Goal: Task Accomplishment & Management: Manage account settings

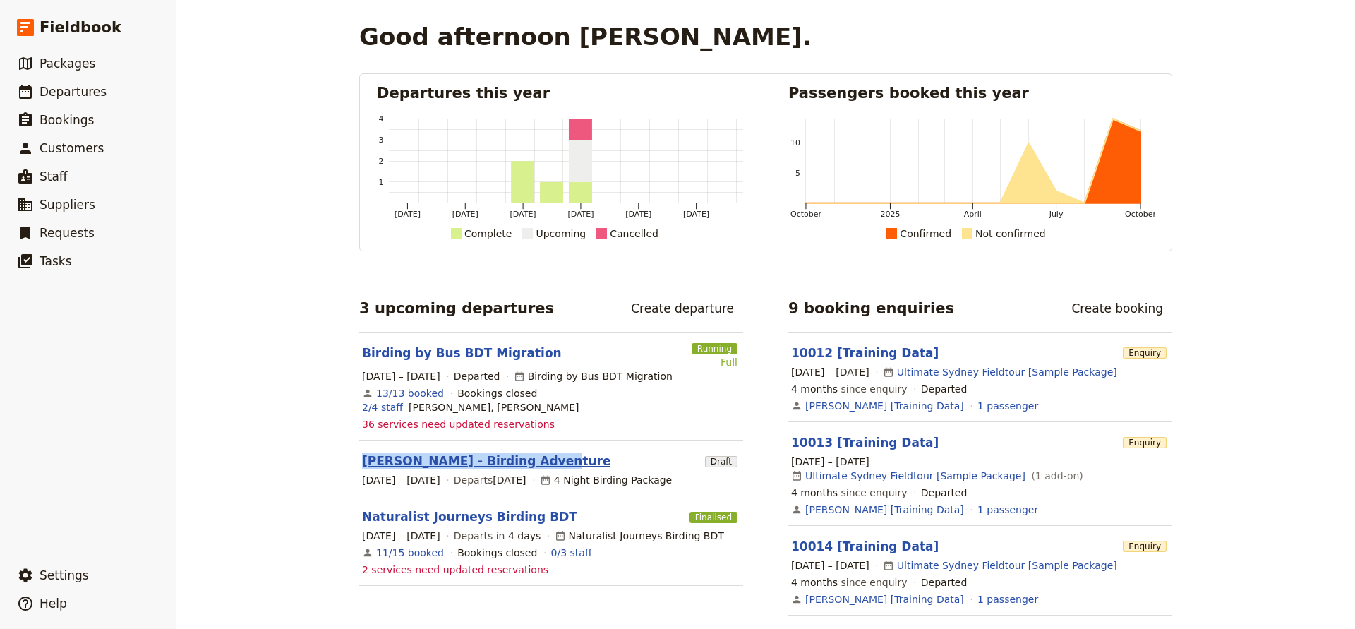
click at [390, 452] on link "[PERSON_NAME] - Birding Adventure" at bounding box center [486, 460] width 248 height 17
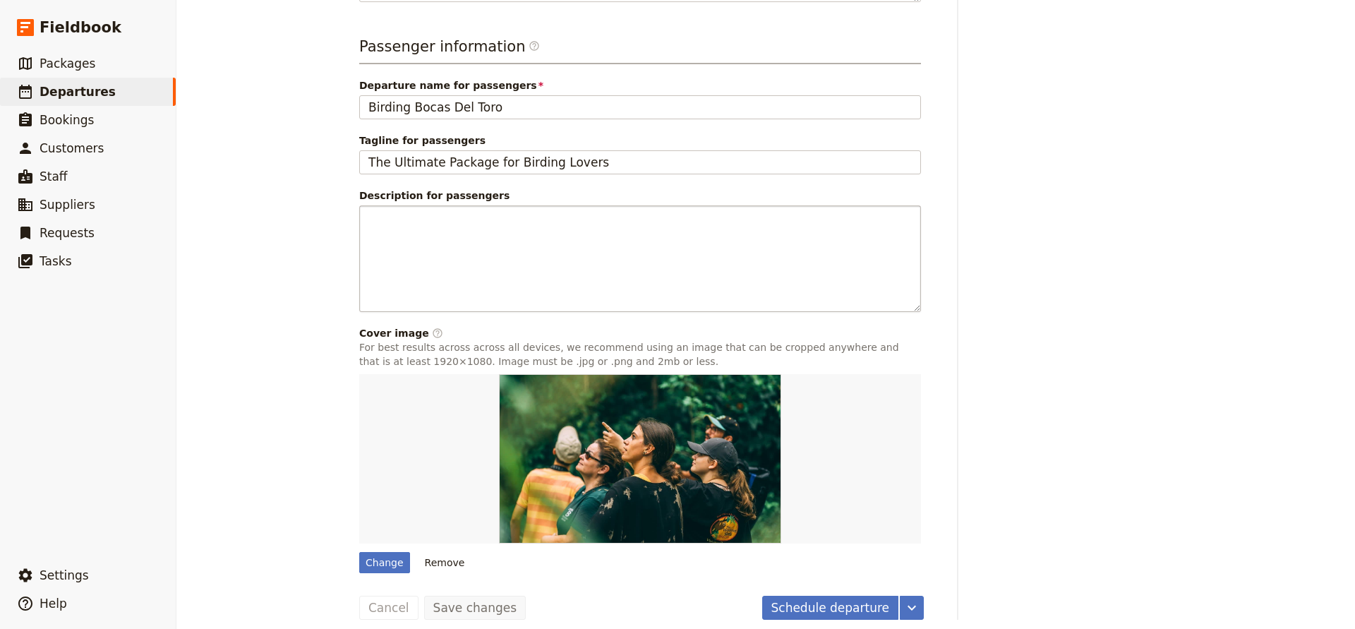
scroll to position [618, 0]
click at [912, 606] on icon "More actions" at bounding box center [912, 608] width 8 height 5
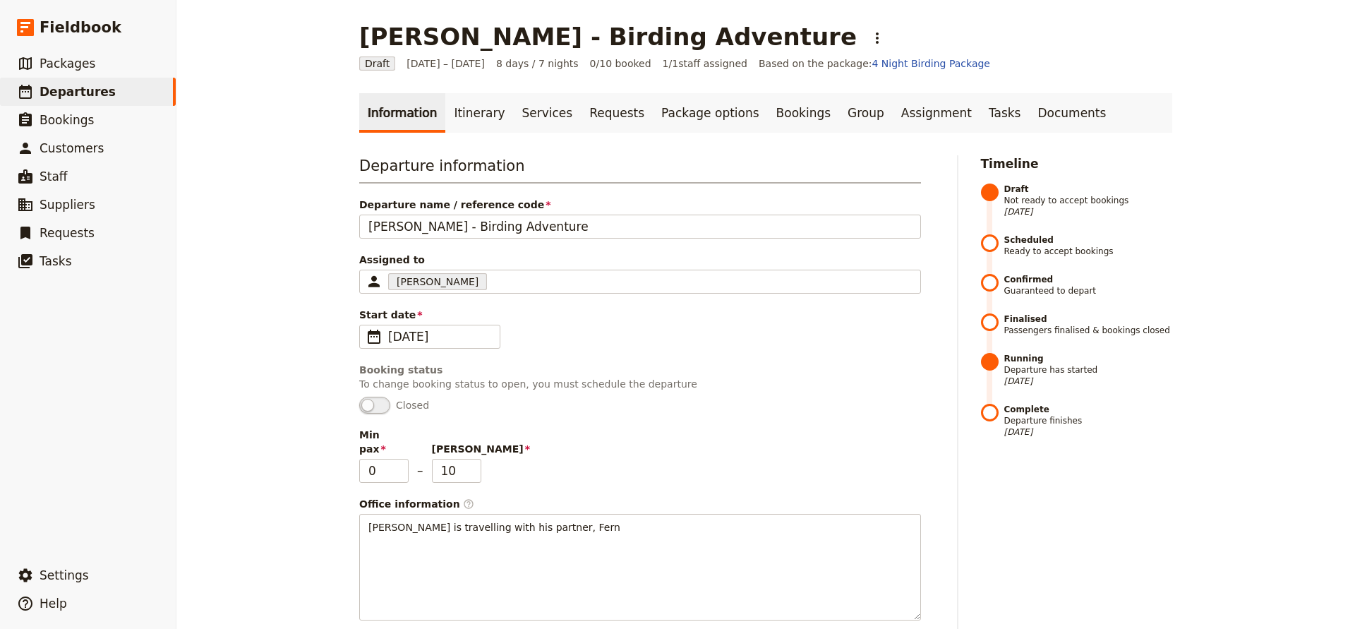
scroll to position [0, 0]
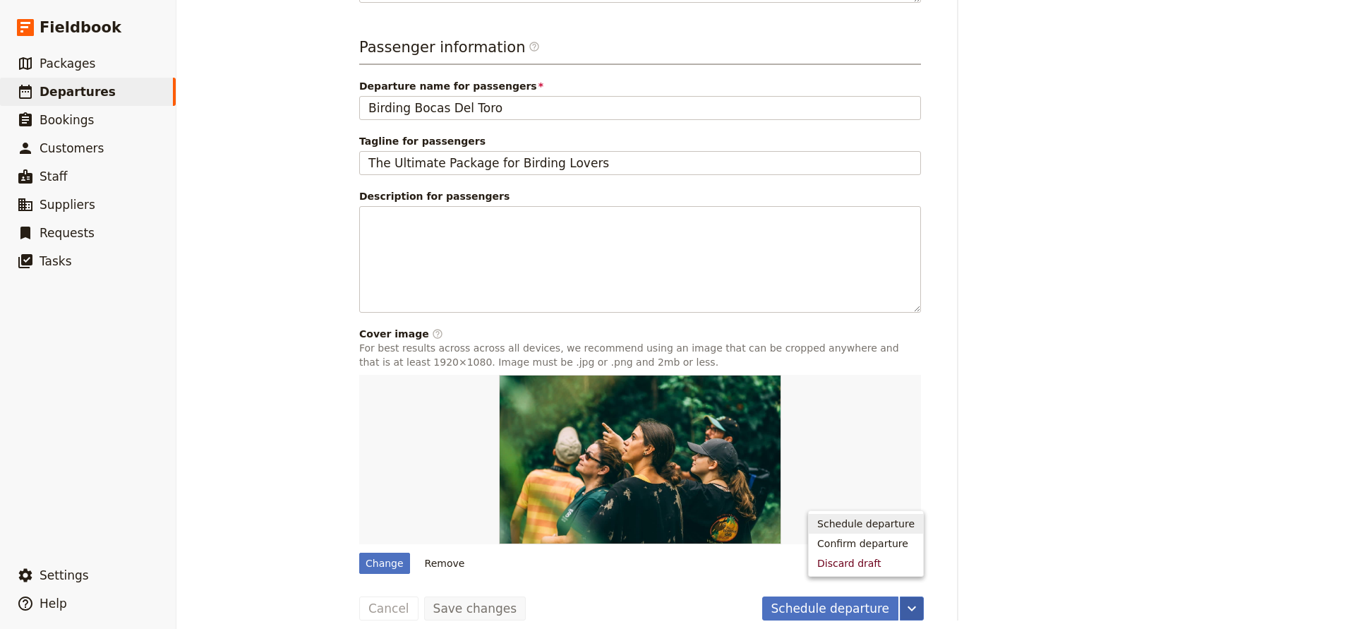
click at [840, 521] on span "Schedule departure" at bounding box center [865, 524] width 97 height 14
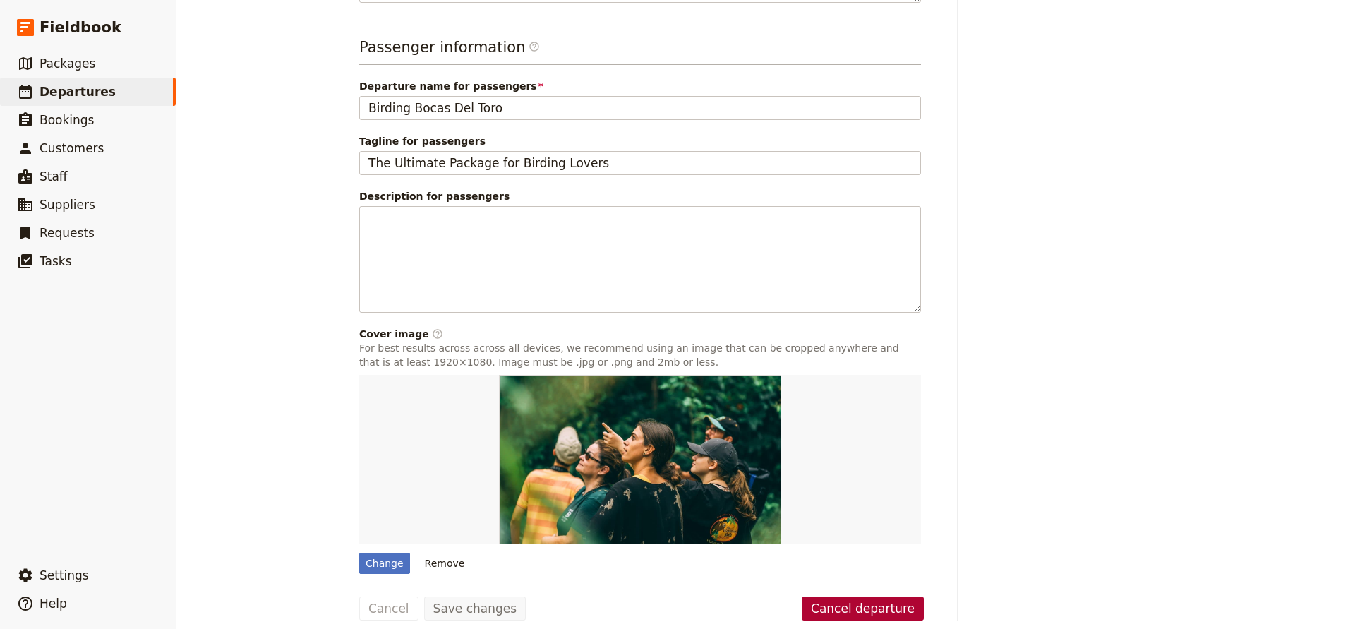
scroll to position [0, 1]
click at [842, 597] on button "Cancel departure" at bounding box center [863, 609] width 122 height 24
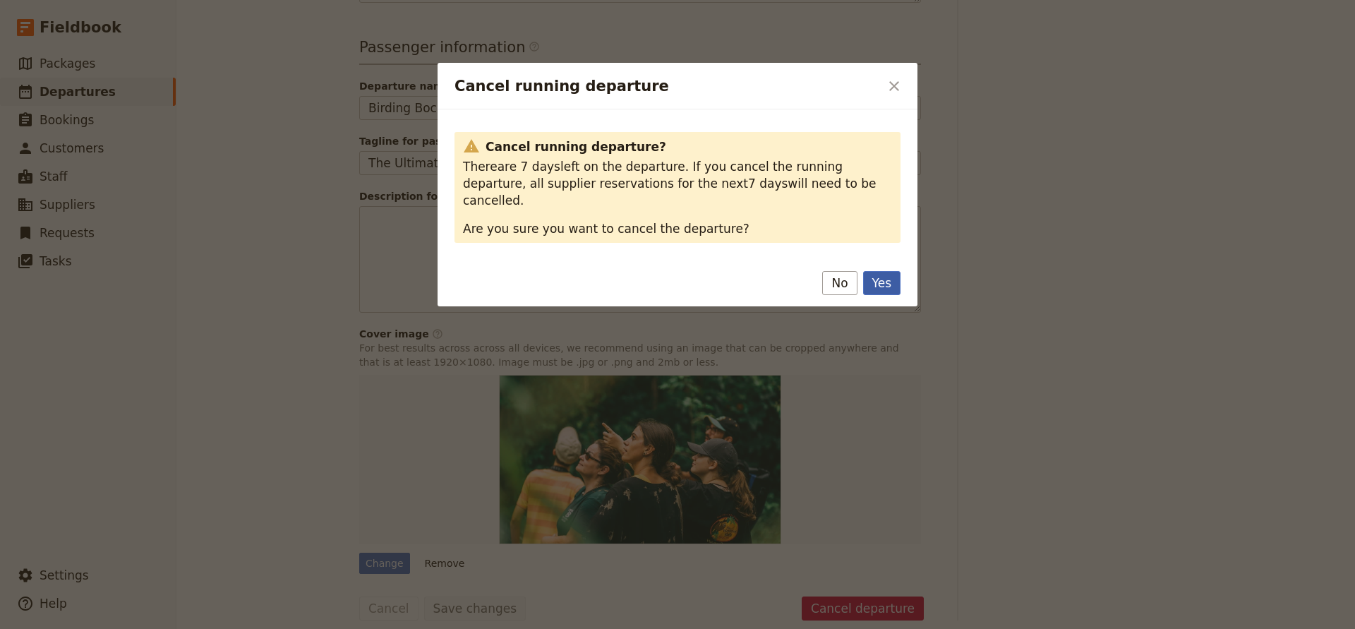
click at [872, 271] on button "Yes" at bounding box center [881, 283] width 37 height 24
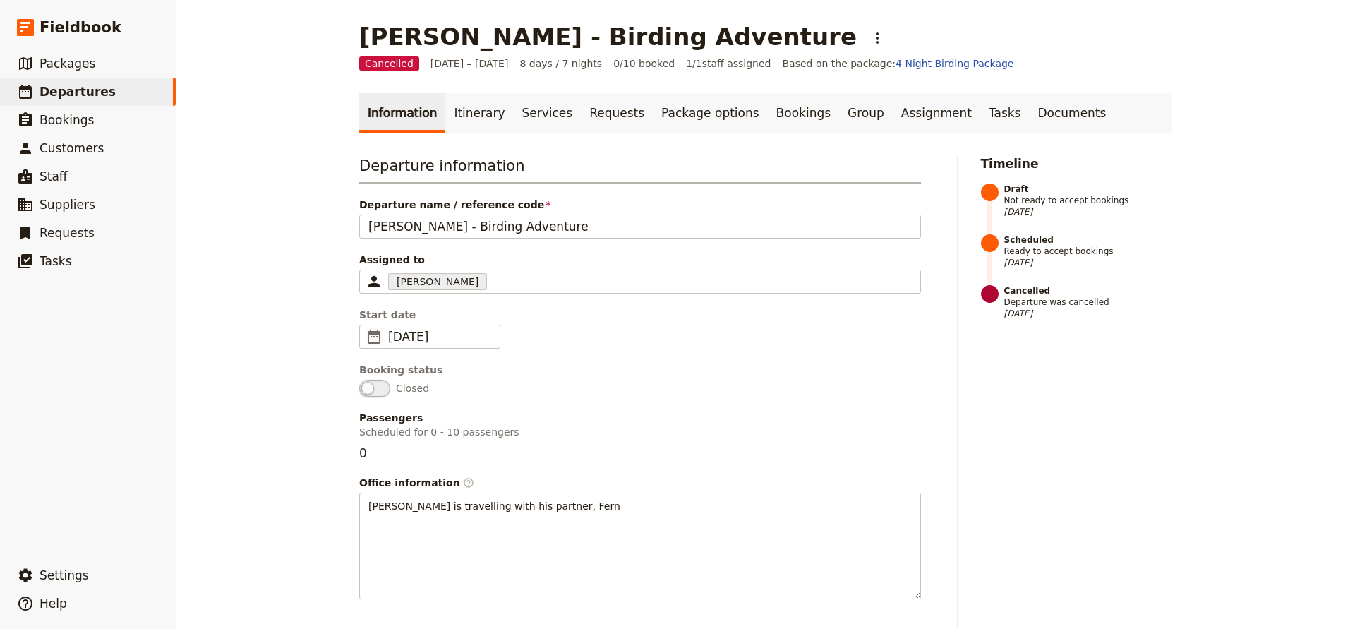
scroll to position [0, 0]
click at [76, 95] on span "Departures" at bounding box center [78, 92] width 76 height 14
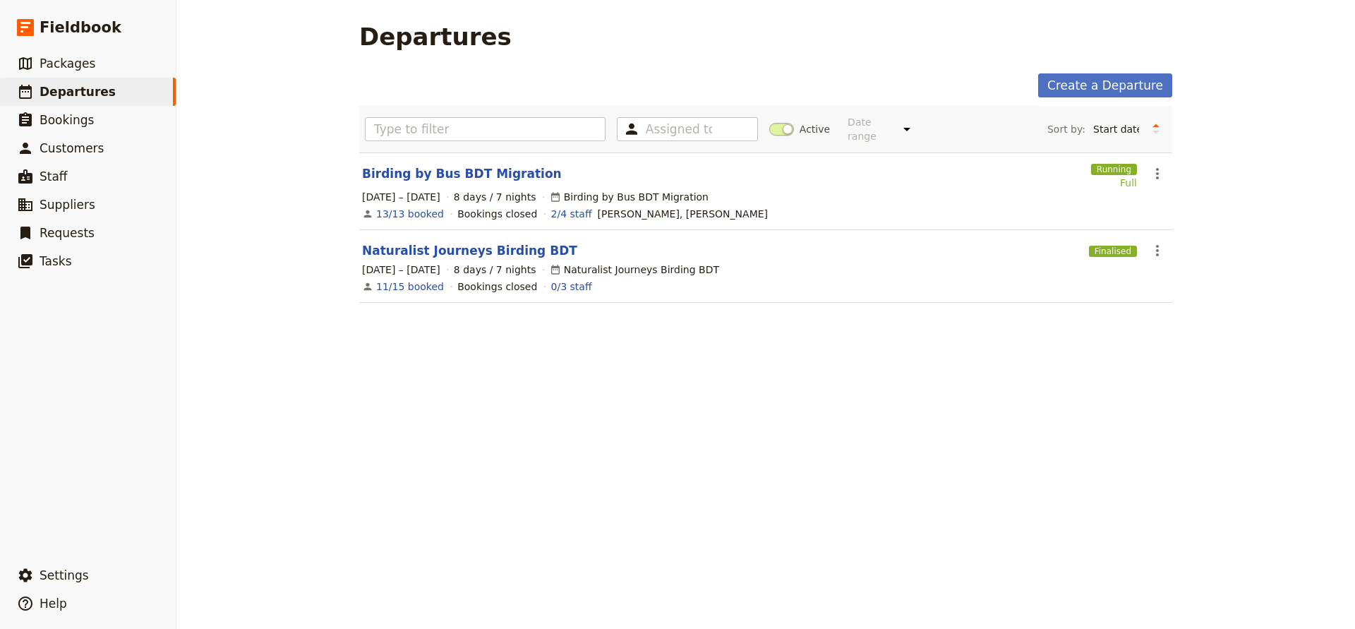
click at [773, 123] on span at bounding box center [781, 129] width 25 height 13
click at [769, 122] on input "Active" at bounding box center [769, 122] width 0 height 0
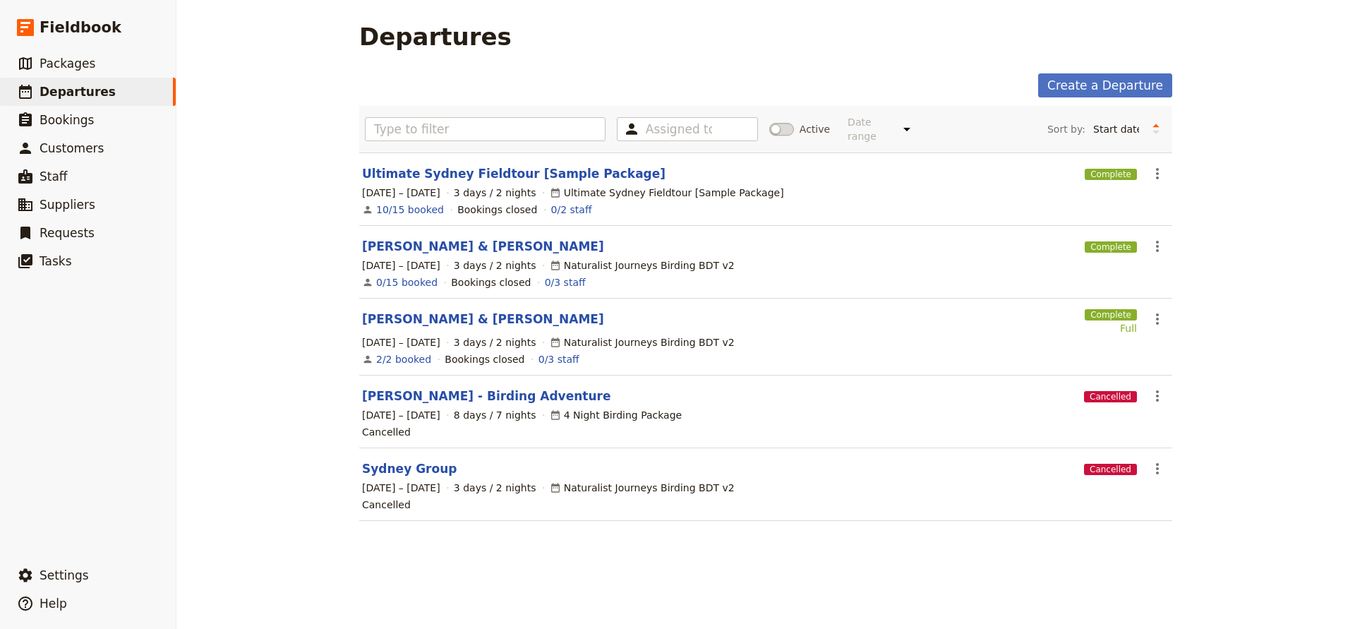
click at [793, 123] on span at bounding box center [781, 129] width 25 height 13
click at [769, 122] on input "Active" at bounding box center [769, 122] width 0 height 0
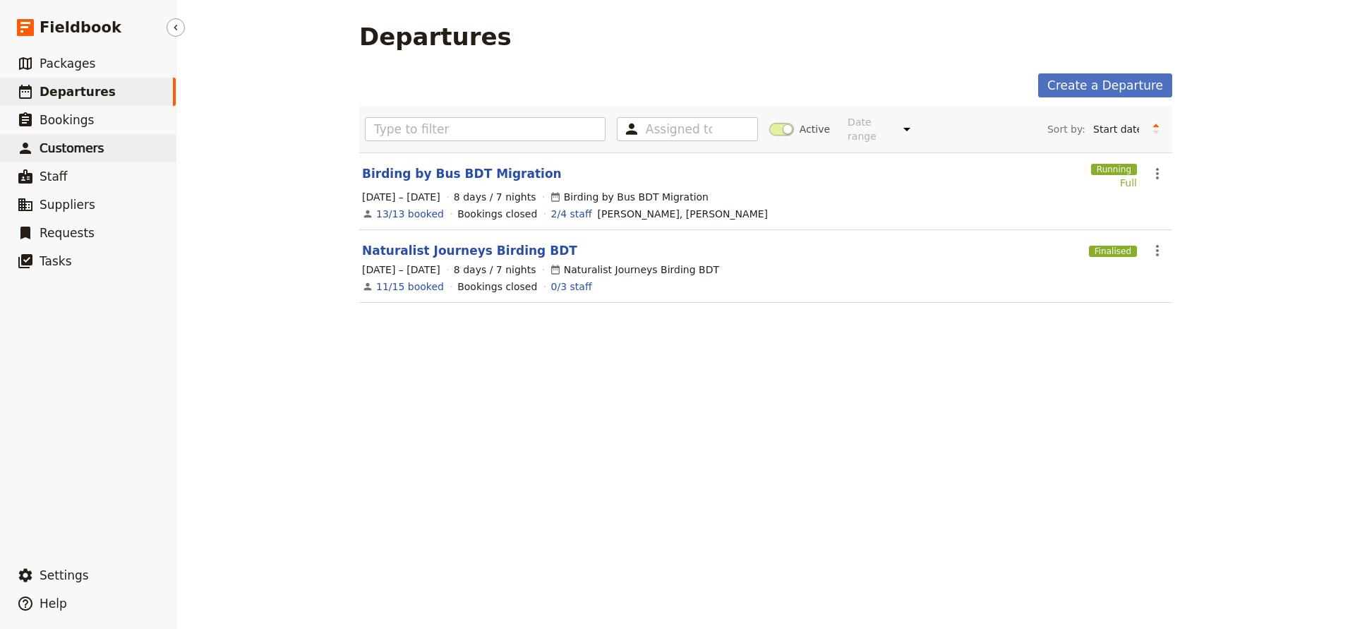
click at [73, 152] on span "Customers" at bounding box center [72, 148] width 64 height 14
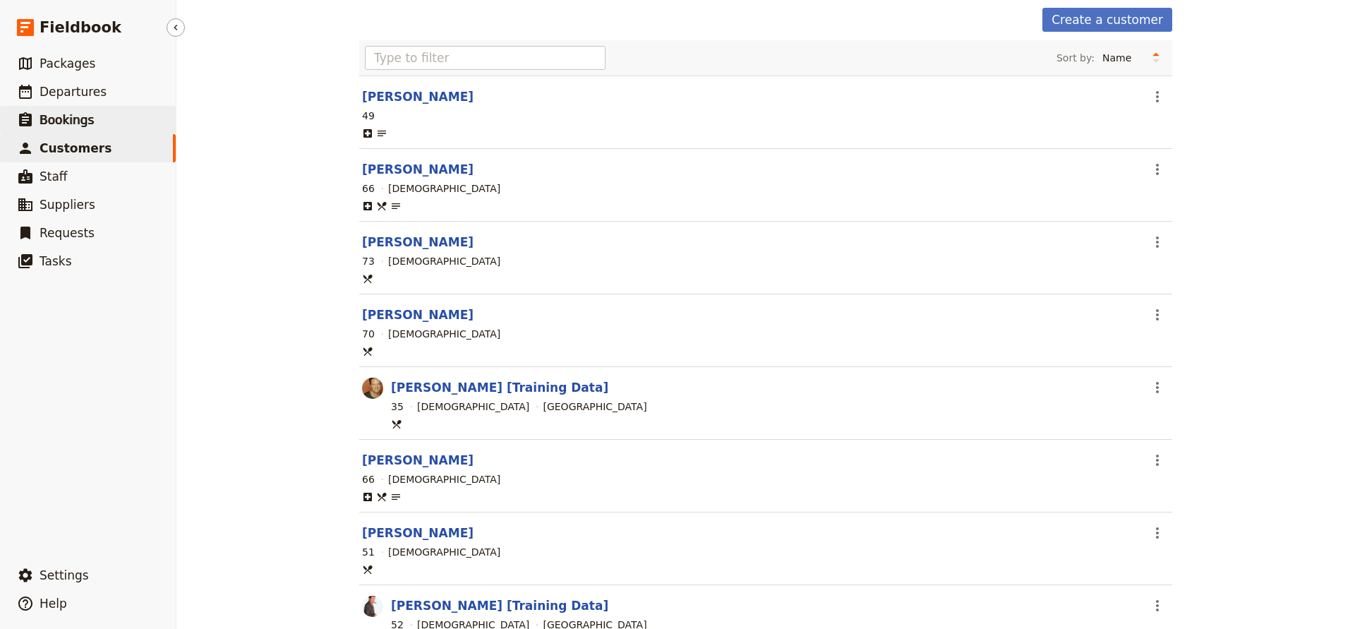
scroll to position [70, 0]
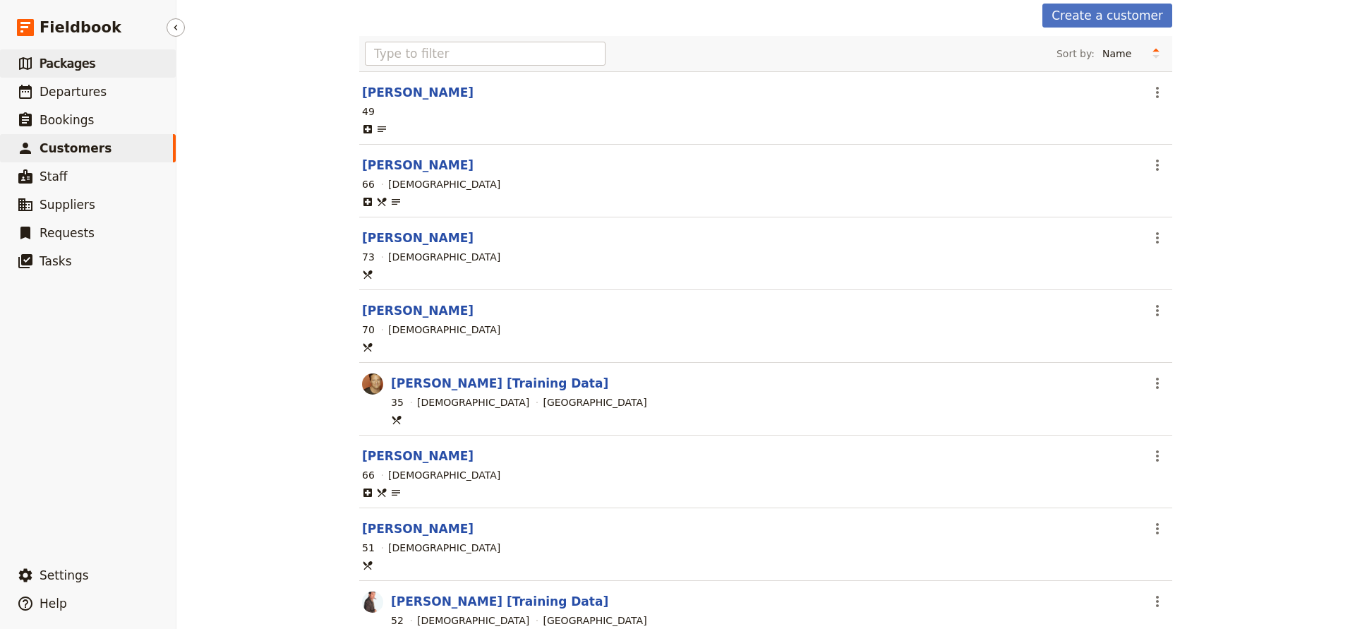
click at [68, 69] on span "Packages" at bounding box center [68, 63] width 56 height 14
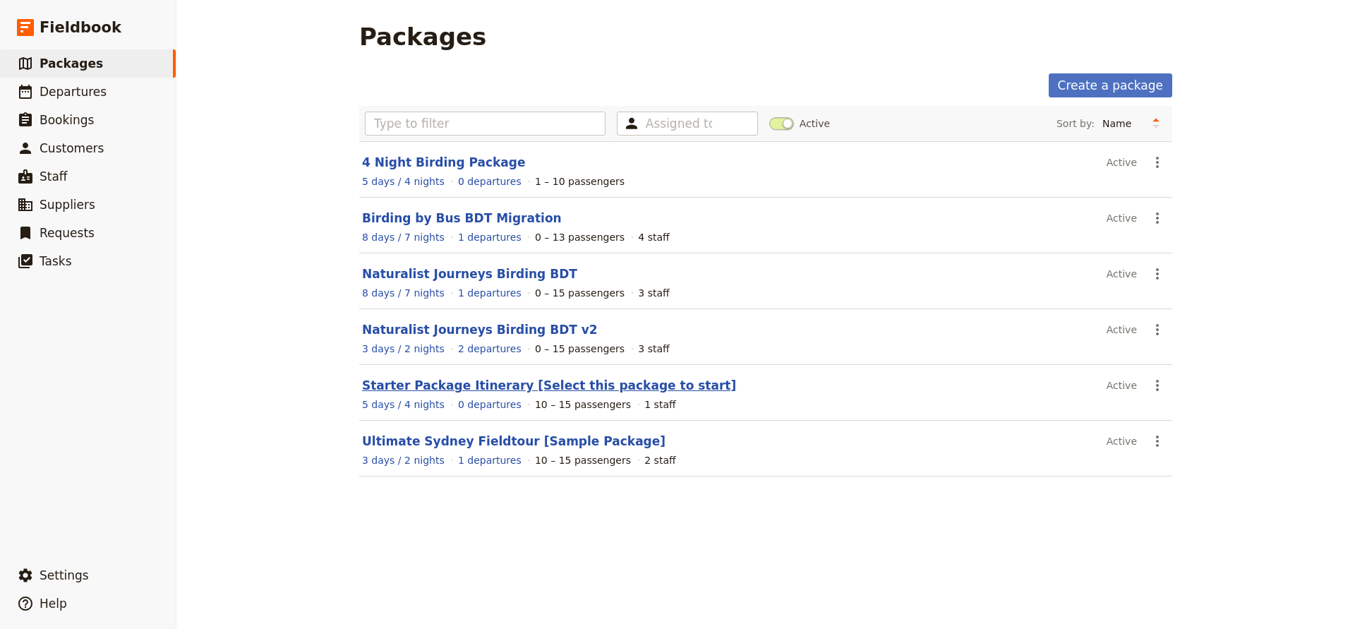
click at [579, 388] on link "Starter Package Itinerary [Select this package to start]" at bounding box center [549, 385] width 374 height 14
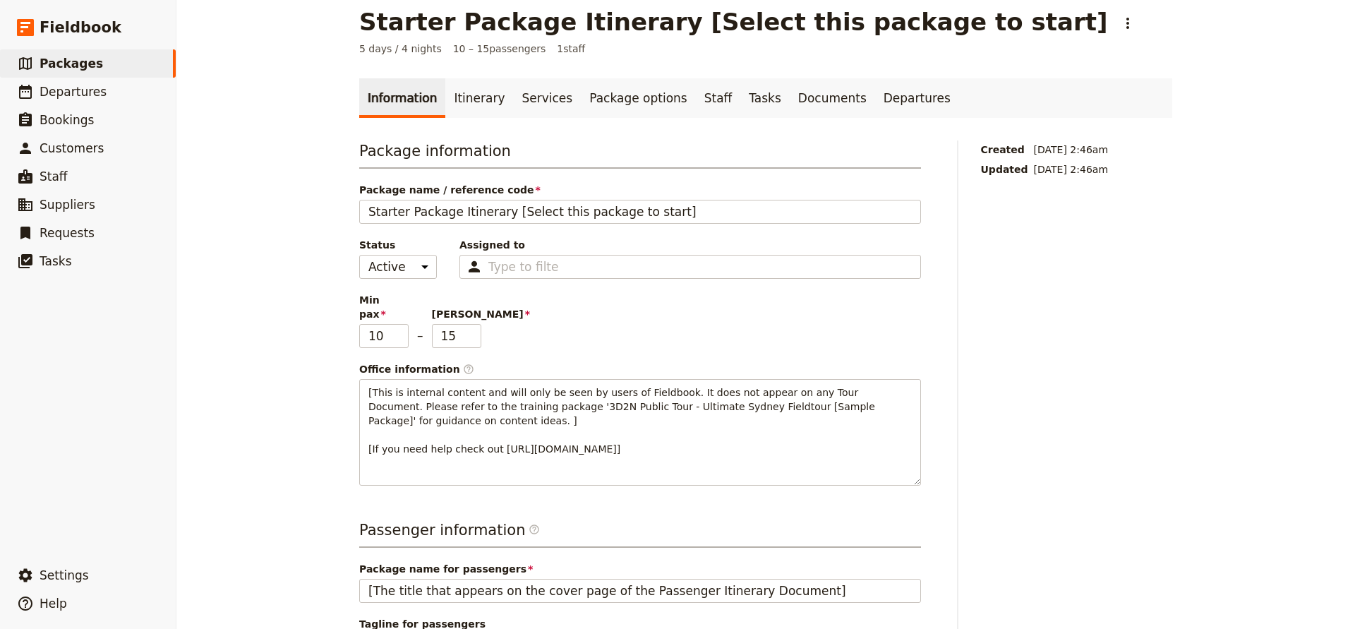
scroll to position [10, 0]
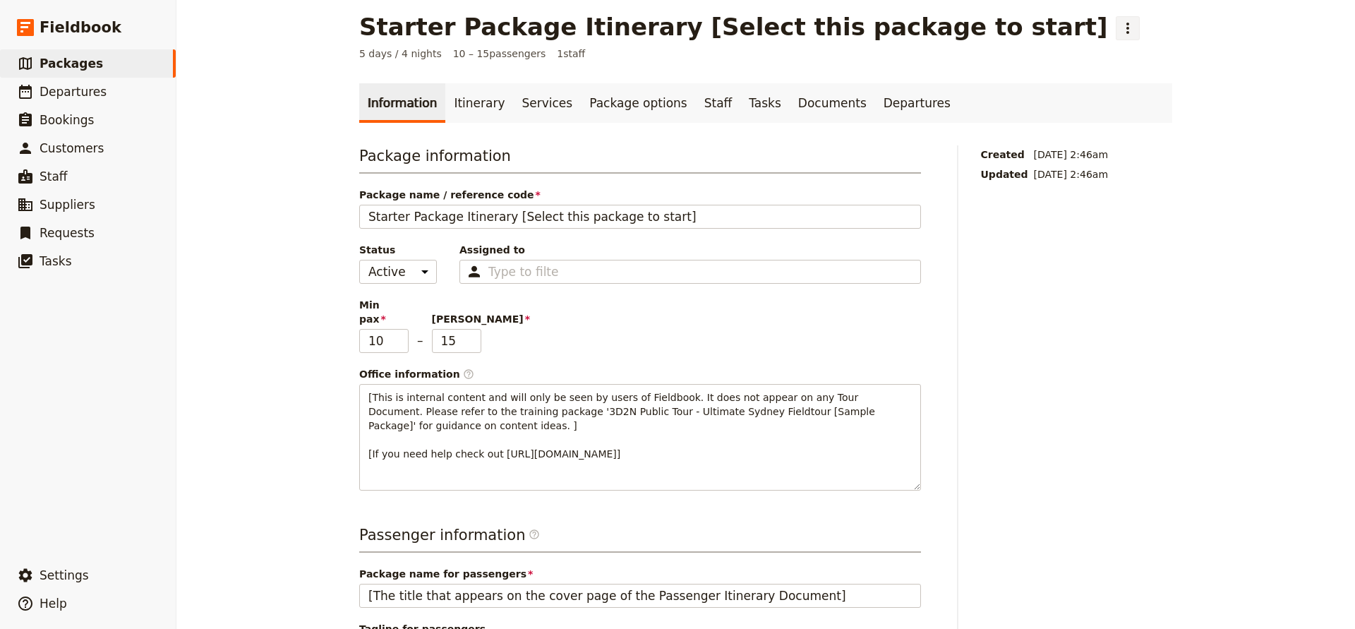
click at [1120, 30] on icon "Actions" at bounding box center [1128, 28] width 17 height 17
click at [845, 80] on main "Starter Package Itinerary [Select this package to start] ​ 5 days / 4 nights 10…" at bounding box center [765, 471] width 847 height 963
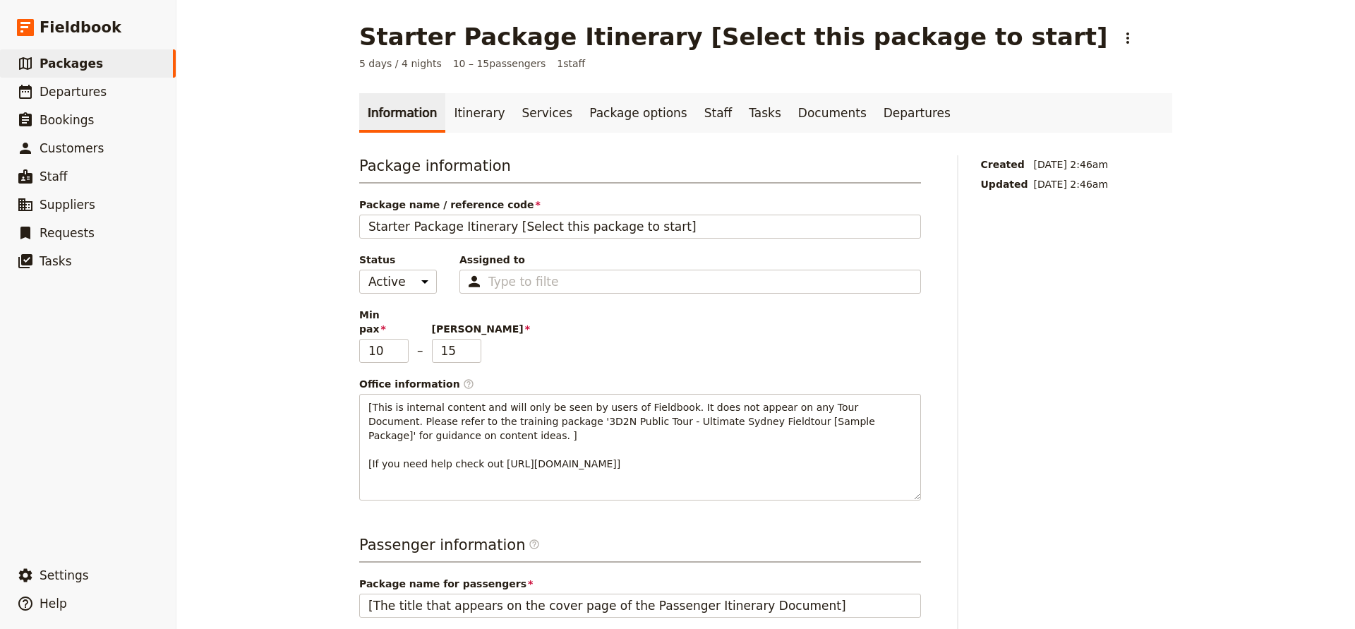
scroll to position [0, 0]
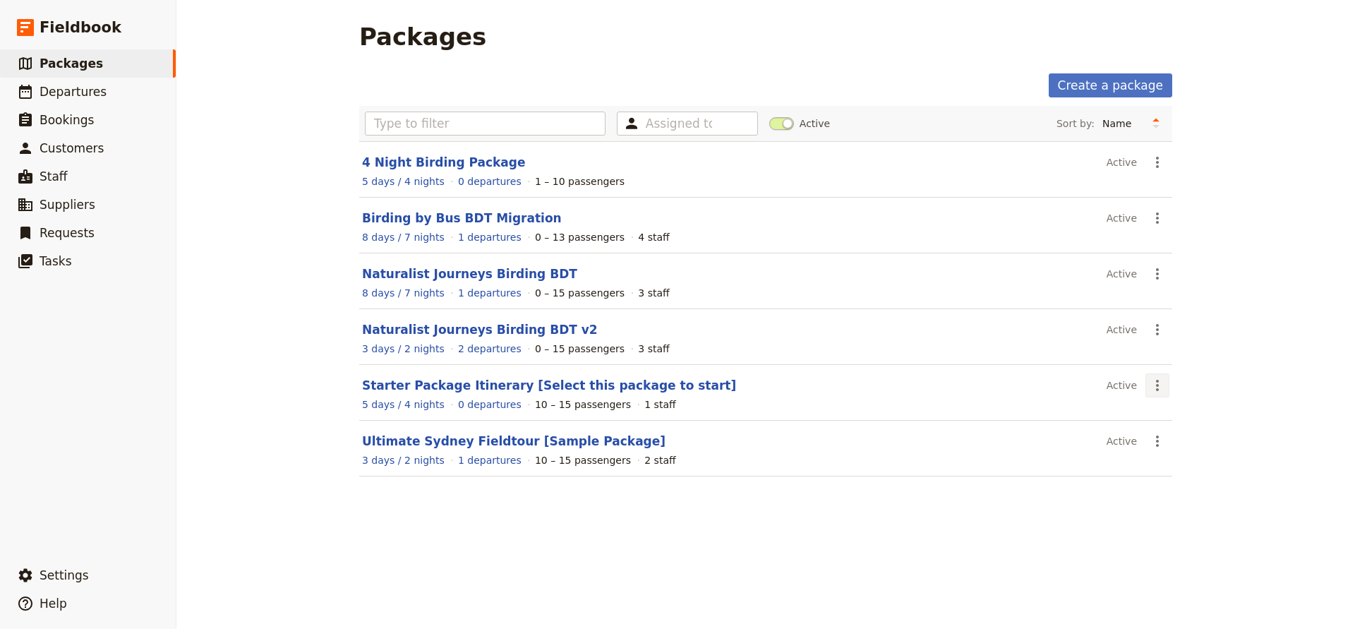
click at [1157, 385] on icon "Actions" at bounding box center [1157, 385] width 3 height 11
click at [916, 371] on section "Starter Package Itinerary [Select this package to start] Active ​ 5 days / 4 ni…" at bounding box center [765, 393] width 813 height 56
click at [778, 122] on span at bounding box center [781, 123] width 25 height 13
click at [769, 116] on input "Active" at bounding box center [769, 116] width 0 height 0
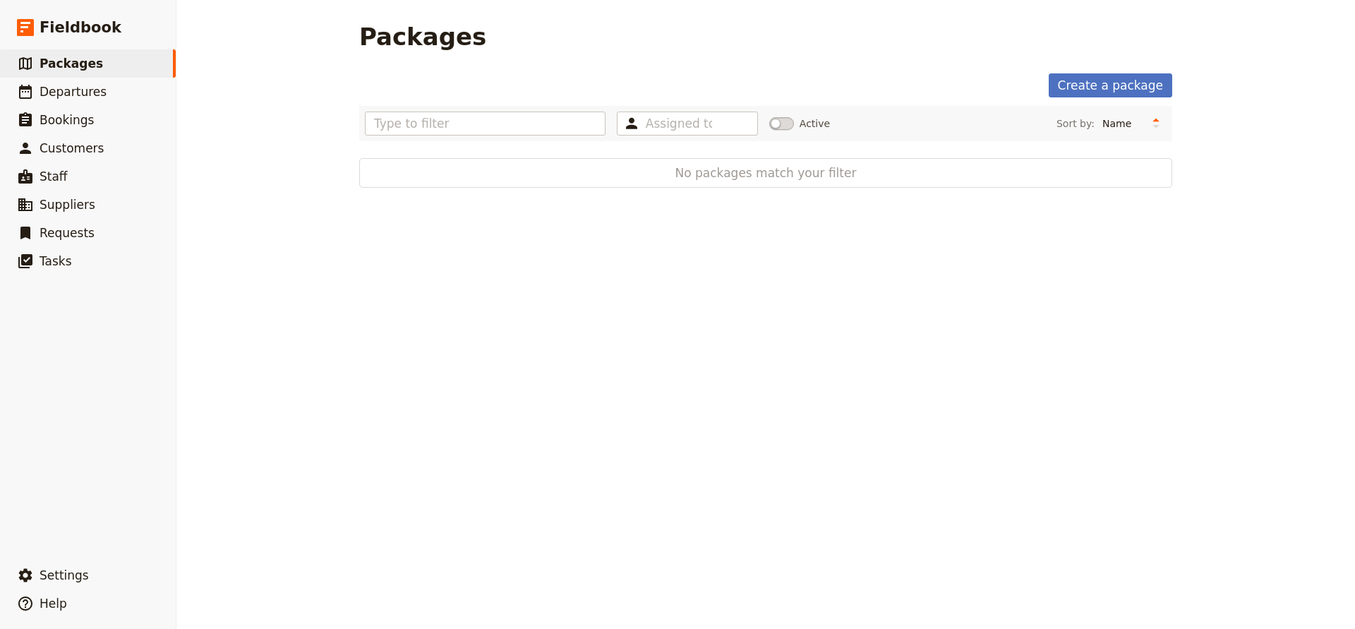
click at [794, 122] on label "Active" at bounding box center [799, 123] width 61 height 14
click at [769, 116] on input "Active" at bounding box center [769, 116] width 0 height 0
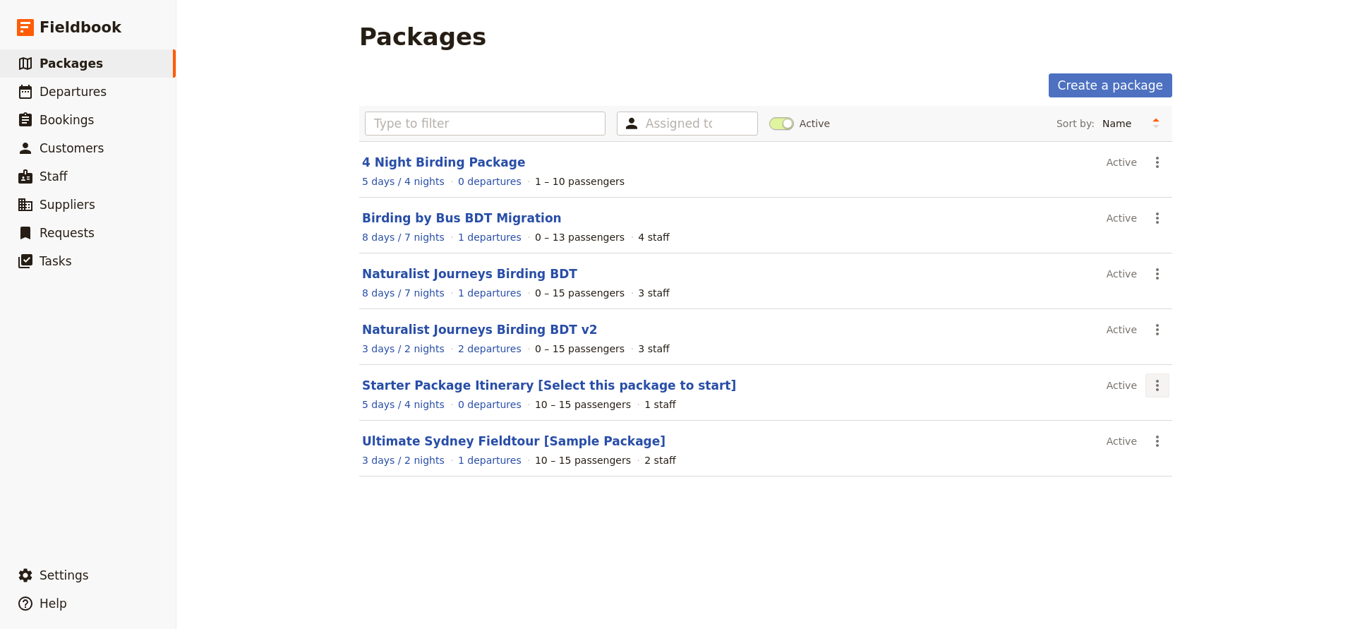
click at [1156, 388] on icon "Actions" at bounding box center [1157, 385] width 17 height 17
click at [1068, 393] on header "Starter Package Itinerary [Select this package to start]" at bounding box center [731, 385] width 739 height 17
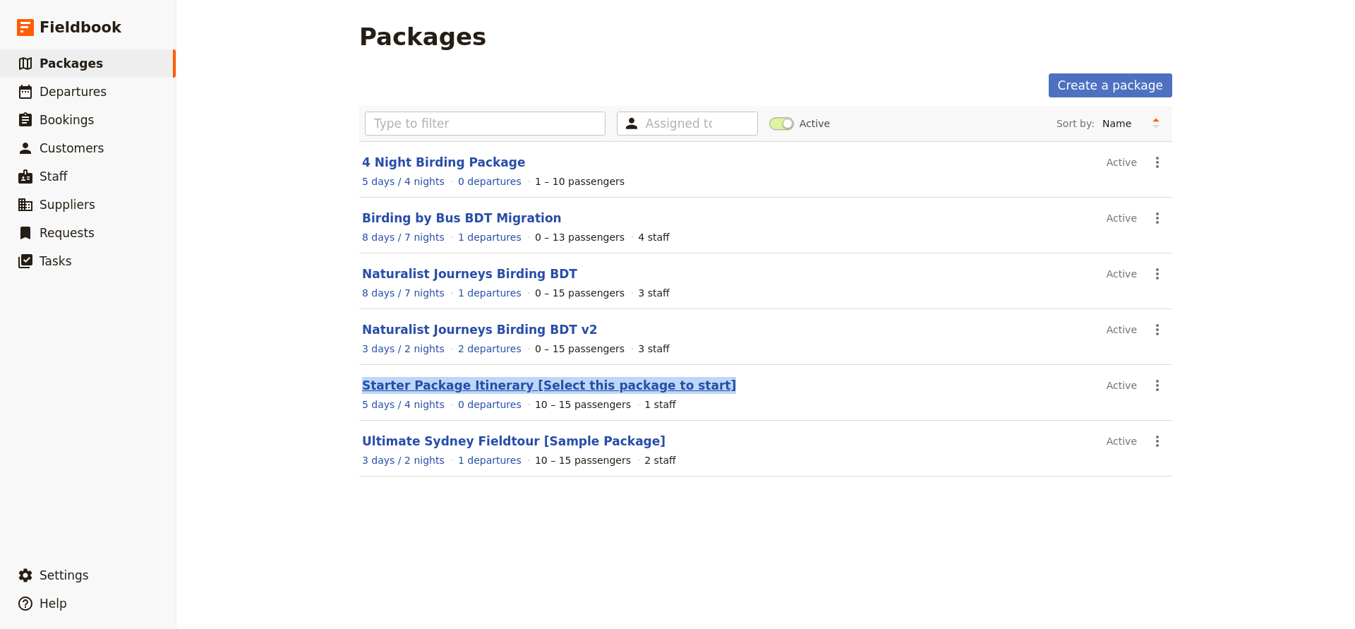
click at [635, 385] on link "Starter Package Itinerary [Select this package to start]" at bounding box center [549, 385] width 374 height 14
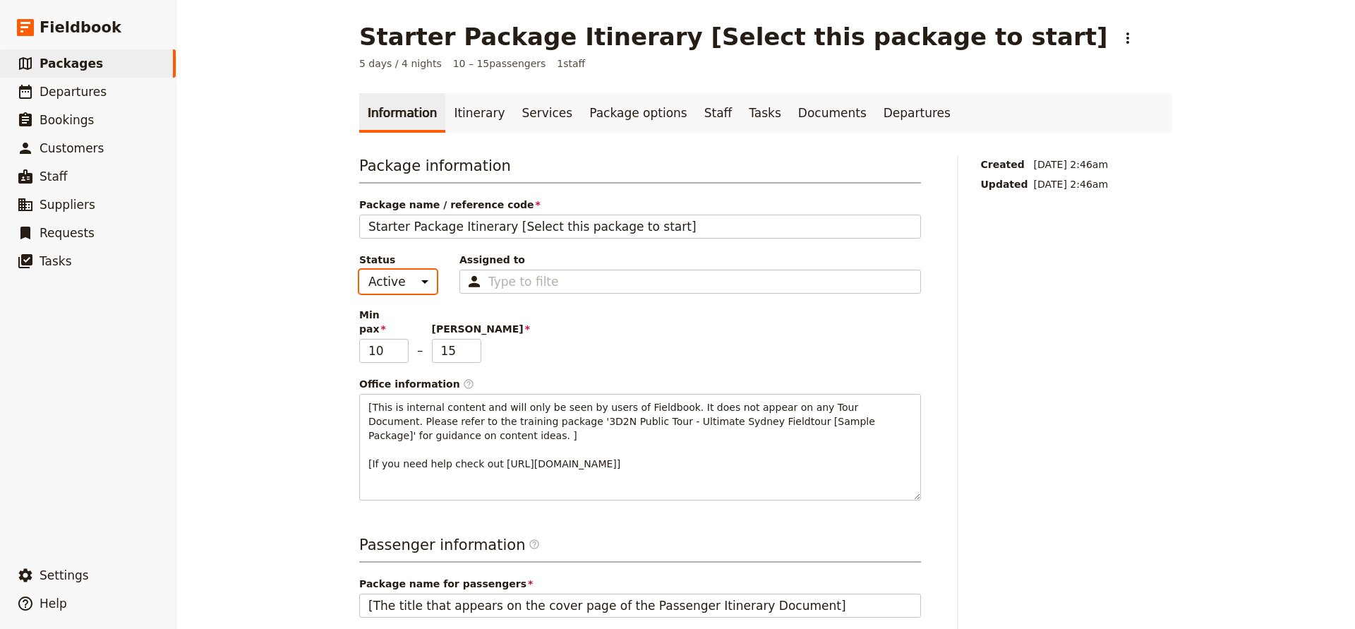
select select "INACTIVE"
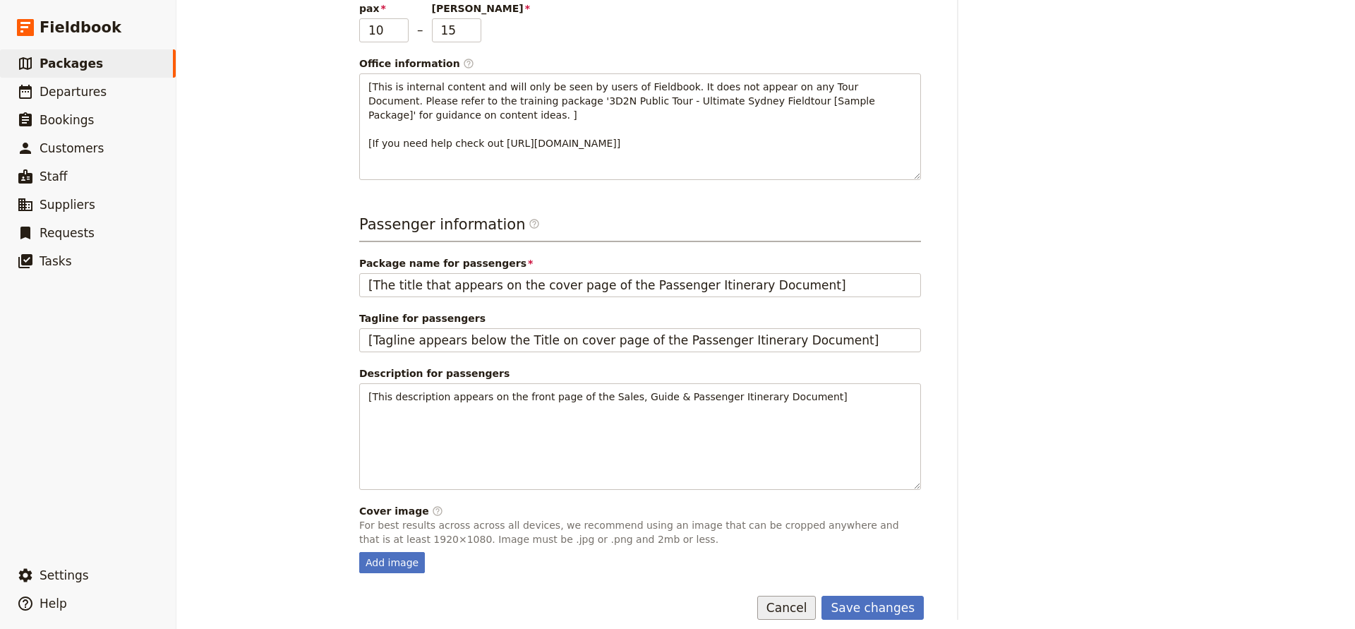
scroll to position [320, 0]
click at [855, 597] on button "Save changes" at bounding box center [873, 609] width 102 height 24
click at [72, 150] on span "Customers" at bounding box center [72, 148] width 64 height 14
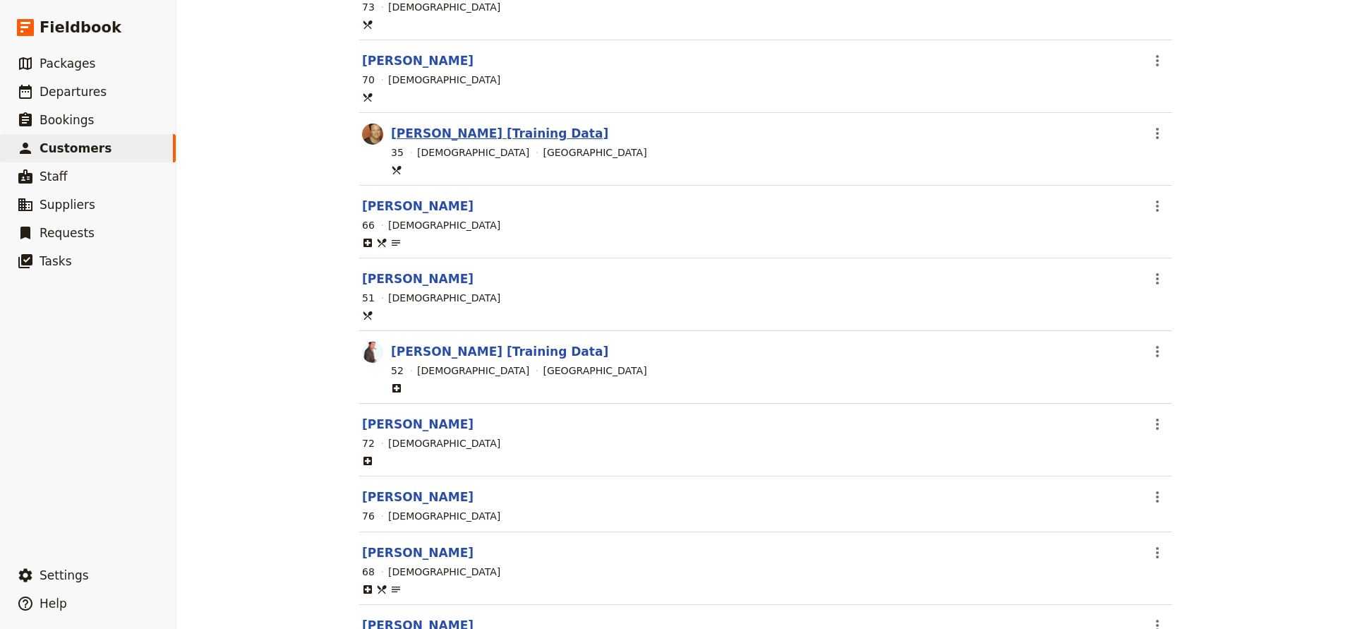
click at [426, 136] on link "[PERSON_NAME] [Training Data]" at bounding box center [499, 133] width 217 height 14
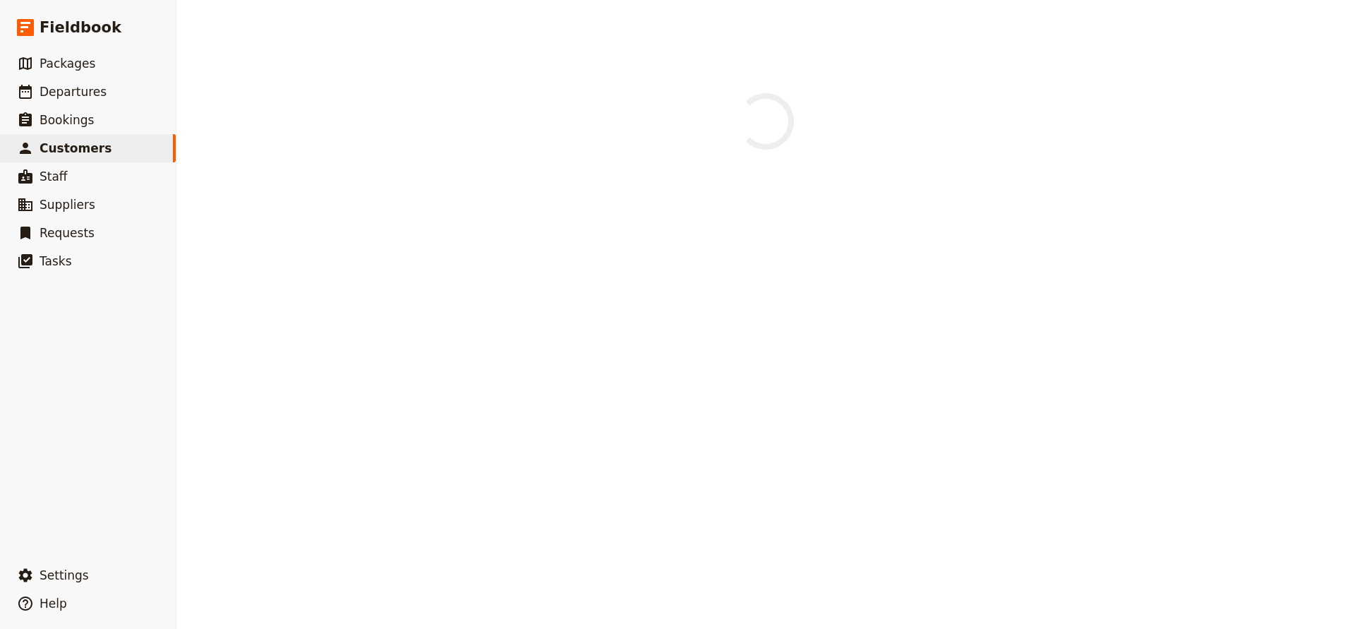
select select "[DEMOGRAPHIC_DATA]"
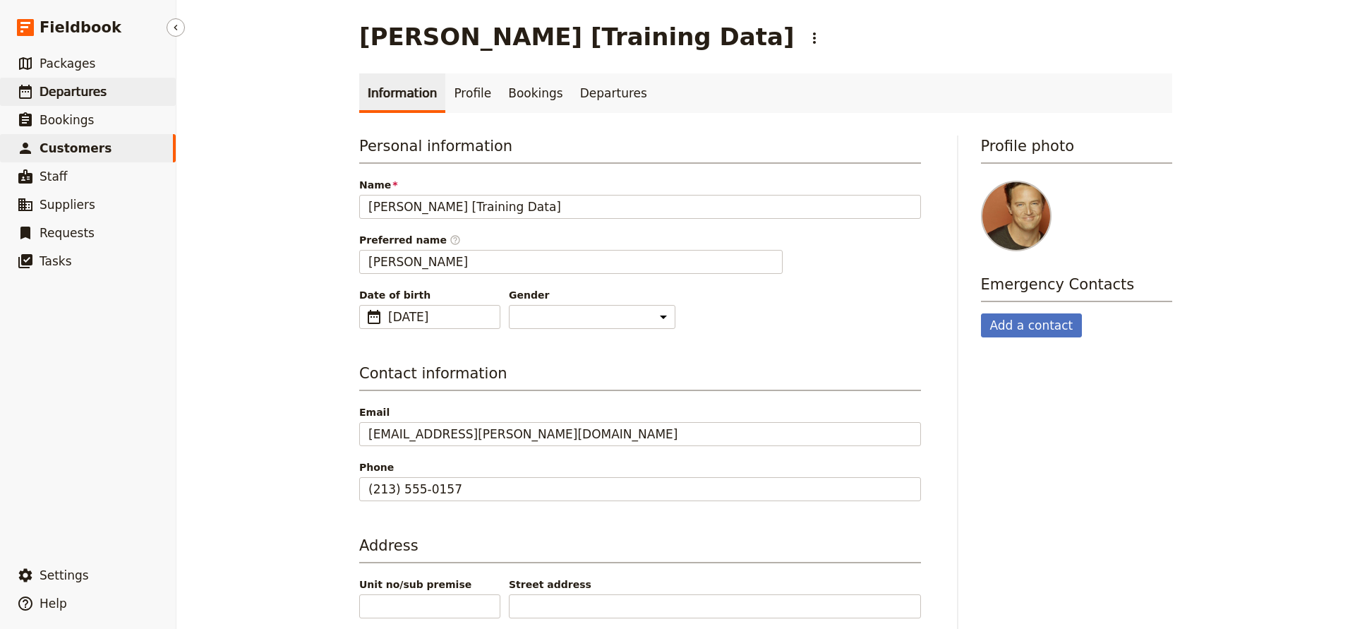
click at [58, 91] on span "Departures" at bounding box center [73, 92] width 67 height 14
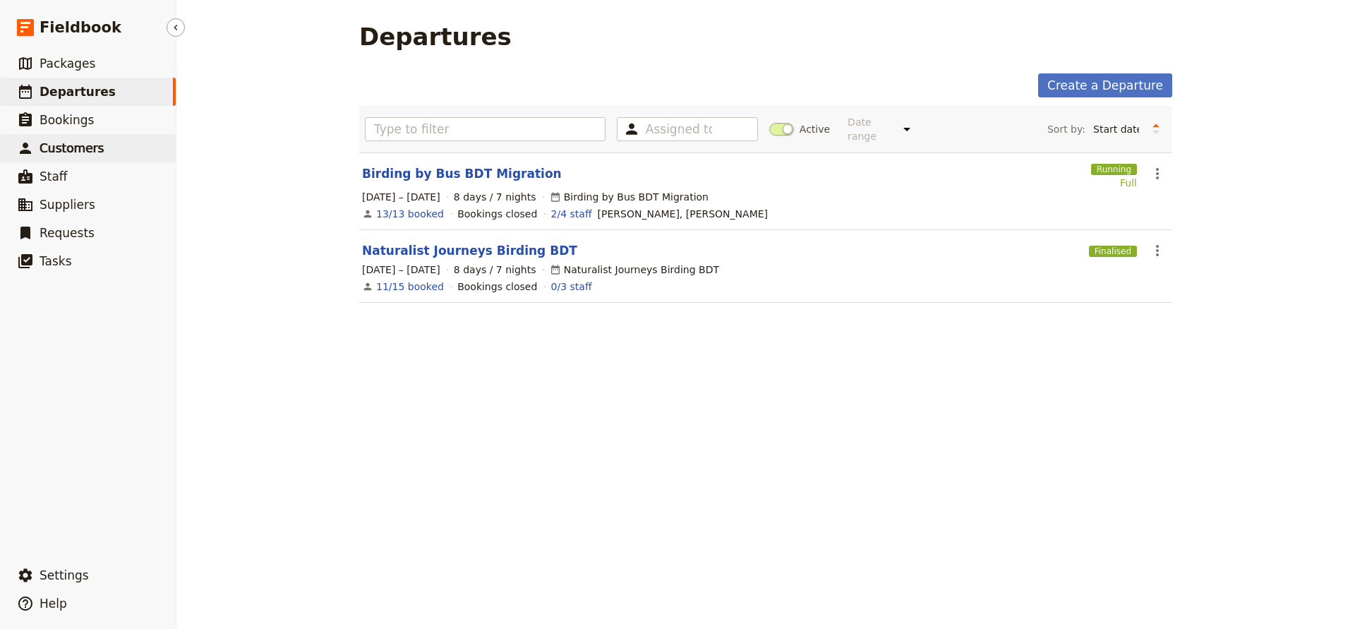
click at [84, 146] on span "Customers" at bounding box center [72, 148] width 64 height 14
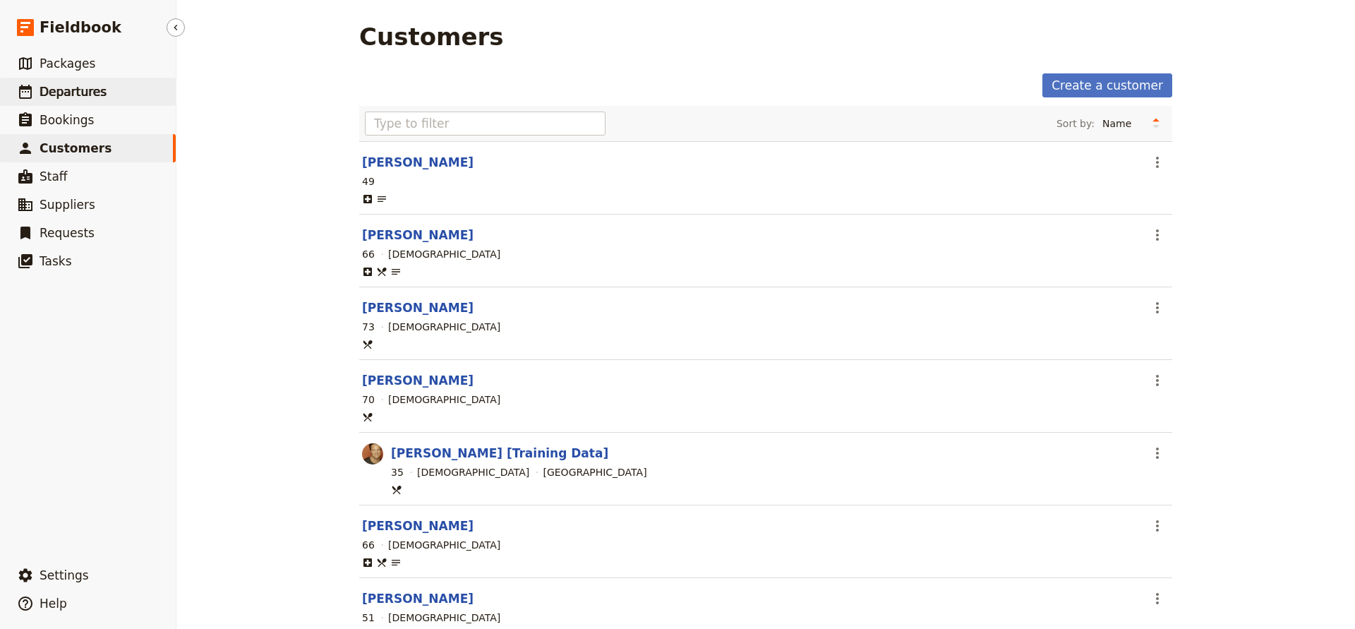
click at [76, 95] on span "Departures" at bounding box center [73, 92] width 67 height 14
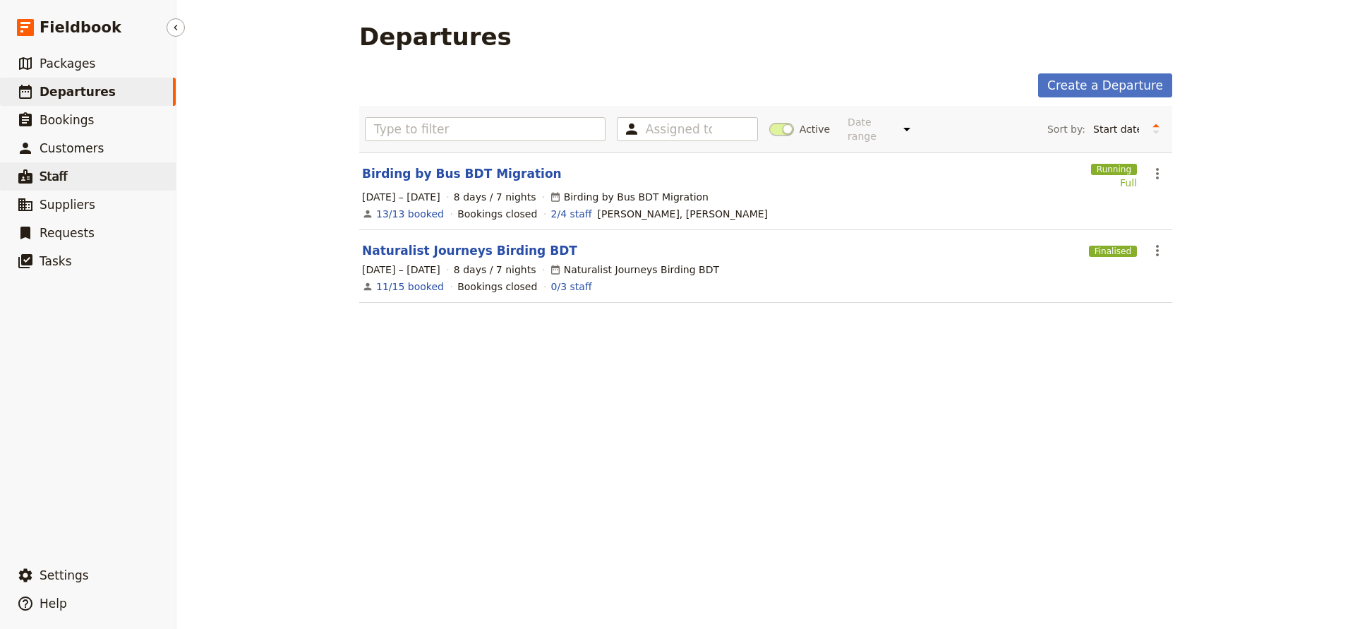
click at [67, 174] on link "​ Staff" at bounding box center [88, 176] width 176 height 28
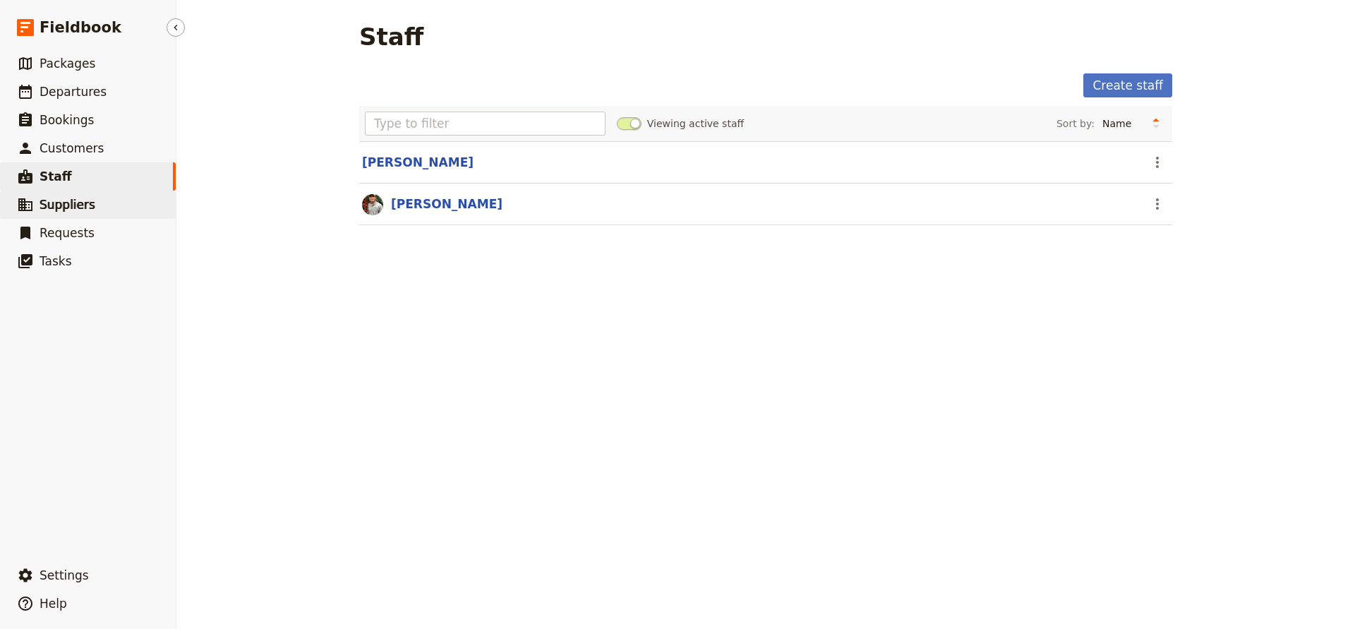
click at [66, 203] on span "Suppliers" at bounding box center [68, 205] width 56 height 14
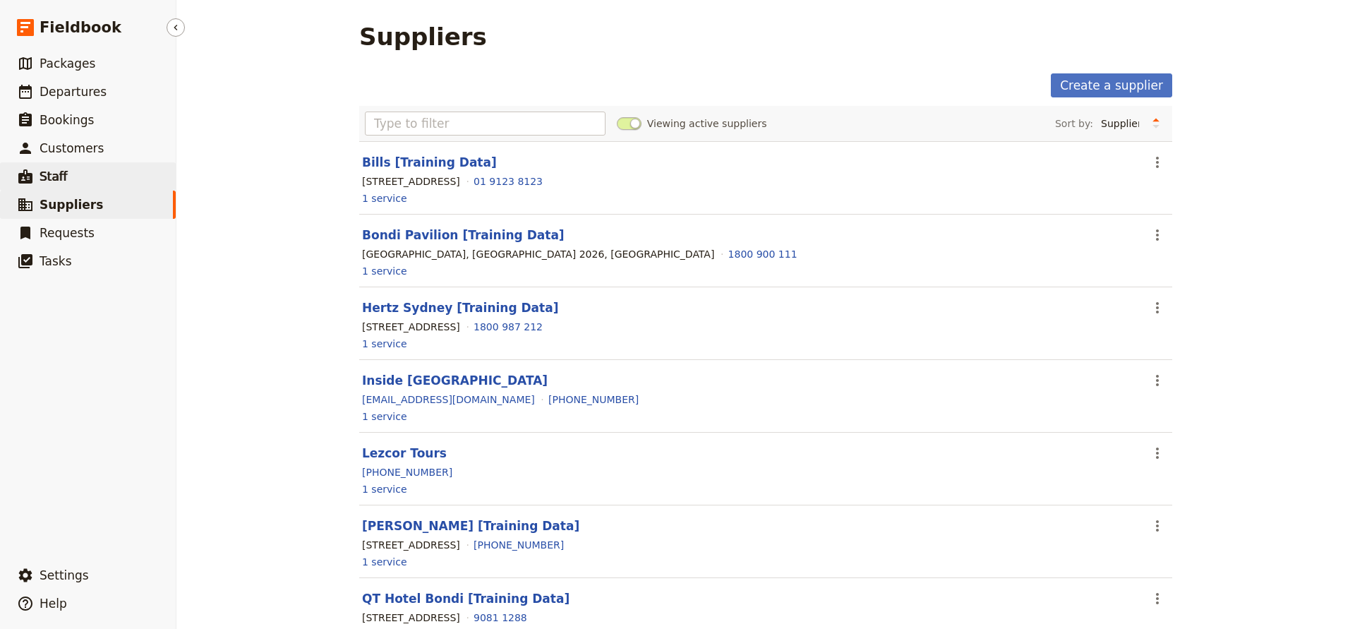
click at [56, 176] on span "Staff" at bounding box center [54, 176] width 28 height 14
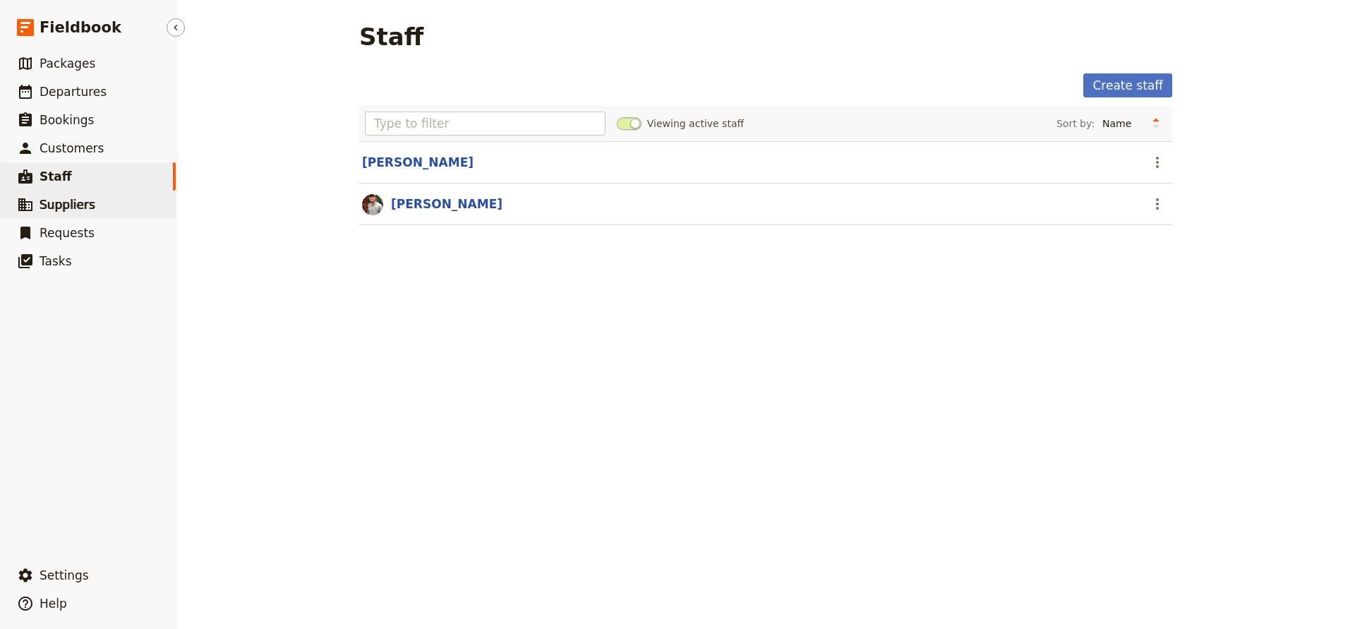
click at [59, 201] on span "Suppliers" at bounding box center [68, 205] width 56 height 14
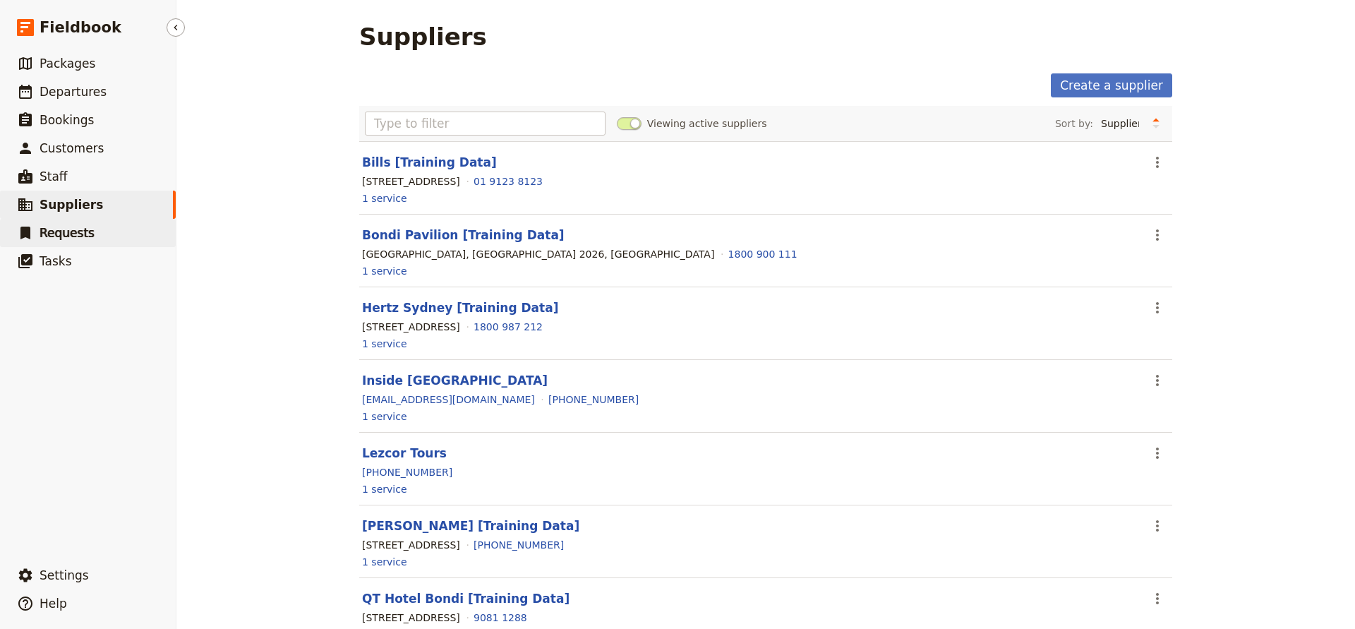
click at [59, 224] on link "​ Requests" at bounding box center [88, 233] width 176 height 28
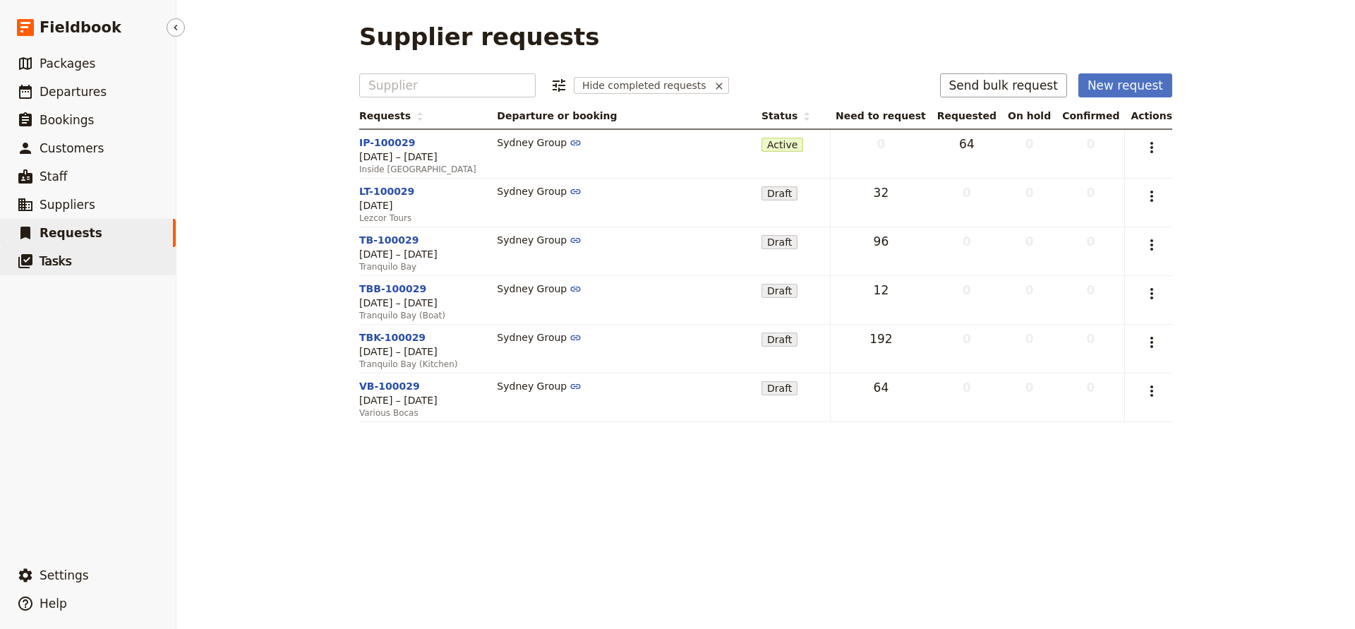
click at [64, 263] on span "Tasks" at bounding box center [56, 261] width 32 height 14
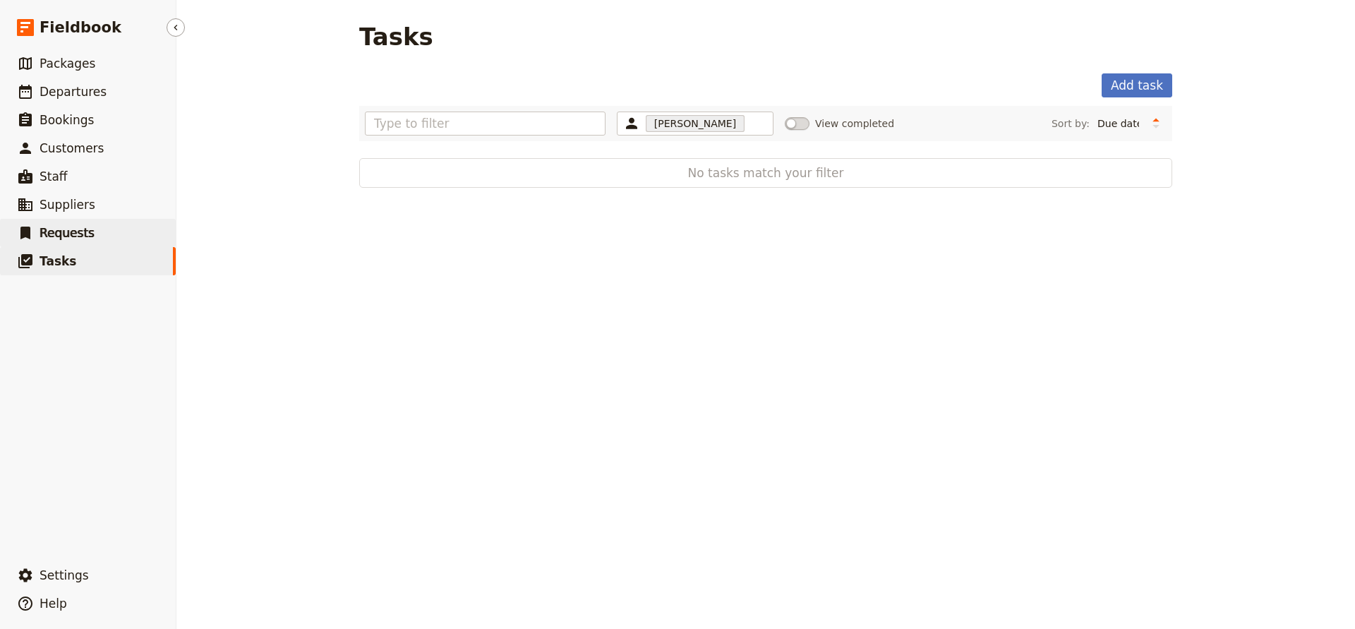
click at [90, 234] on link "​ Requests" at bounding box center [88, 233] width 176 height 28
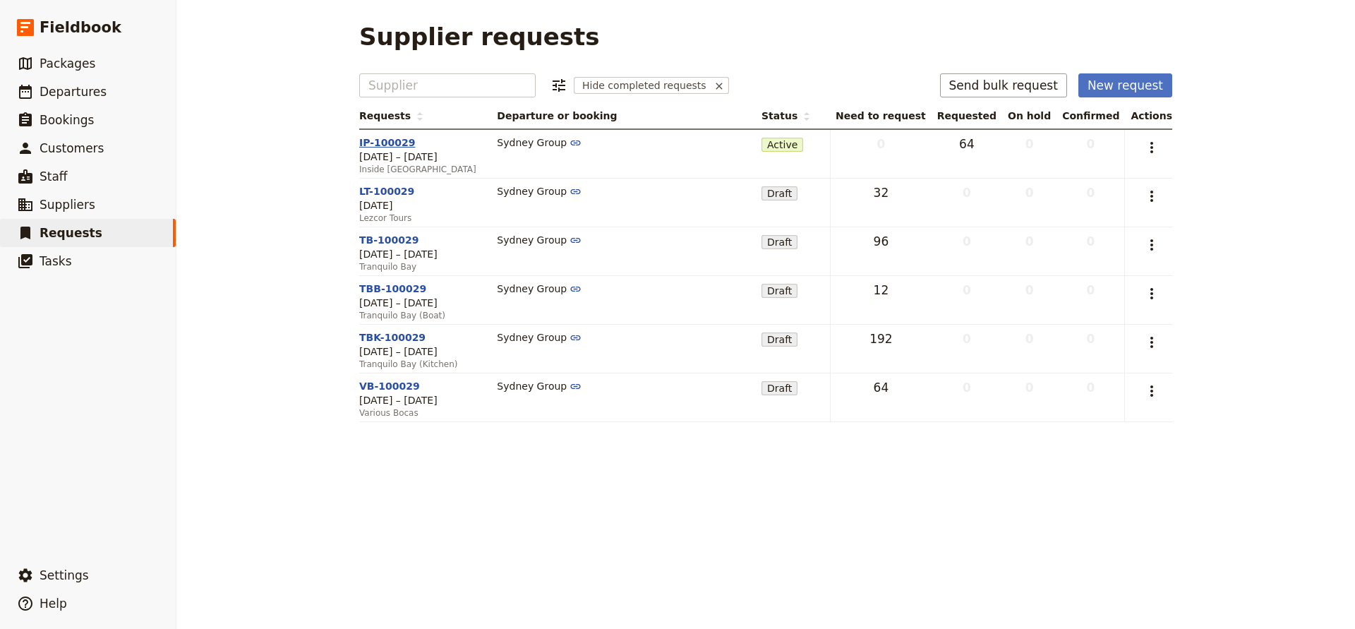
click at [392, 140] on link "IP-100029" at bounding box center [387, 142] width 56 height 11
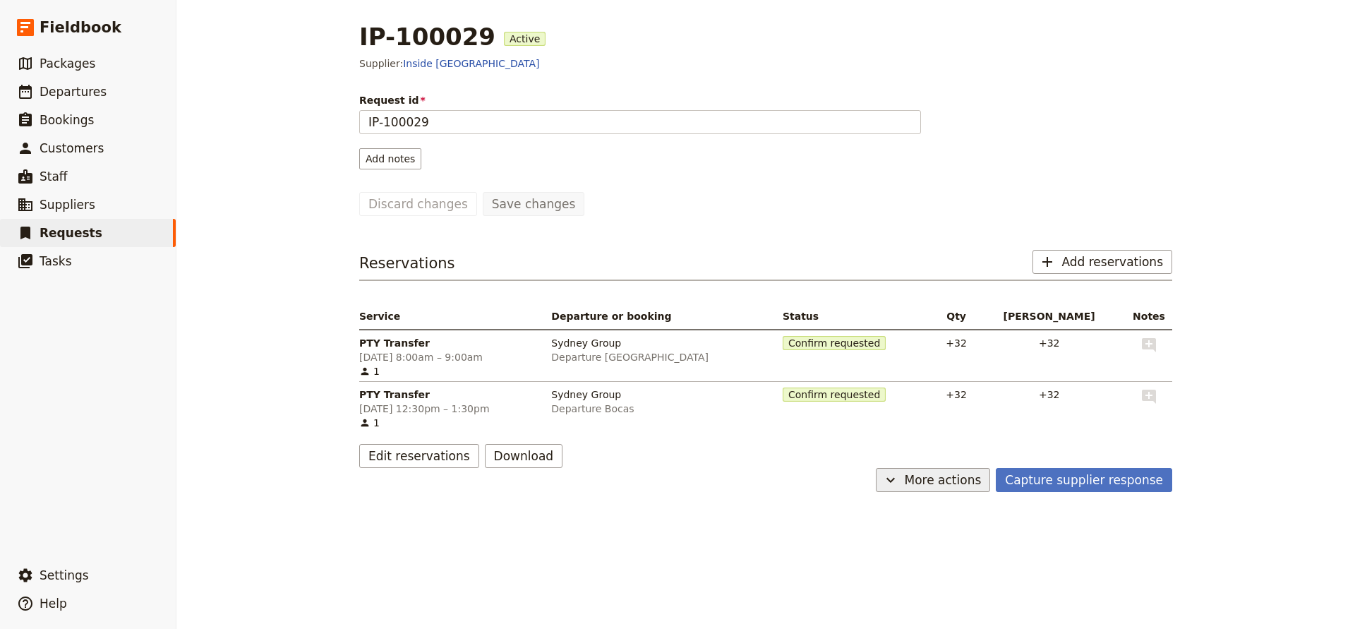
click at [949, 476] on span "More actions" at bounding box center [943, 480] width 77 height 17
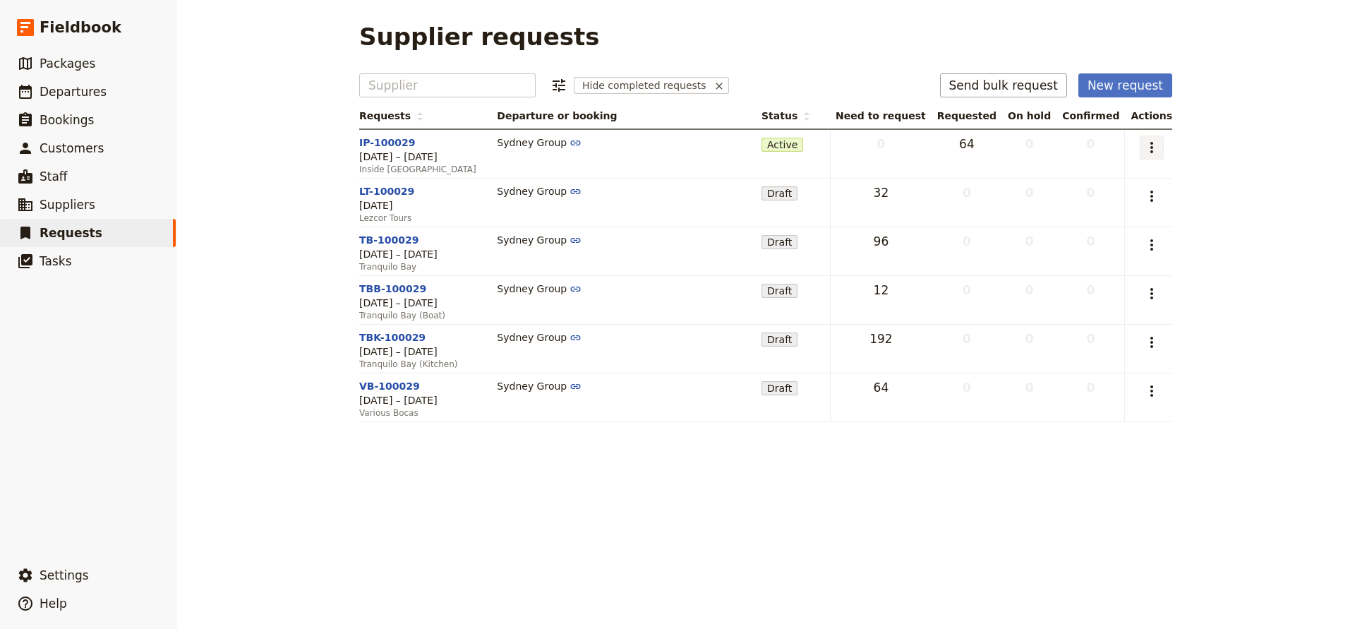
click at [1157, 149] on icon "Actions" at bounding box center [1152, 147] width 17 height 17
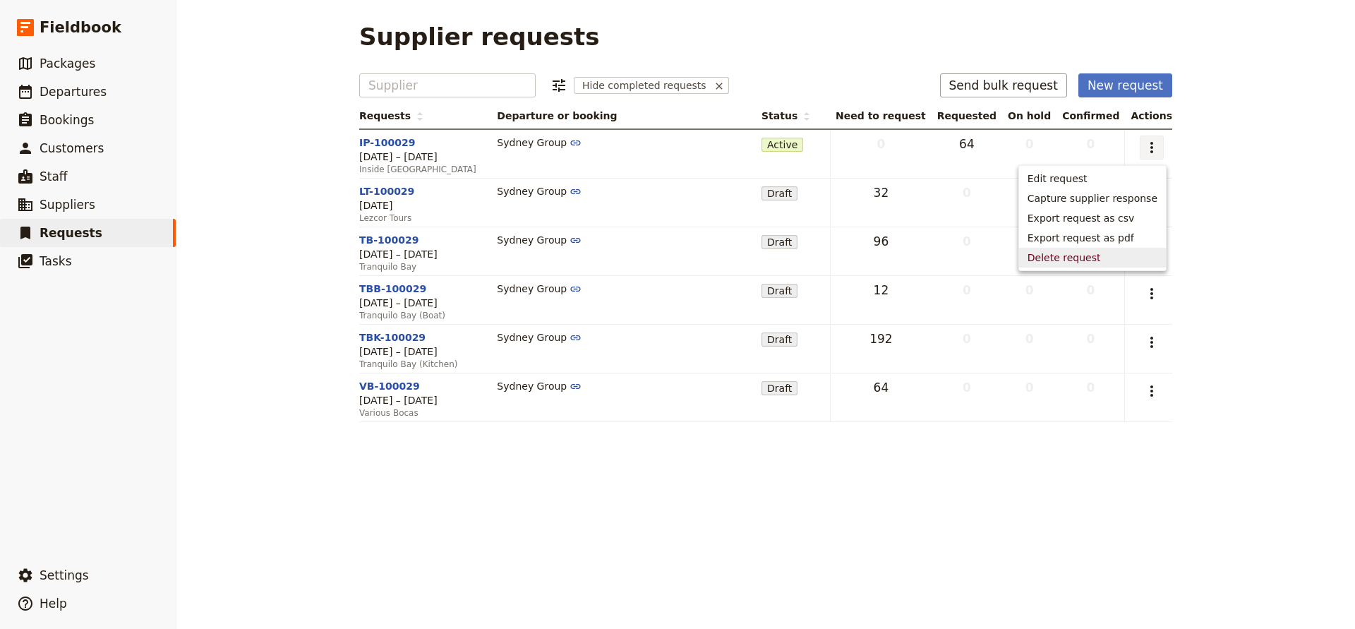
click at [1068, 257] on span "Delete request" at bounding box center [1064, 258] width 73 height 14
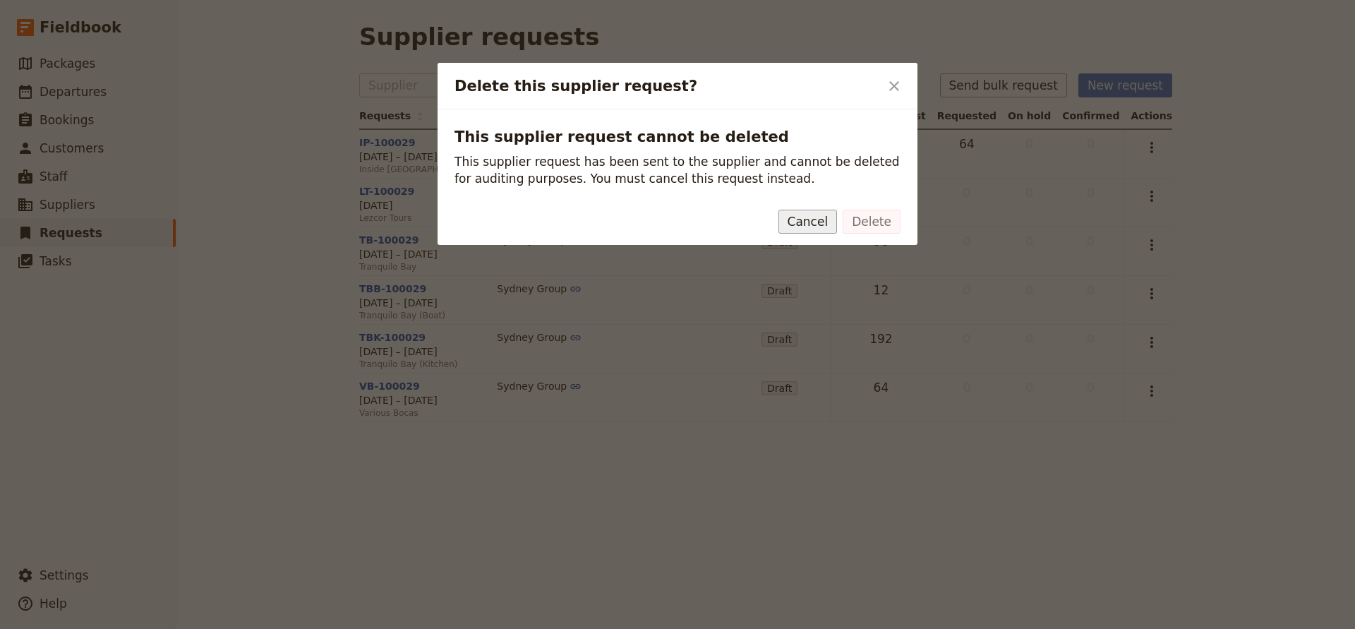
click at [823, 215] on button "Cancel" at bounding box center [808, 222] width 59 height 24
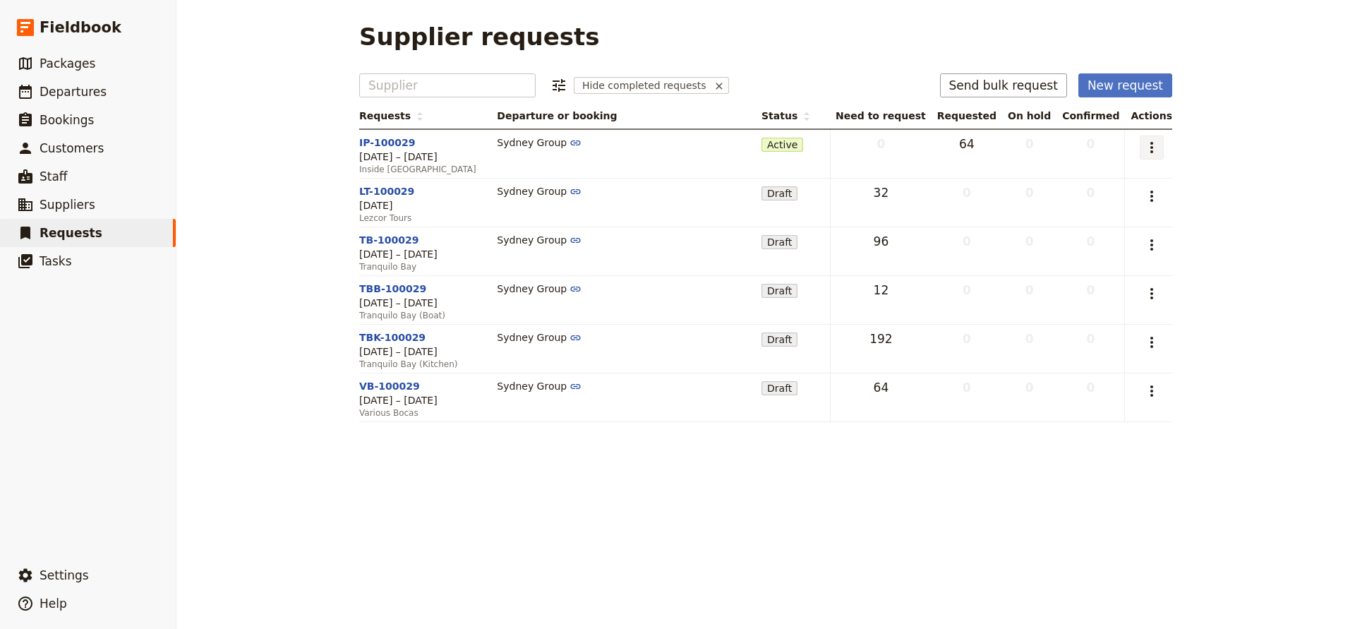
click at [1152, 143] on icon "Actions" at bounding box center [1152, 147] width 17 height 17
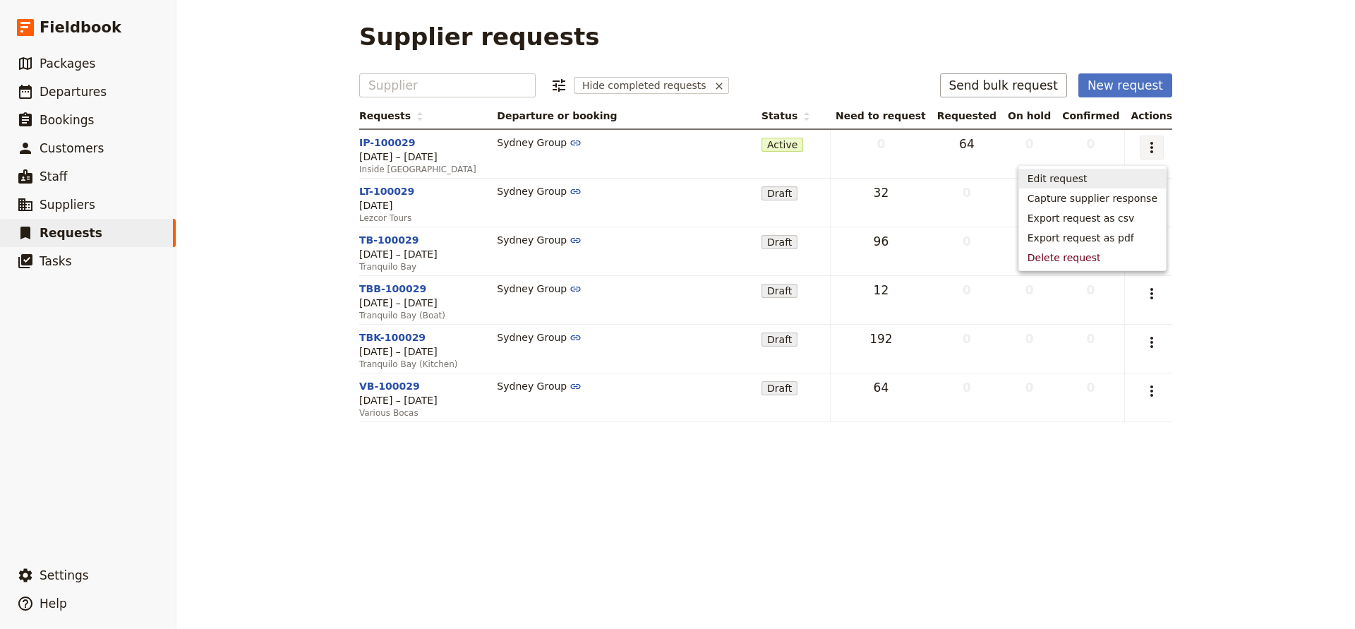
click at [1228, 167] on div "Supplier requests Supplier ​ Hide completed requests Send bulk request New requ…" at bounding box center [765, 314] width 1179 height 629
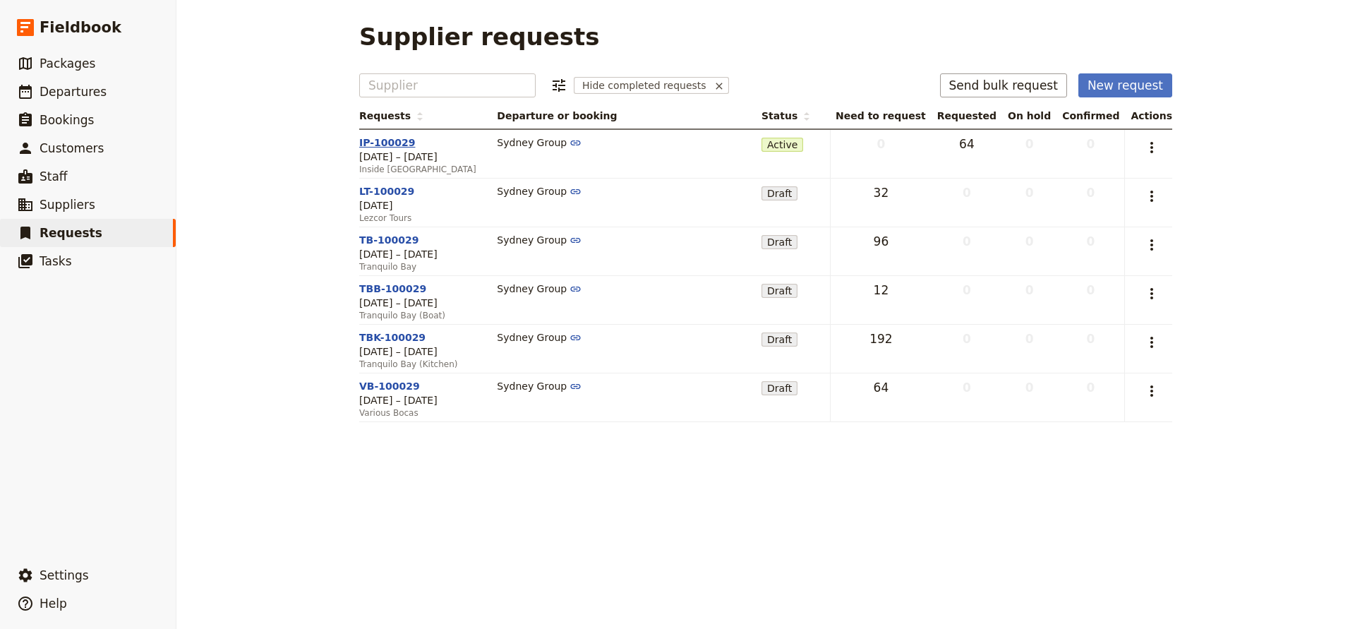
click at [385, 143] on link "IP-100029" at bounding box center [387, 142] width 56 height 11
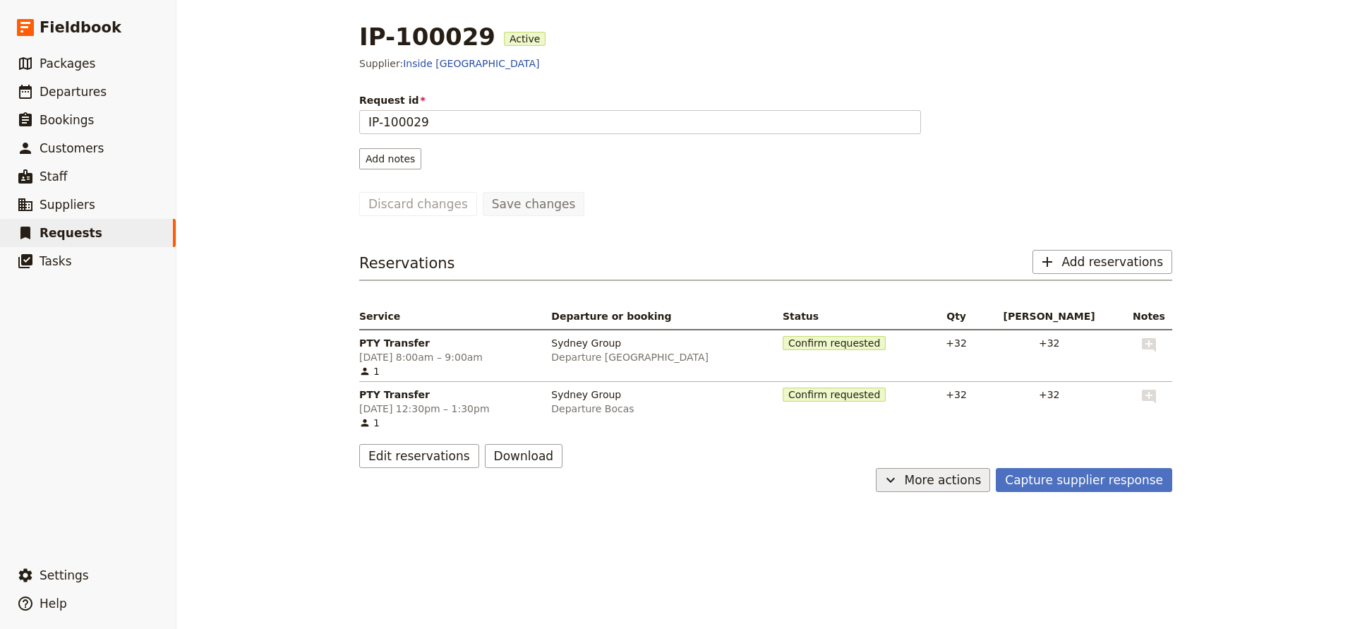
click at [981, 481] on span "More actions" at bounding box center [943, 480] width 77 height 17
click at [943, 522] on button "Cancel request" at bounding box center [948, 531] width 108 height 20
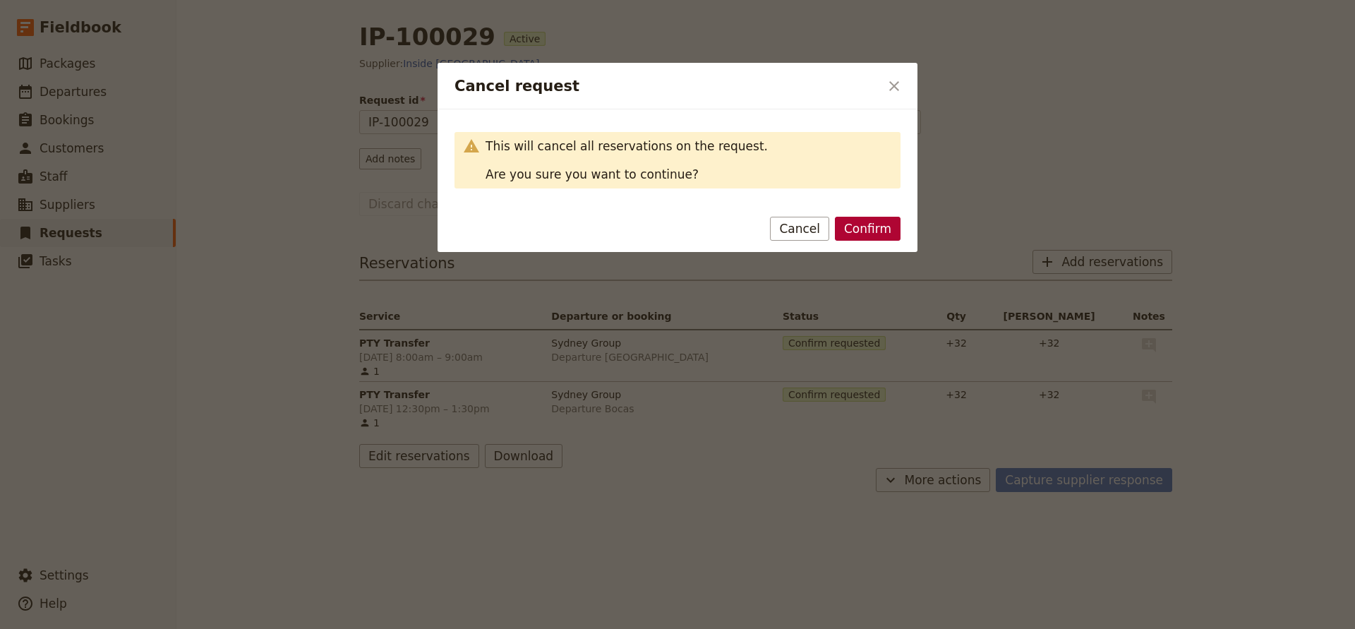
click at [868, 220] on button "Confirm" at bounding box center [868, 229] width 66 height 24
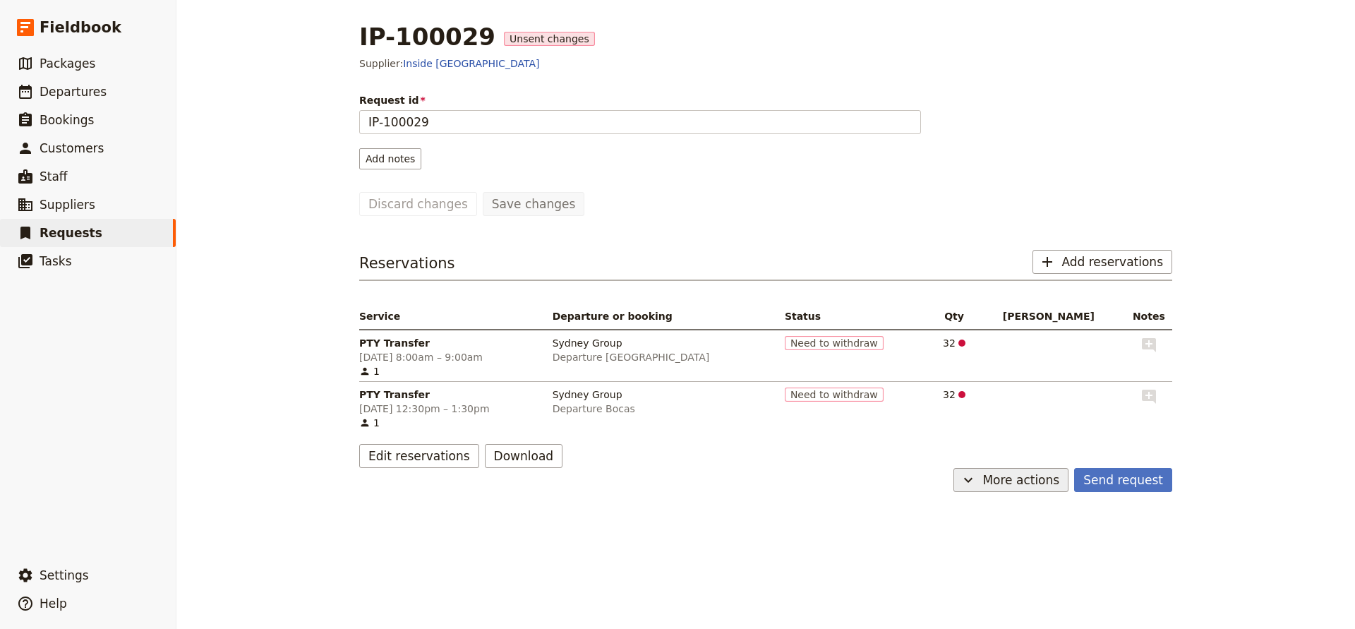
click at [1024, 484] on span "More actions" at bounding box center [1021, 480] width 77 height 17
click at [769, 476] on div "Send request ​ More actions" at bounding box center [765, 480] width 813 height 24
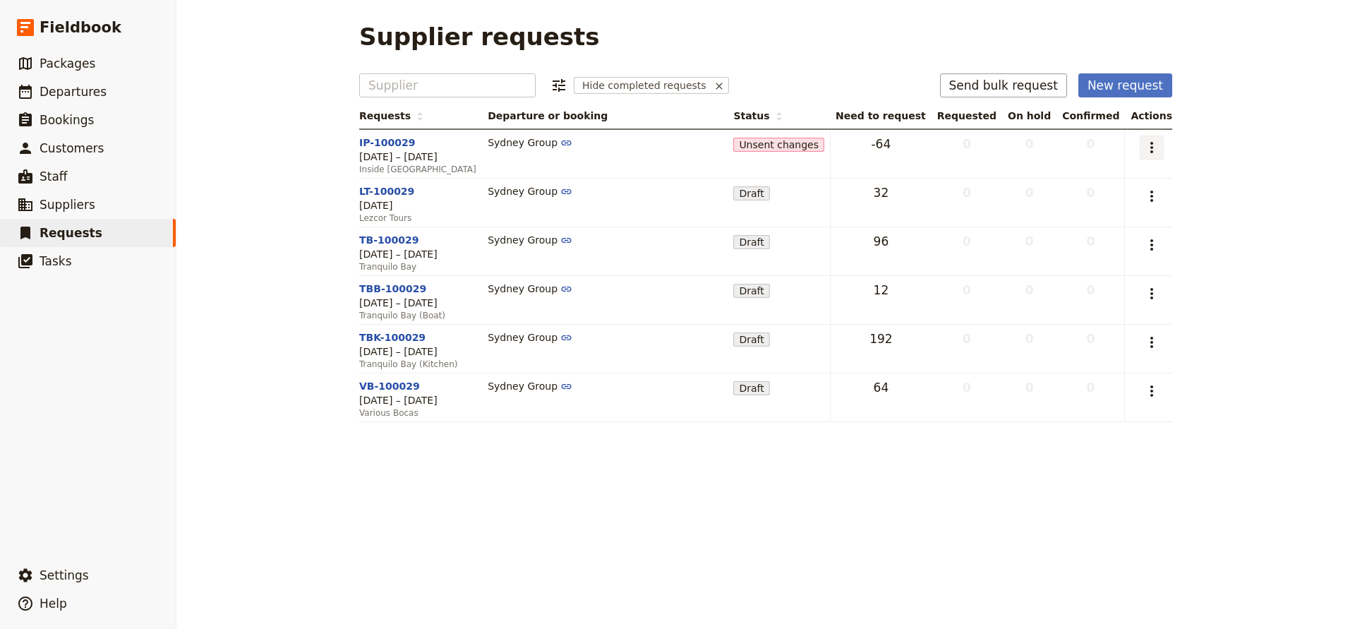
click at [1153, 148] on icon "Actions" at bounding box center [1152, 147] width 3 height 11
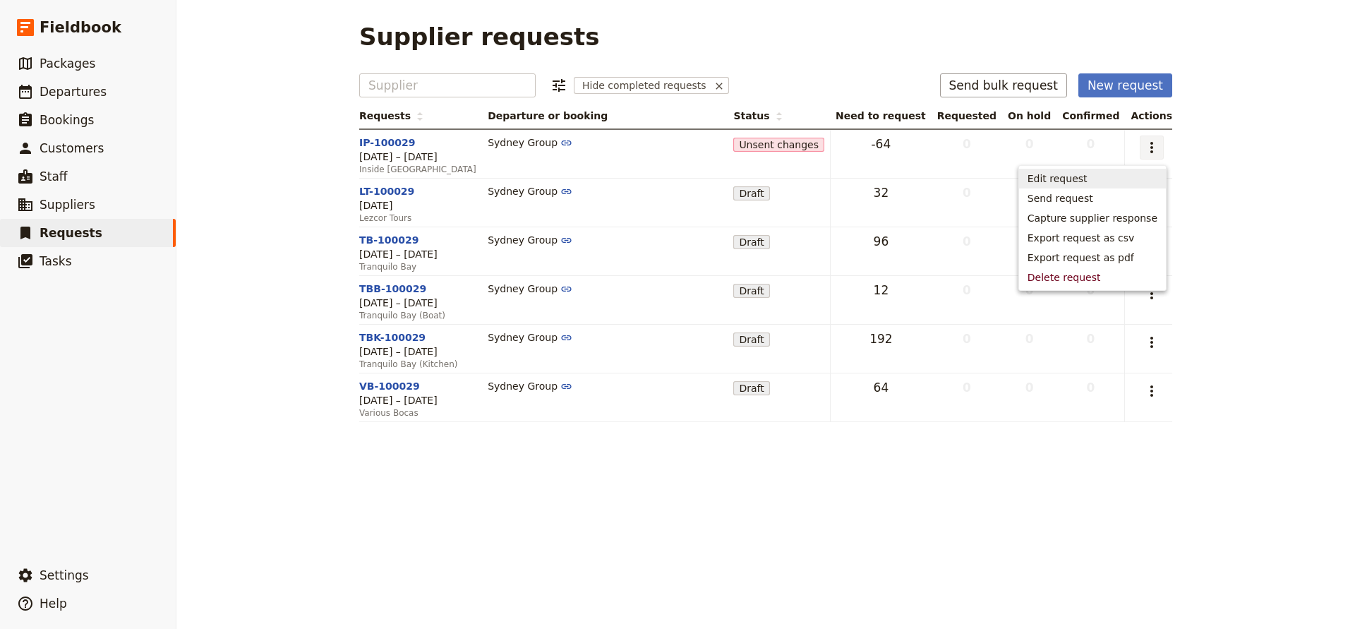
click at [1228, 179] on div "Supplier requests Supplier ​ Hide completed requests Send bulk request New requ…" at bounding box center [765, 314] width 1179 height 629
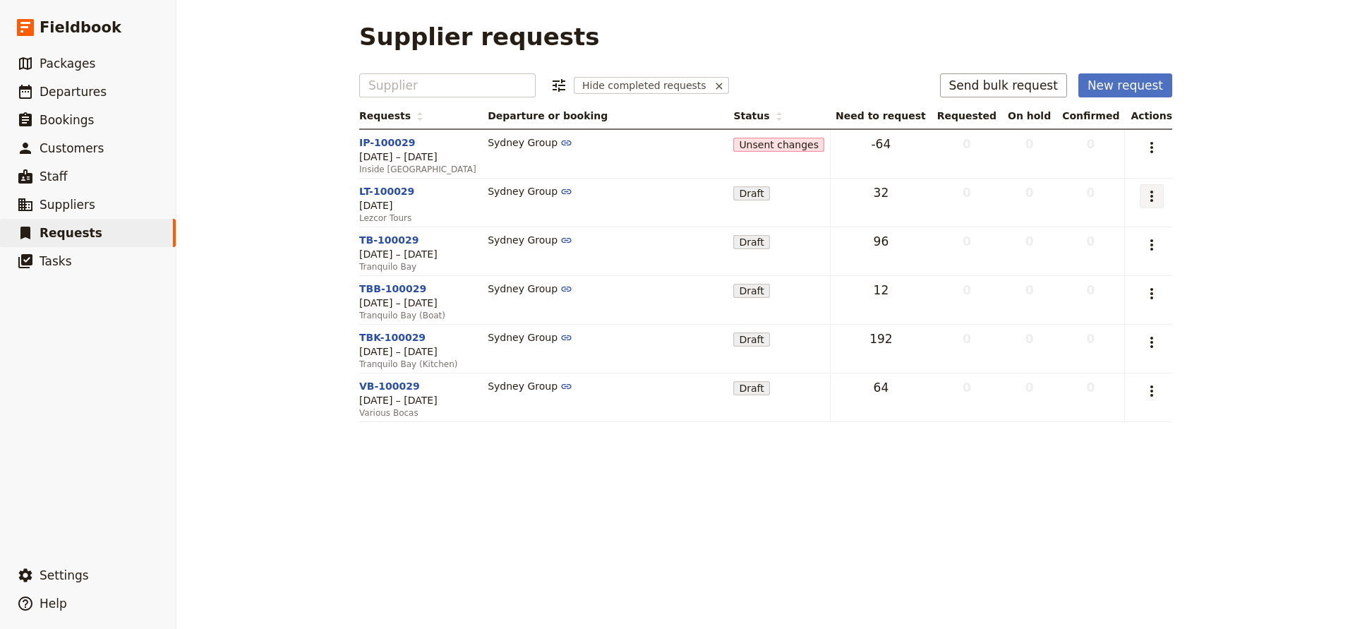
click at [1153, 196] on icon "Actions" at bounding box center [1152, 196] width 17 height 17
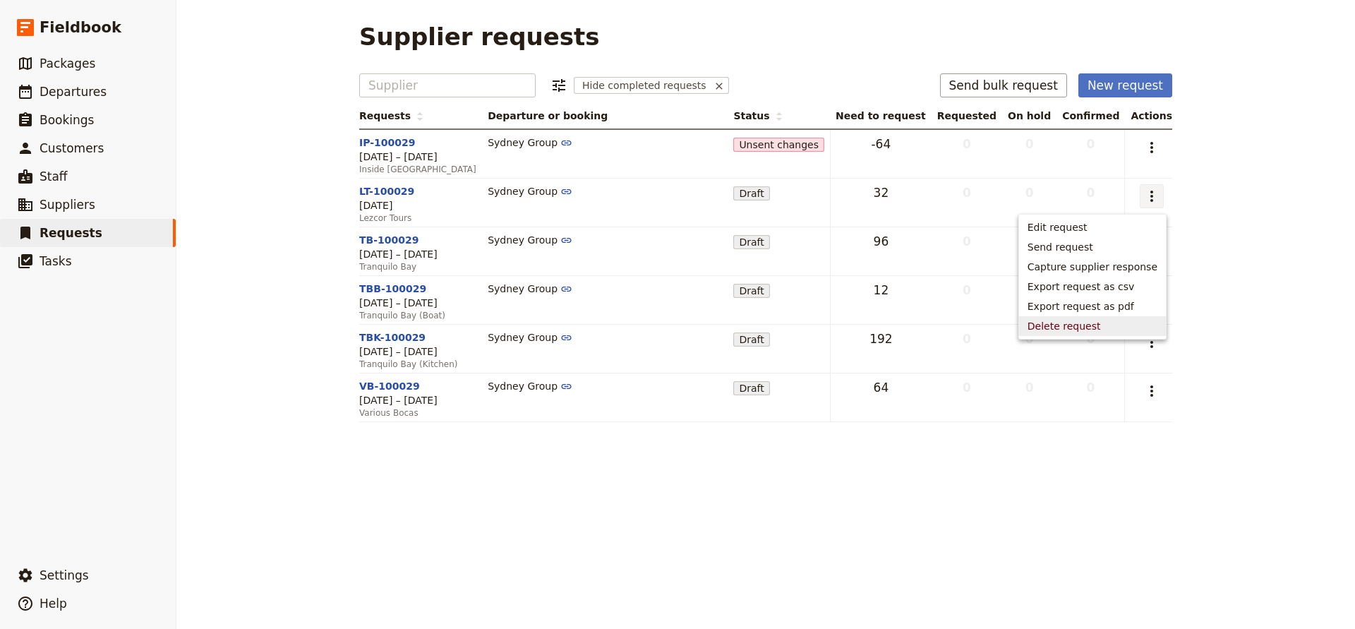
click at [1071, 323] on span "Delete request" at bounding box center [1064, 326] width 73 height 14
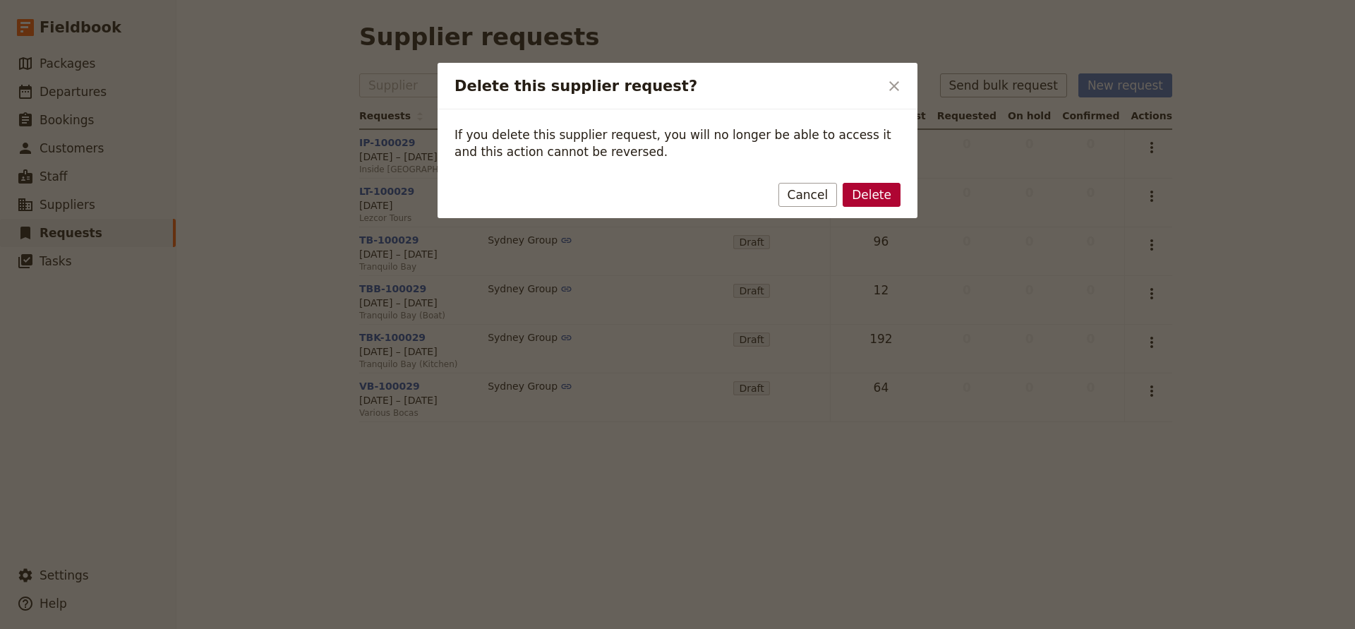
click at [877, 194] on button "Delete" at bounding box center [872, 195] width 58 height 24
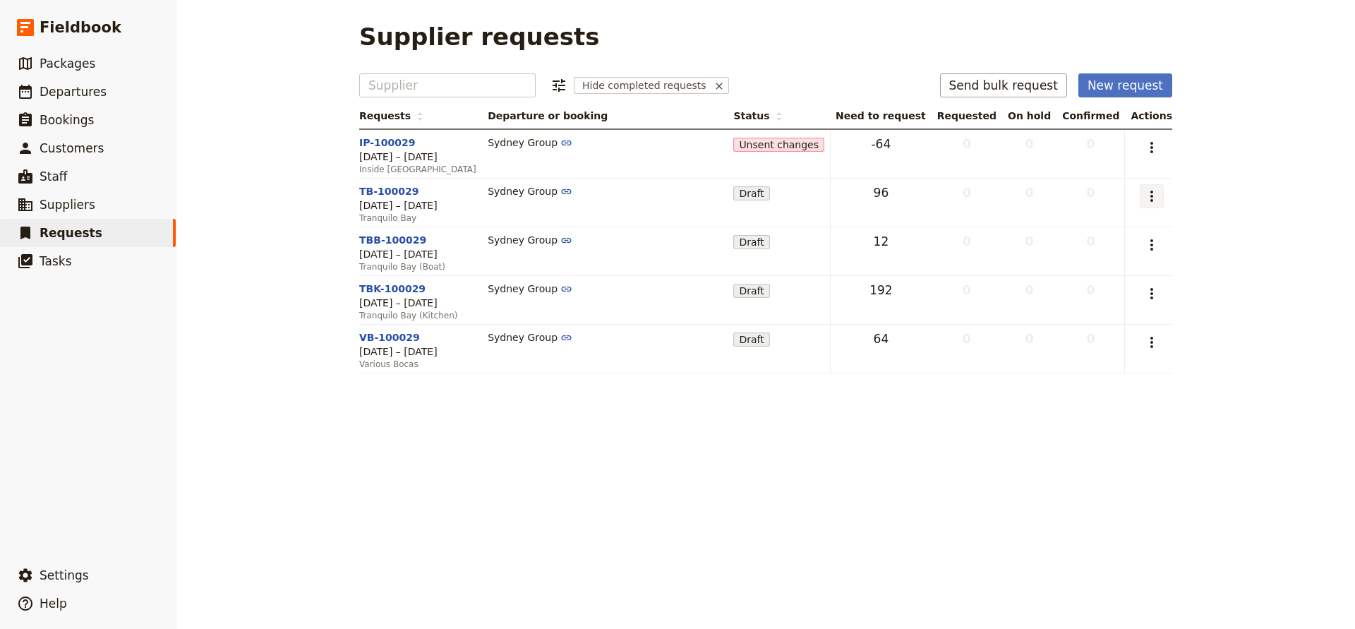
click at [1153, 196] on icon "Actions" at bounding box center [1152, 196] width 3 height 11
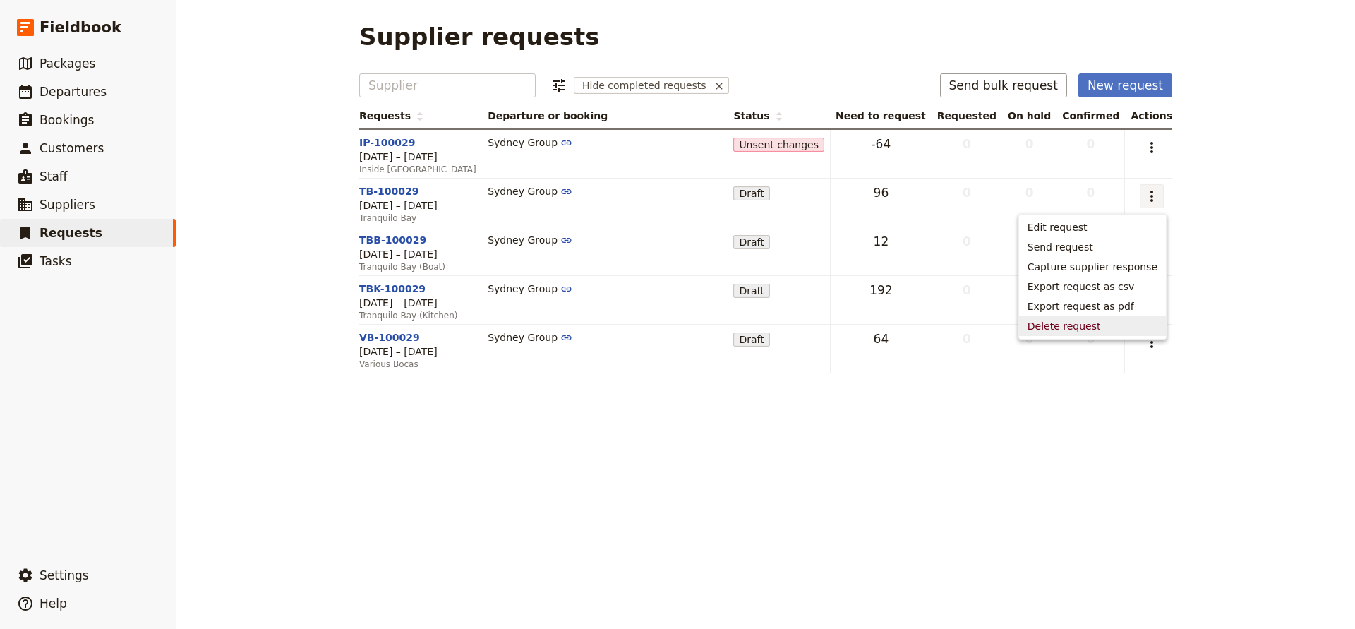
click at [1095, 330] on span "Delete request" at bounding box center [1064, 326] width 73 height 14
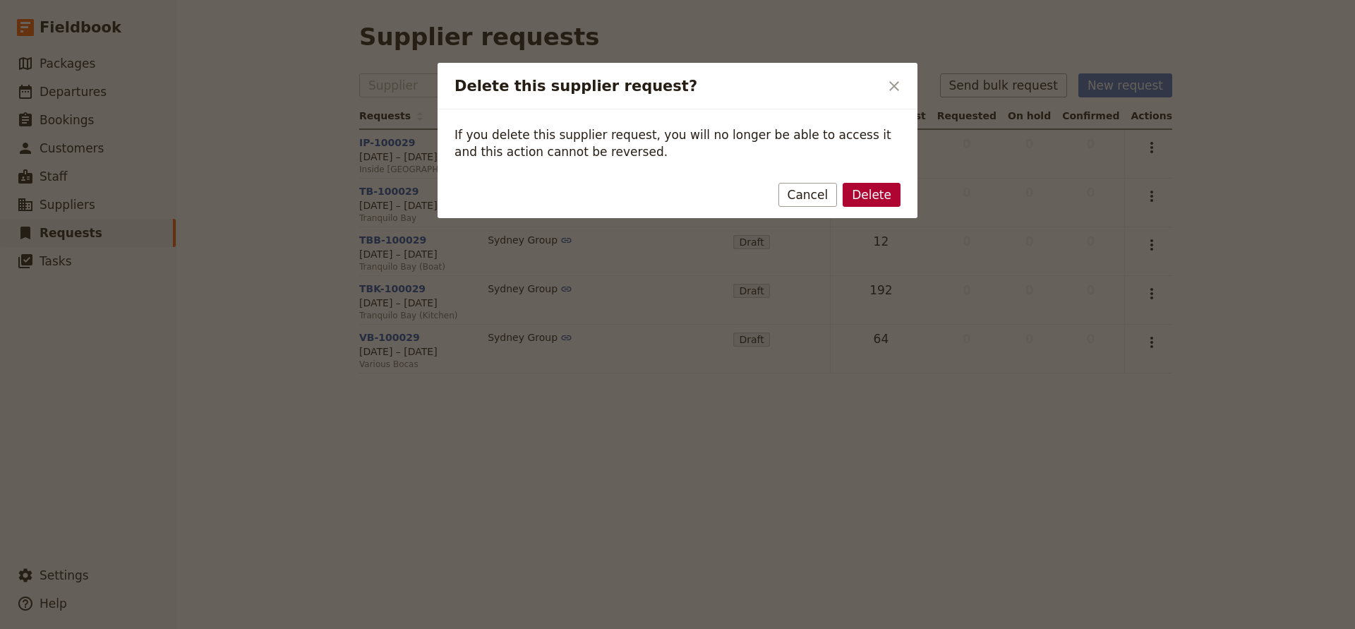
click at [890, 187] on button "Delete" at bounding box center [872, 195] width 58 height 24
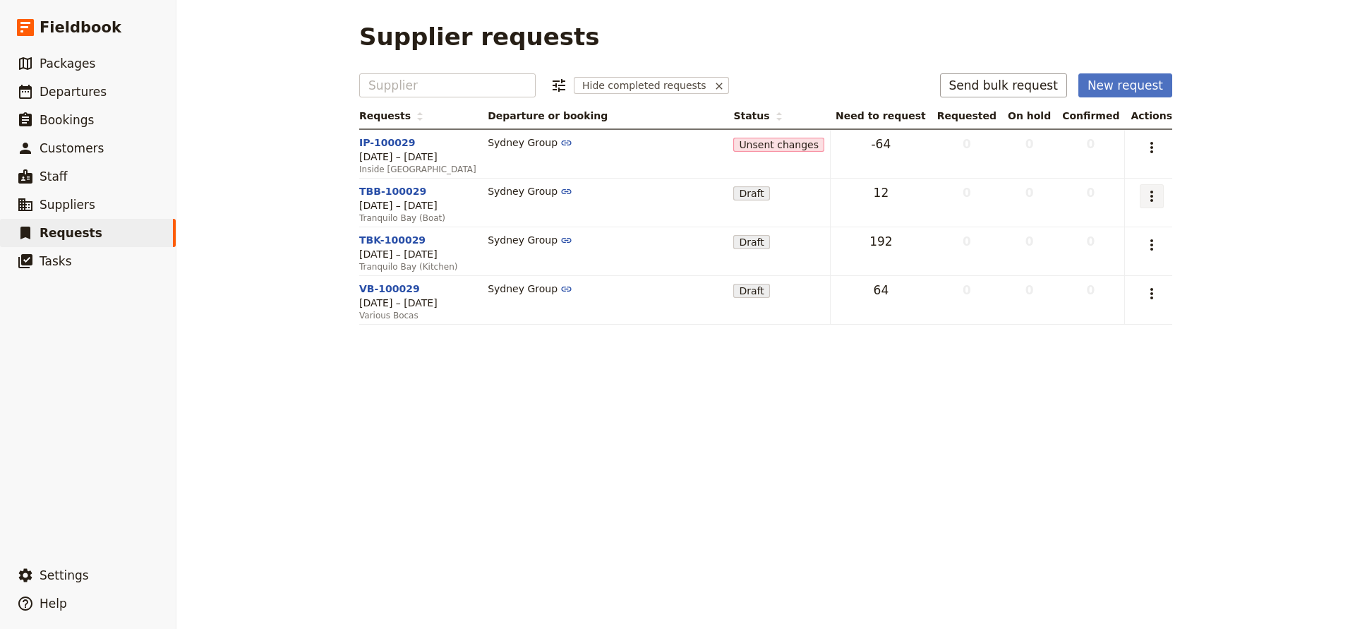
click at [1158, 198] on icon "Actions" at bounding box center [1152, 196] width 17 height 17
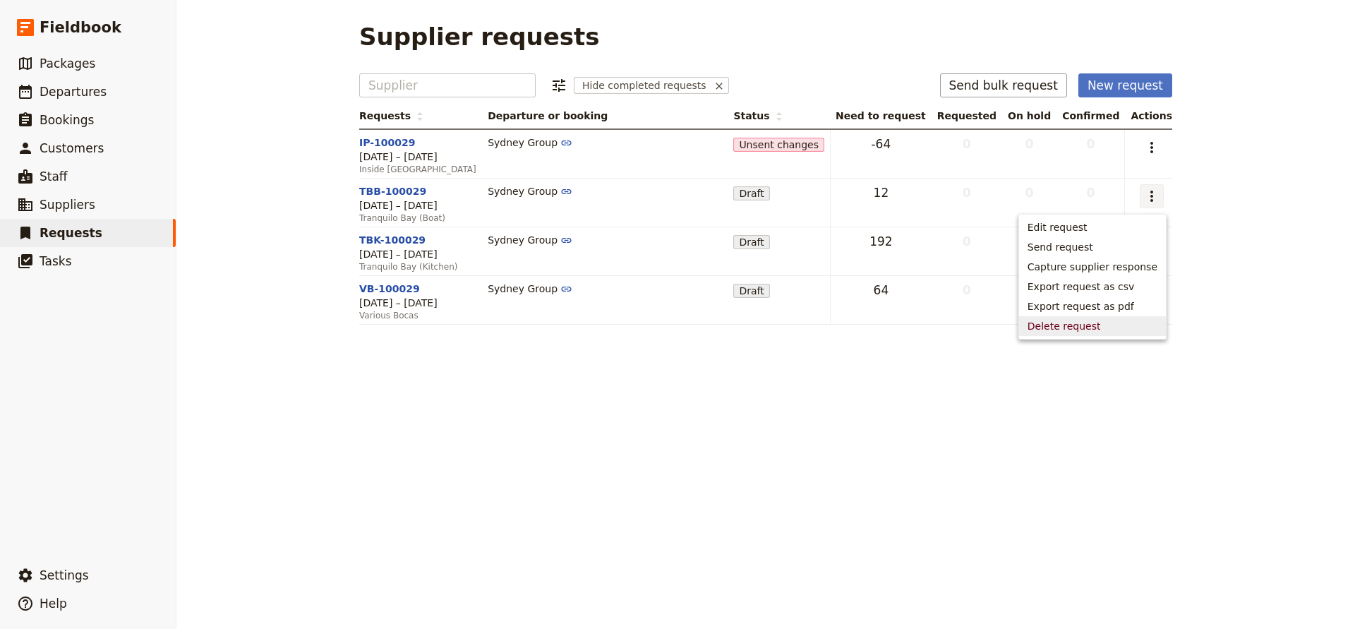
click at [1115, 327] on span "Delete request" at bounding box center [1093, 326] width 130 height 14
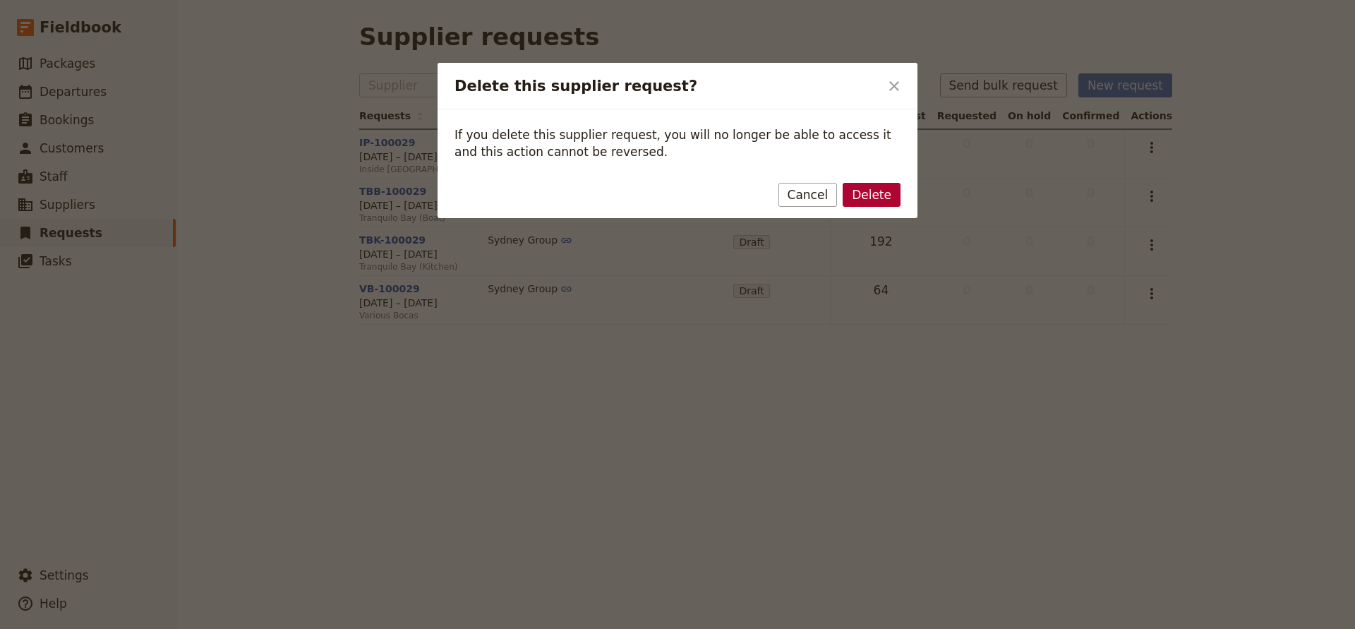
click at [866, 191] on button "Delete" at bounding box center [872, 195] width 58 height 24
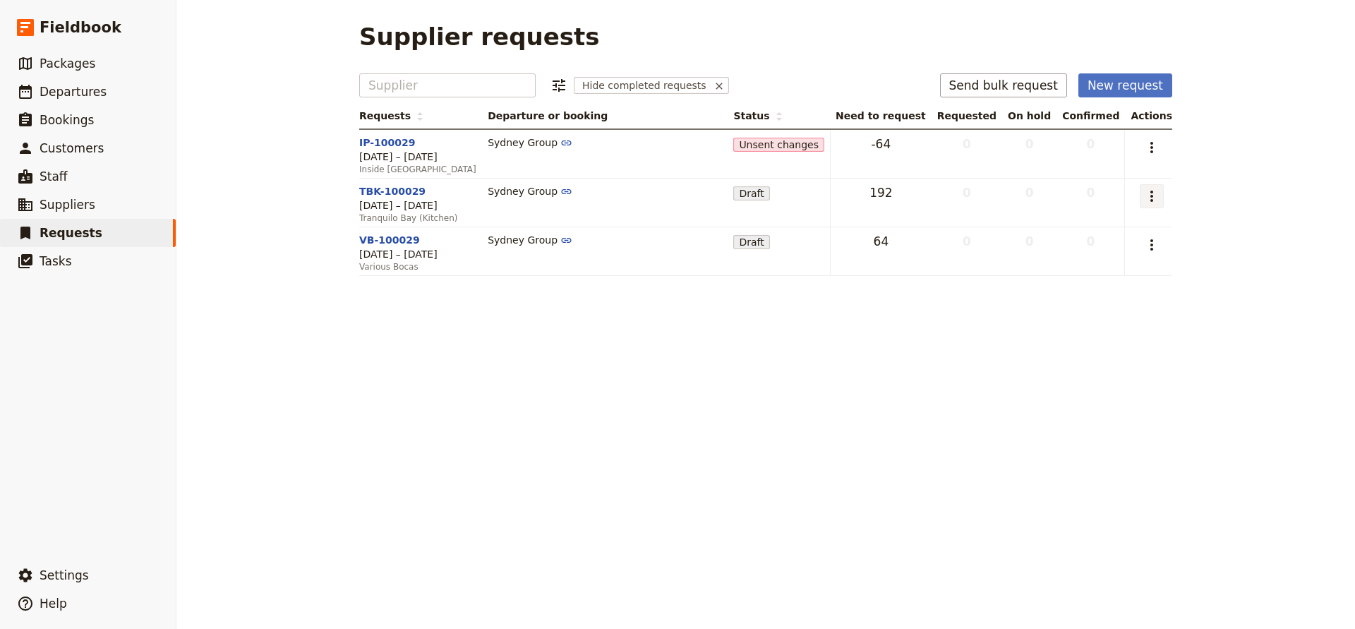
click at [1153, 202] on icon "Actions" at bounding box center [1152, 196] width 17 height 17
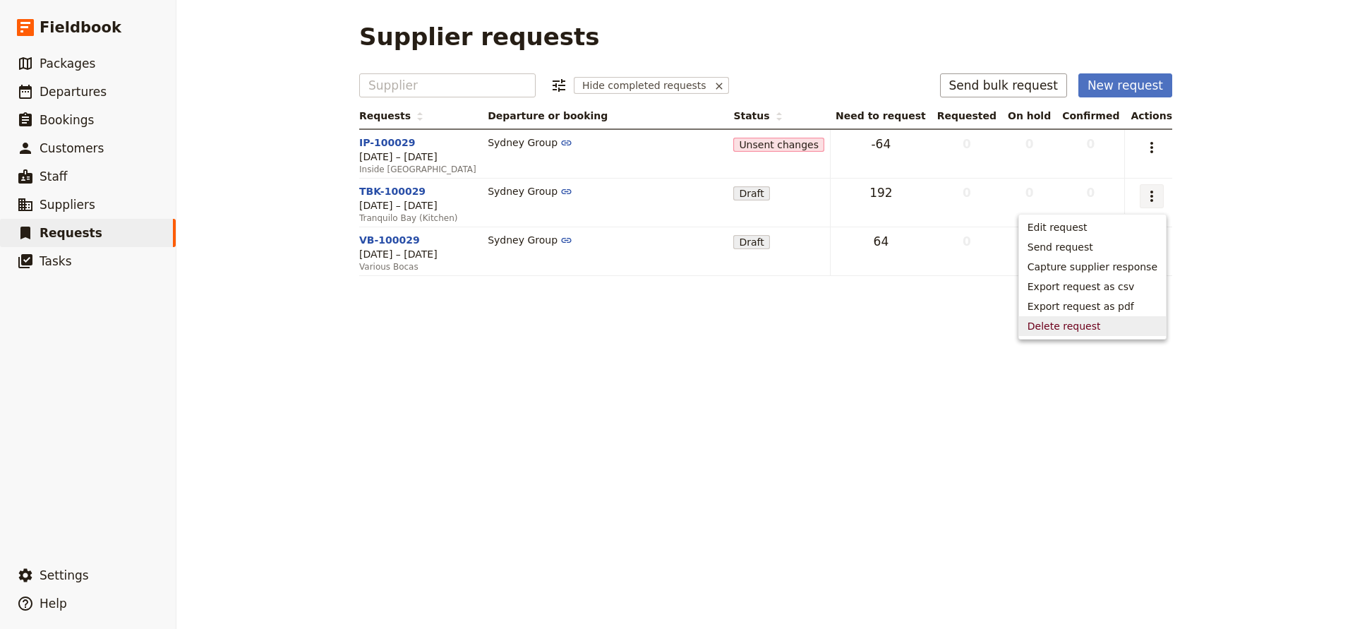
click at [1081, 319] on span "Delete request" at bounding box center [1064, 326] width 73 height 14
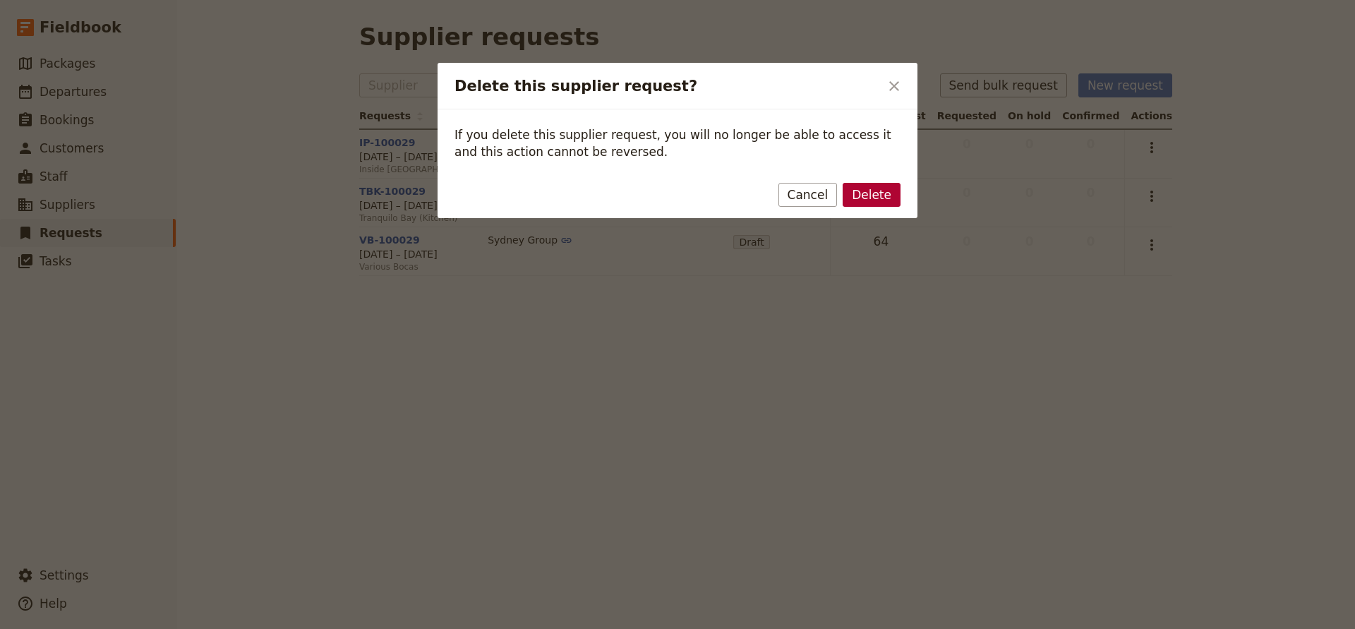
click at [881, 186] on button "Delete" at bounding box center [872, 195] width 58 height 24
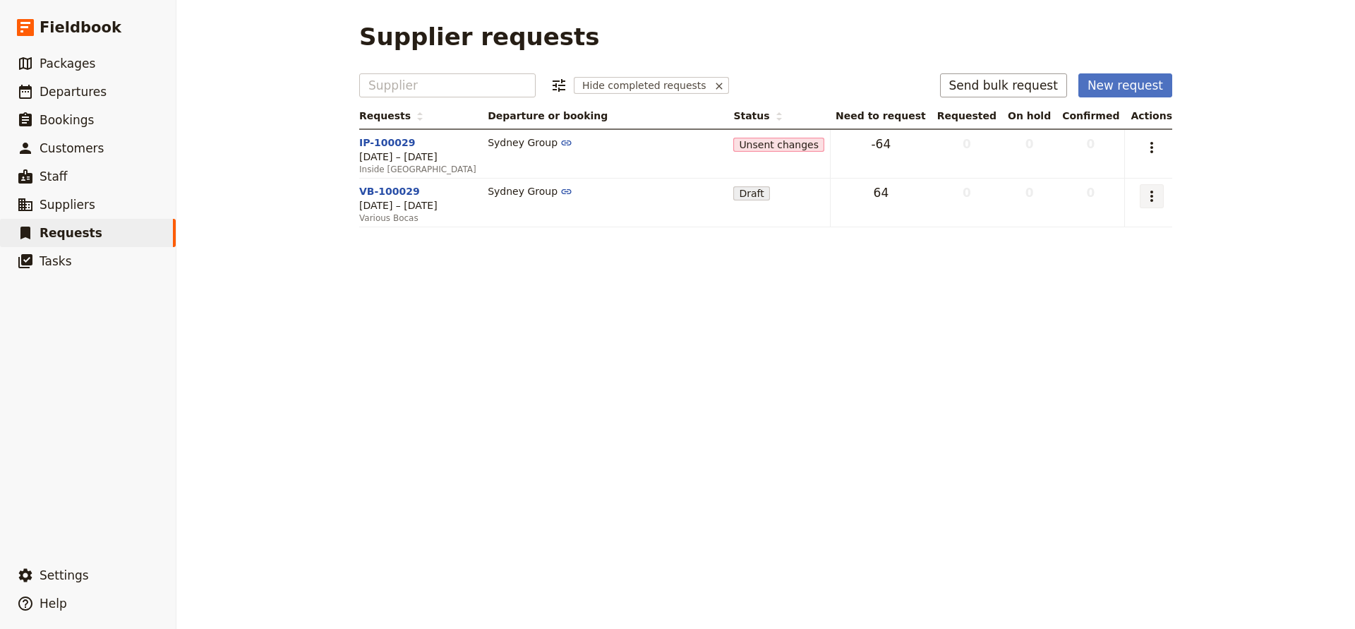
click at [1152, 193] on icon "Actions" at bounding box center [1152, 196] width 17 height 17
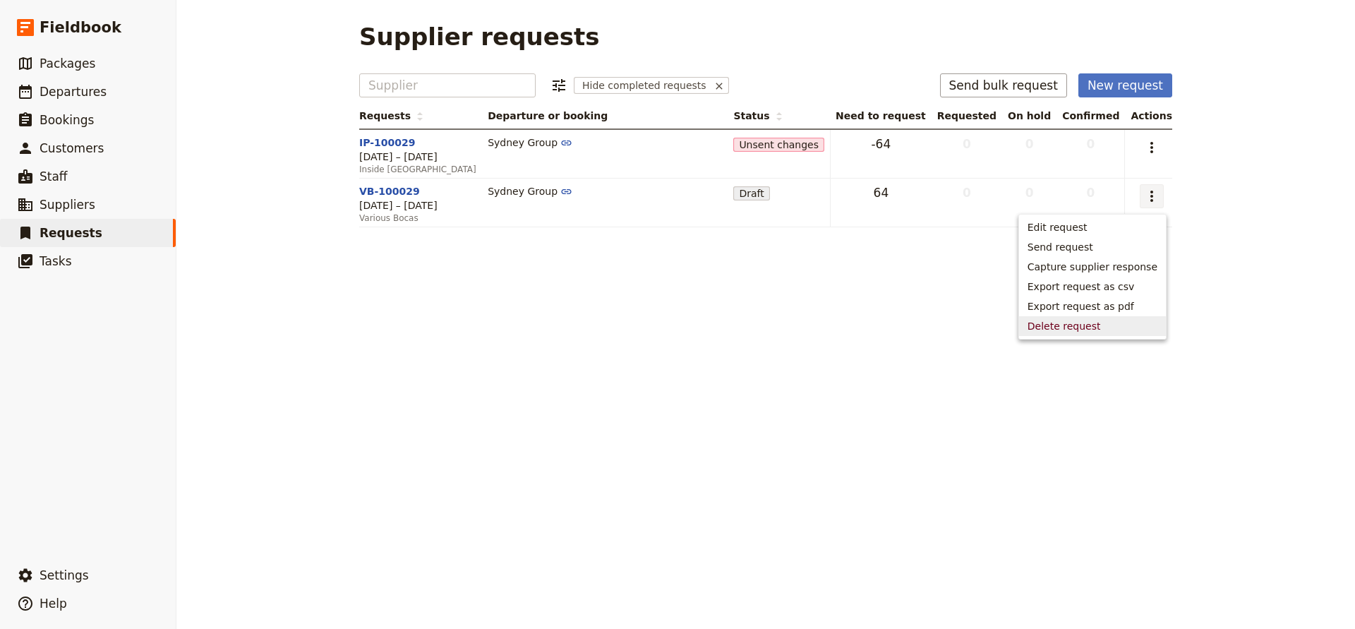
click at [1091, 323] on span "Delete request" at bounding box center [1064, 326] width 73 height 14
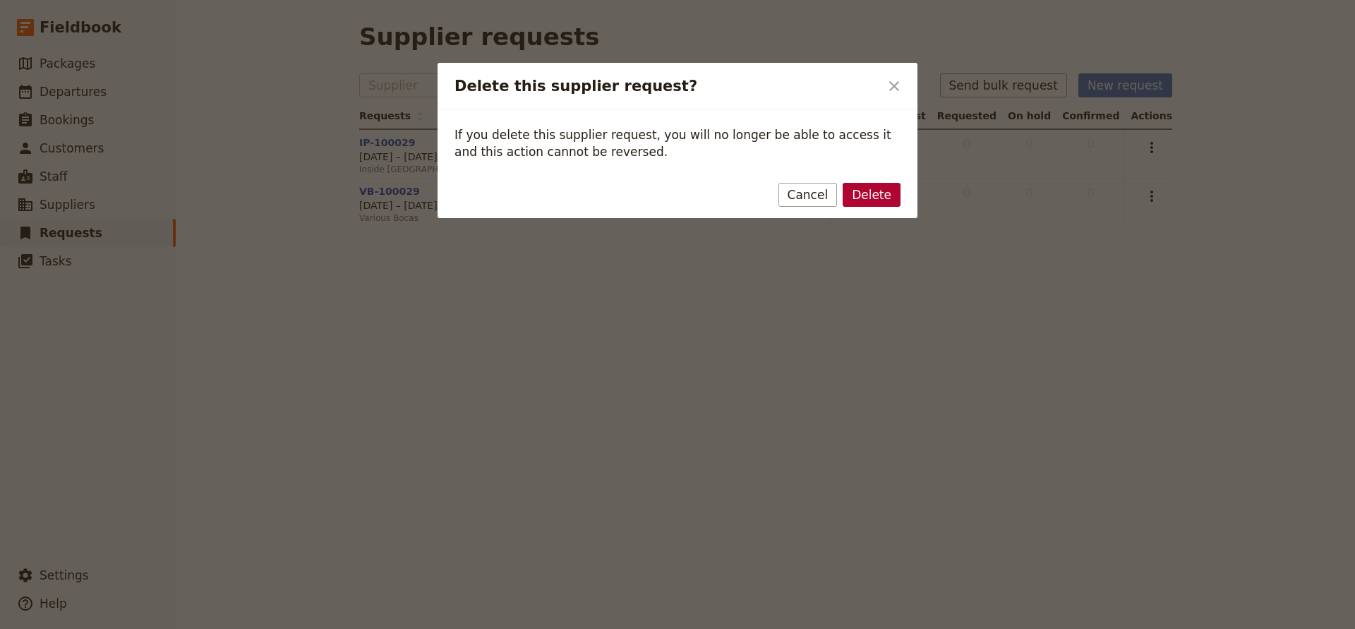
click at [858, 192] on button "Delete" at bounding box center [872, 195] width 58 height 24
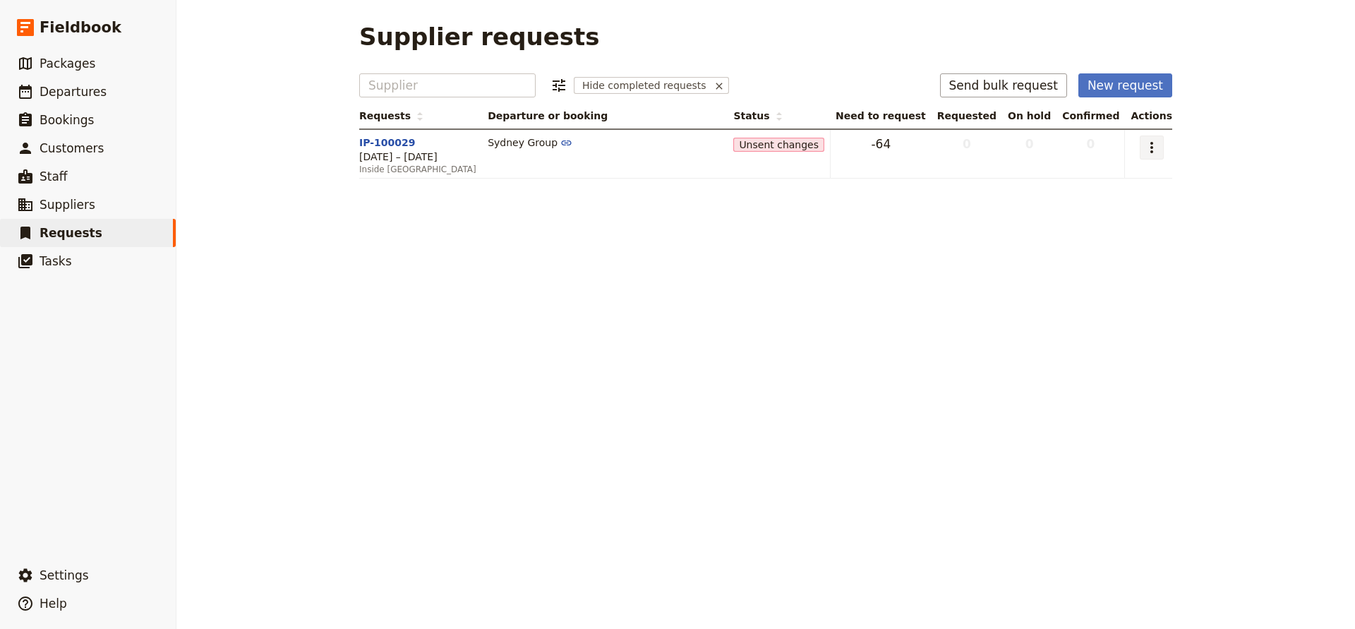
click at [1155, 145] on icon "Actions" at bounding box center [1152, 147] width 17 height 17
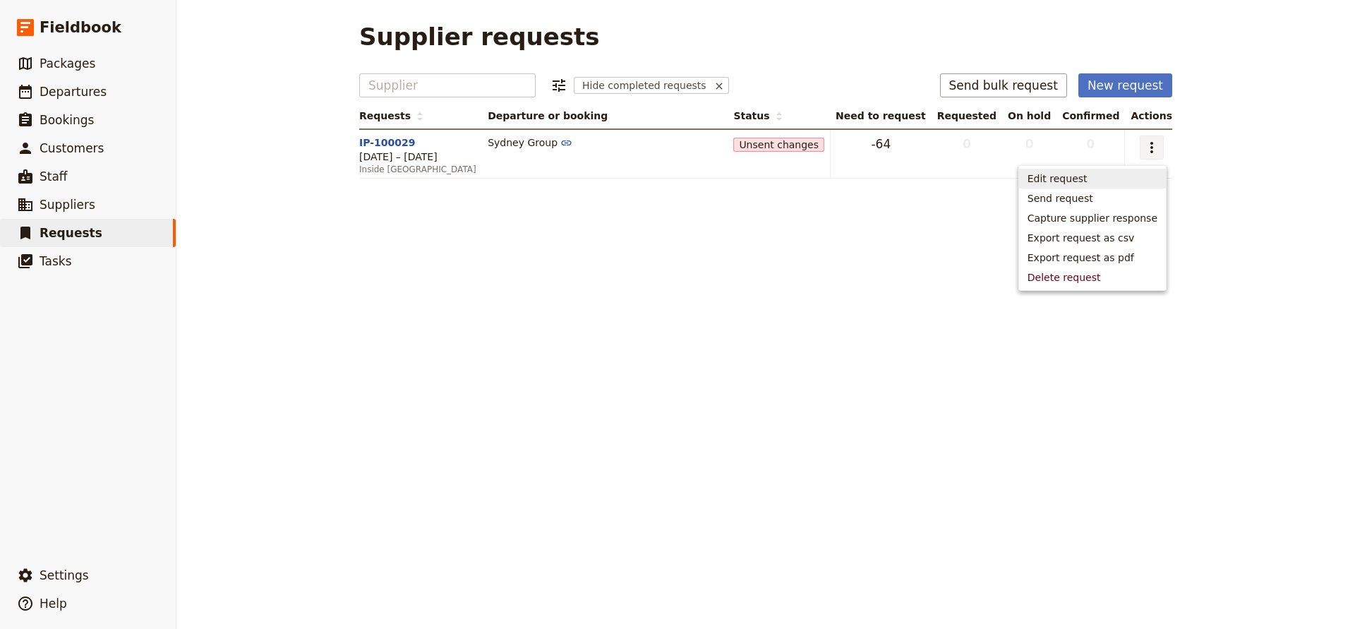
click at [1069, 179] on span "Edit request" at bounding box center [1058, 179] width 60 height 14
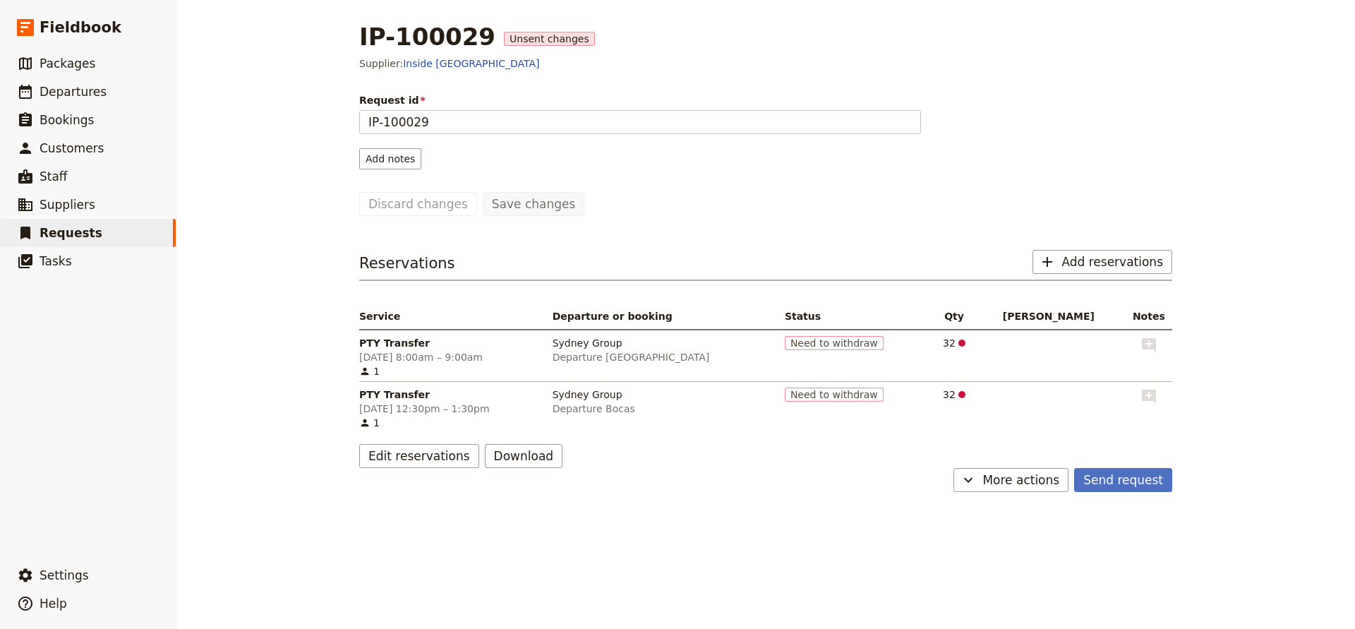
click at [972, 340] on span "32 ​" at bounding box center [954, 343] width 35 height 14
click at [399, 457] on button "Edit reservations" at bounding box center [419, 456] width 120 height 24
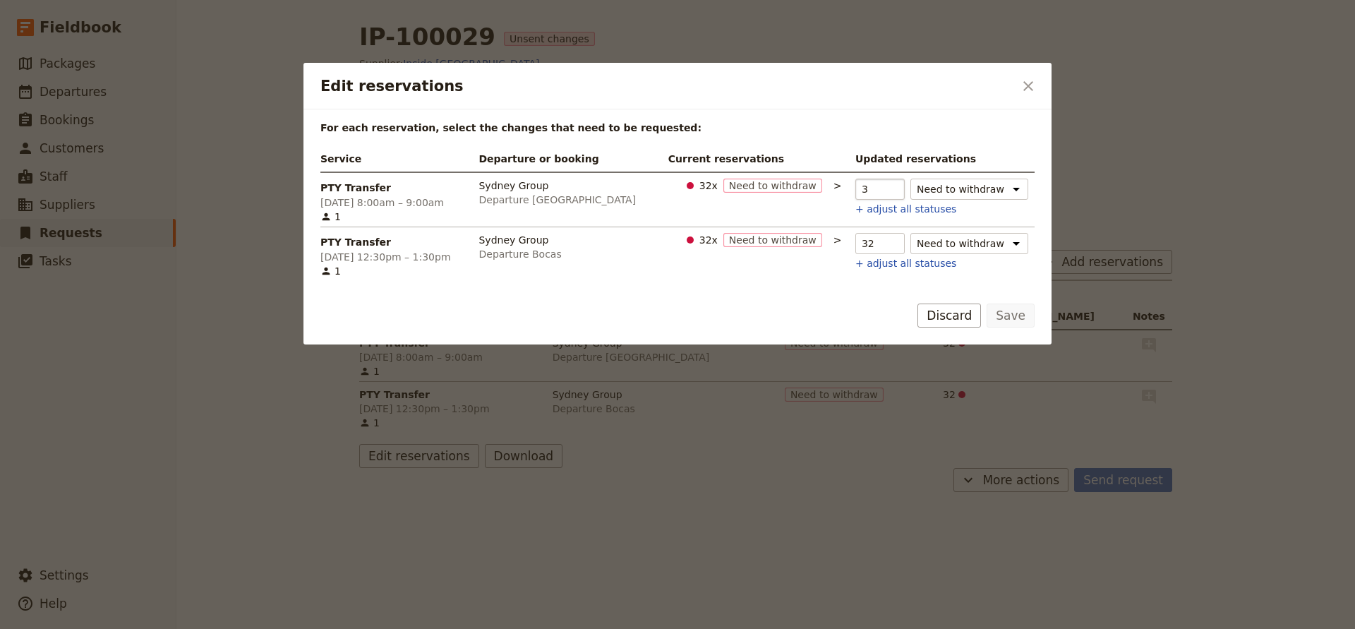
type input "0"
click at [872, 244] on input "32" at bounding box center [880, 243] width 49 height 21
type input "0"
click at [991, 313] on button "Save" at bounding box center [1011, 316] width 48 height 24
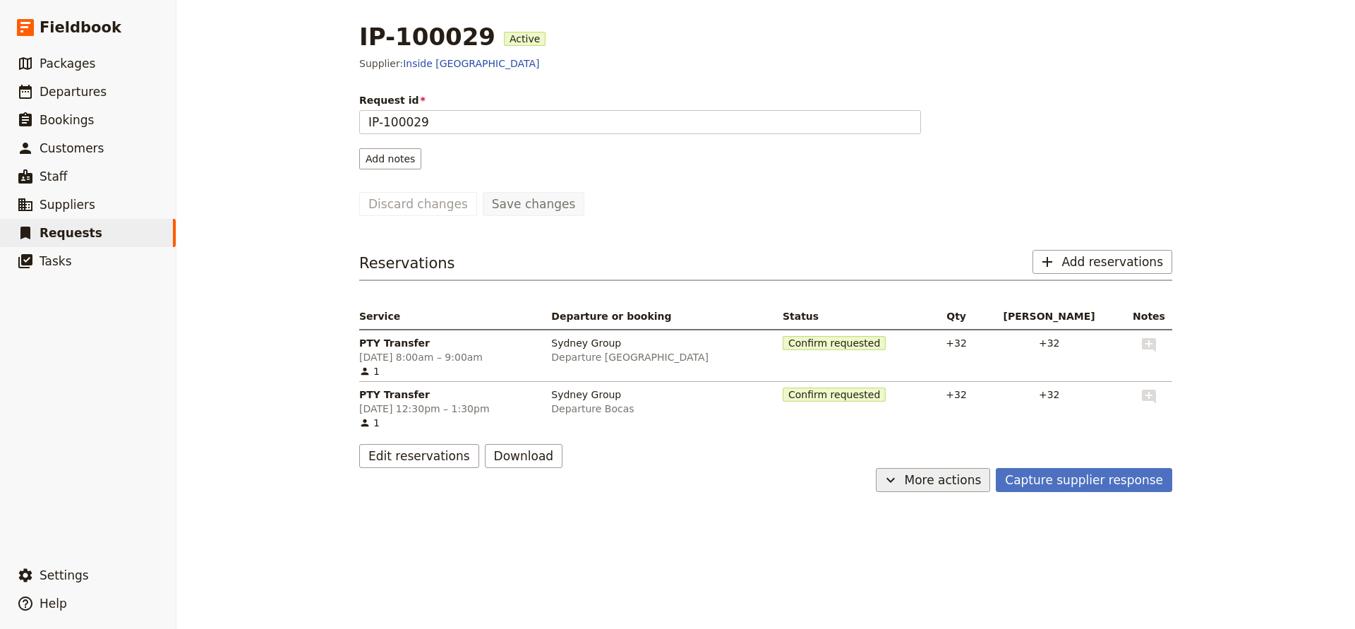
click at [968, 477] on span "More actions" at bounding box center [943, 480] width 77 height 17
click at [943, 527] on span "Cancel request" at bounding box center [940, 531] width 74 height 14
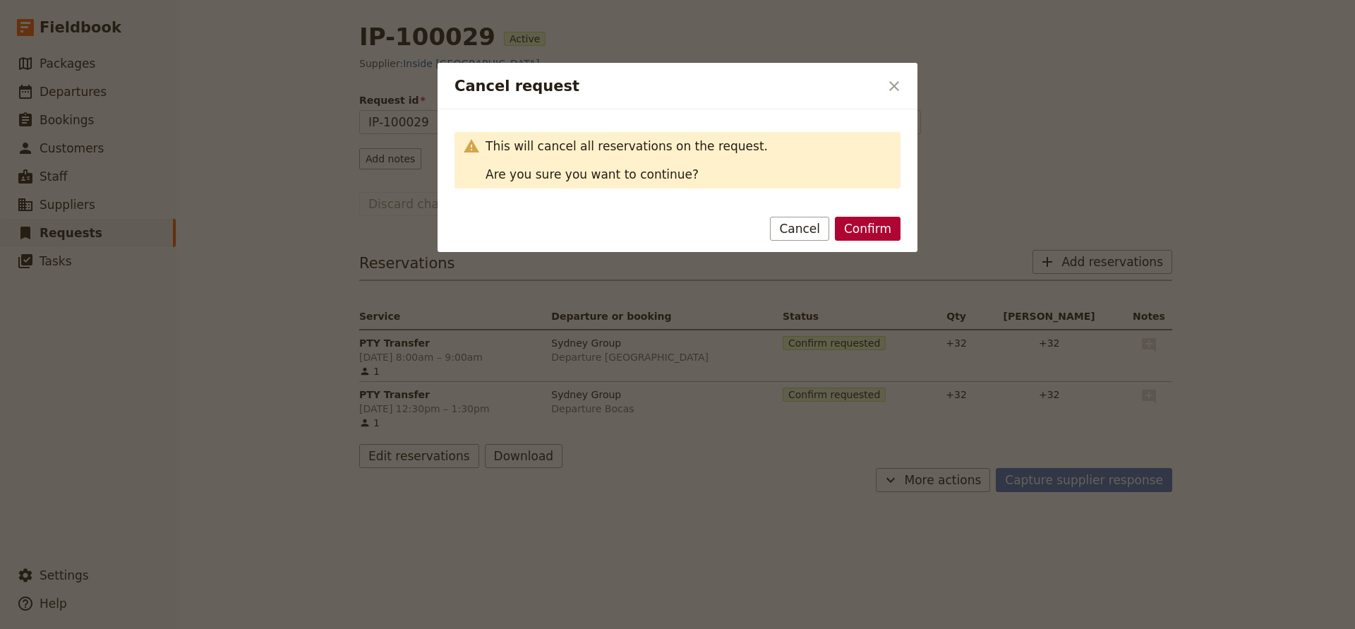
click at [866, 229] on button "Confirm" at bounding box center [868, 229] width 66 height 24
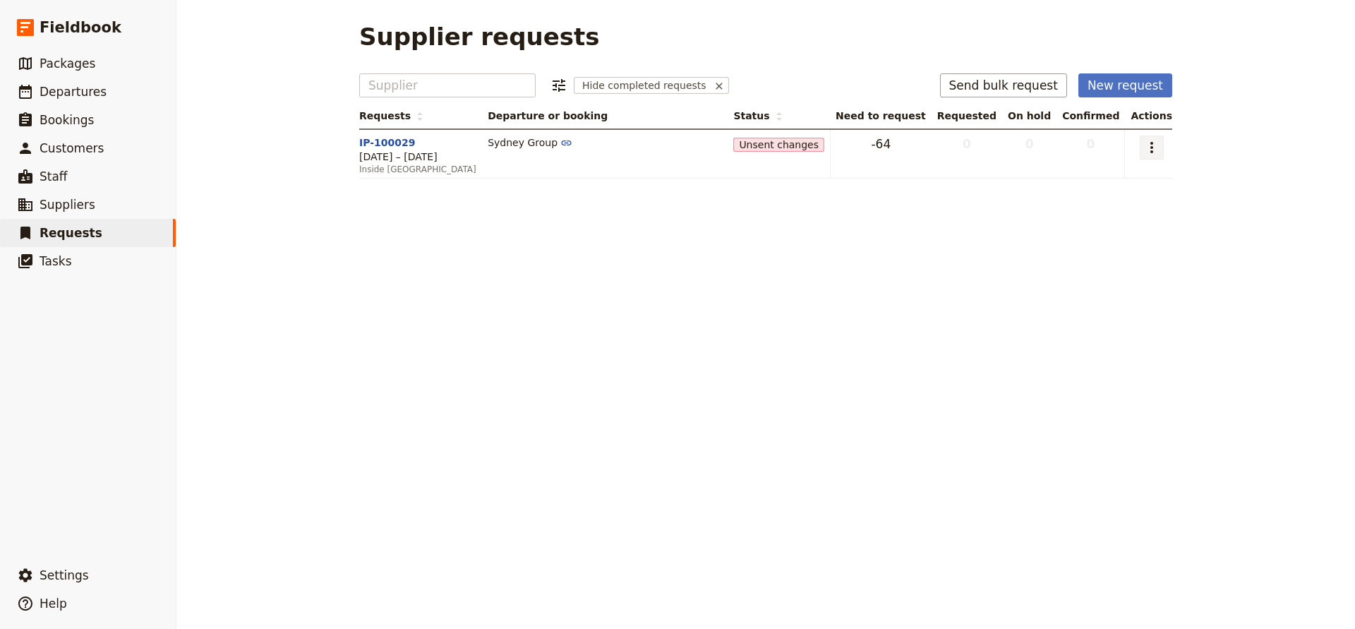
click at [1158, 146] on icon "Actions" at bounding box center [1152, 147] width 17 height 17
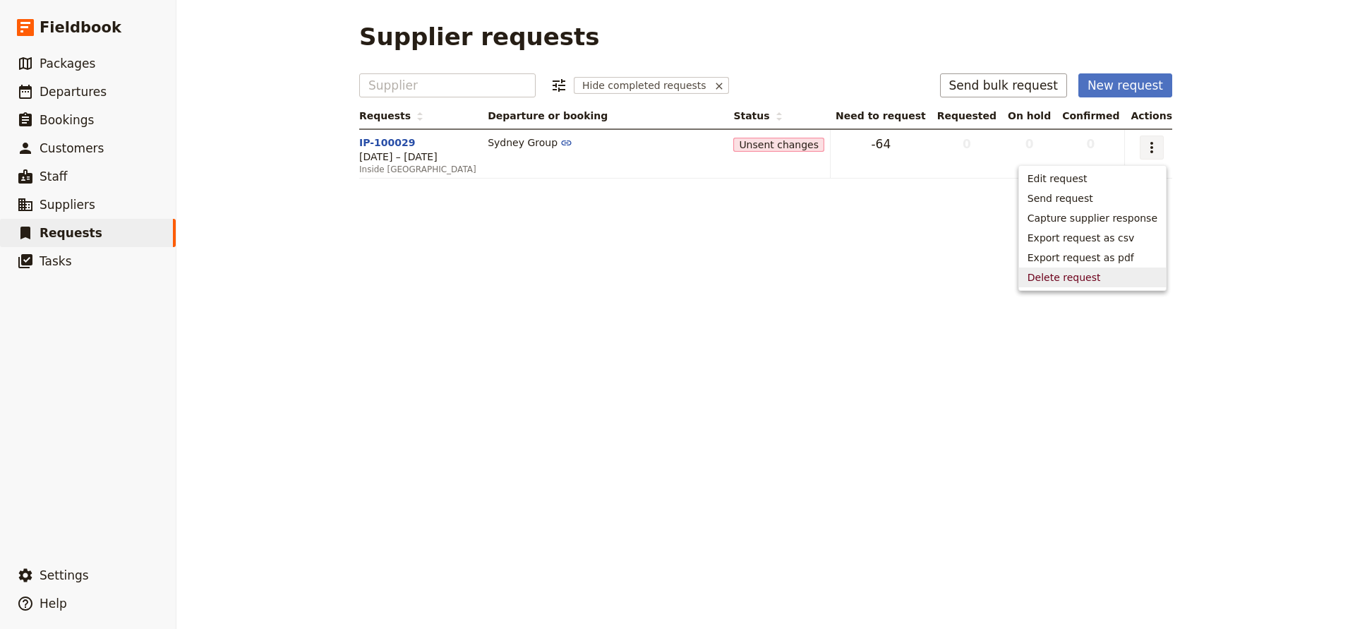
click at [1072, 276] on span "Delete request" at bounding box center [1064, 277] width 73 height 14
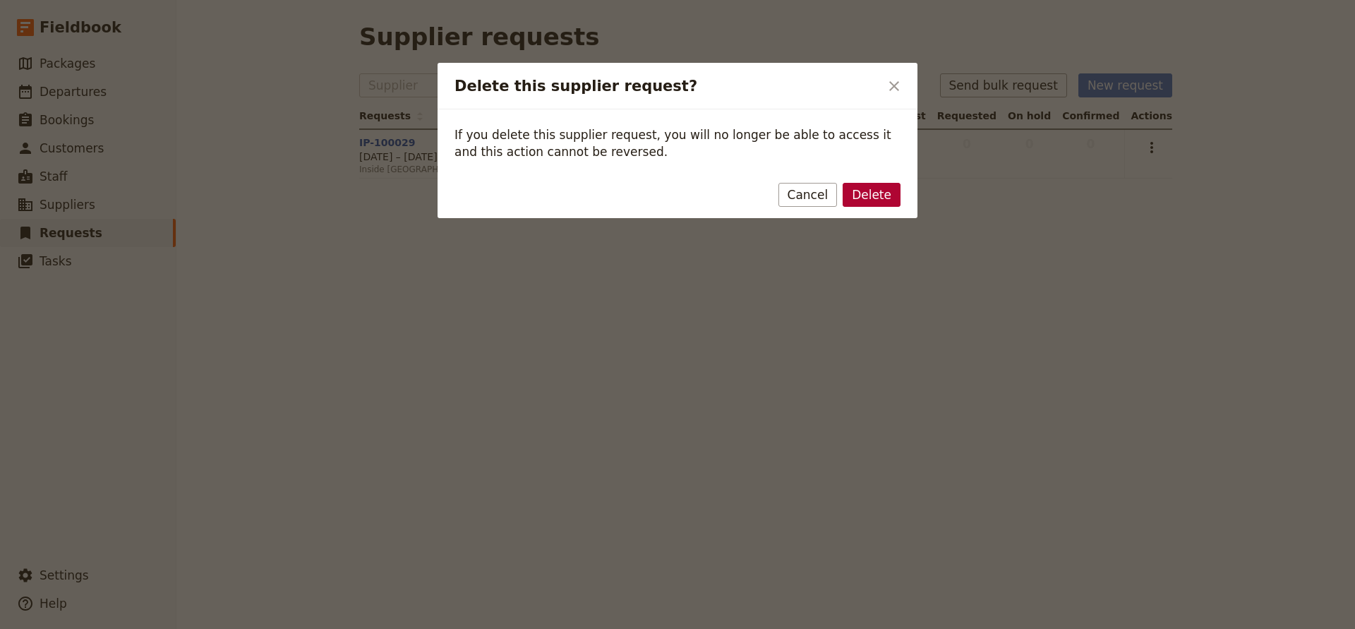
click at [879, 200] on button "Delete" at bounding box center [872, 195] width 58 height 24
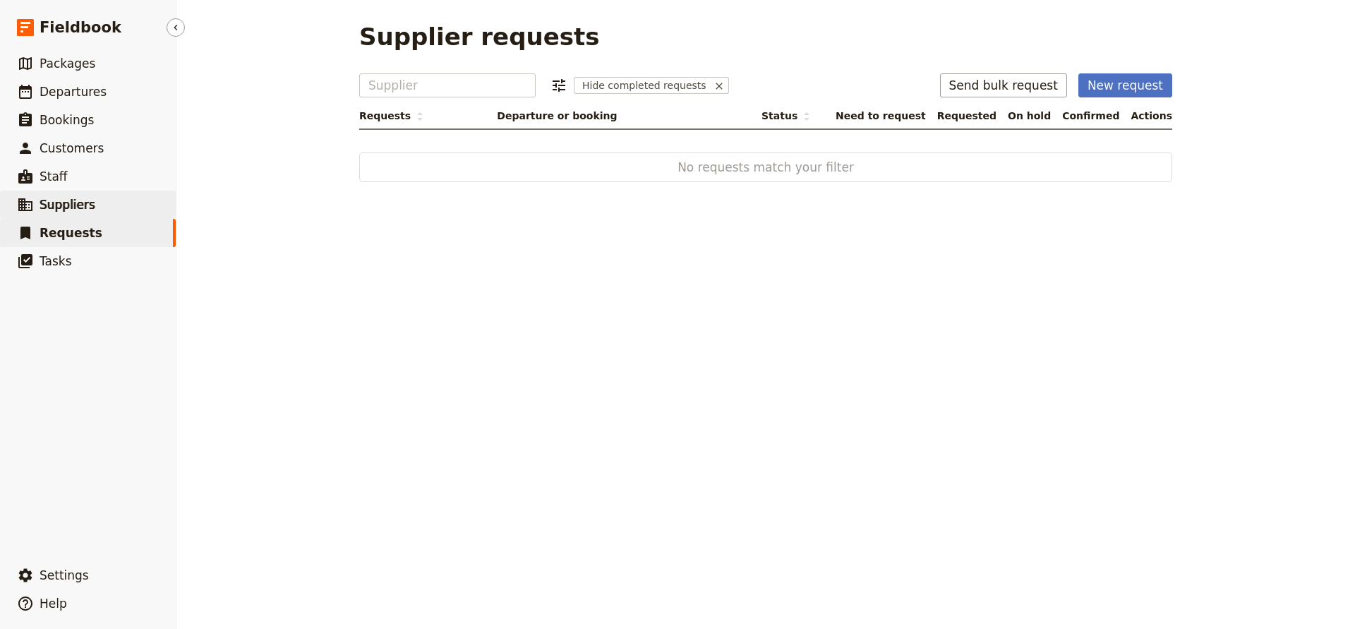
click at [49, 207] on span "Suppliers" at bounding box center [68, 205] width 56 height 14
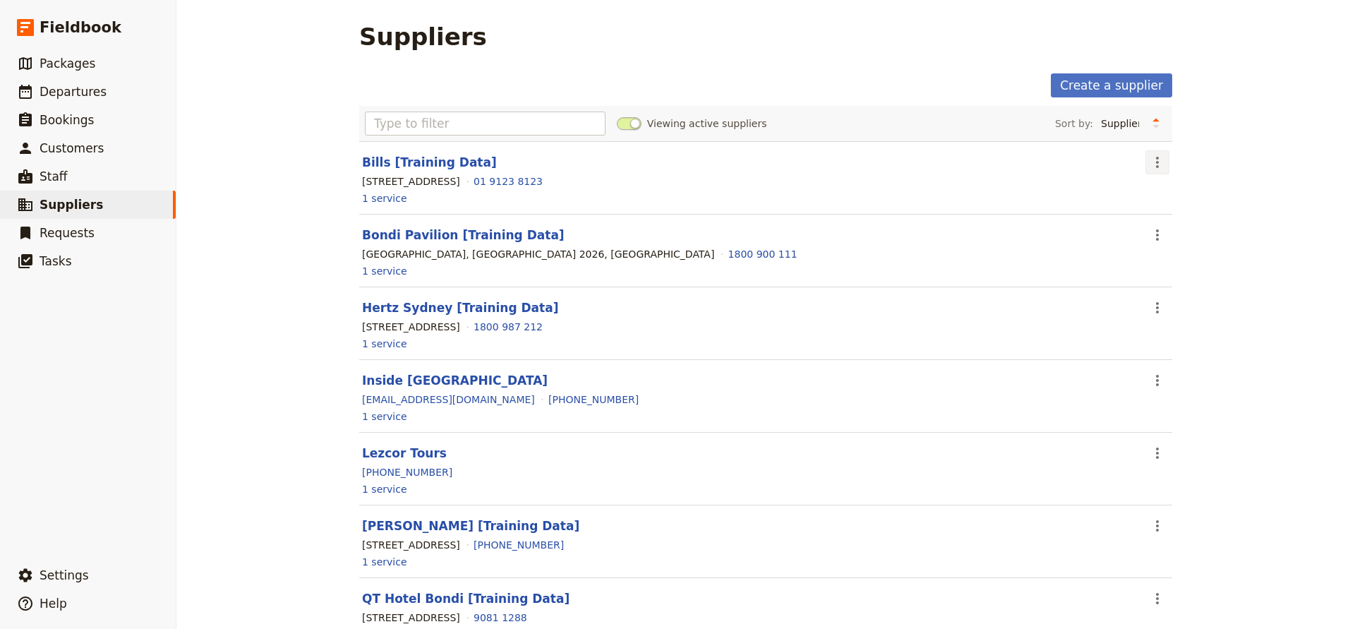
click at [1160, 162] on icon "Actions" at bounding box center [1157, 162] width 17 height 17
click at [1050, 189] on div "[STREET_ADDRESS] 01 9123 8123" at bounding box center [766, 181] width 810 height 17
click at [1153, 162] on icon "Actions" at bounding box center [1157, 162] width 17 height 17
click at [1157, 207] on span "Make inactive" at bounding box center [1189, 213] width 68 height 14
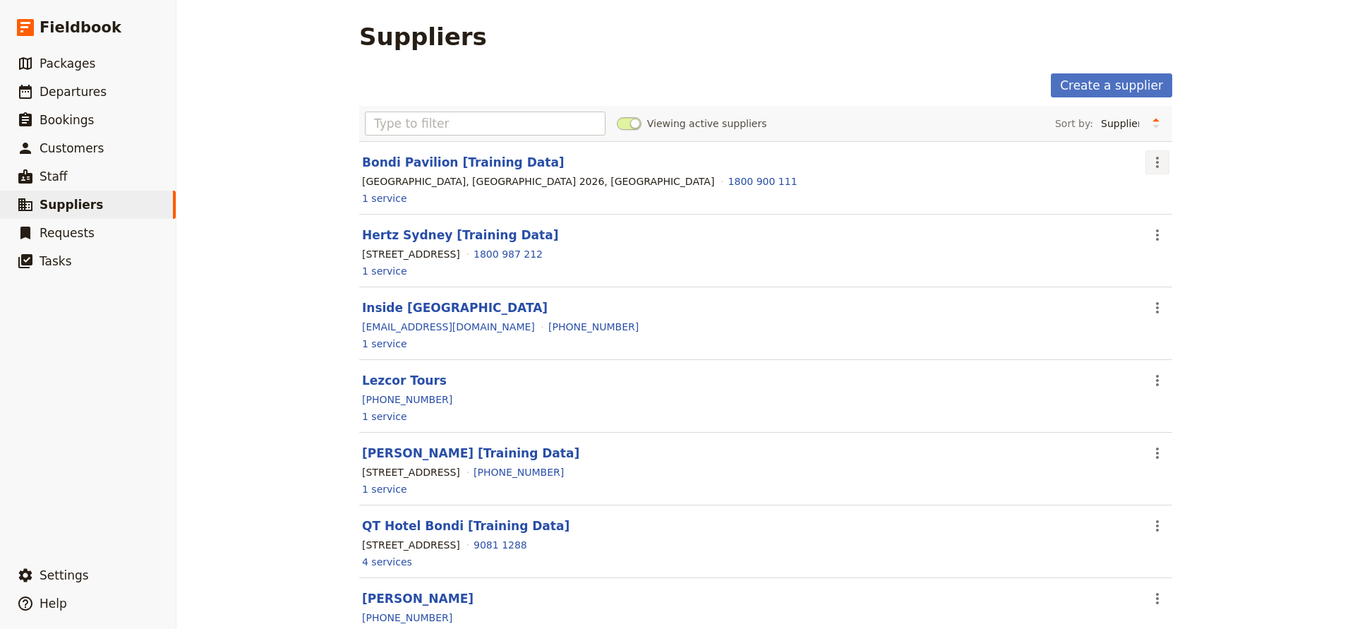
click at [1153, 164] on icon "Actions" at bounding box center [1157, 162] width 17 height 17
click at [1164, 211] on span "Make inactive" at bounding box center [1189, 213] width 68 height 14
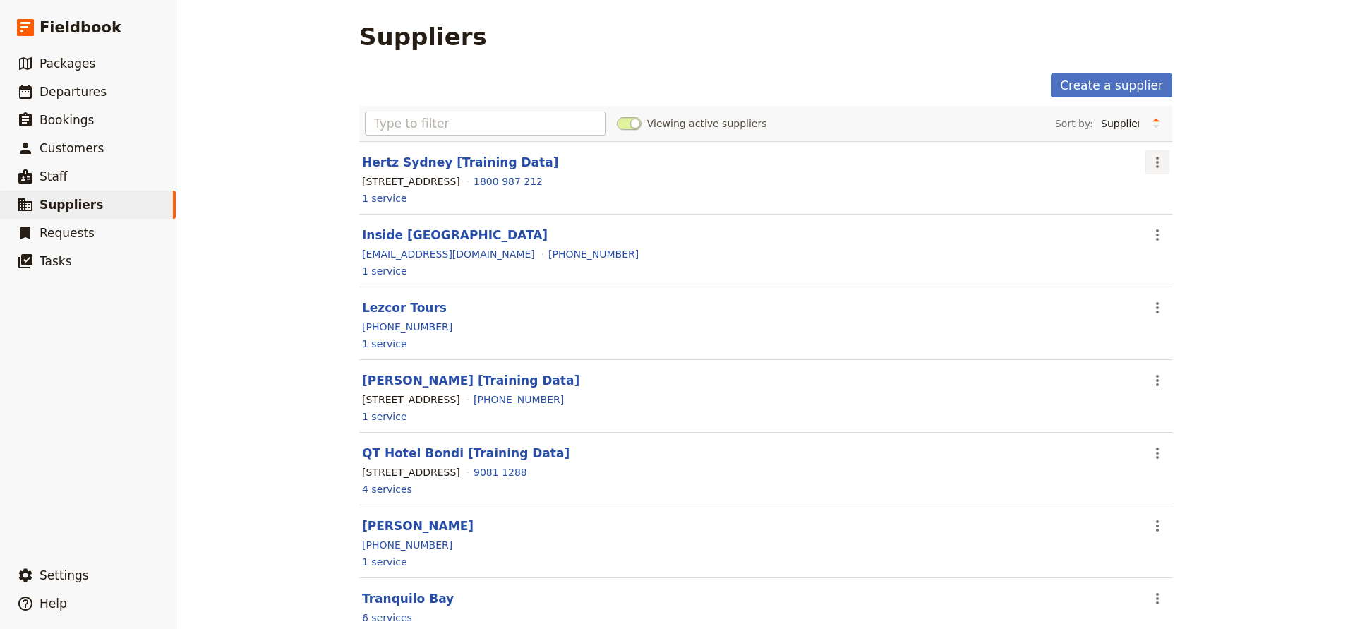
click at [1150, 164] on icon "Actions" at bounding box center [1157, 162] width 17 height 17
click at [1160, 215] on span "Make inactive" at bounding box center [1189, 213] width 68 height 14
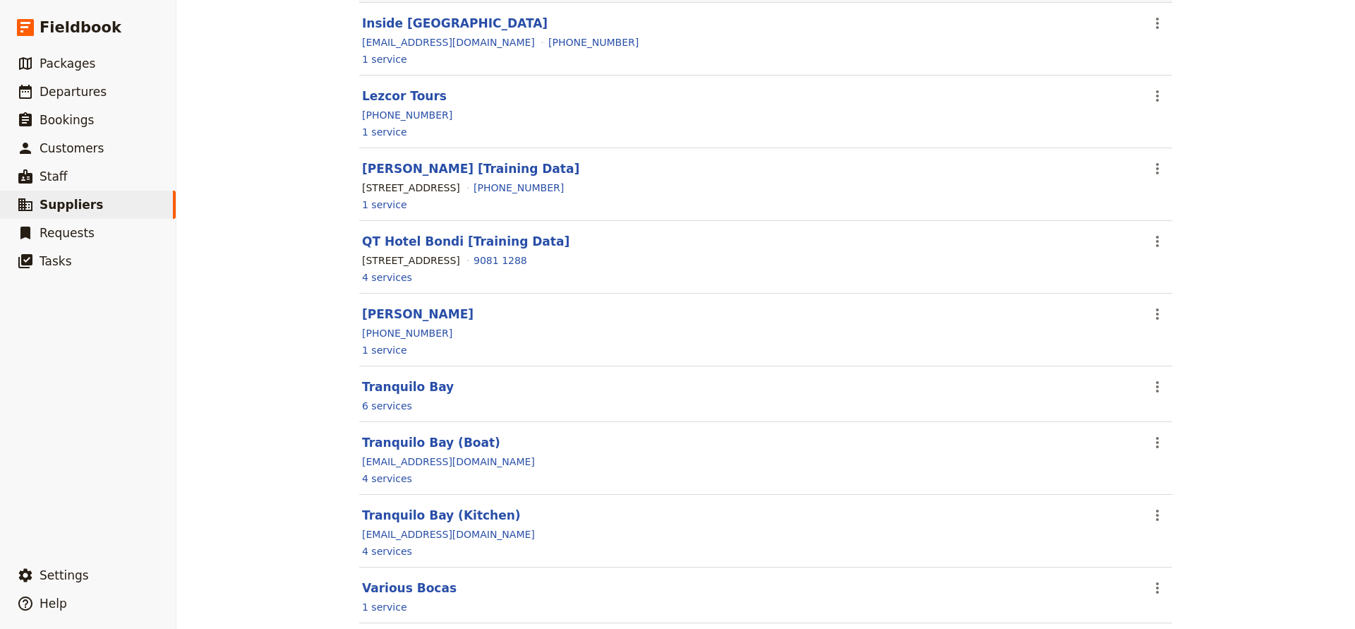
scroll to position [150, 0]
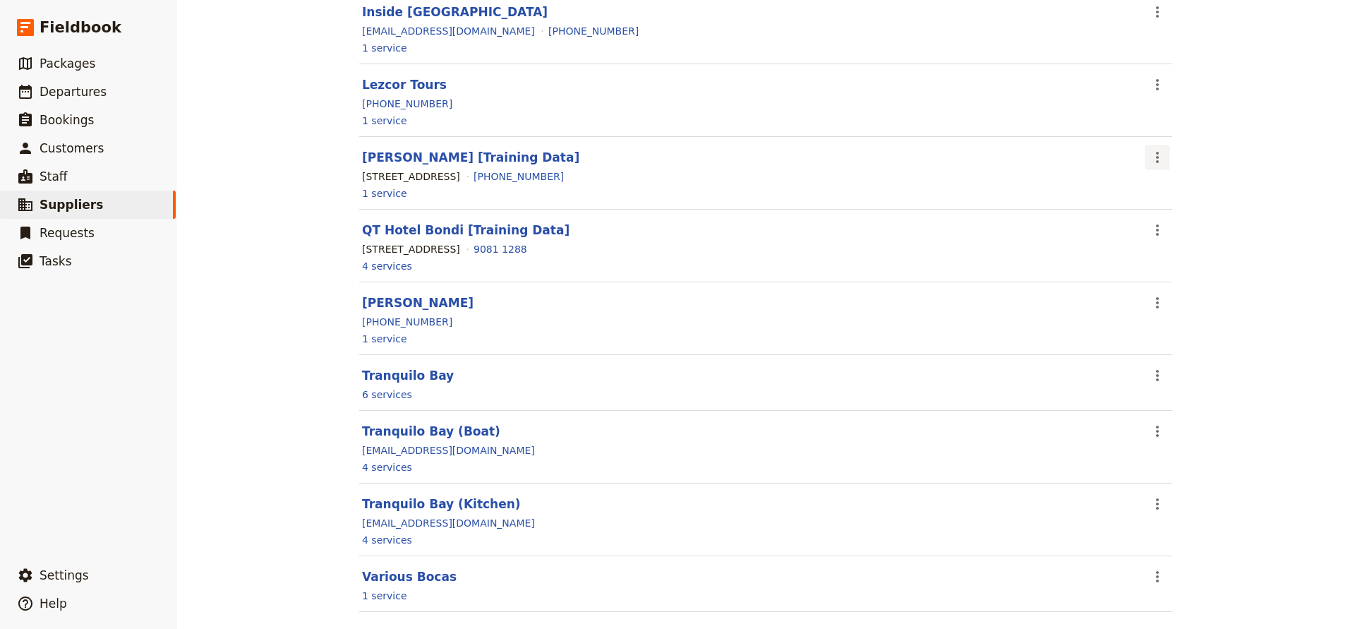
click at [1156, 163] on icon "Actions" at bounding box center [1157, 157] width 17 height 17
click at [1165, 203] on span "Make inactive" at bounding box center [1189, 208] width 68 height 14
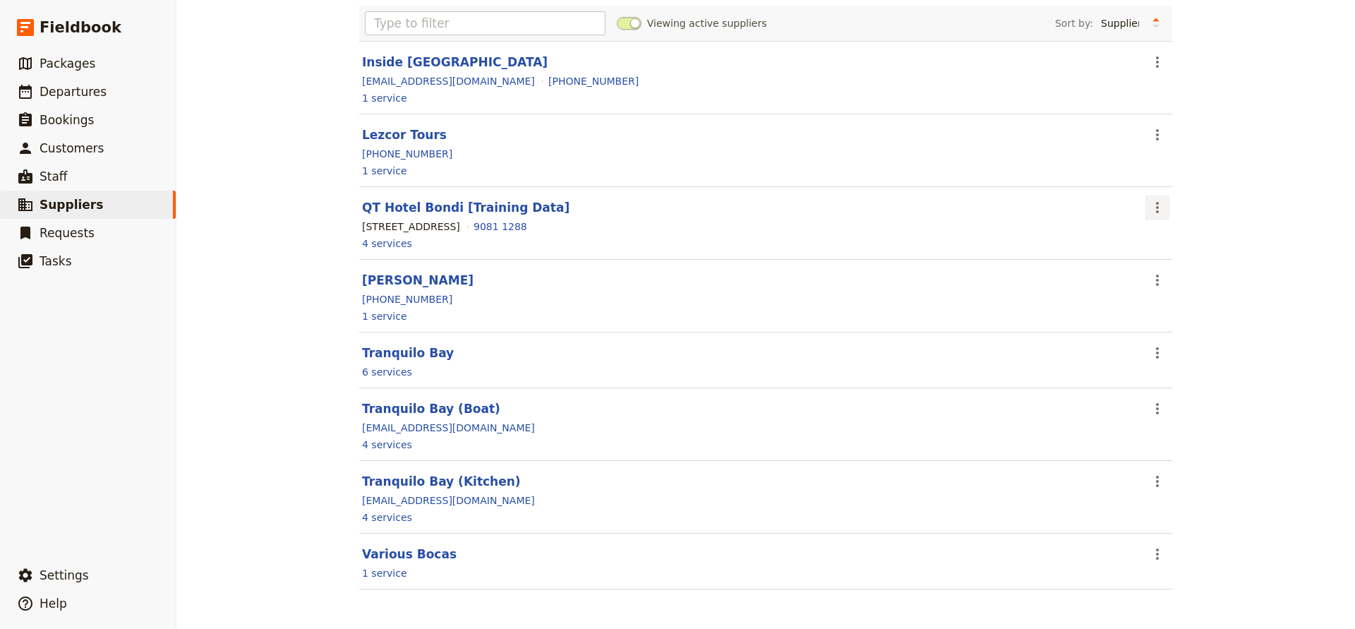
click at [1156, 210] on icon "Actions" at bounding box center [1157, 207] width 17 height 17
click at [1156, 252] on span "Make inactive" at bounding box center [1189, 258] width 68 height 14
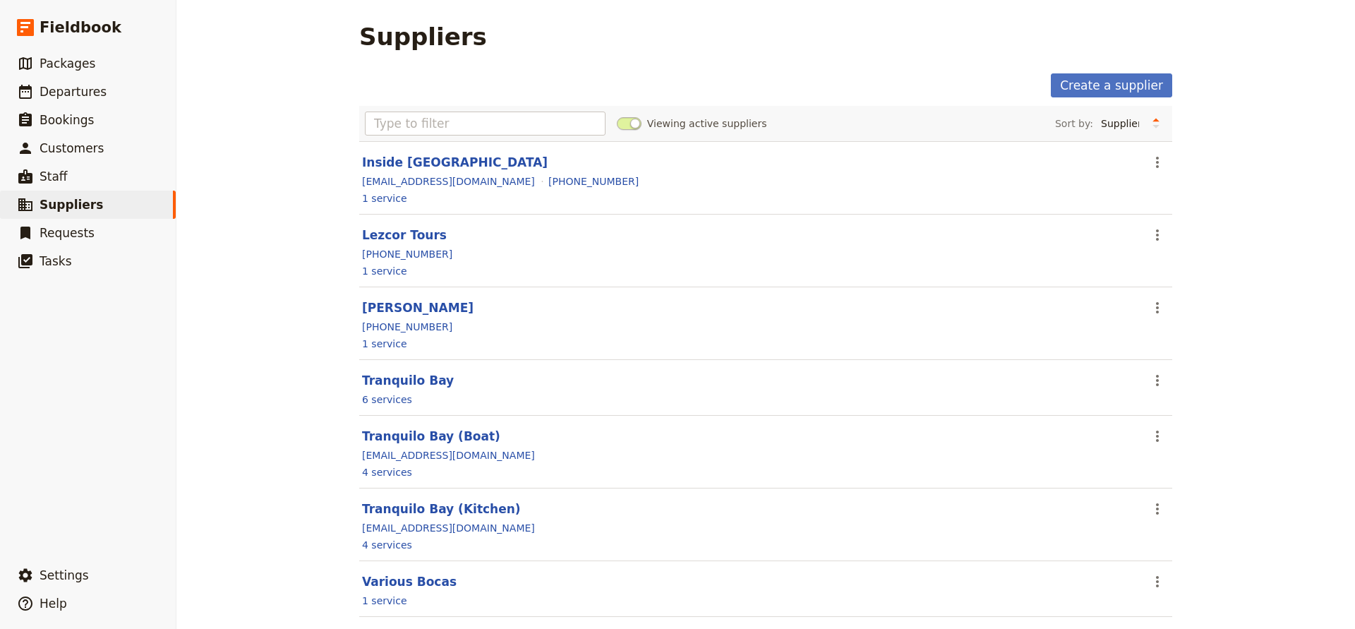
scroll to position [0, 0]
click at [68, 176] on link "​ Staff" at bounding box center [88, 176] width 176 height 28
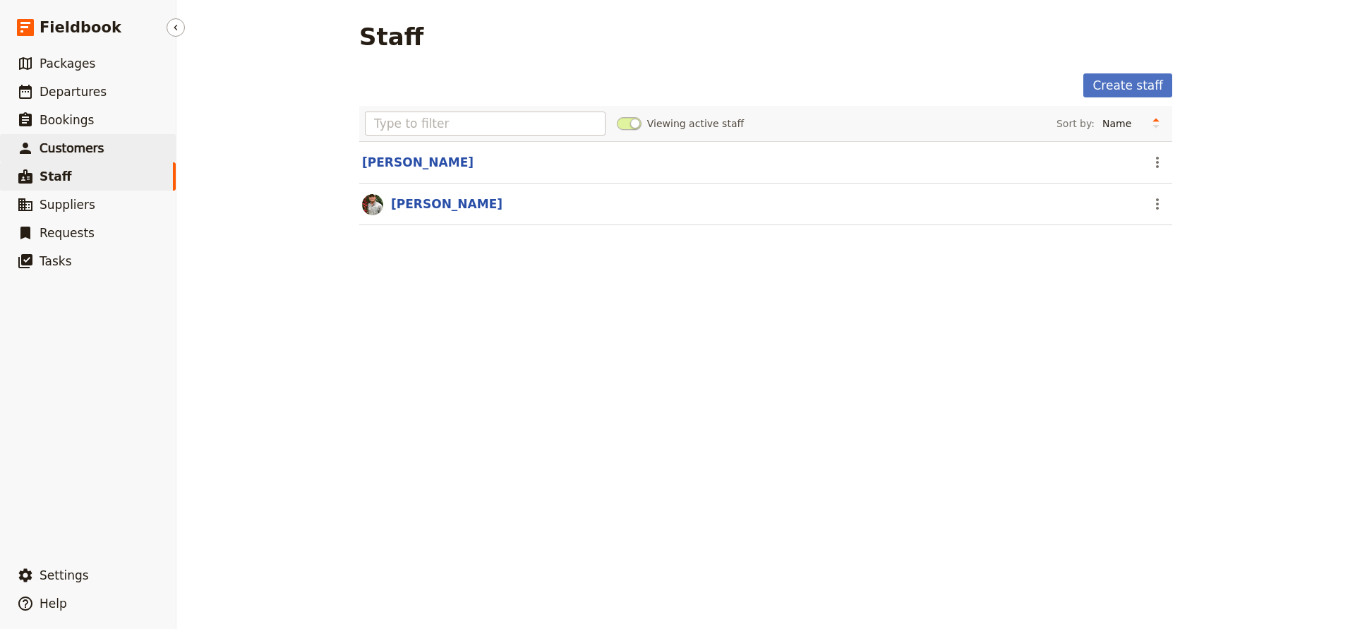
click at [59, 143] on span "Customers" at bounding box center [72, 148] width 64 height 14
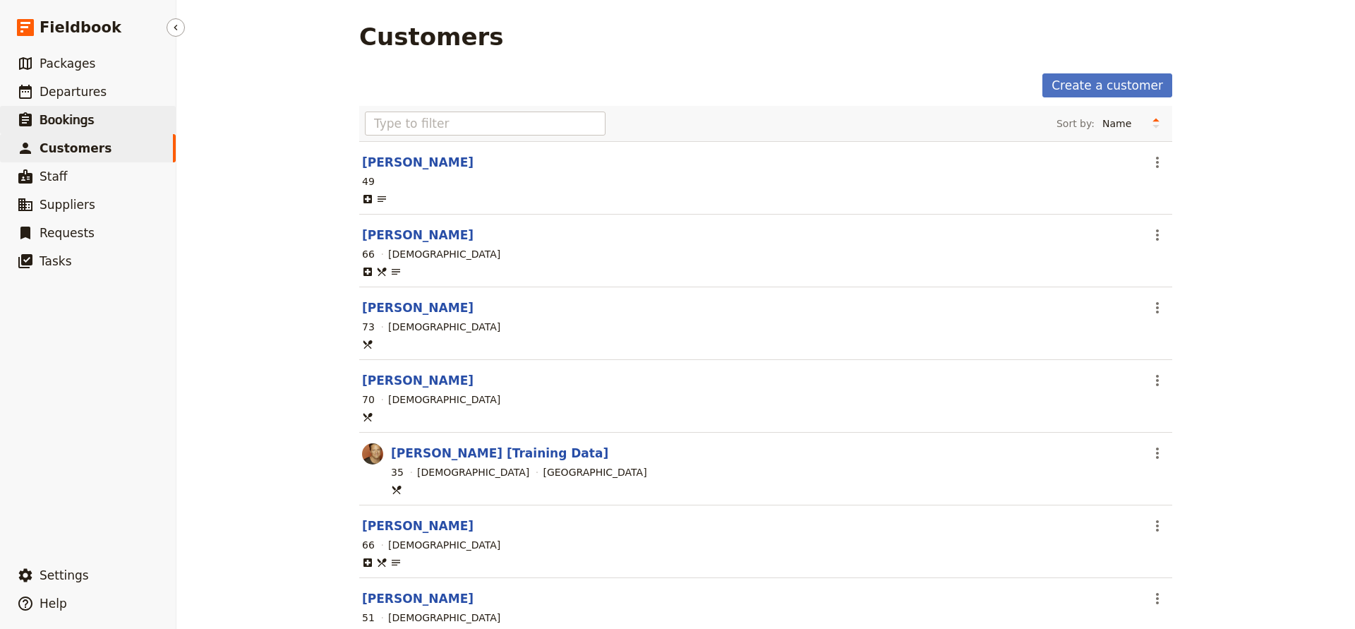
click at [59, 121] on span "Bookings" at bounding box center [67, 120] width 54 height 14
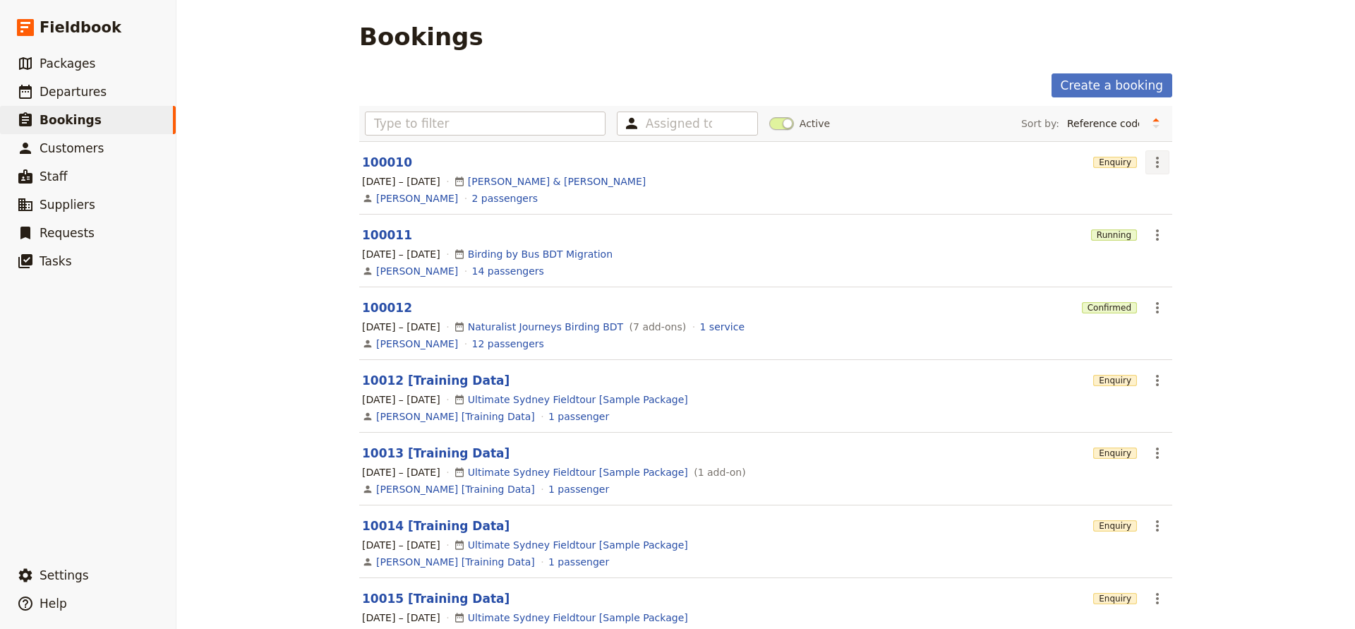
click at [1151, 162] on icon "Actions" at bounding box center [1157, 162] width 17 height 17
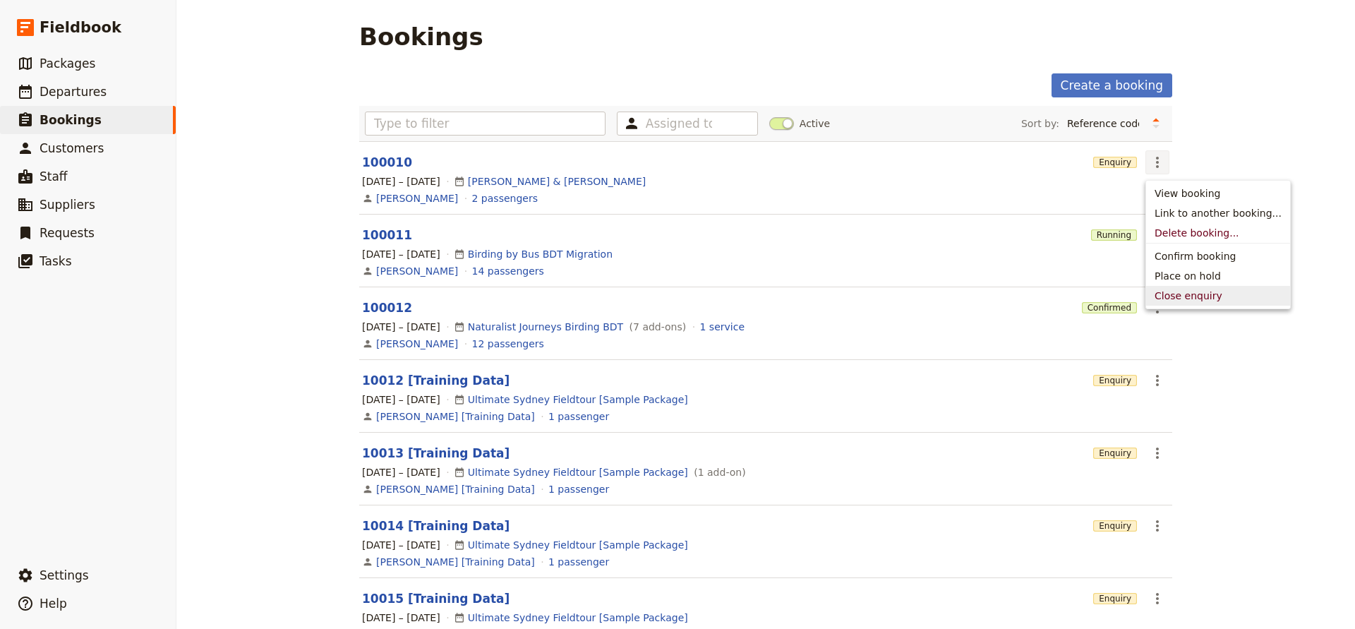
click at [1159, 294] on span "Close enquiry" at bounding box center [1189, 296] width 68 height 14
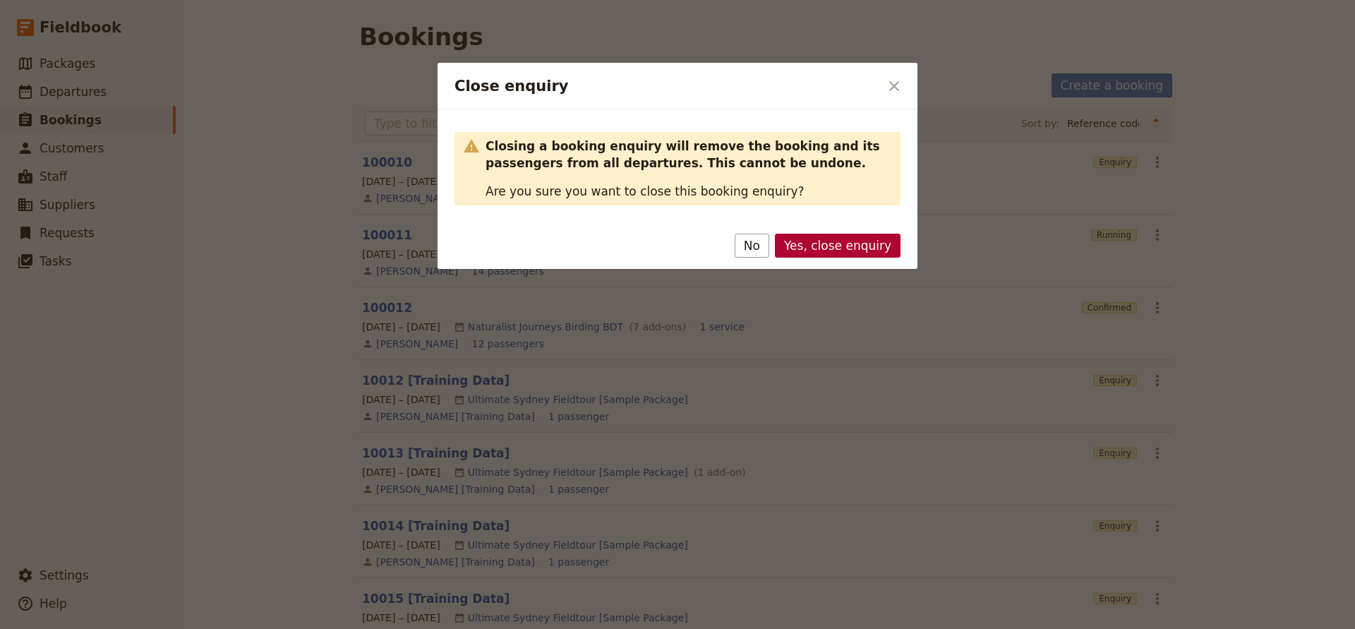
click at [808, 248] on button "Yes, close enquiry" at bounding box center [838, 246] width 126 height 24
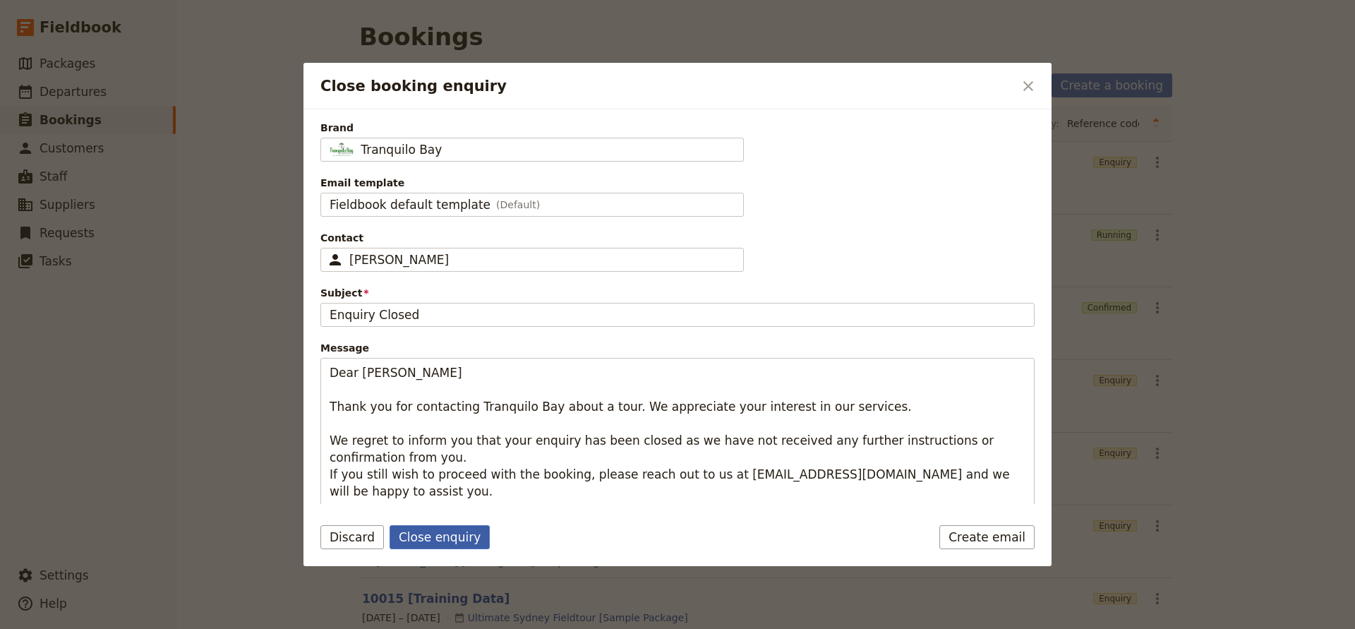
click at [432, 530] on button "Close enquiry" at bounding box center [440, 537] width 100 height 24
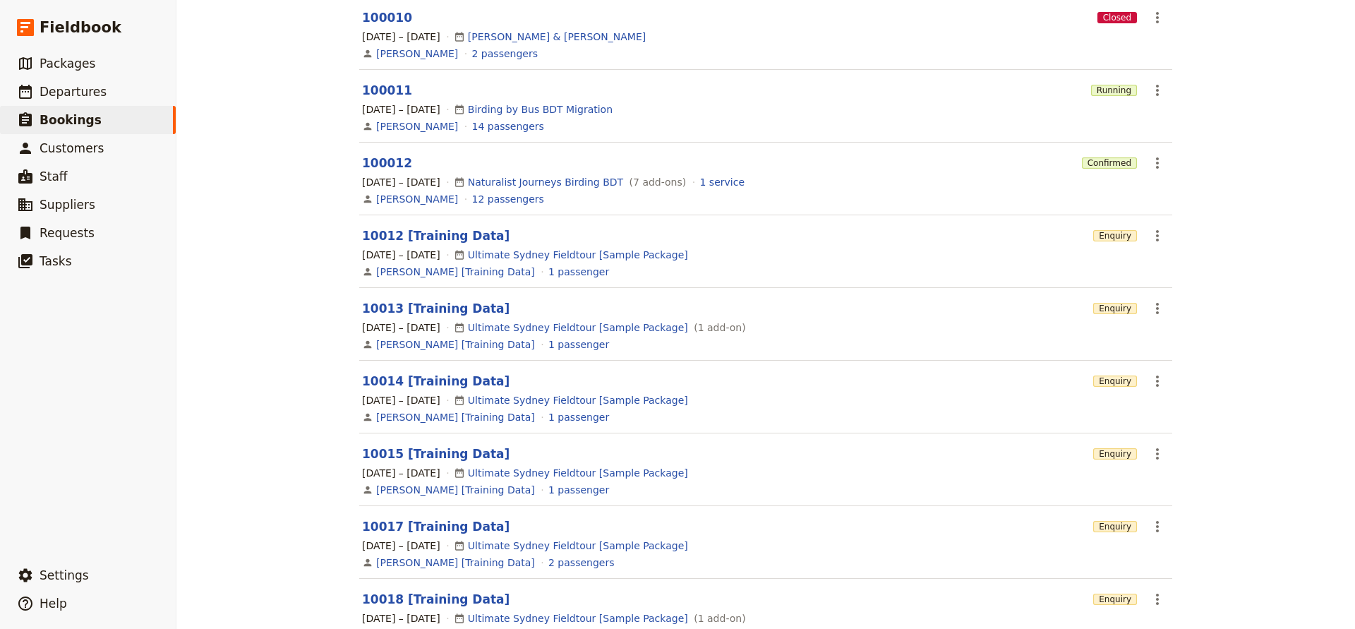
scroll to position [145, 0]
click at [1157, 236] on icon "Actions" at bounding box center [1157, 234] width 3 height 11
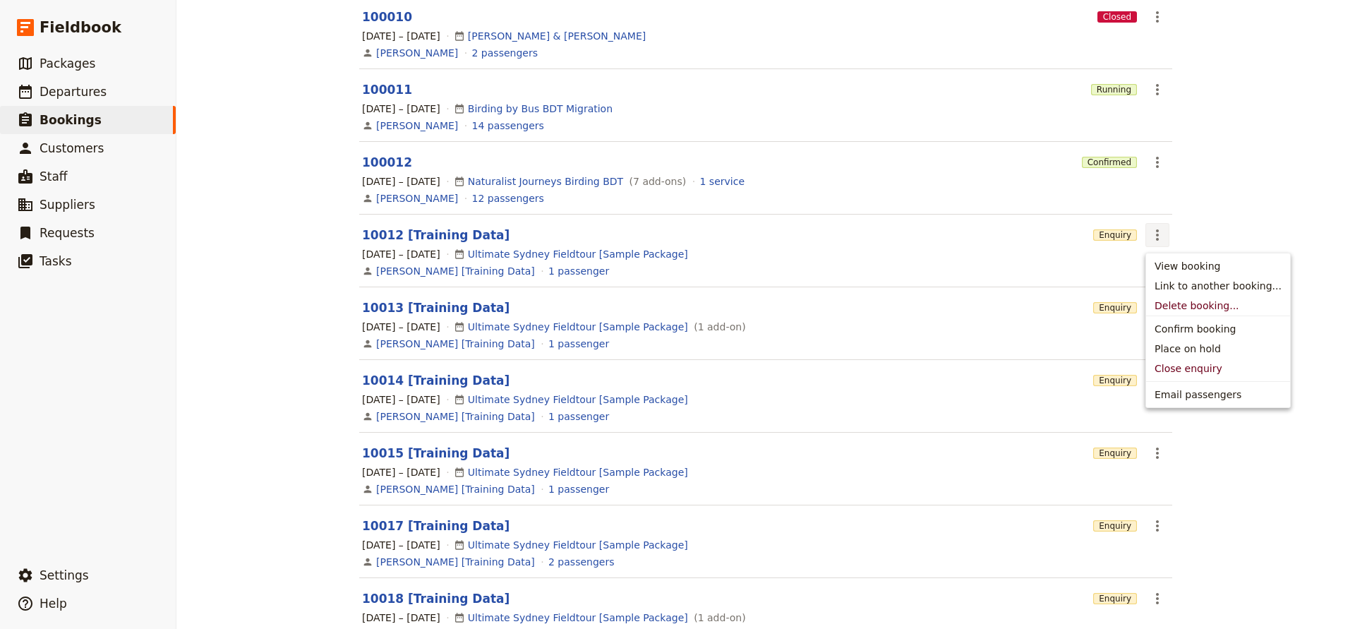
click at [444, 242] on header "10012 [Training Data]" at bounding box center [725, 235] width 726 height 17
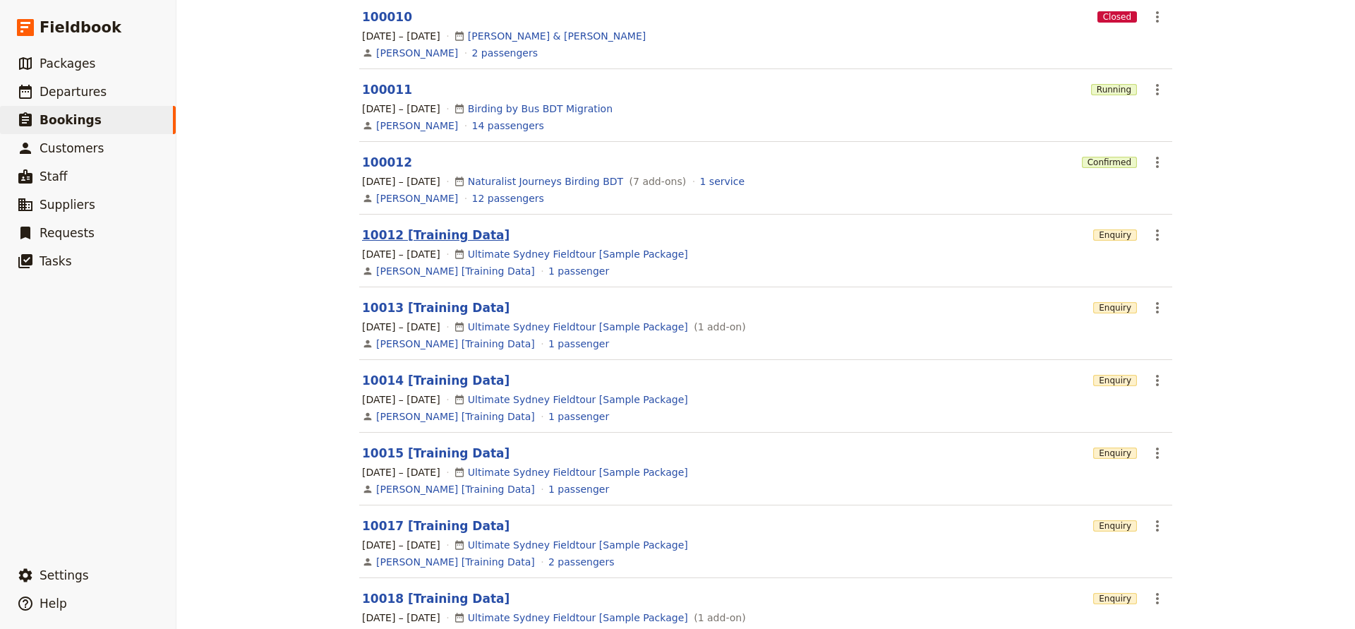
click at [433, 234] on link "10012 [Training Data]" at bounding box center [436, 235] width 148 height 14
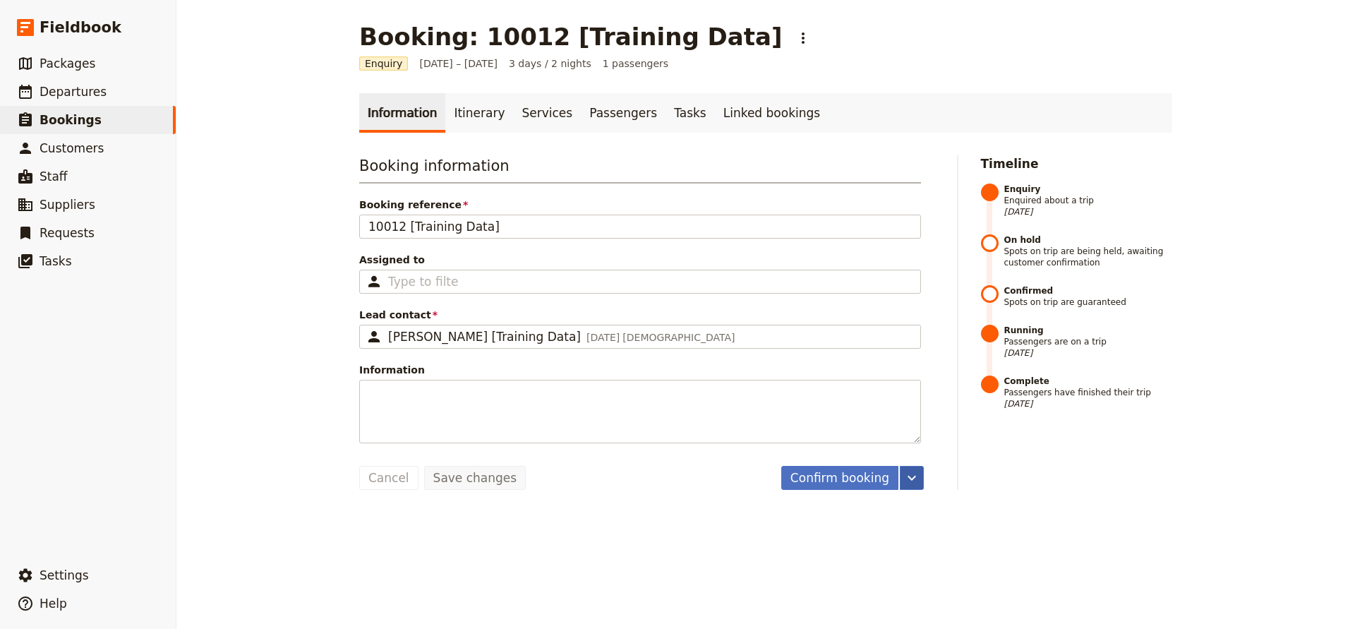
click at [912, 477] on icon "More actions" at bounding box center [912, 477] width 17 height 17
click at [882, 515] on span "Confirm booking" at bounding box center [874, 509] width 81 height 14
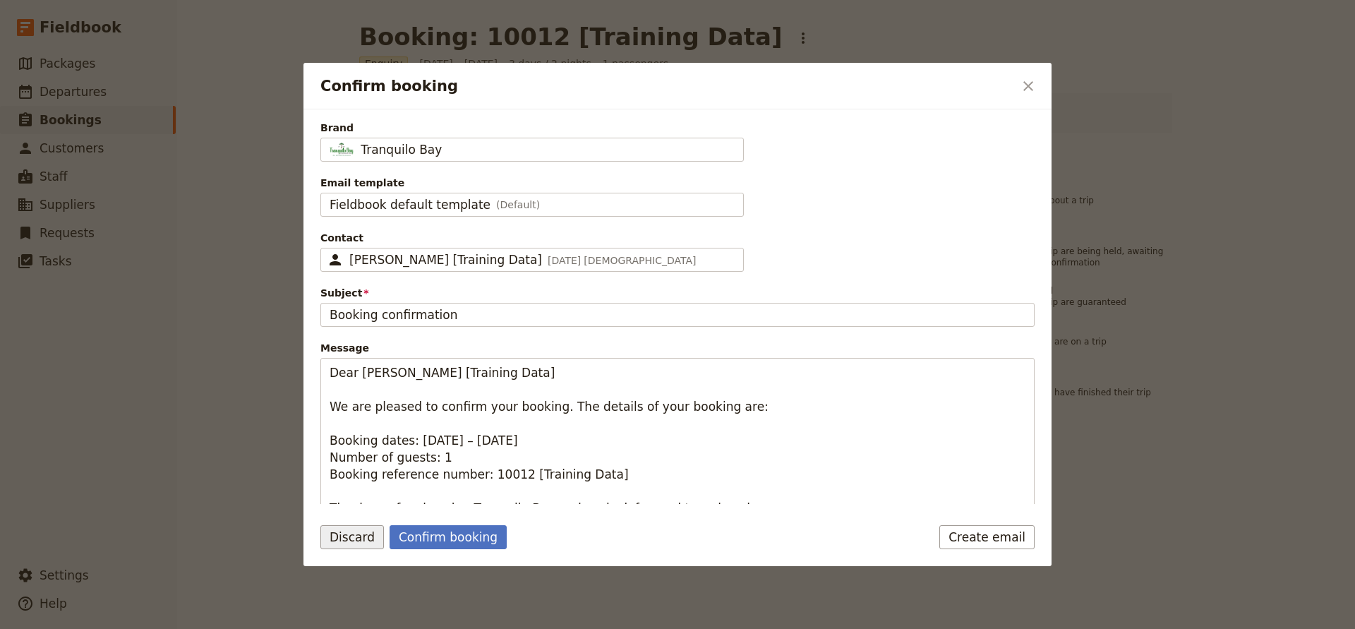
click at [367, 534] on button "Discard" at bounding box center [352, 537] width 64 height 24
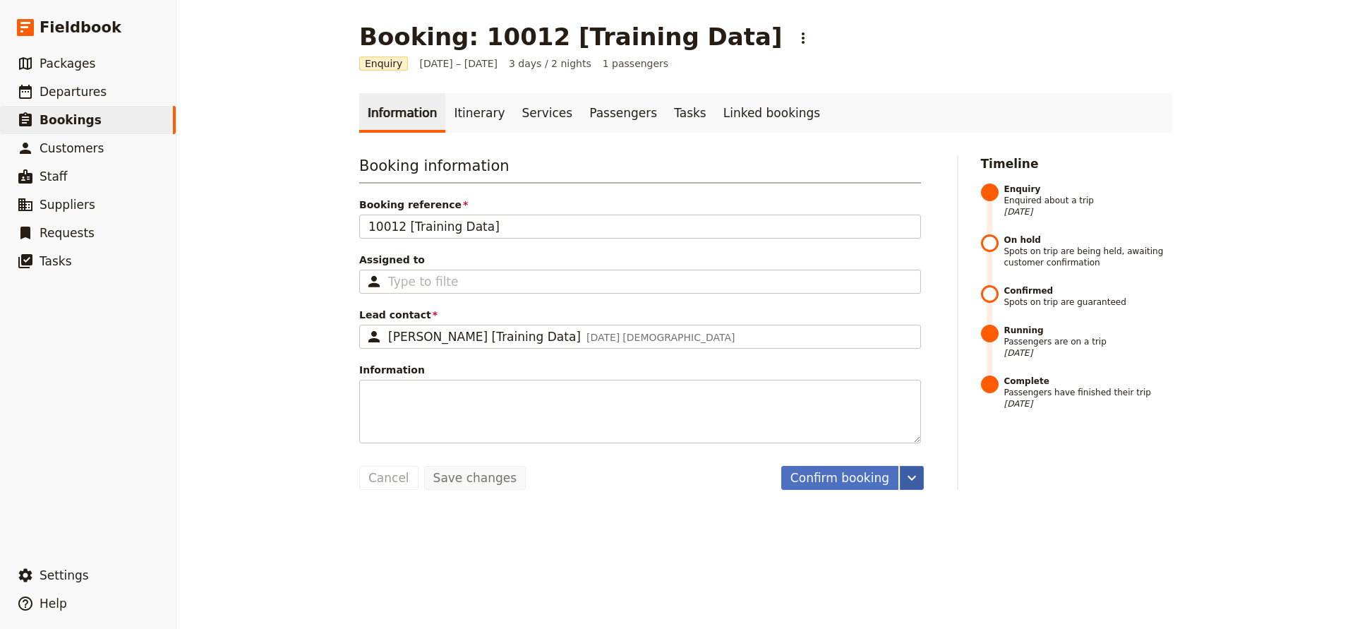
click at [909, 478] on icon "More actions" at bounding box center [912, 477] width 17 height 17
click at [877, 547] on span "Close enquiry" at bounding box center [868, 548] width 68 height 14
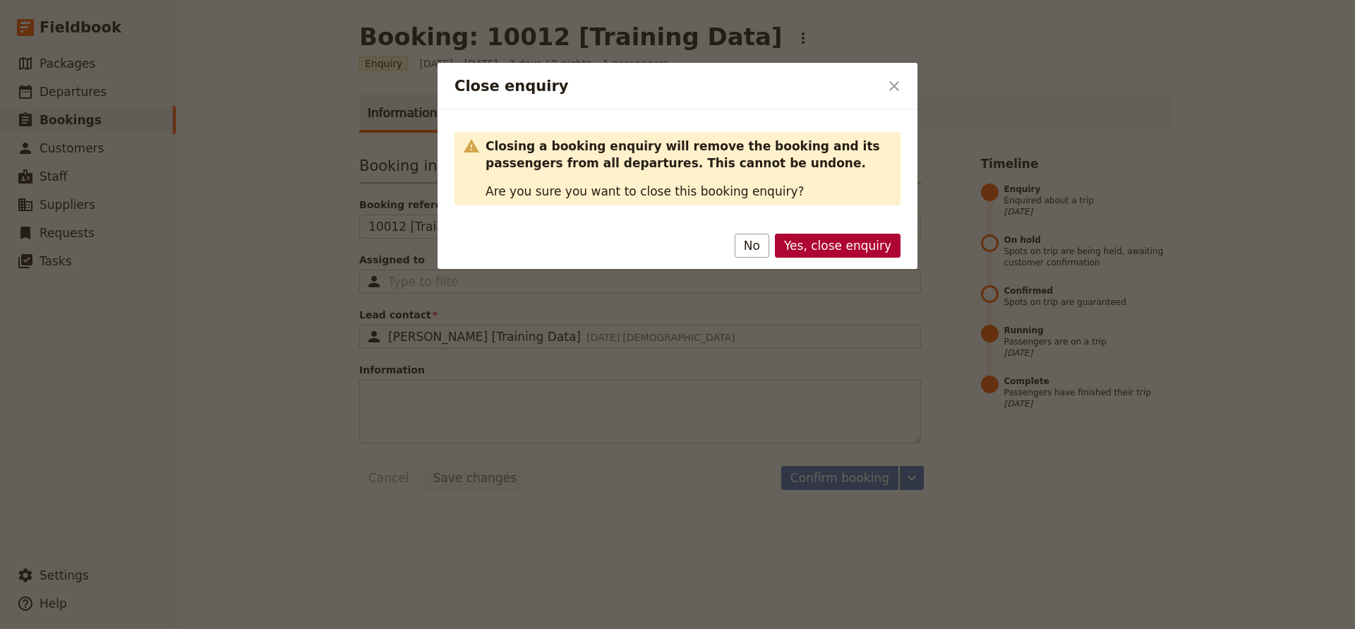
click at [857, 247] on button "Yes, close enquiry" at bounding box center [838, 246] width 126 height 24
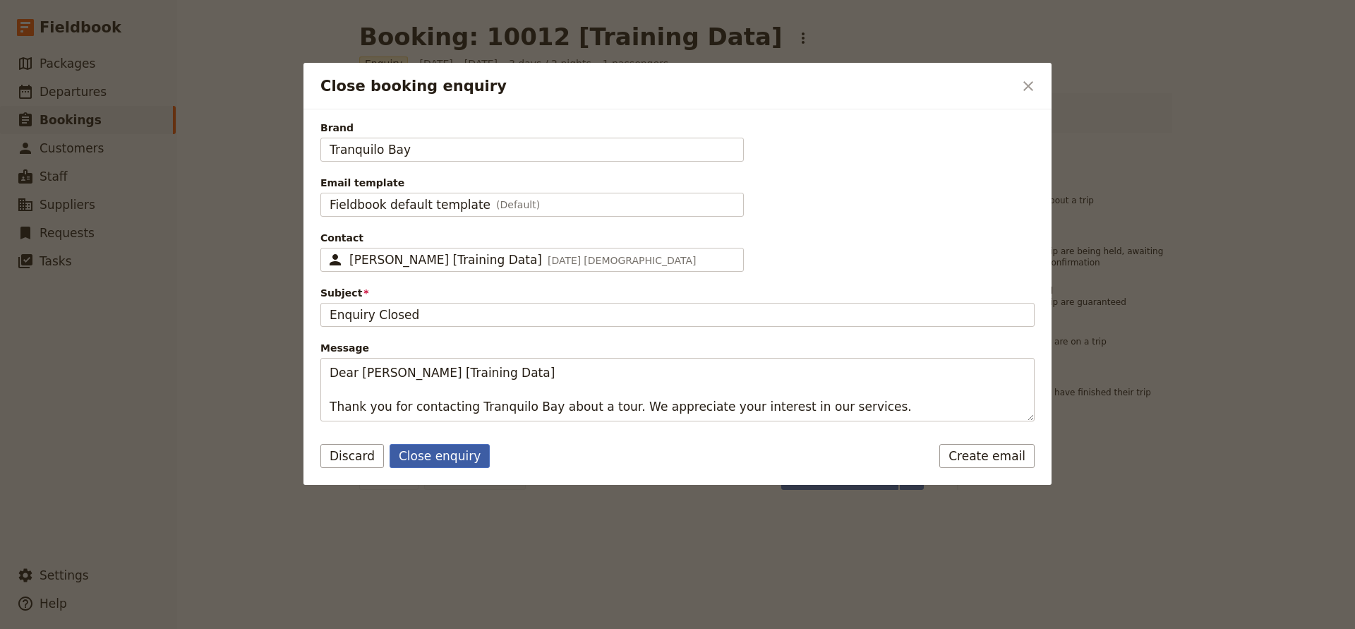
click at [431, 460] on button "Close enquiry" at bounding box center [440, 456] width 100 height 24
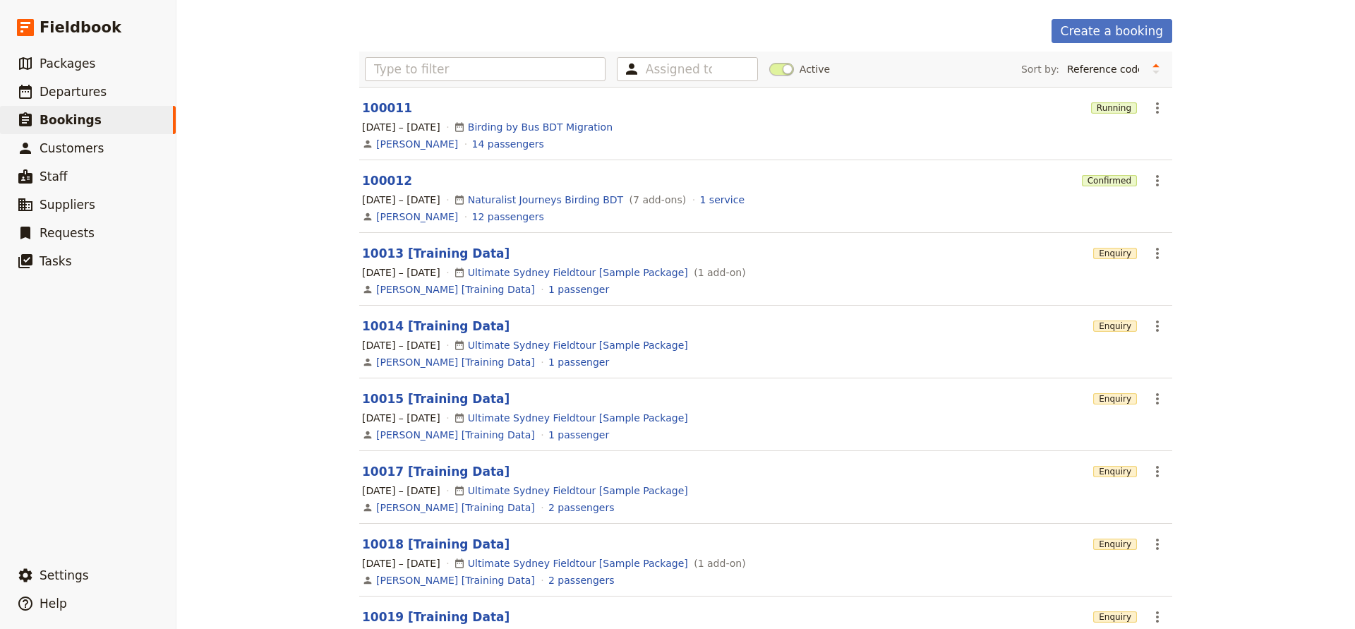
scroll to position [76, 0]
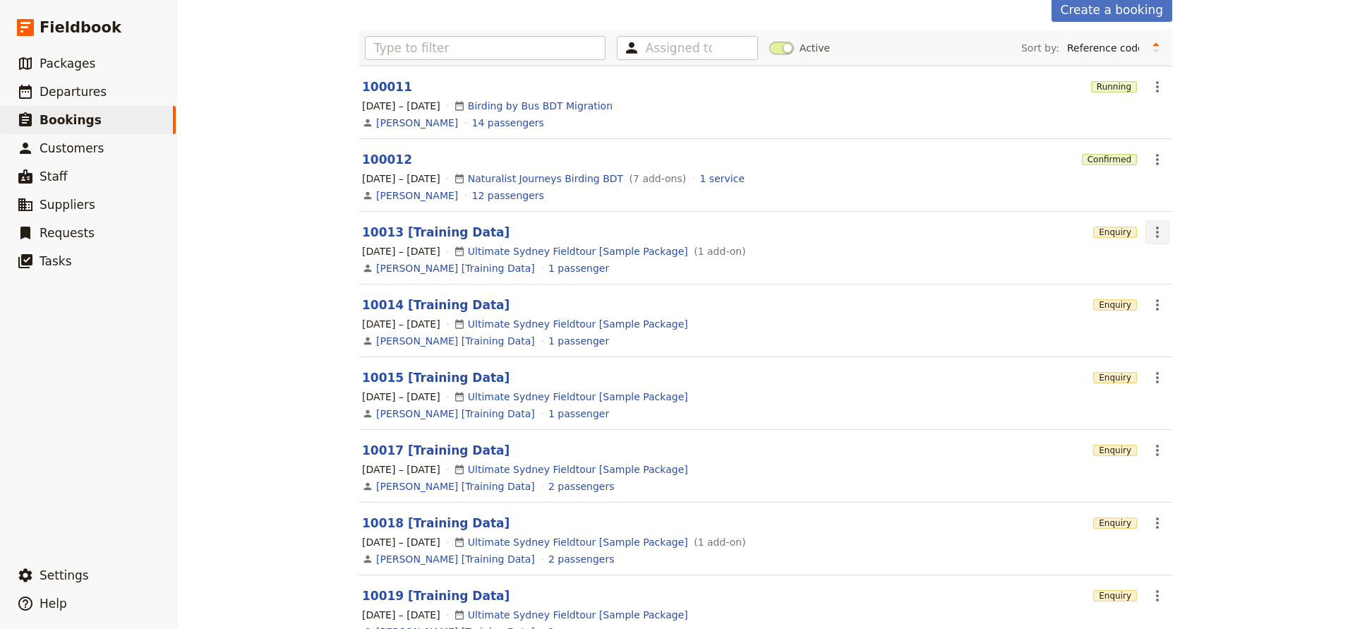
click at [1160, 232] on icon "Actions" at bounding box center [1157, 232] width 17 height 17
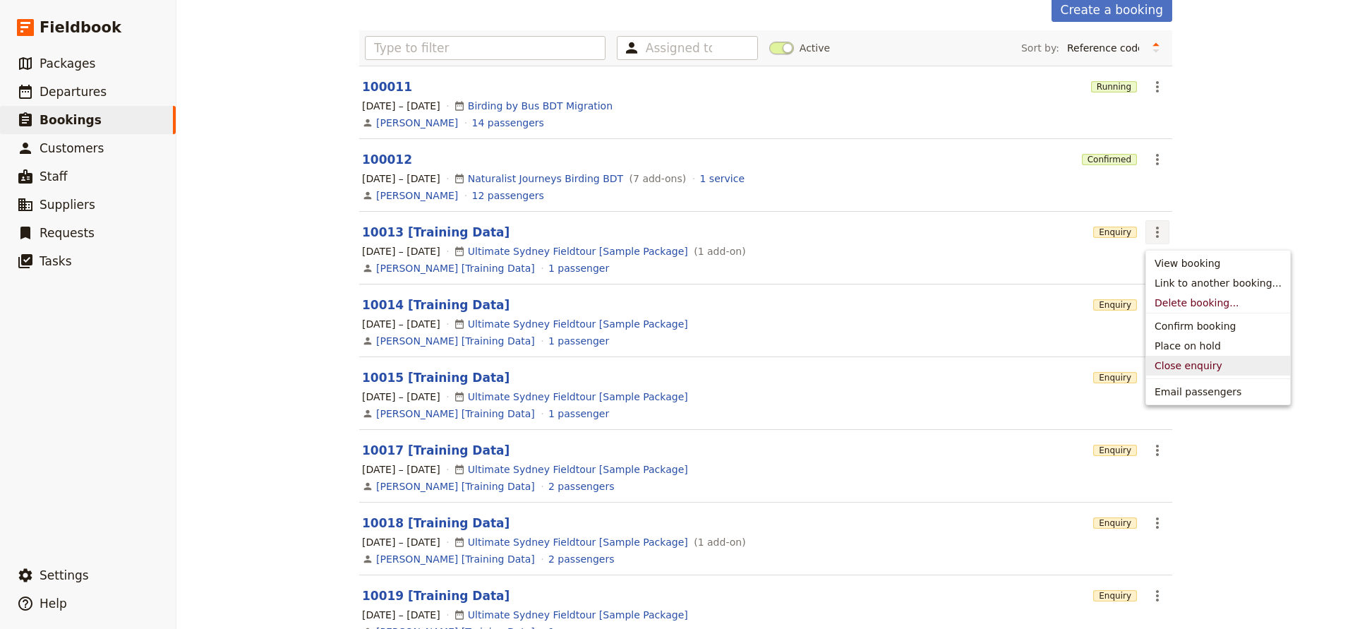
click at [1171, 362] on span "Close enquiry" at bounding box center [1189, 366] width 68 height 14
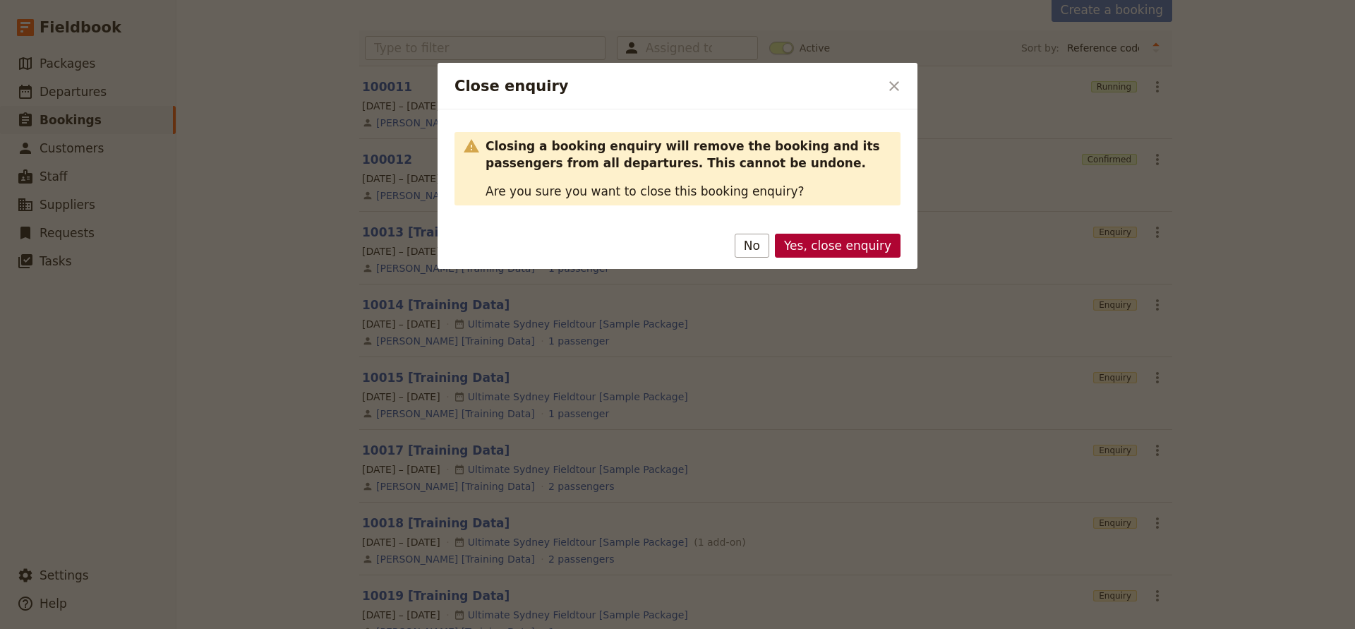
click at [851, 254] on button "Yes, close enquiry" at bounding box center [838, 246] width 126 height 24
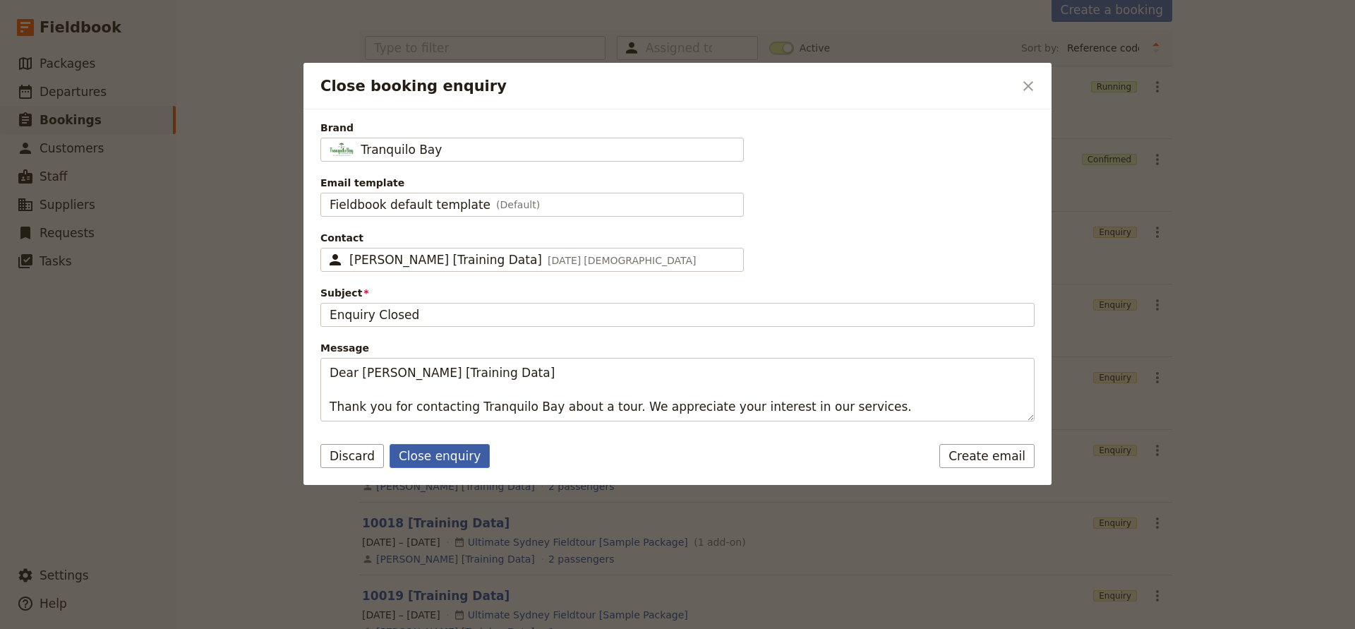
click at [462, 457] on button "Close enquiry" at bounding box center [440, 456] width 100 height 24
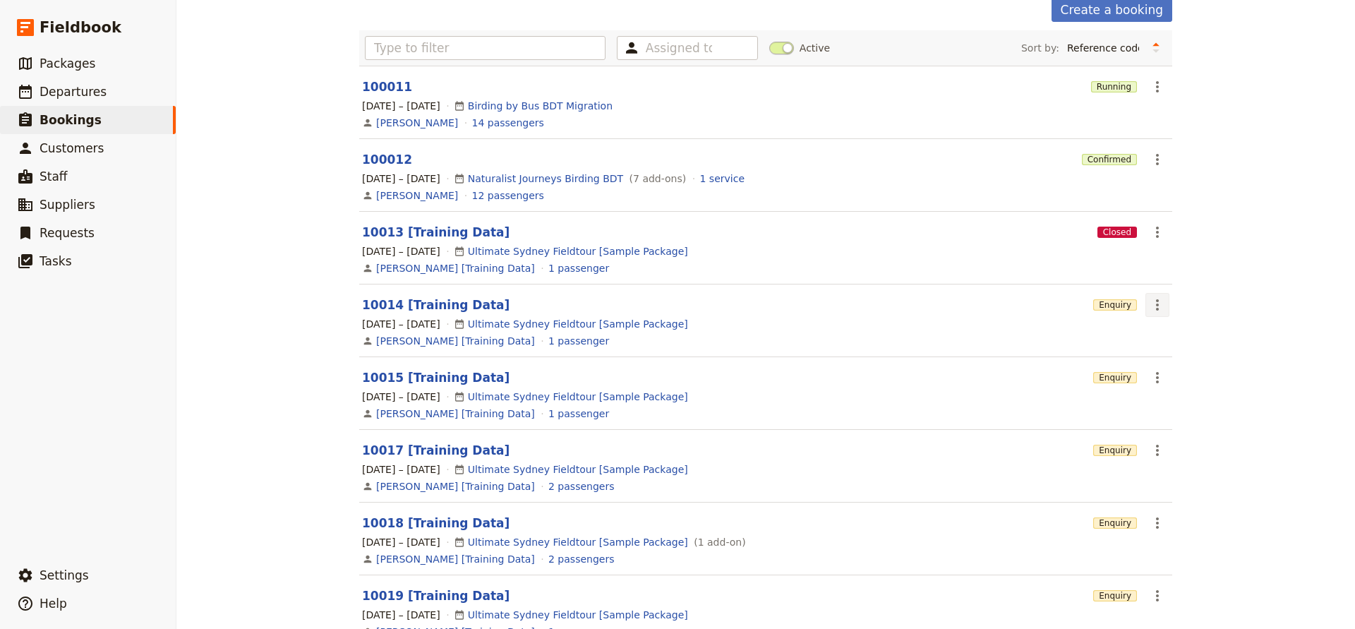
click at [1154, 308] on icon "Actions" at bounding box center [1157, 304] width 17 height 17
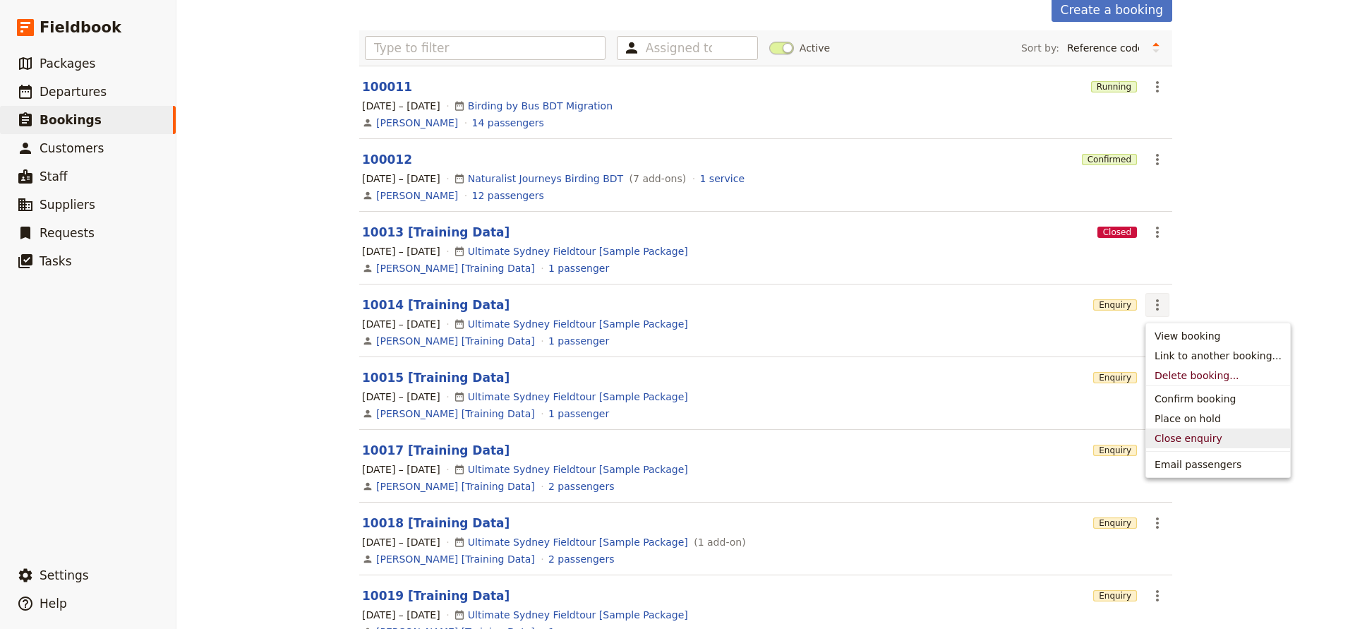
click at [1175, 436] on span "Close enquiry" at bounding box center [1189, 438] width 68 height 14
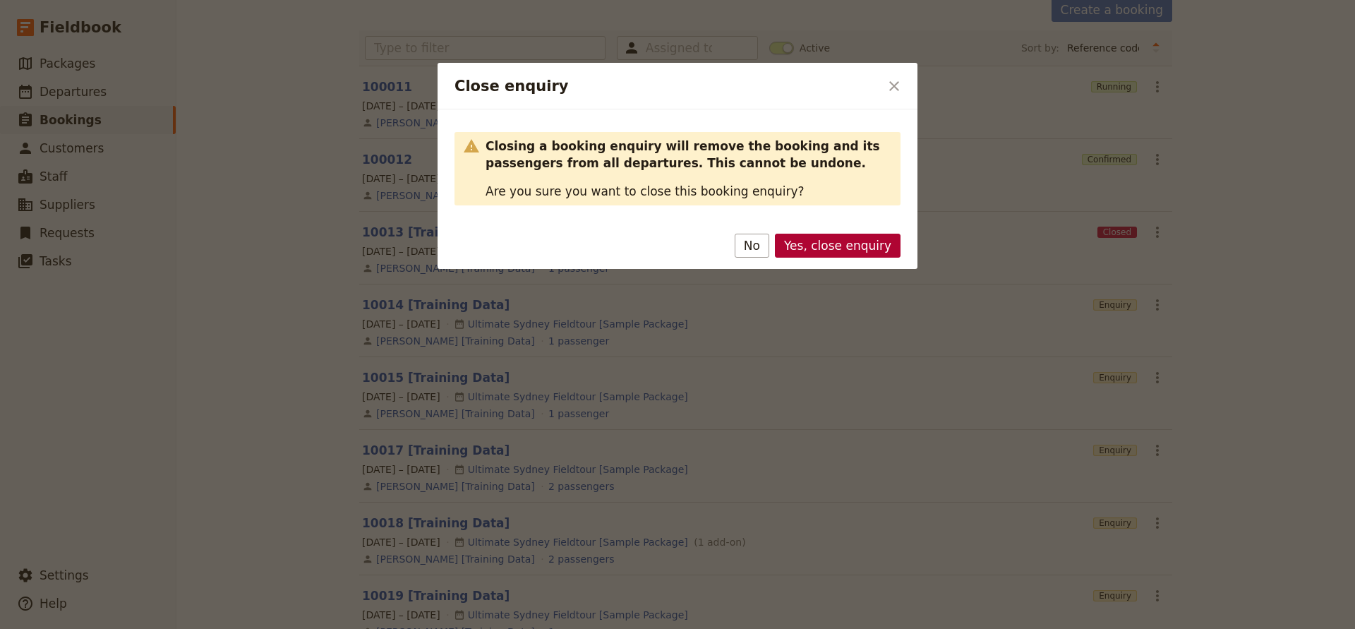
click at [854, 244] on button "Yes, close enquiry" at bounding box center [838, 246] width 126 height 24
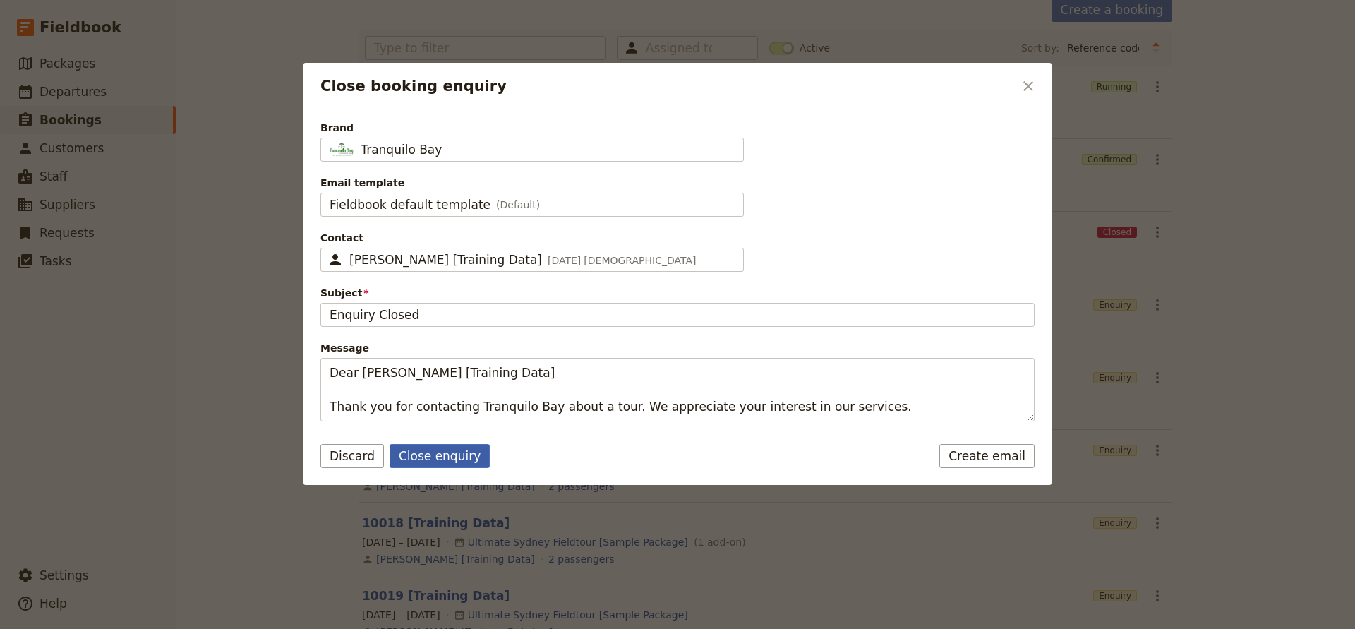
click at [448, 454] on button "Close enquiry" at bounding box center [440, 456] width 100 height 24
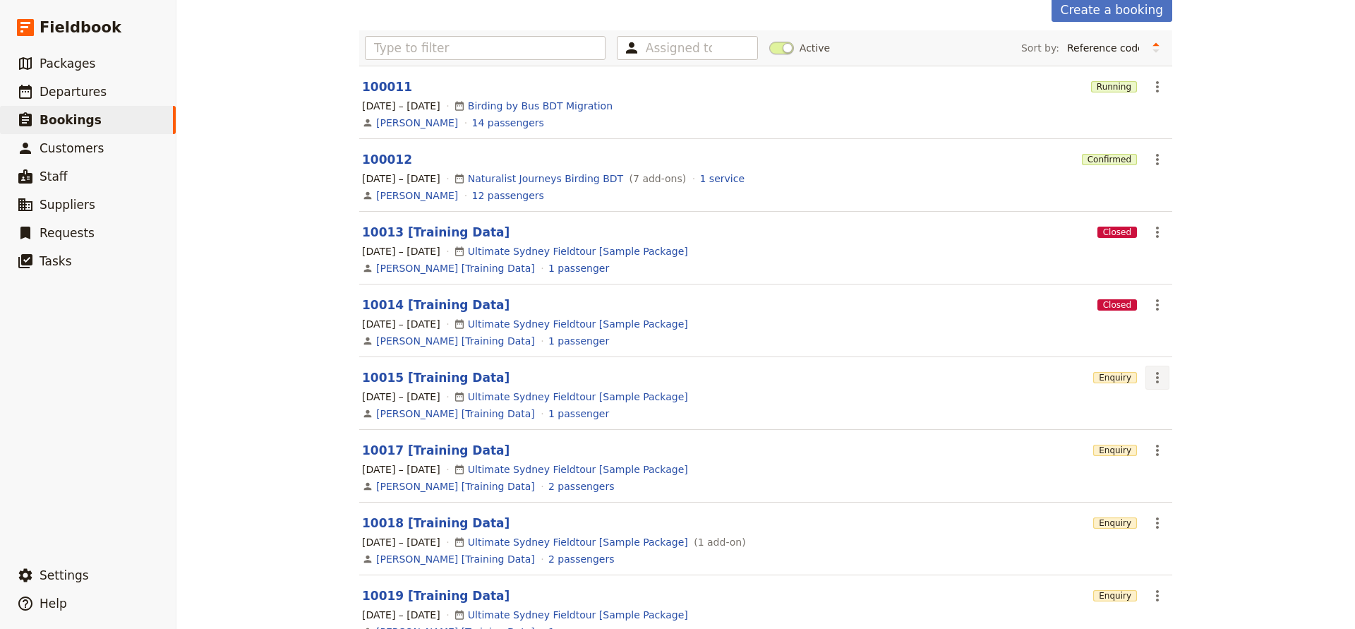
click at [1158, 378] on icon "Actions" at bounding box center [1157, 377] width 3 height 11
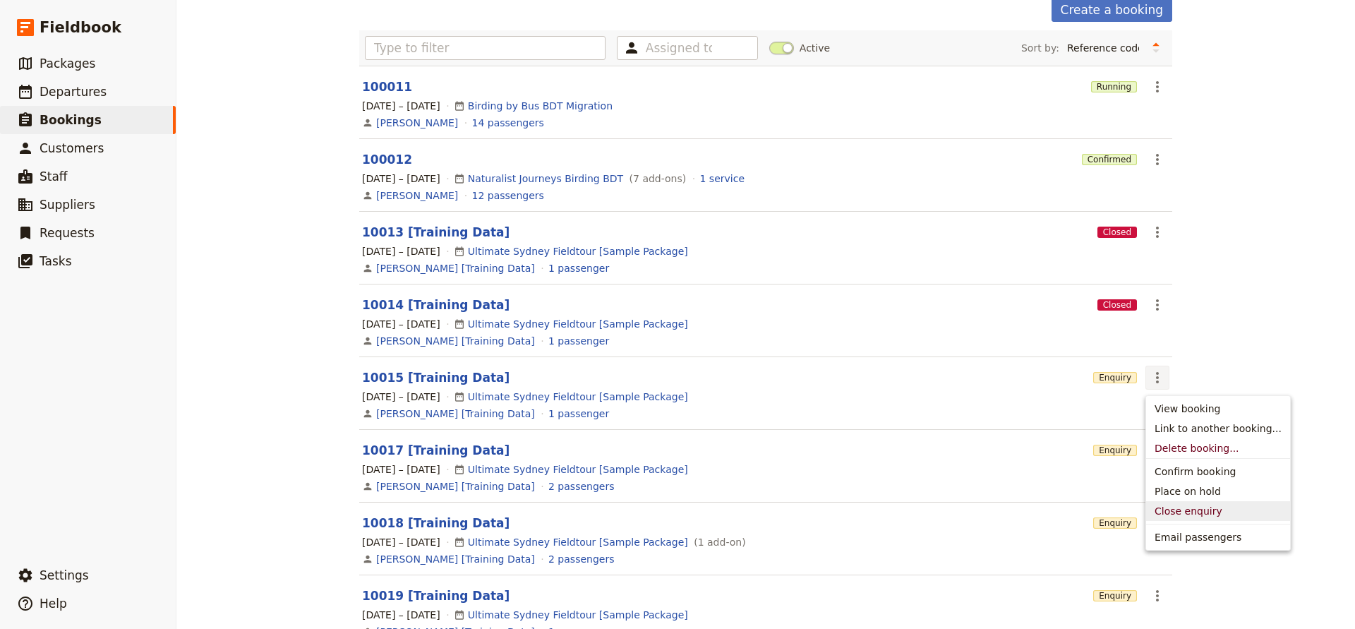
click at [1170, 503] on button "Close enquiry" at bounding box center [1218, 511] width 144 height 20
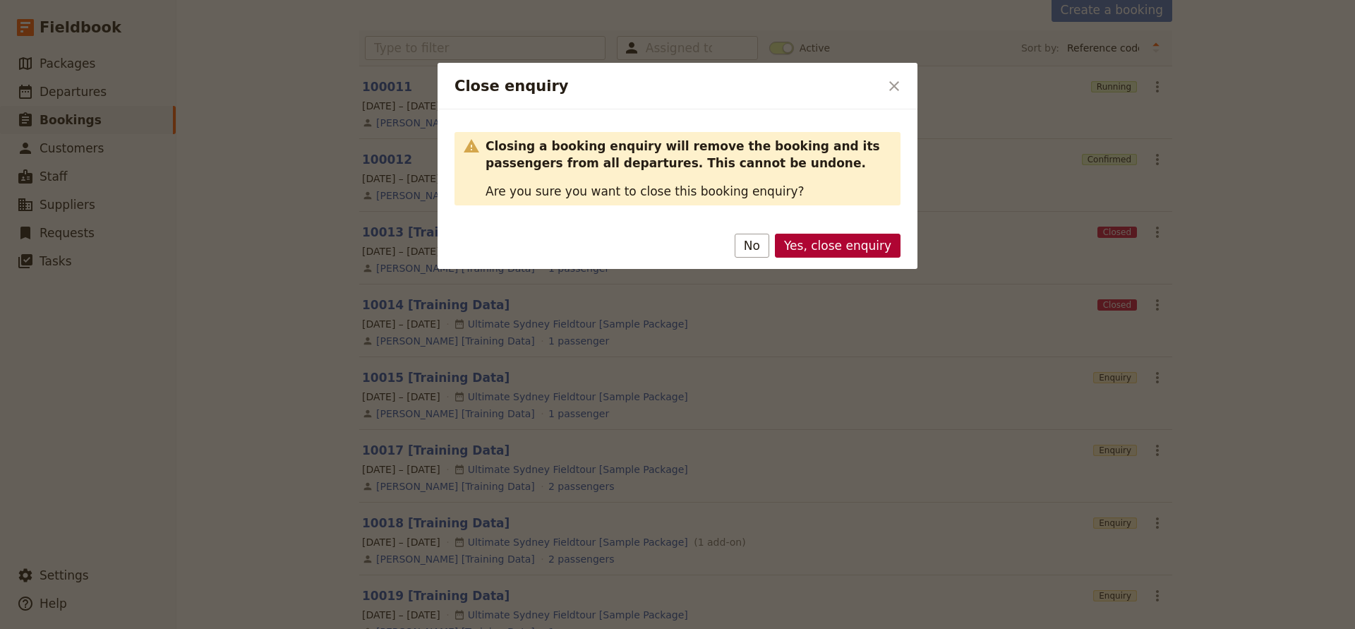
click at [856, 248] on button "Yes, close enquiry" at bounding box center [838, 246] width 126 height 24
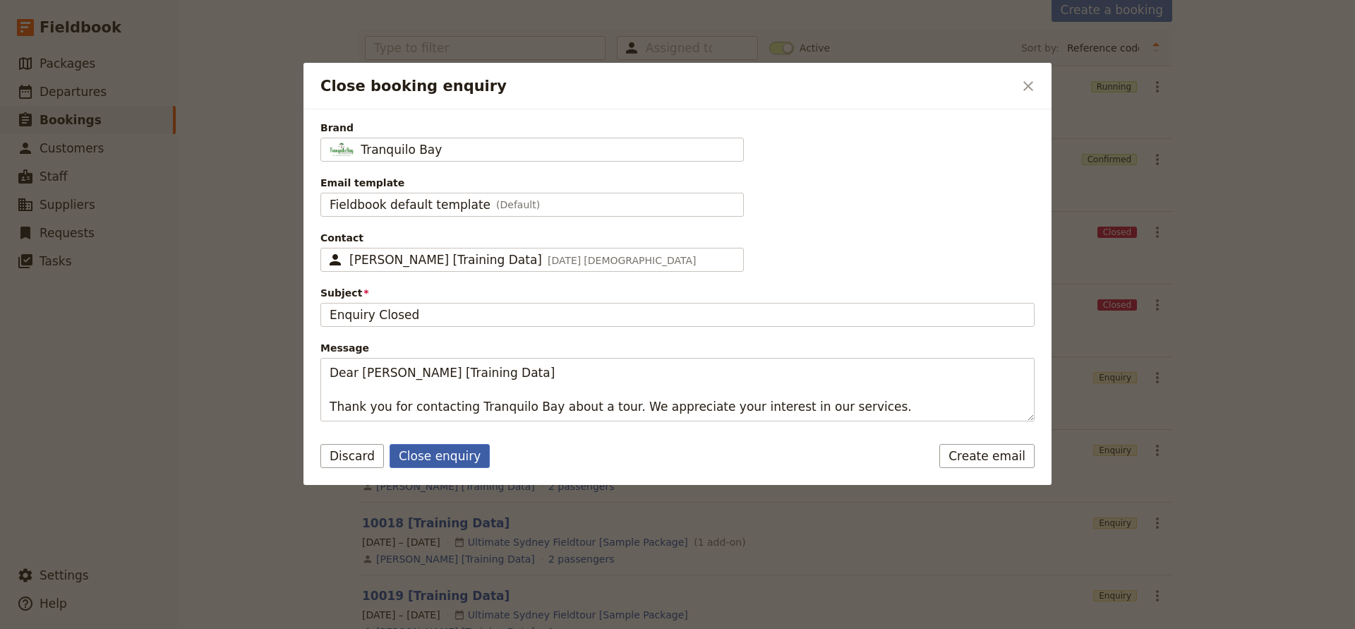
click at [442, 459] on button "Close enquiry" at bounding box center [440, 456] width 100 height 24
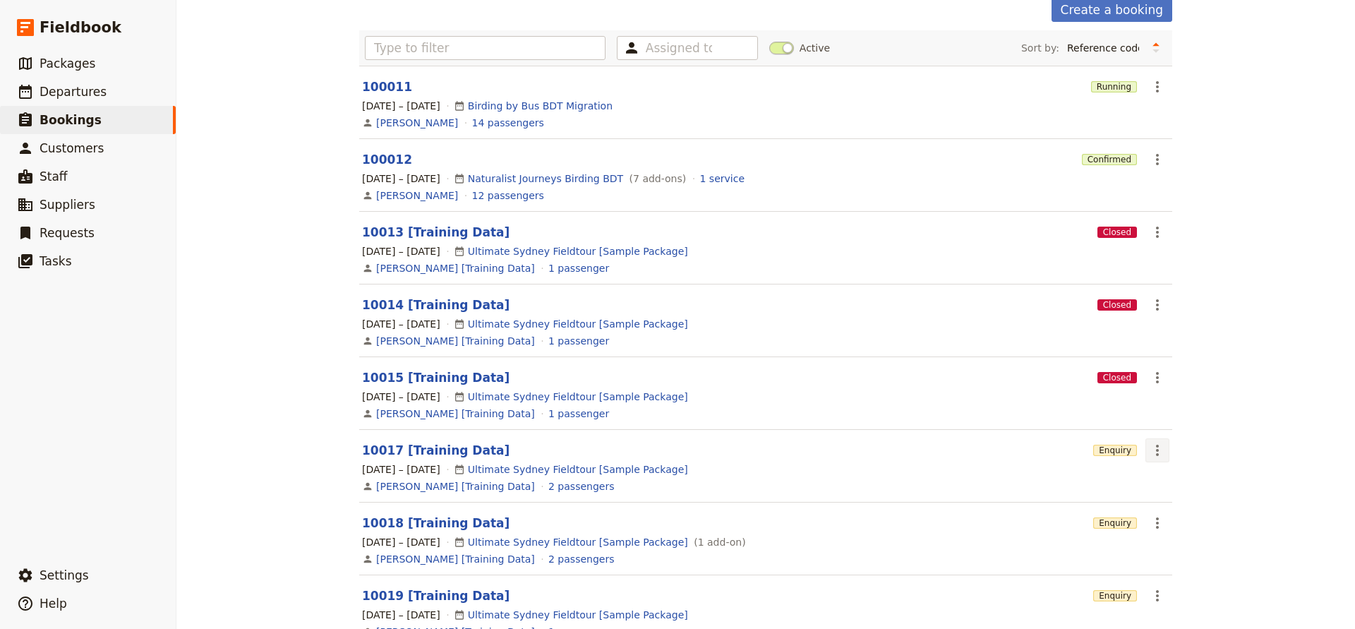
click at [1162, 450] on icon "Actions" at bounding box center [1157, 450] width 17 height 17
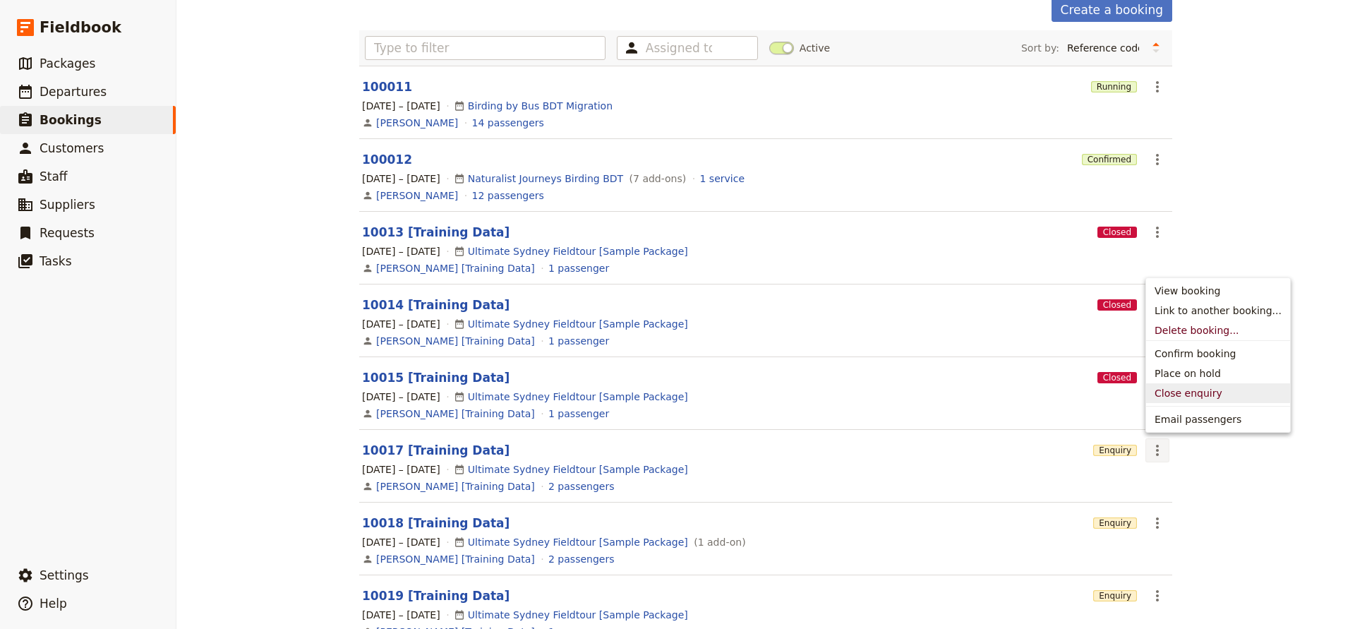
click at [1169, 398] on span "Close enquiry" at bounding box center [1189, 393] width 68 height 14
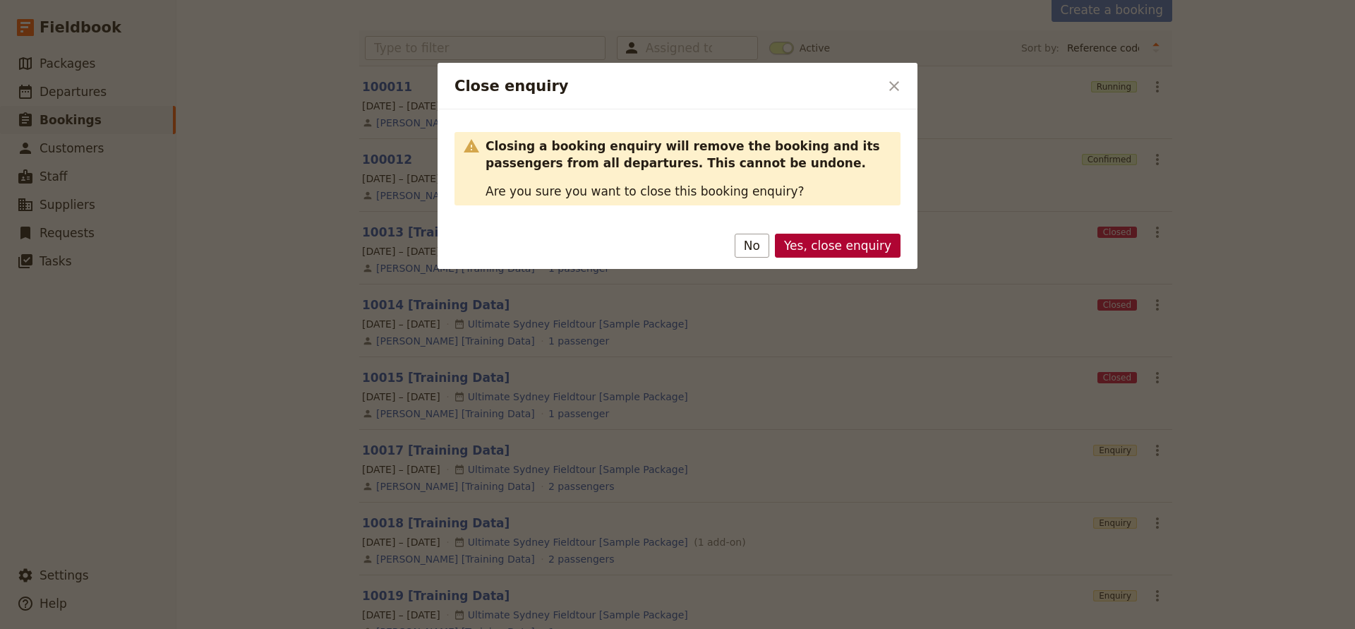
click at [825, 251] on button "Yes, close enquiry" at bounding box center [838, 246] width 126 height 24
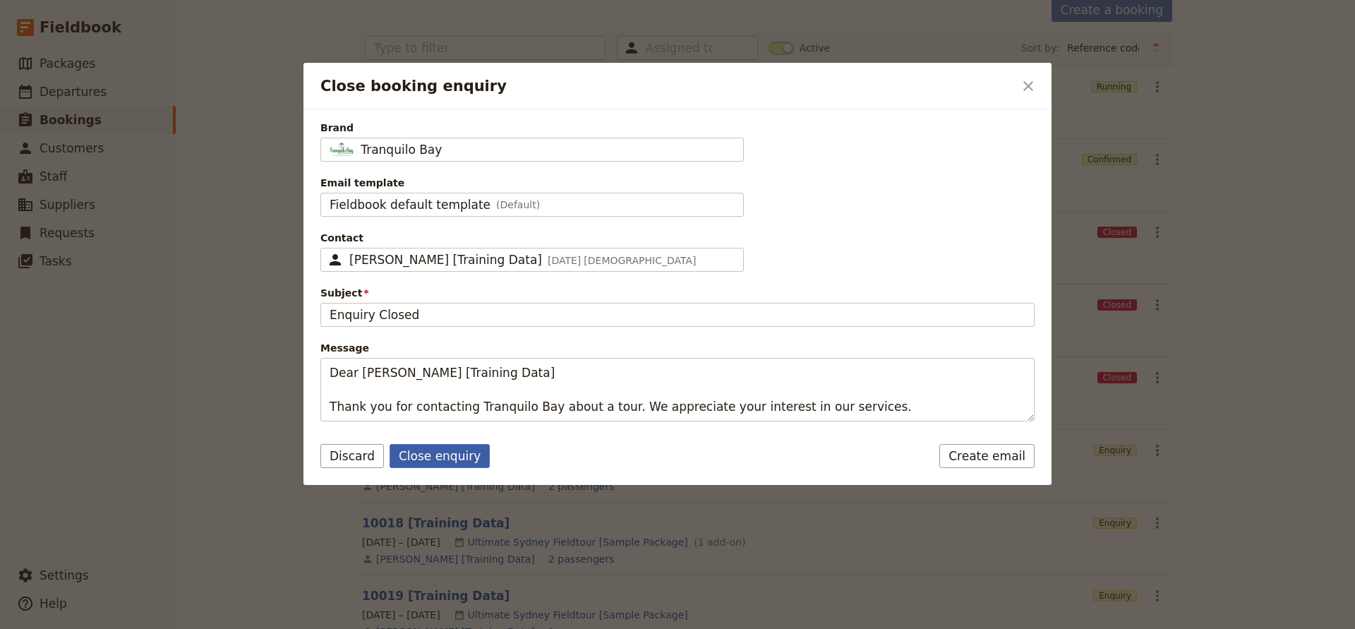
click at [431, 457] on button "Close enquiry" at bounding box center [440, 456] width 100 height 24
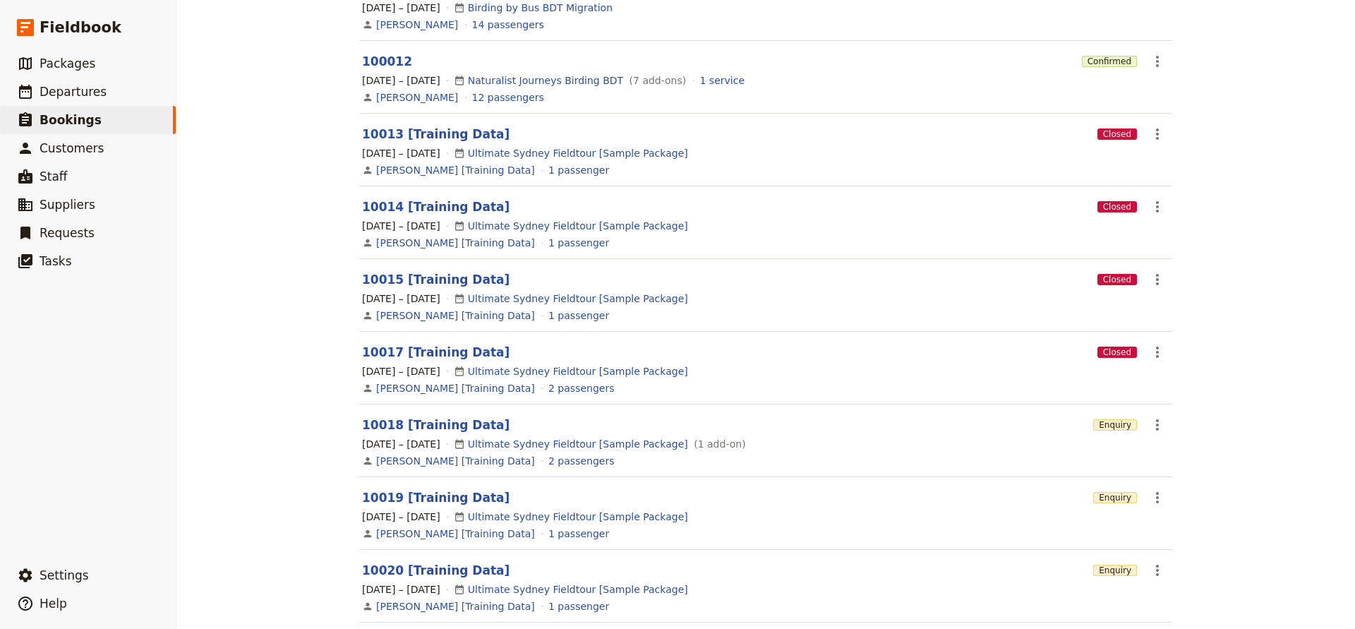
scroll to position [204, 0]
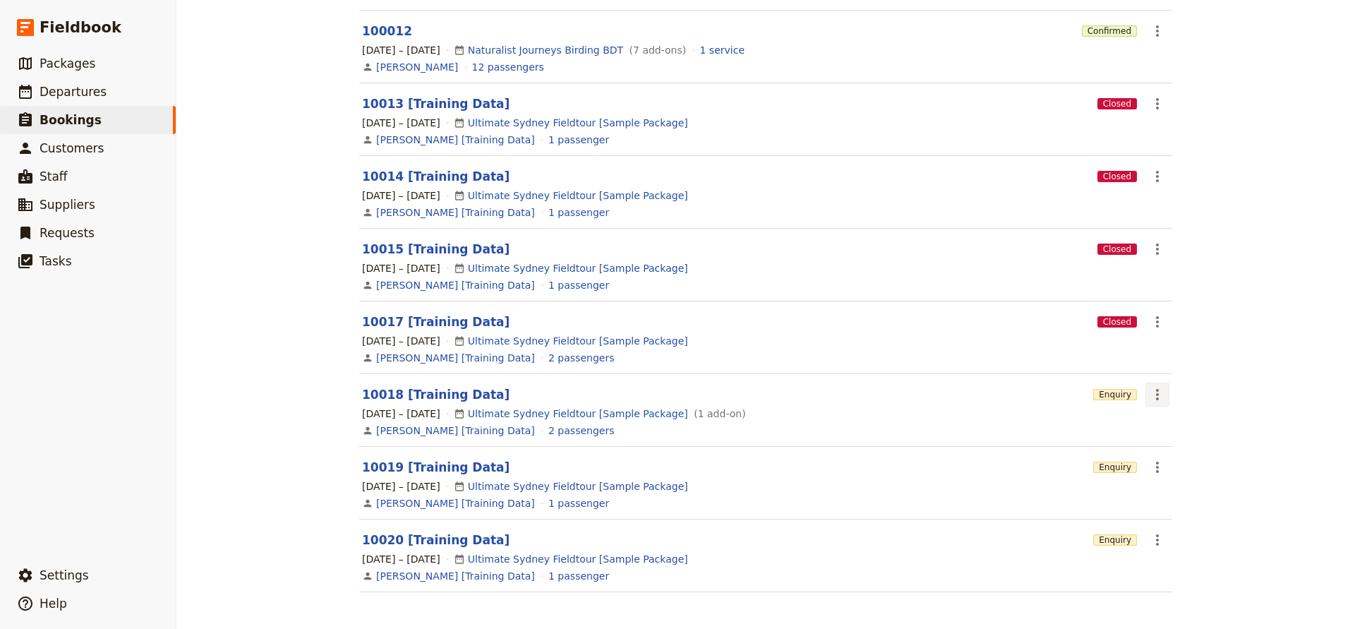
click at [1156, 395] on icon "Actions" at bounding box center [1157, 394] width 3 height 11
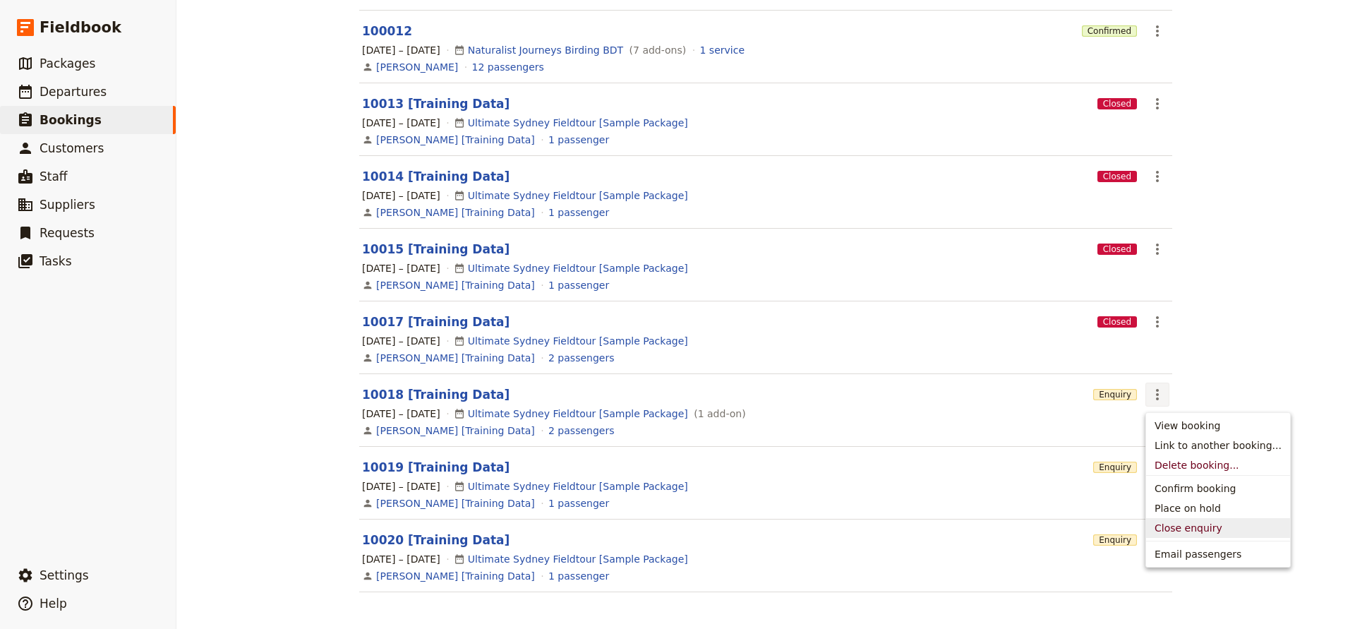
click at [1175, 527] on span "Close enquiry" at bounding box center [1189, 528] width 68 height 14
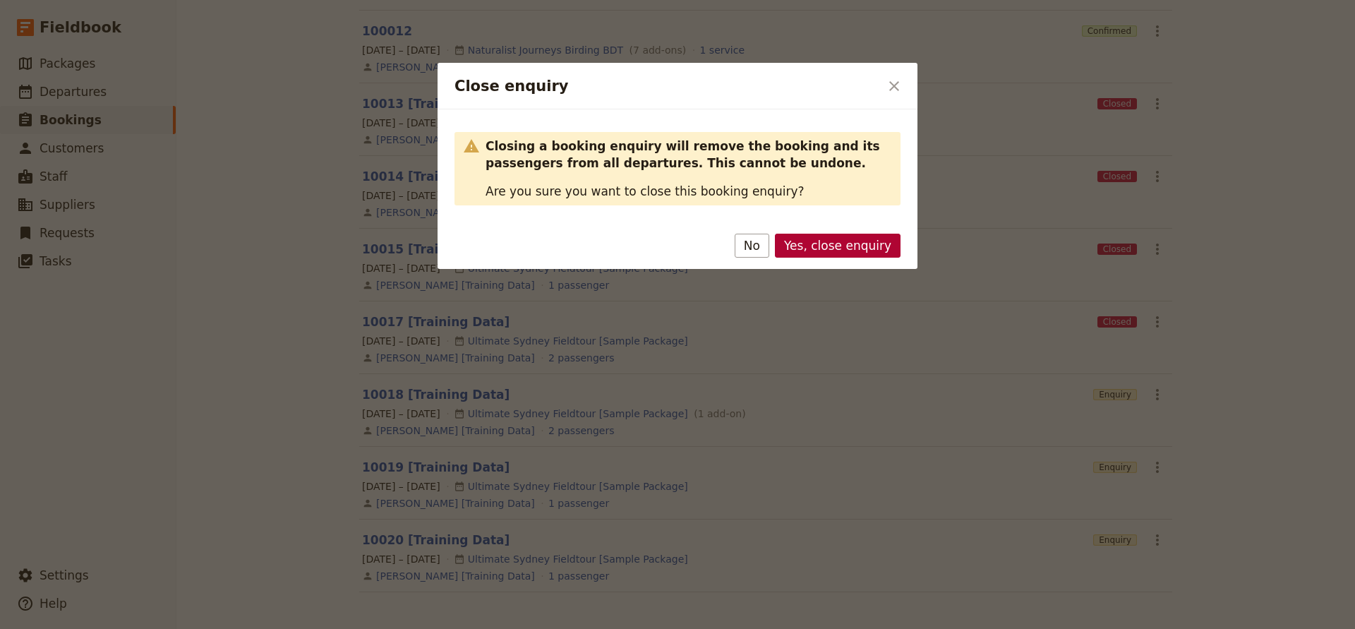
click at [849, 242] on button "Yes, close enquiry" at bounding box center [838, 246] width 126 height 24
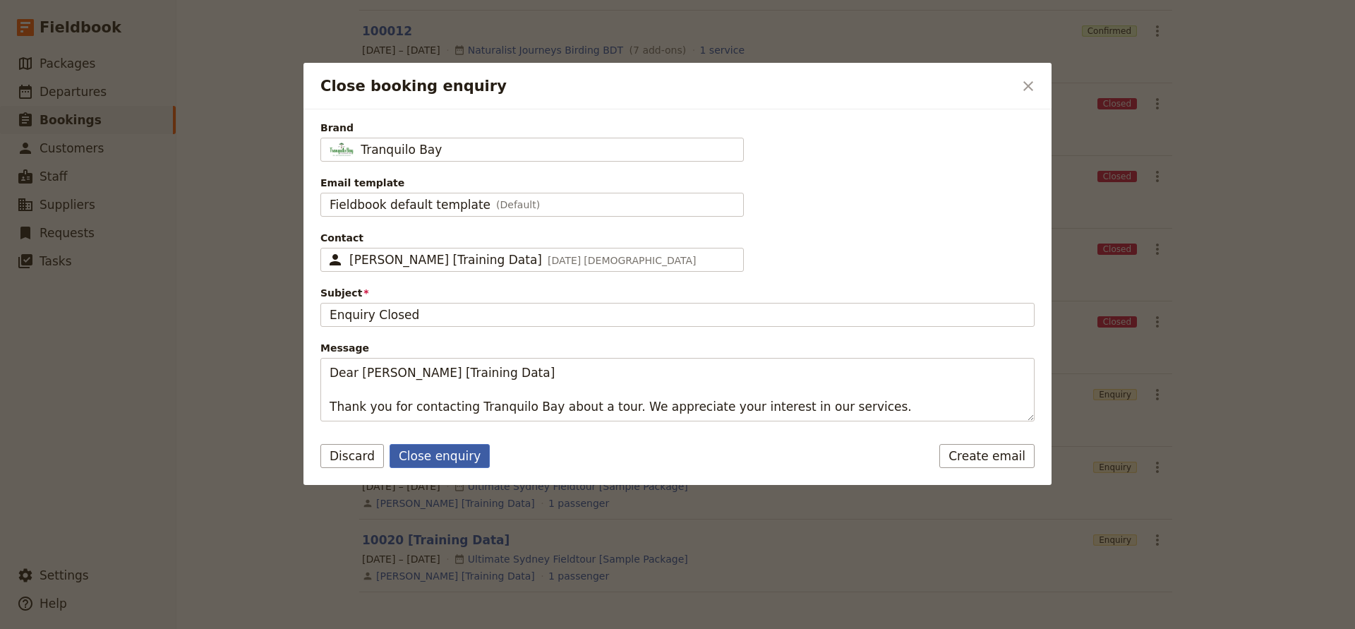
click at [417, 459] on button "Close enquiry" at bounding box center [440, 456] width 100 height 24
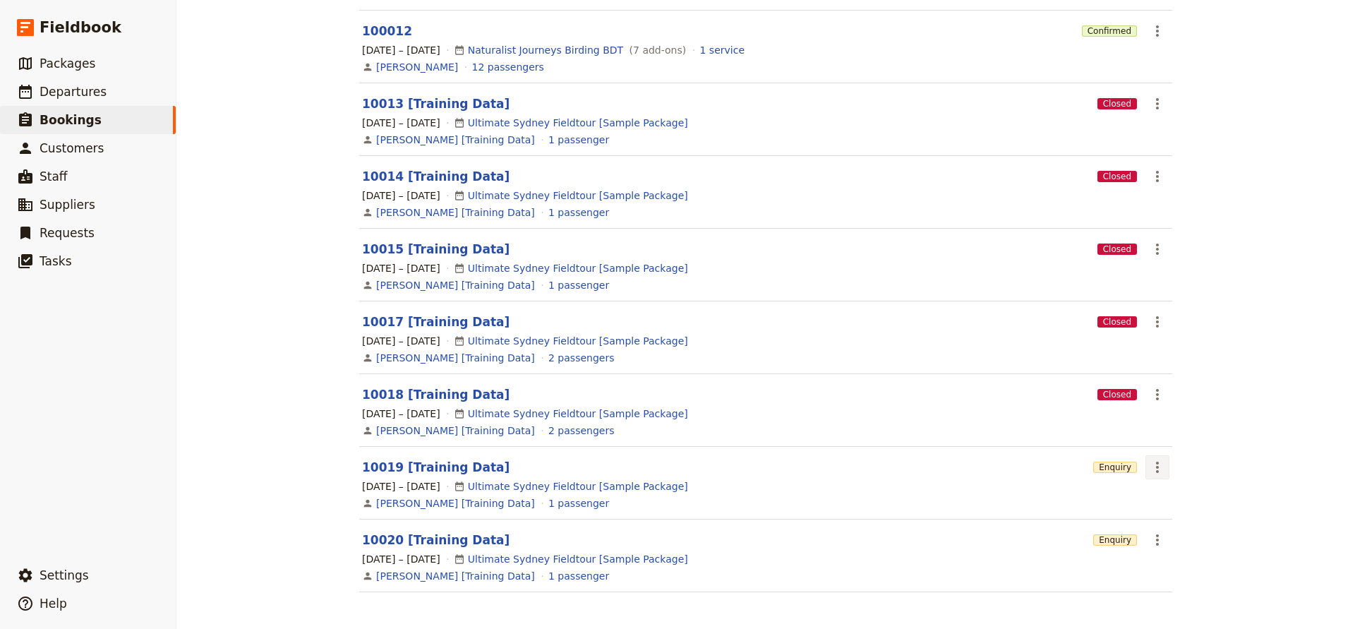
click at [1158, 467] on icon "Actions" at bounding box center [1157, 467] width 3 height 11
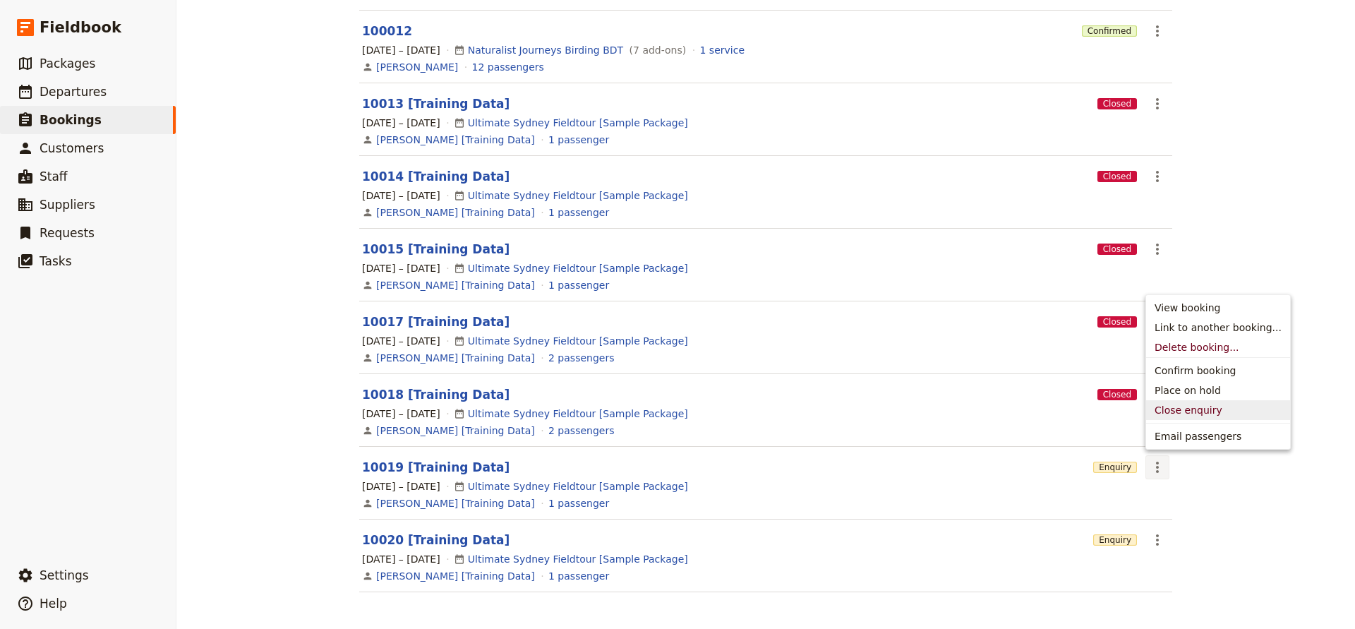
click at [1175, 409] on span "Close enquiry" at bounding box center [1189, 410] width 68 height 14
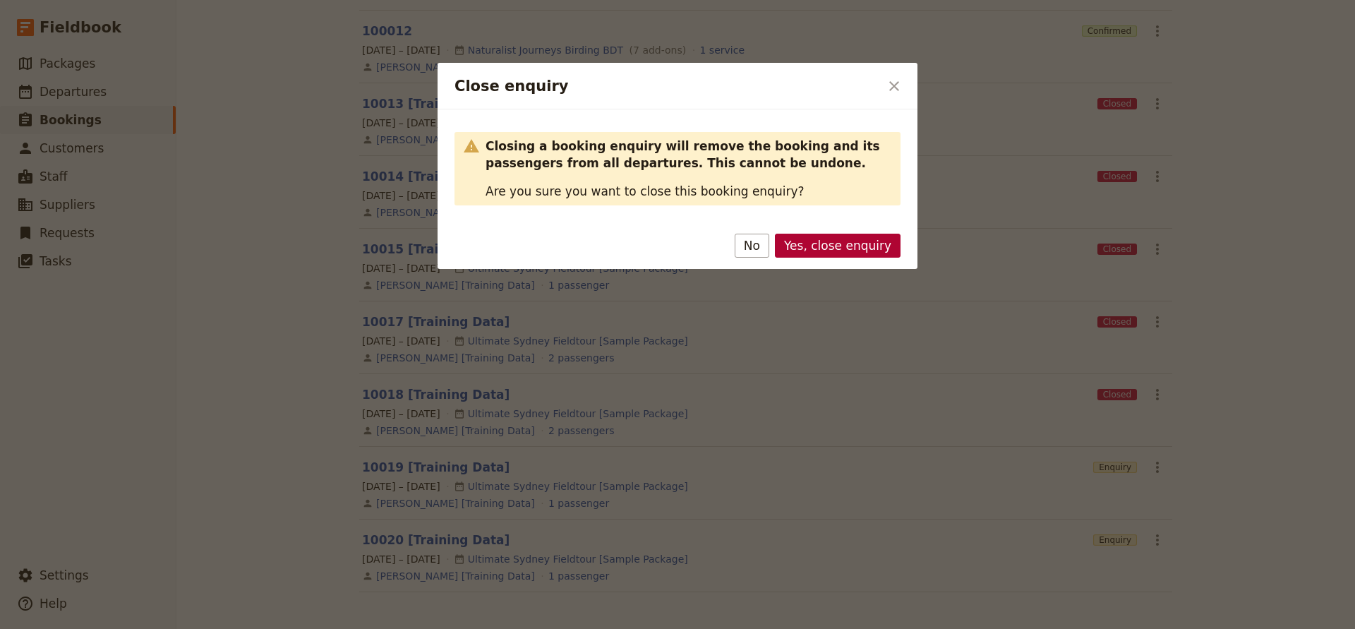
click at [849, 239] on button "Yes, close enquiry" at bounding box center [838, 246] width 126 height 24
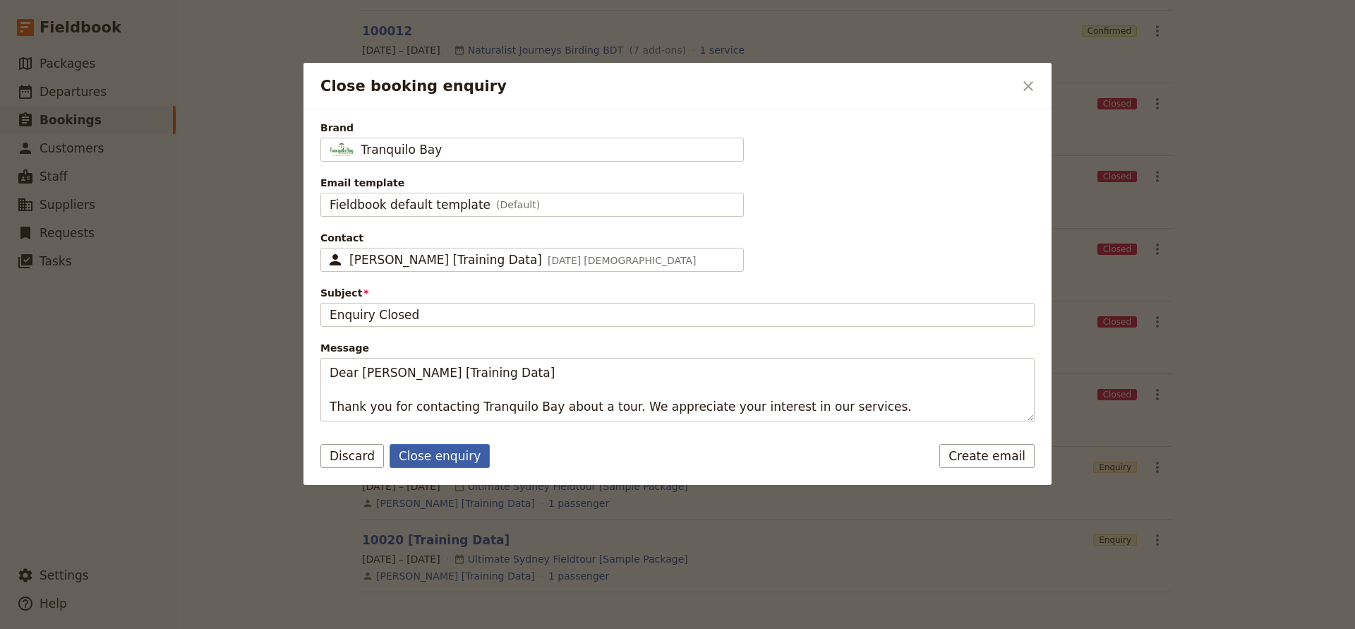
click at [436, 452] on button "Close enquiry" at bounding box center [440, 456] width 100 height 24
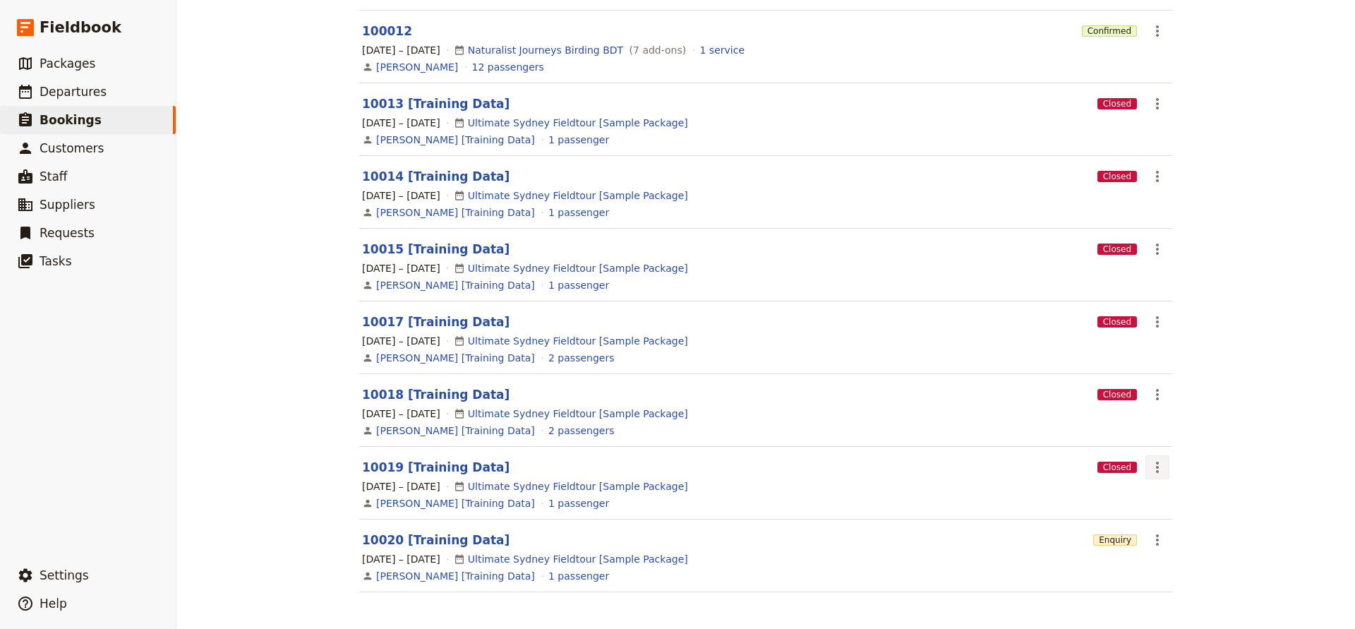
click at [1158, 468] on icon "Actions" at bounding box center [1157, 467] width 3 height 11
click at [1036, 502] on div "[PERSON_NAME] [Training Data] 1 passenger" at bounding box center [766, 503] width 810 height 17
click at [1158, 537] on icon "Actions" at bounding box center [1157, 539] width 3 height 11
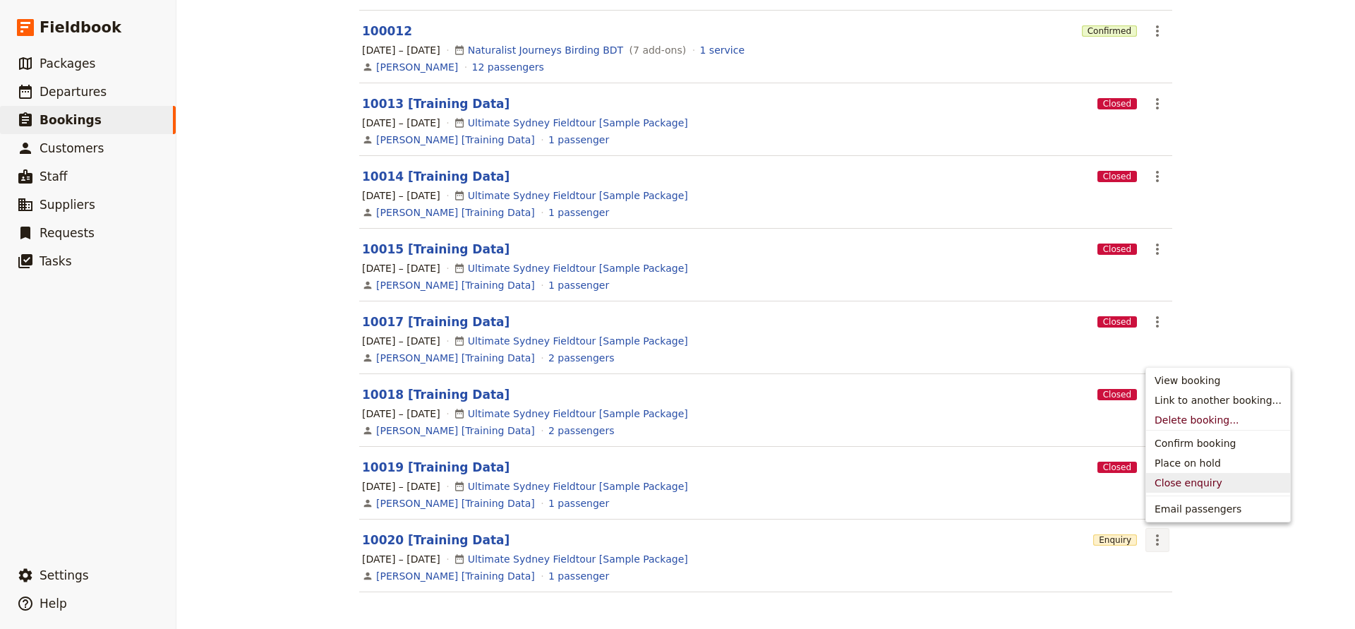
click at [1178, 479] on span "Close enquiry" at bounding box center [1189, 483] width 68 height 14
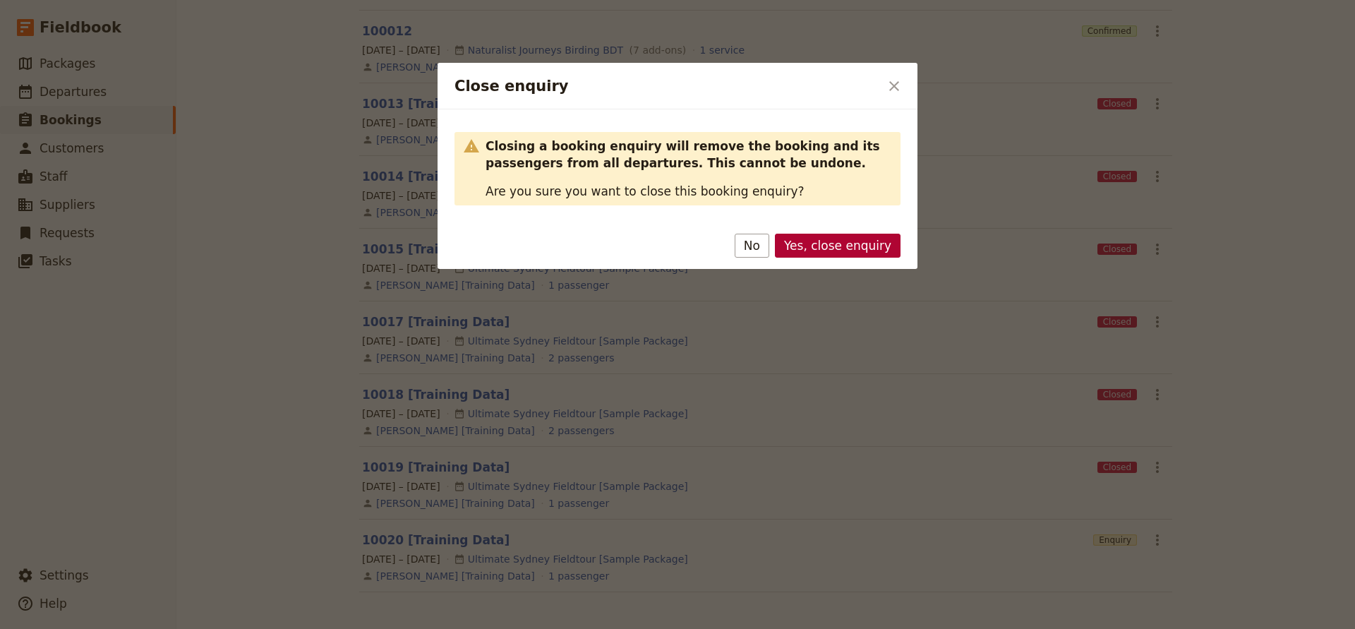
click at [813, 240] on button "Yes, close enquiry" at bounding box center [838, 246] width 126 height 24
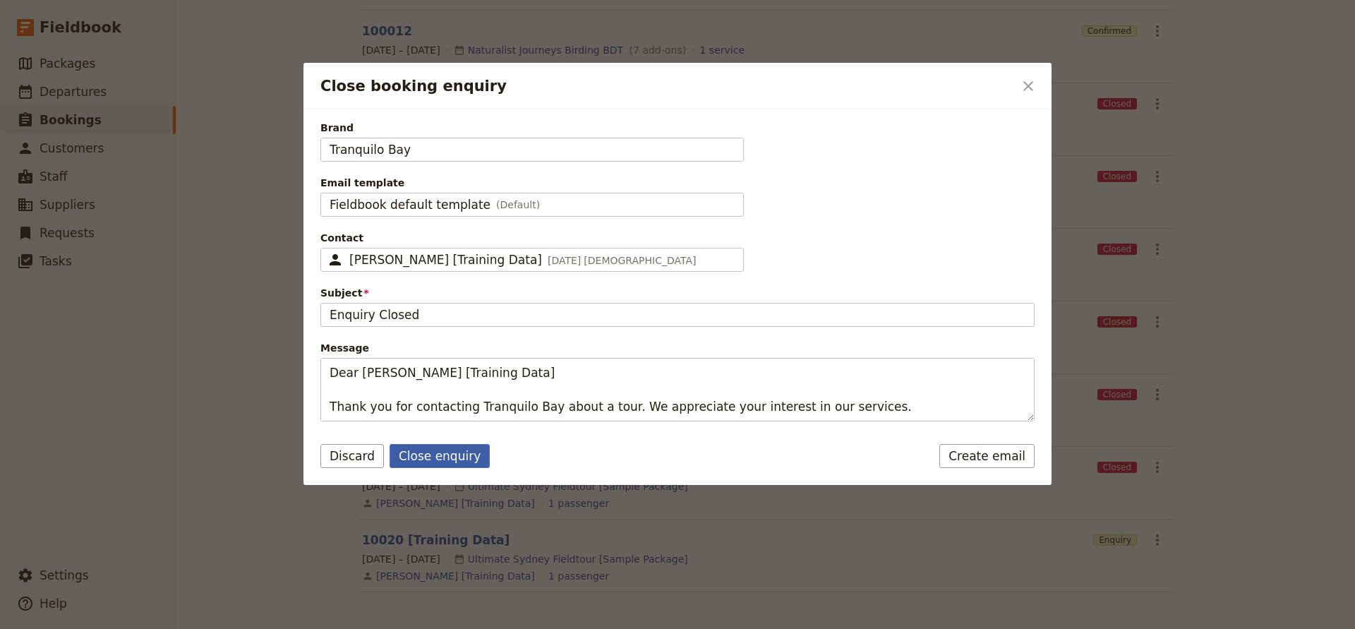
click at [428, 457] on button "Close enquiry" at bounding box center [440, 456] width 100 height 24
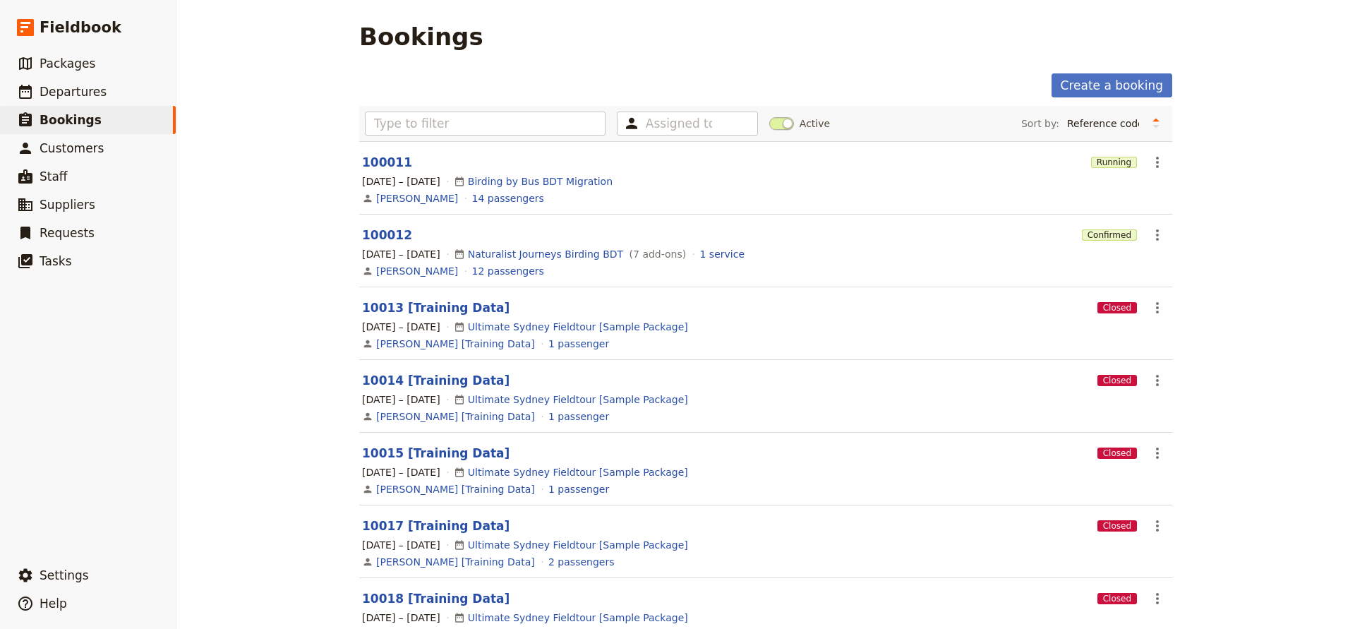
scroll to position [0, 0]
click at [774, 123] on span at bounding box center [781, 123] width 25 height 13
click at [769, 116] on input "Active" at bounding box center [769, 116] width 0 height 0
click at [789, 122] on span at bounding box center [781, 123] width 25 height 13
click at [769, 116] on input "Active" at bounding box center [769, 116] width 0 height 0
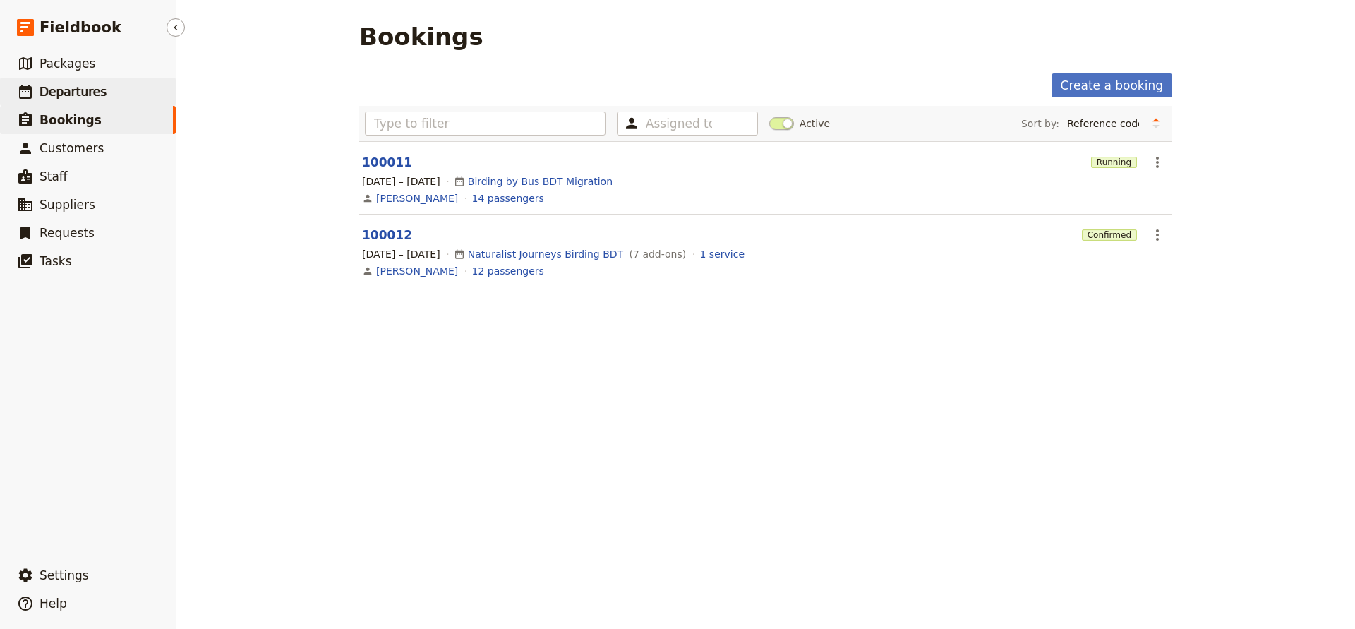
click at [73, 85] on span "Departures" at bounding box center [73, 92] width 67 height 14
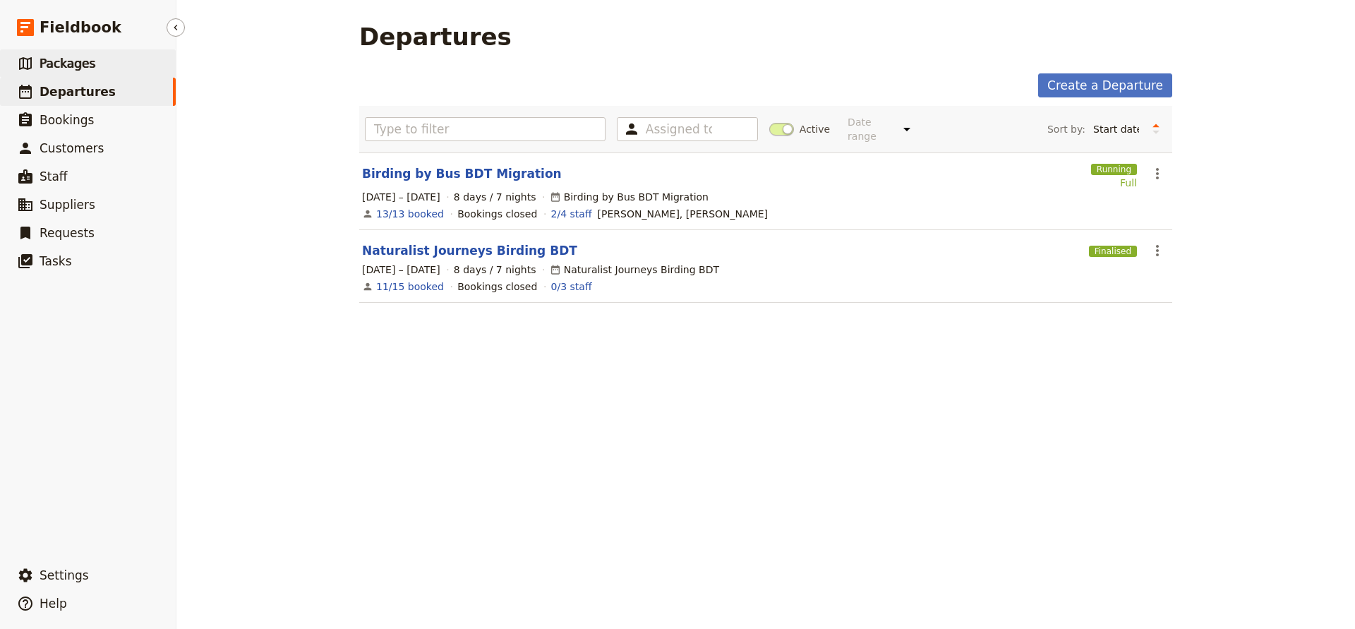
click at [57, 64] on span "Packages" at bounding box center [68, 63] width 56 height 14
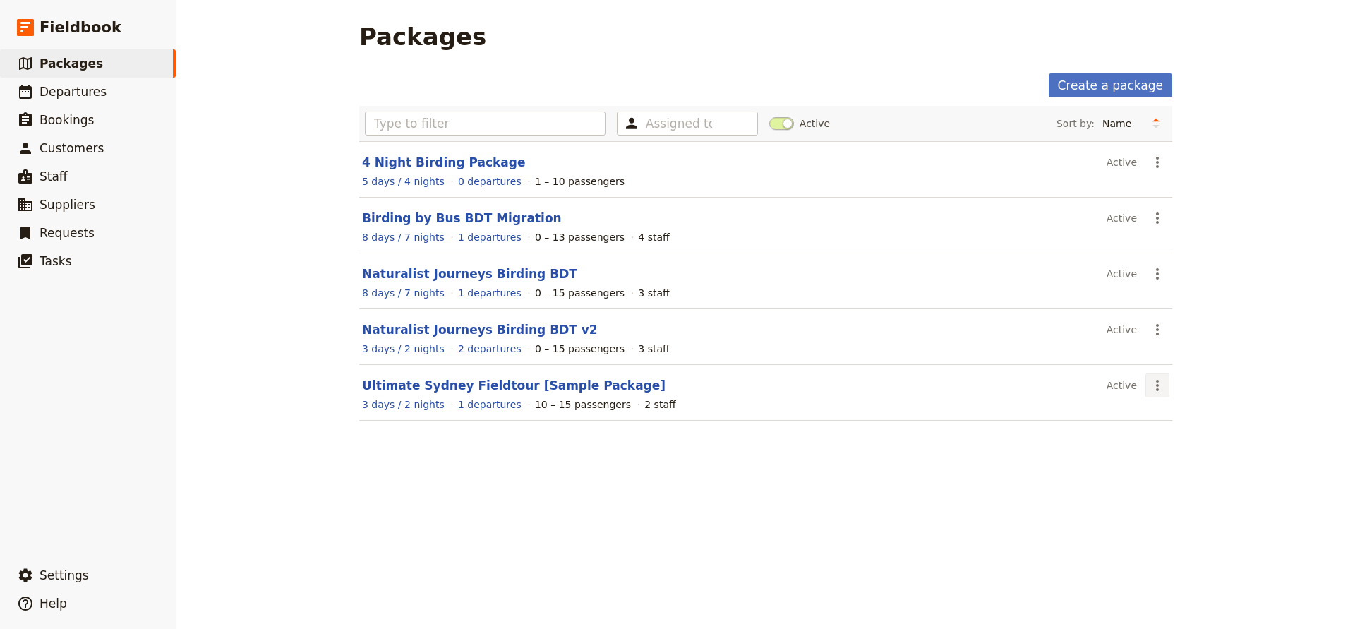
click at [1156, 388] on icon "Actions" at bounding box center [1157, 385] width 17 height 17
drag, startPoint x: 1073, startPoint y: 417, endPoint x: 1002, endPoint y: 417, distance: 71.3
click at [1062, 417] on section "Ultimate Sydney Fieldtour [Sample Package] Active ​ 3 days / 2 nights 1 departu…" at bounding box center [765, 393] width 813 height 56
click at [416, 378] on link "Ultimate Sydney Fieldtour [Sample Package]" at bounding box center [514, 385] width 304 height 14
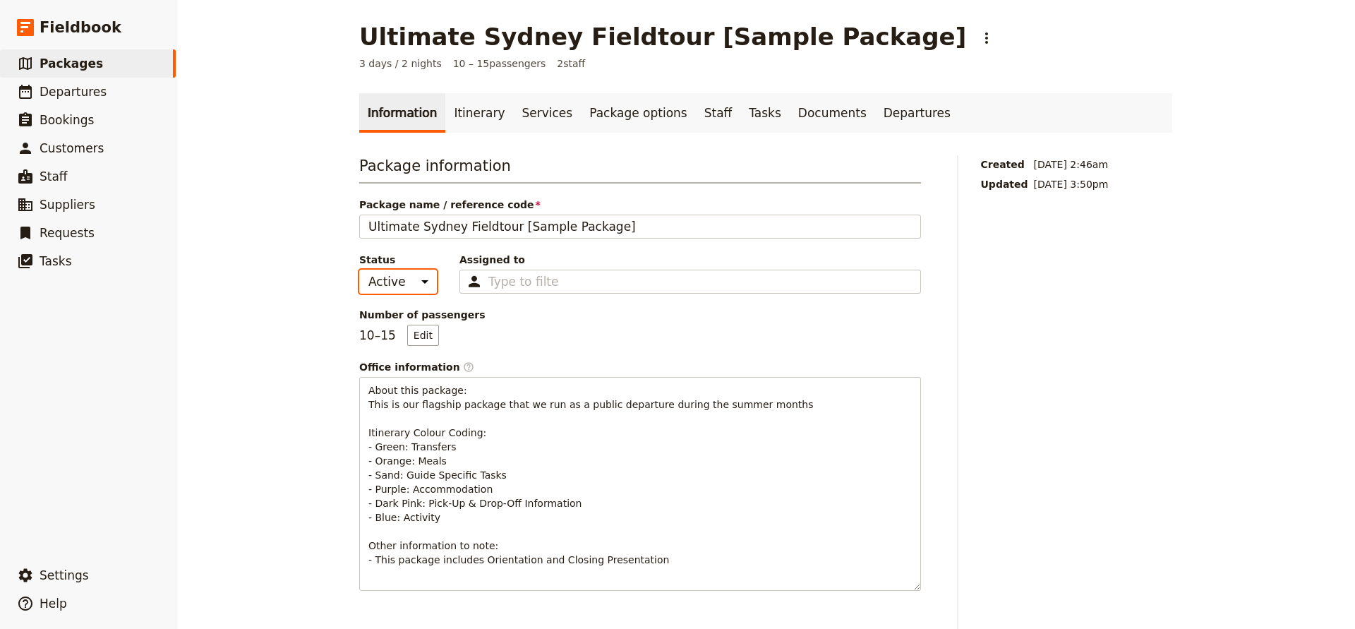
select select "INACTIVE"
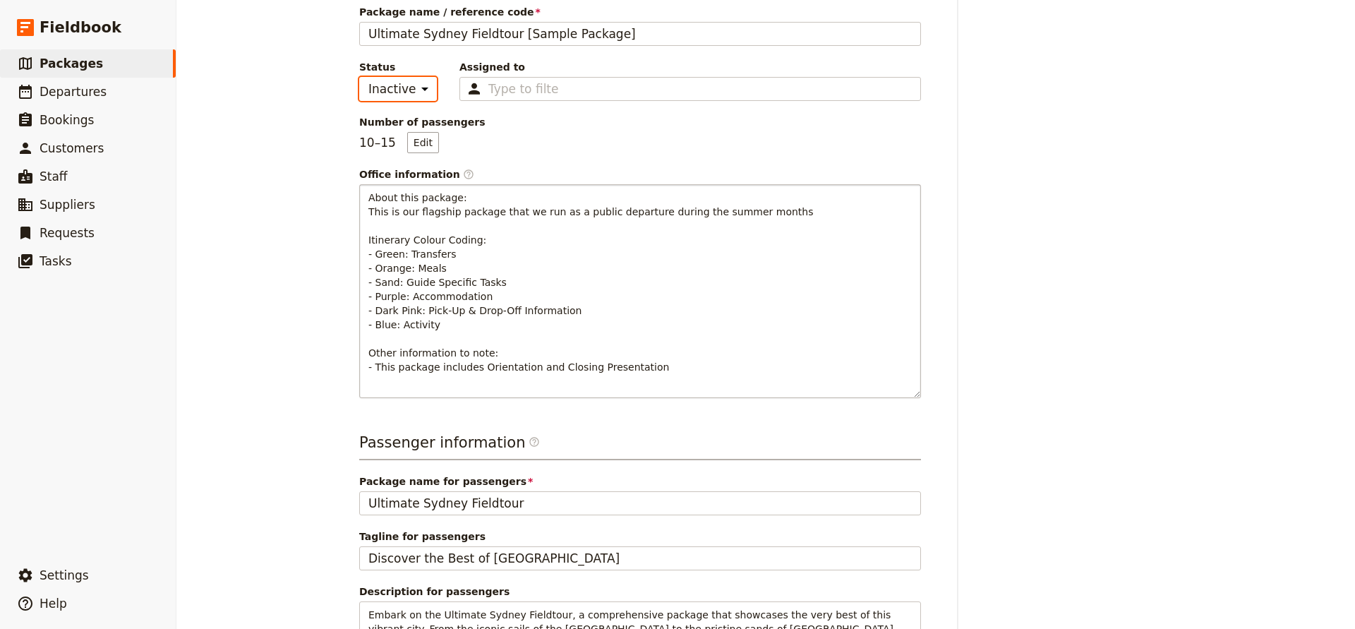
scroll to position [194, 0]
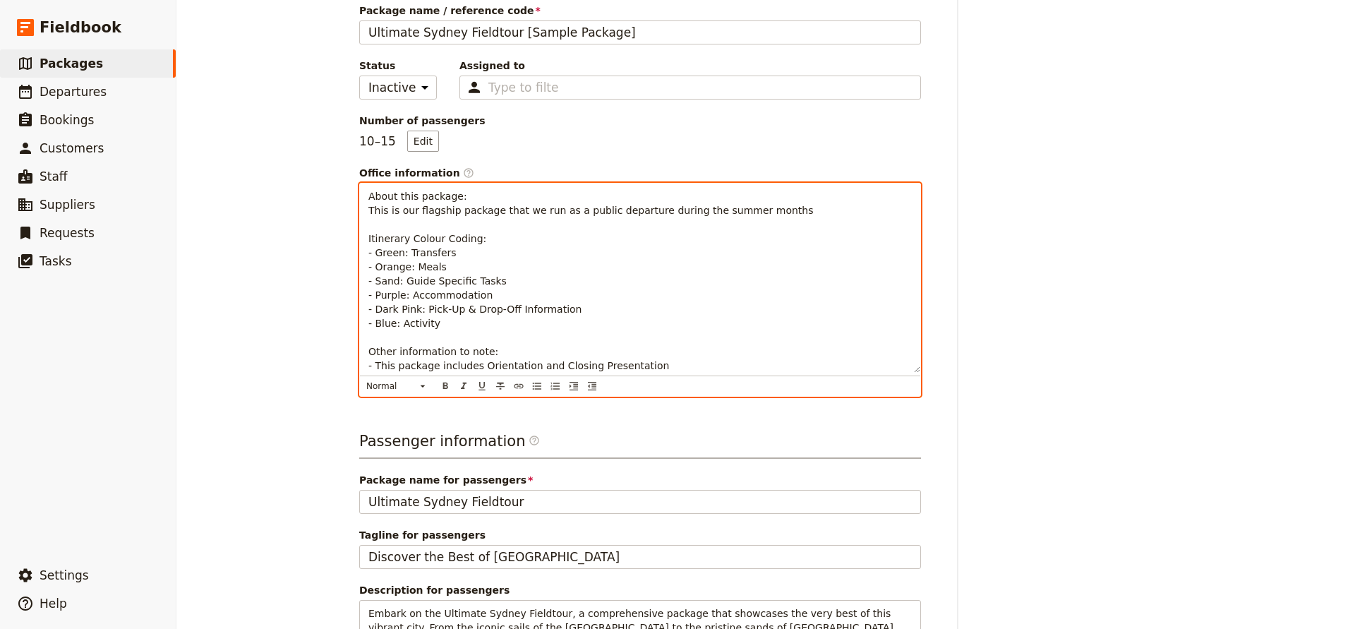
click at [368, 195] on span "About this package: This is our flagship package that we run as a public depart…" at bounding box center [590, 281] width 445 height 181
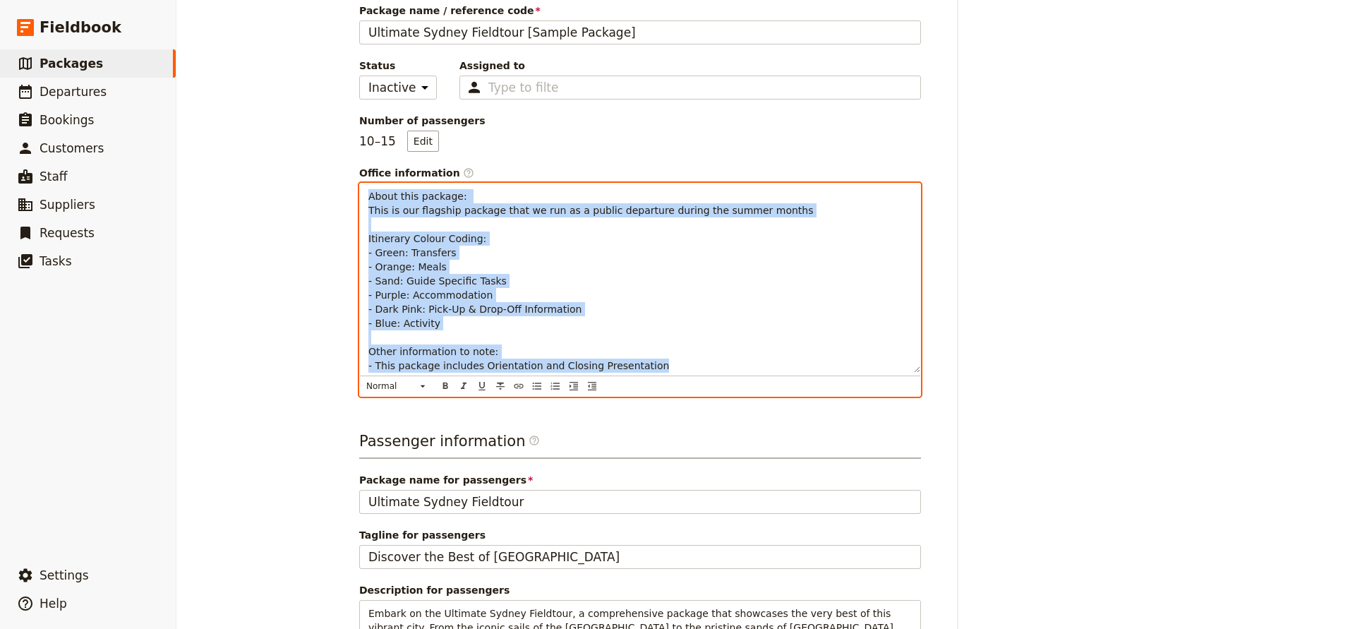
drag, startPoint x: 369, startPoint y: 195, endPoint x: 673, endPoint y: 369, distance: 350.1
click at [673, 369] on p "About this package: This is our flagship package that we run as a public depart…" at bounding box center [640, 281] width 544 height 184
copy span "About this package: This is our flagship package that we run as a public depart…"
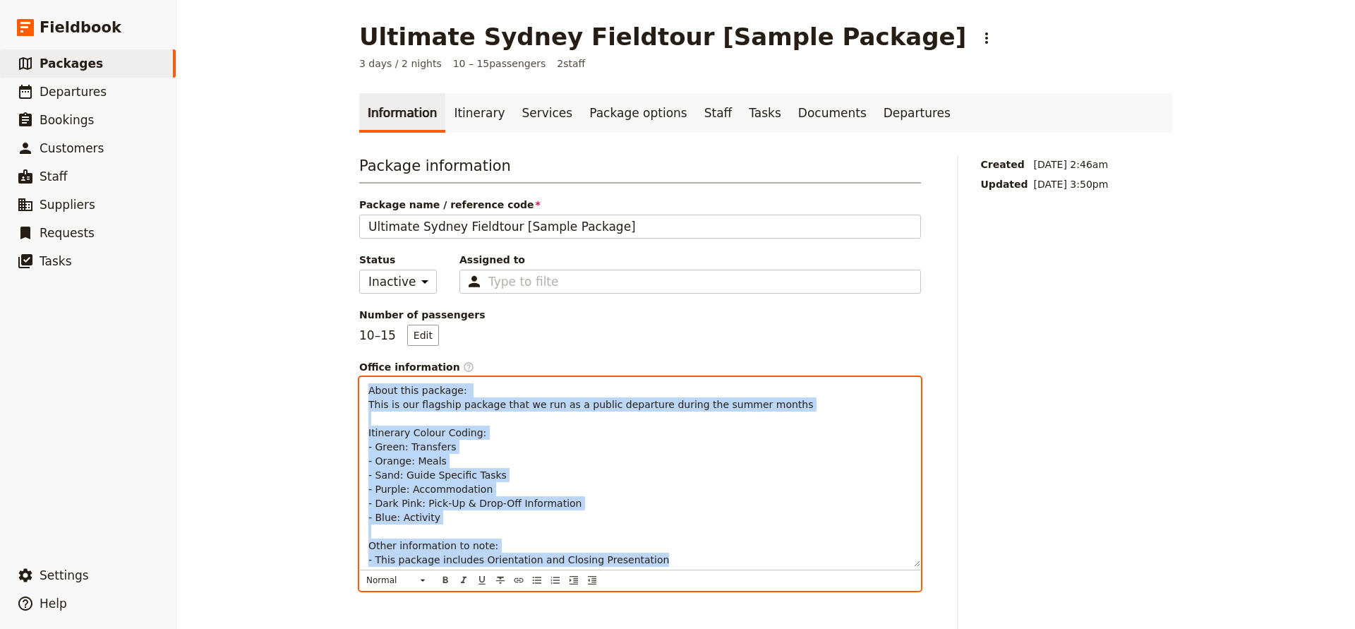
scroll to position [0, 0]
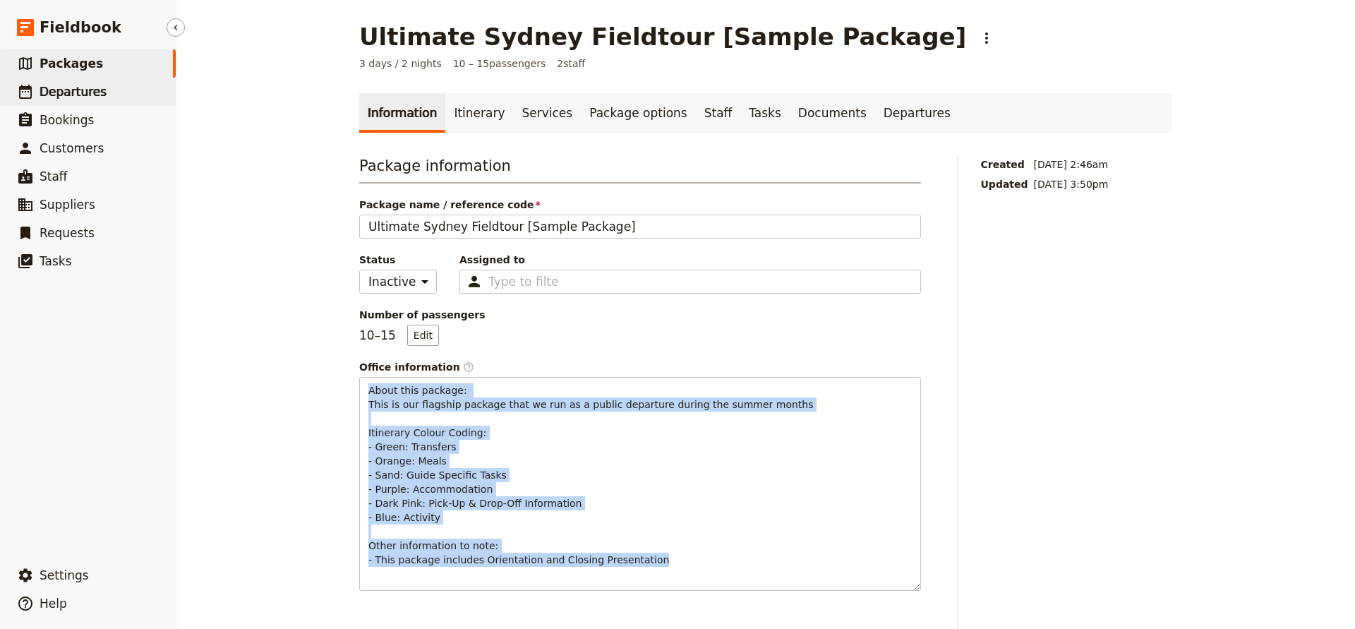
click at [90, 80] on link "​ Departures" at bounding box center [88, 92] width 176 height 28
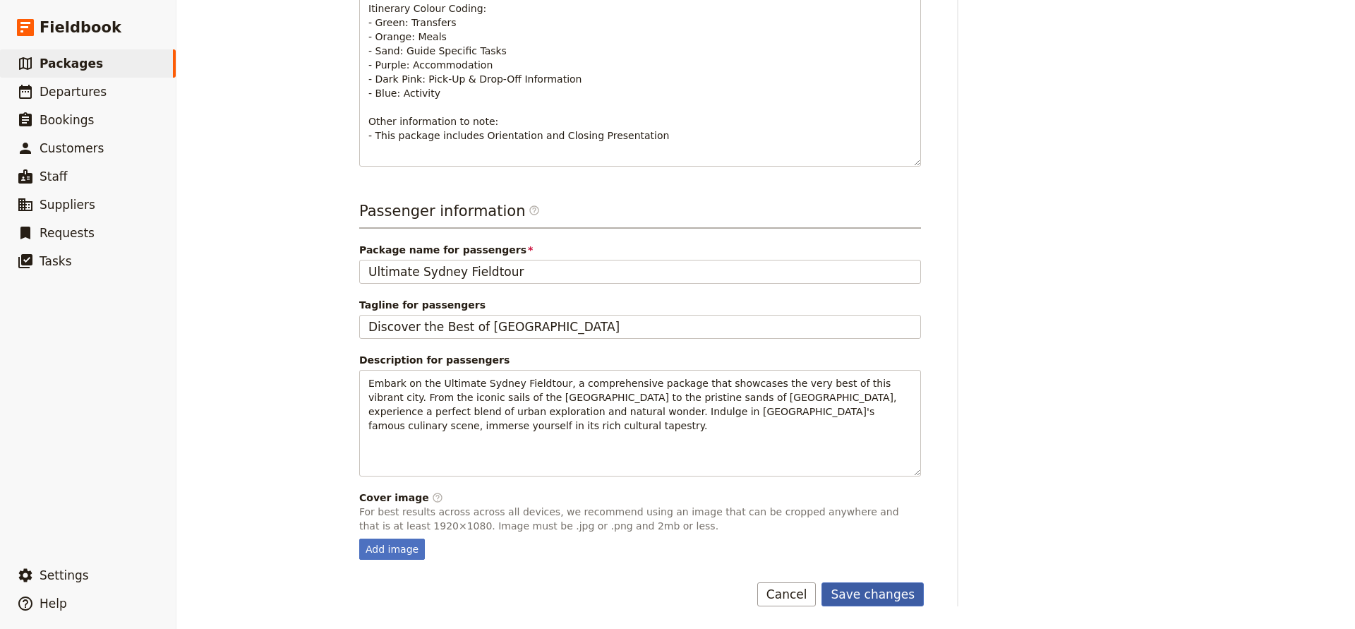
scroll to position [424, 0]
click at [863, 589] on button "Save changes" at bounding box center [873, 594] width 102 height 24
click at [87, 66] on span "Packages" at bounding box center [72, 63] width 64 height 14
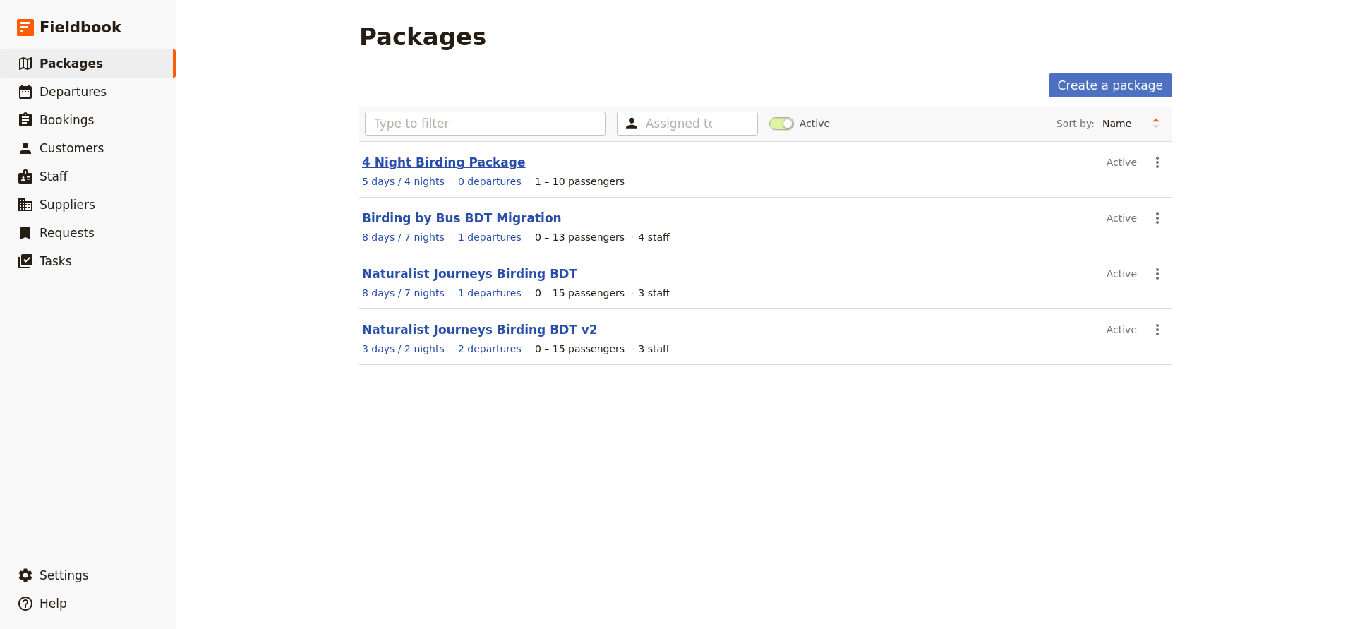
click at [397, 163] on link "4 Night Birding Package" at bounding box center [444, 162] width 164 height 14
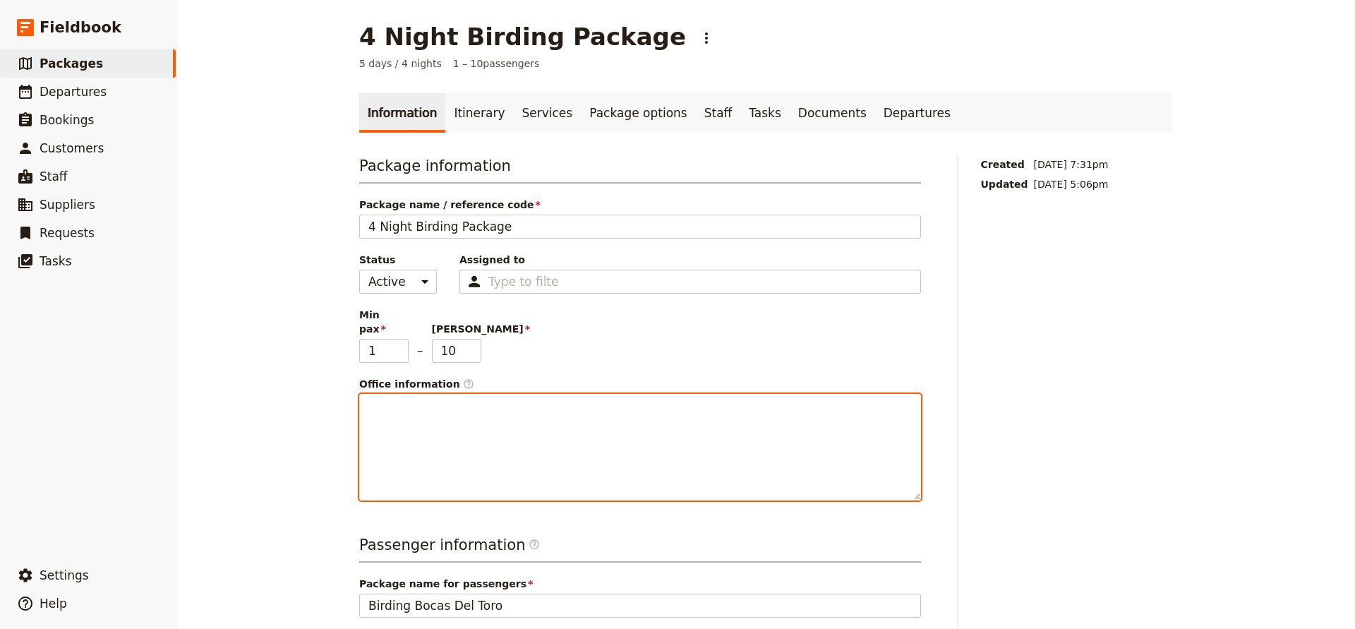
click at [395, 400] on p at bounding box center [640, 407] width 544 height 14
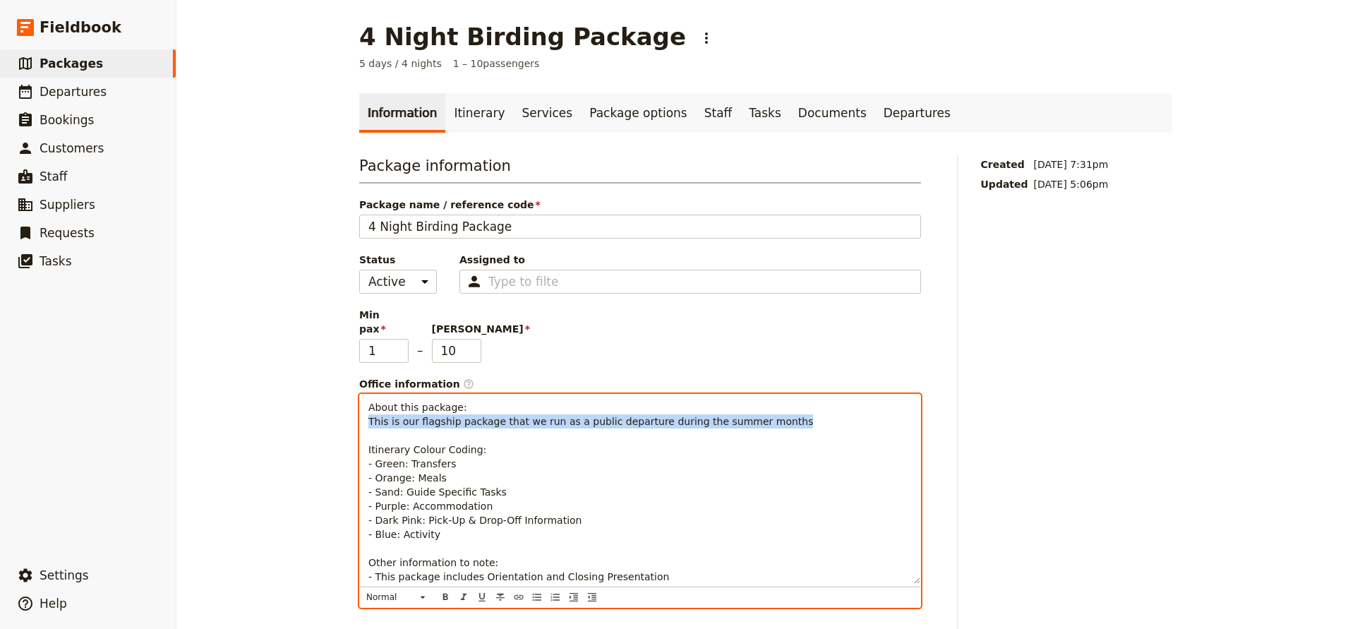
drag, startPoint x: 368, startPoint y: 405, endPoint x: 793, endPoint y: 408, distance: 425.0
click at [793, 408] on p "About this package: This is our flagship package that we run as a public depart…" at bounding box center [640, 492] width 544 height 184
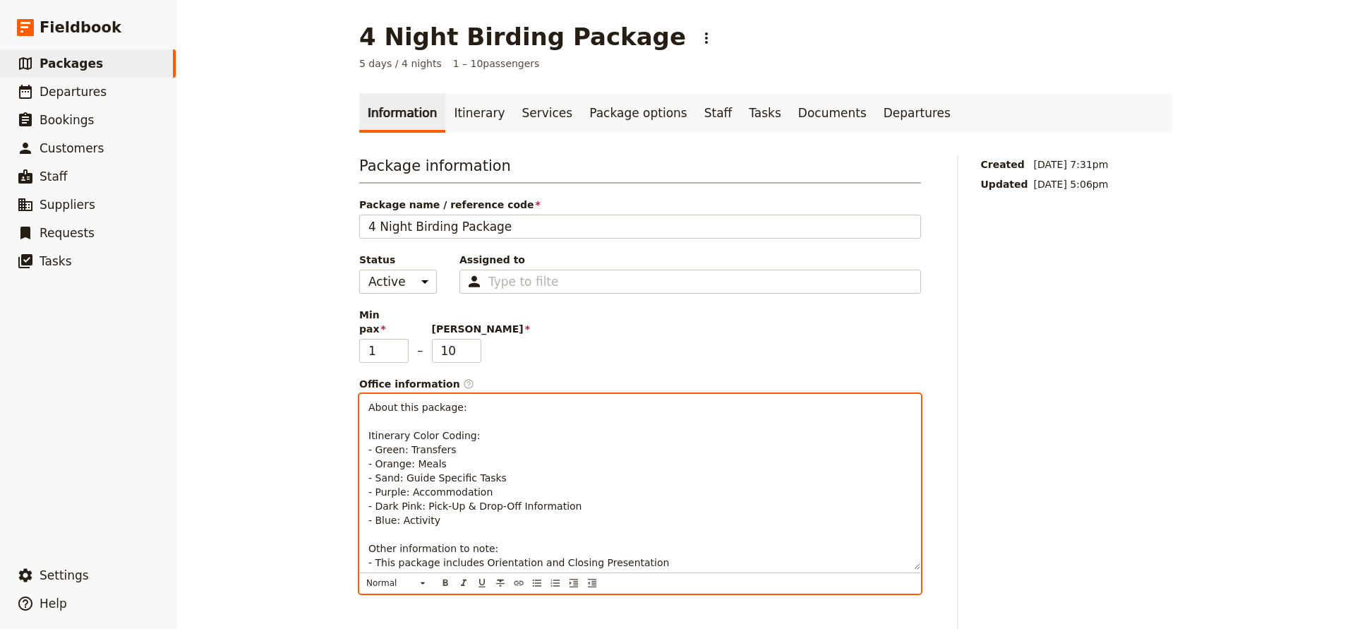
click at [552, 445] on p "About this package: Itinerary Color Coding: - Green: Transfers - Orange: Meals …" at bounding box center [640, 484] width 544 height 169
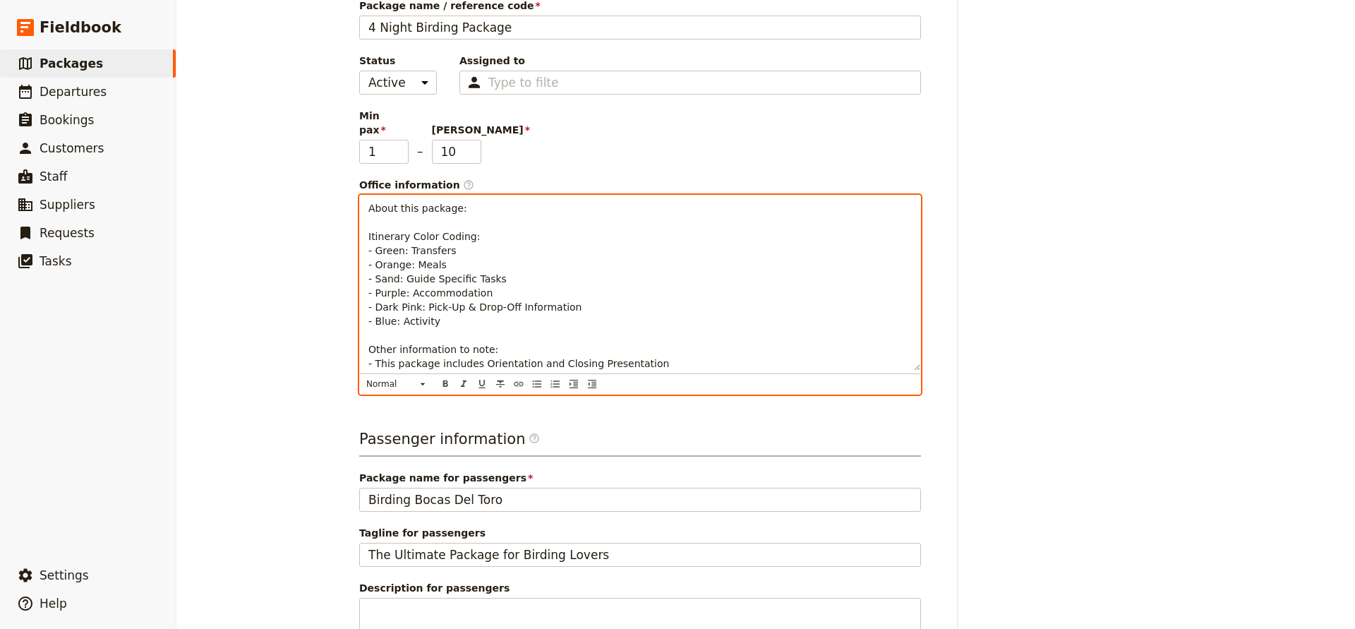
scroll to position [200, 0]
drag, startPoint x: 368, startPoint y: 344, endPoint x: 673, endPoint y: 343, distance: 305.7
click at [673, 343] on div "About this package: Itinerary Color Coding: - Green: Transfers - Orange: Meals …" at bounding box center [640, 281] width 561 height 175
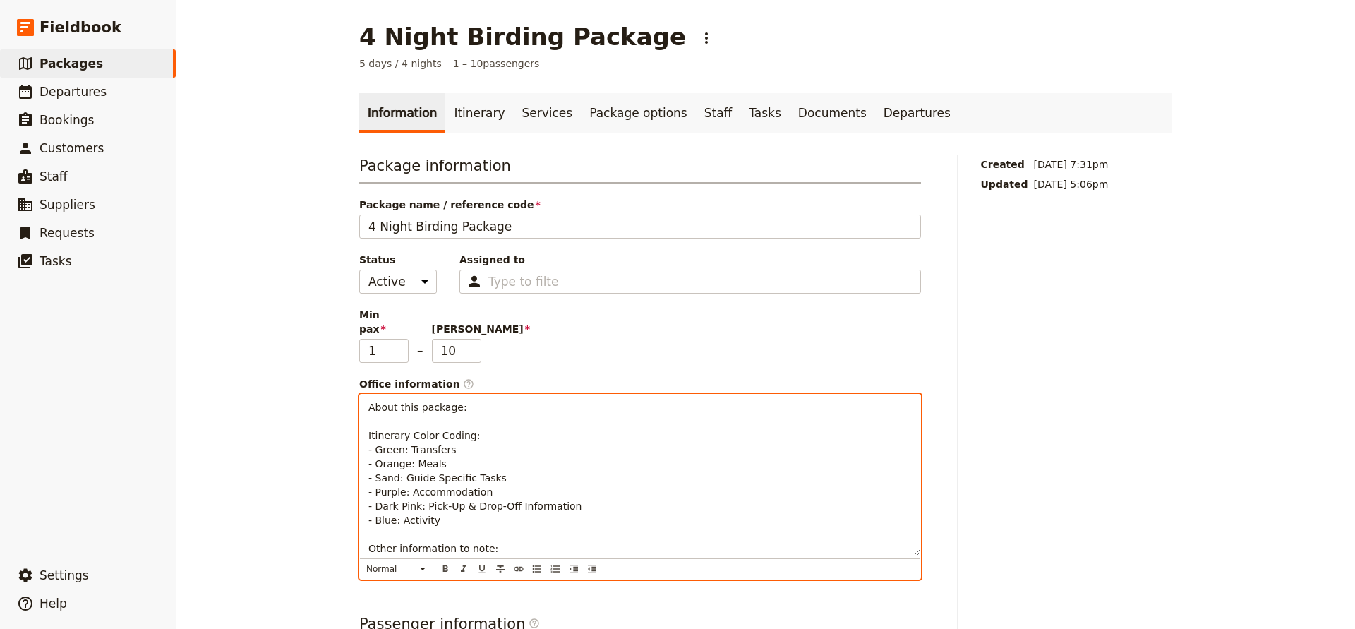
scroll to position [0, 0]
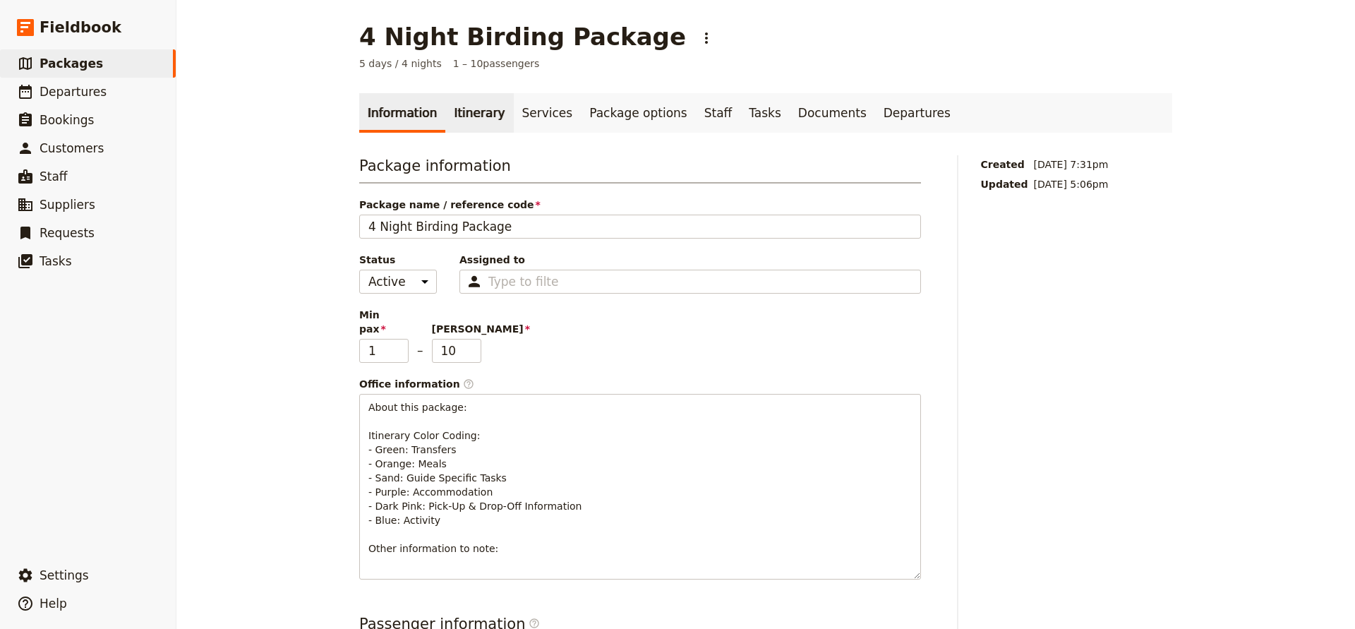
click at [462, 114] on link "Itinerary" at bounding box center [479, 113] width 68 height 40
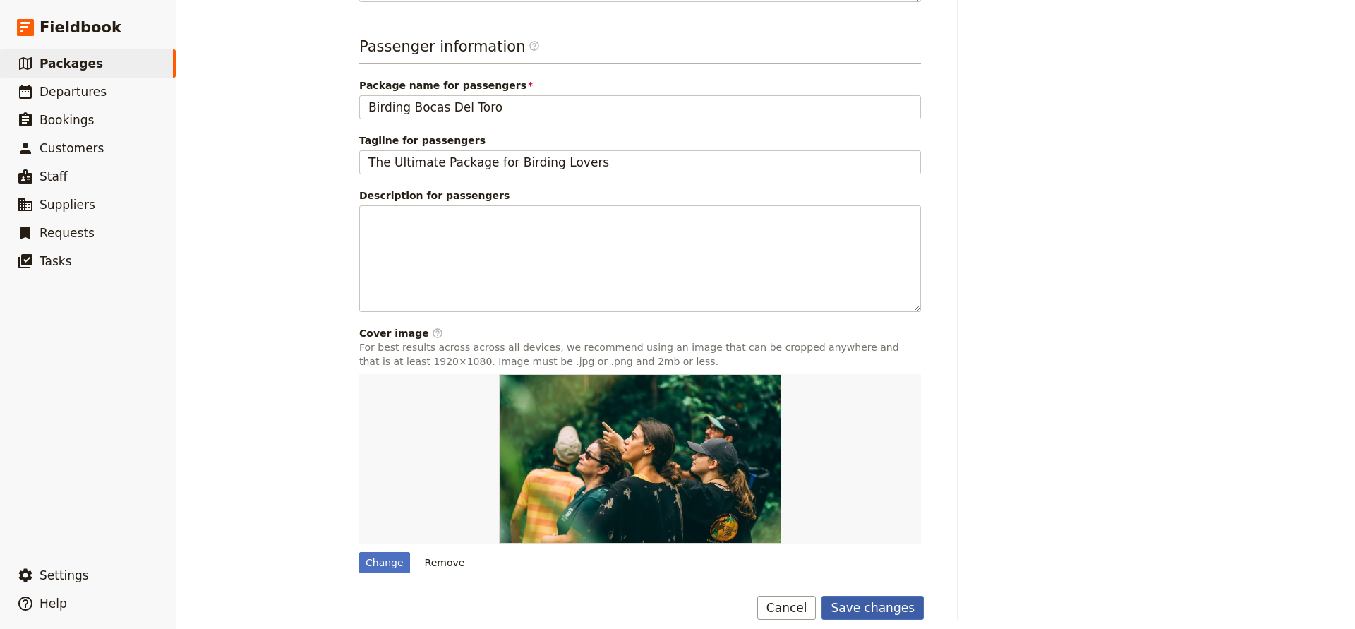
scroll to position [577, 0]
click at [865, 601] on button "Save changes" at bounding box center [873, 609] width 102 height 24
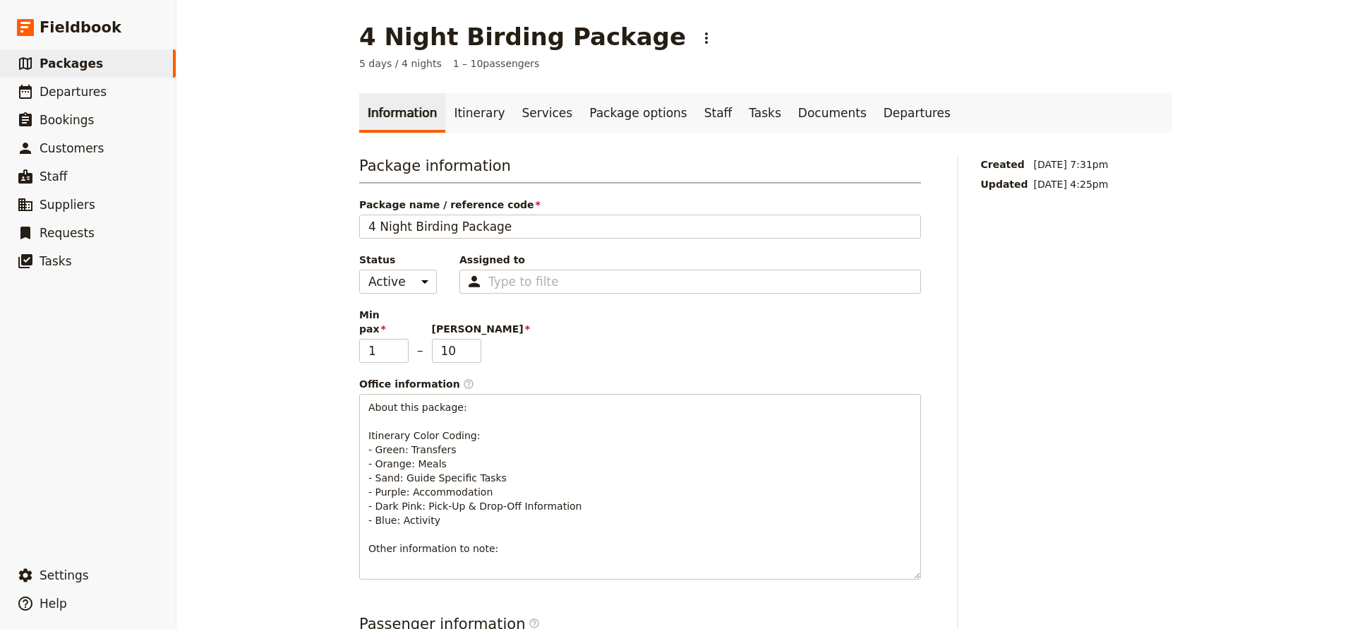
scroll to position [0, 0]
click at [477, 119] on link "Itinerary" at bounding box center [479, 113] width 68 height 40
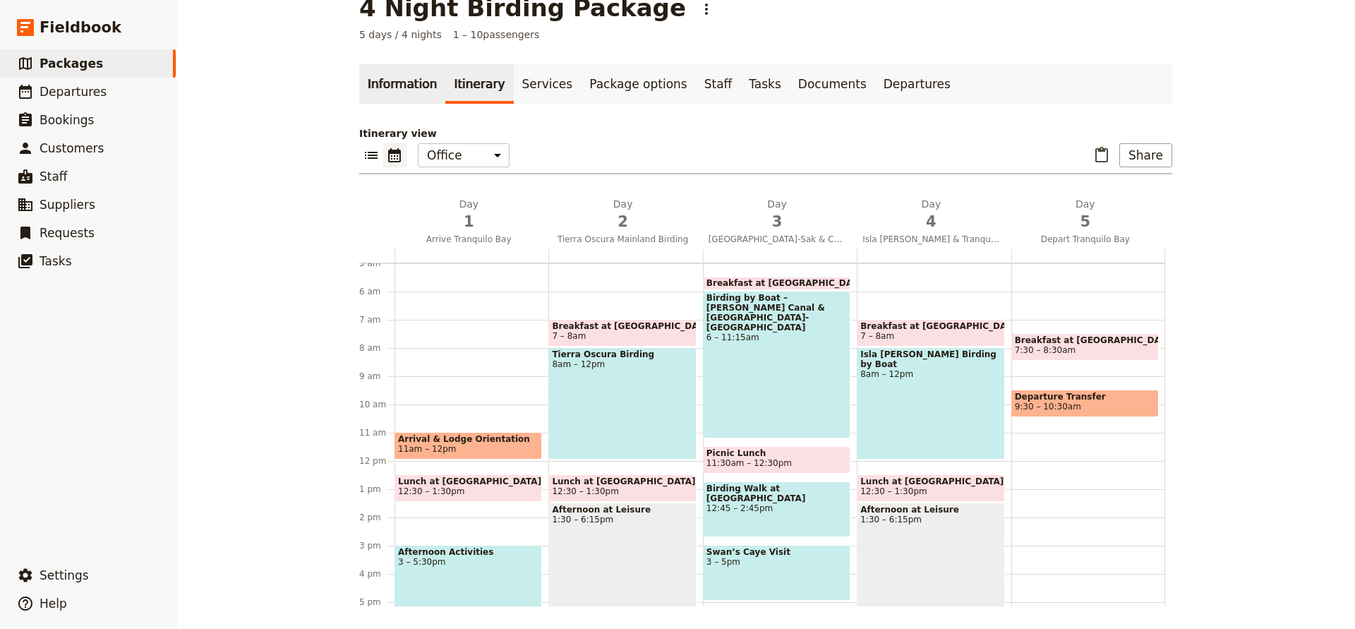
scroll to position [29, 0]
click at [402, 97] on link "Information" at bounding box center [402, 84] width 86 height 40
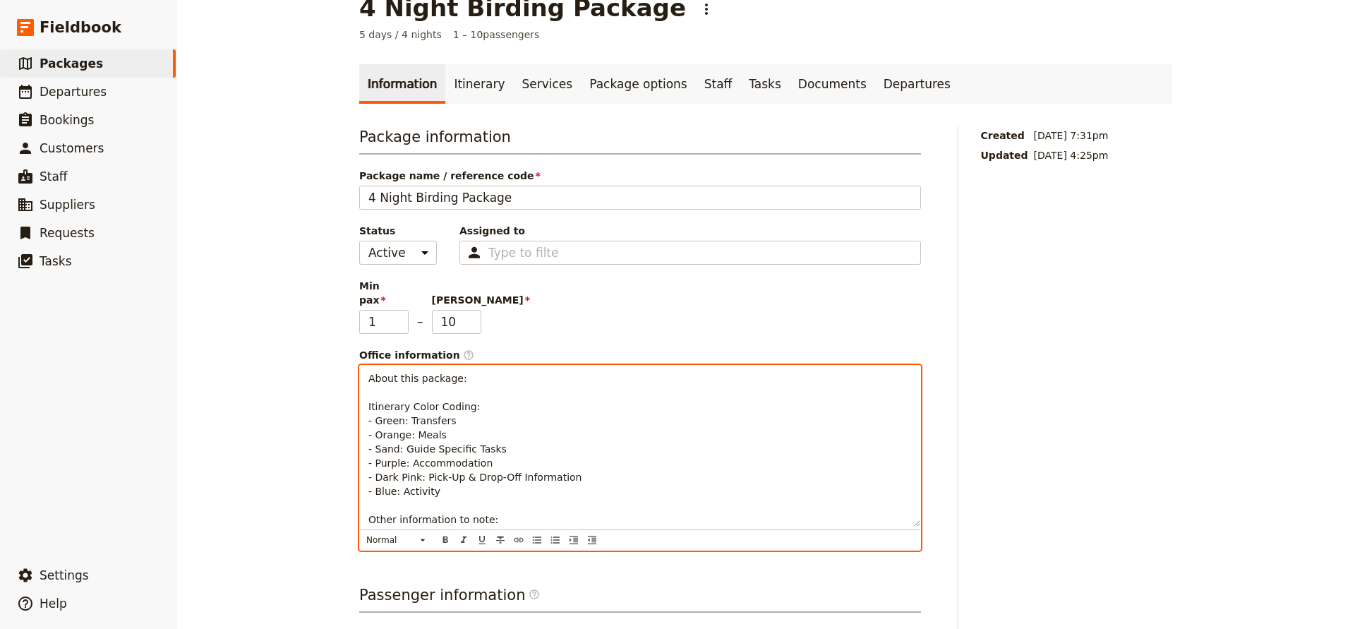
click at [446, 424] on p "About this package: Itinerary Color Coding: - Green: Transfers - Orange: Meals …" at bounding box center [640, 448] width 544 height 155
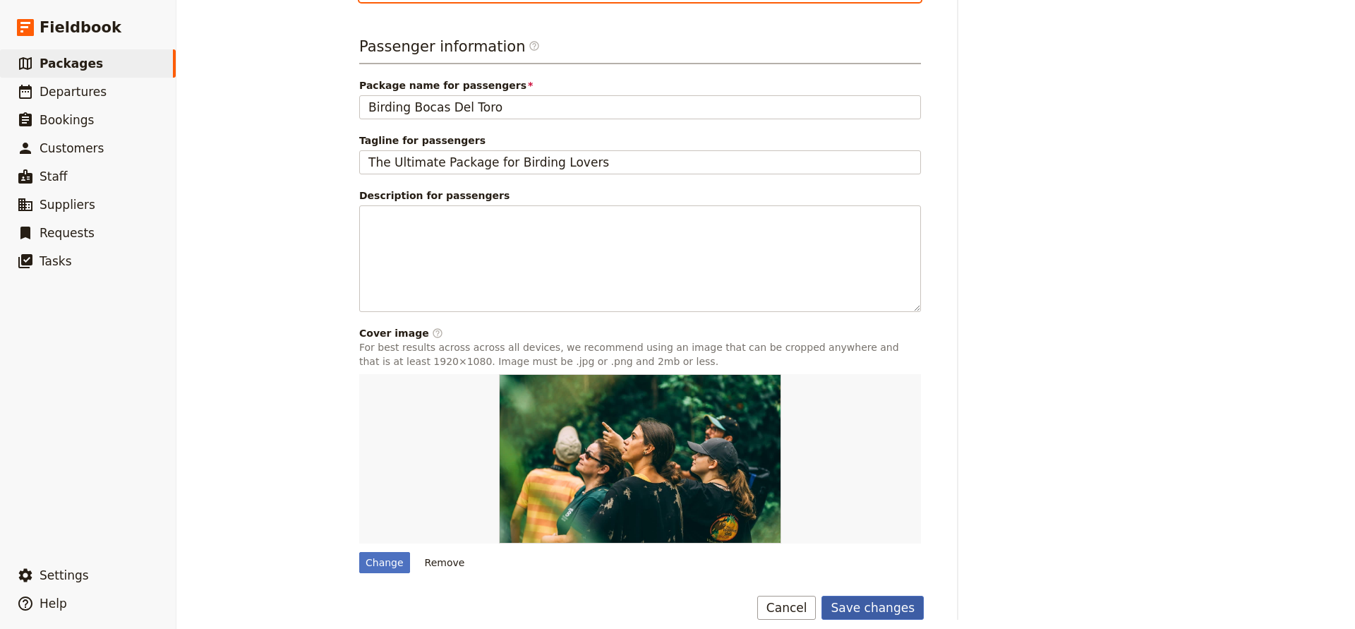
scroll to position [577, 0]
click at [867, 597] on button "Save changes" at bounding box center [873, 609] width 102 height 24
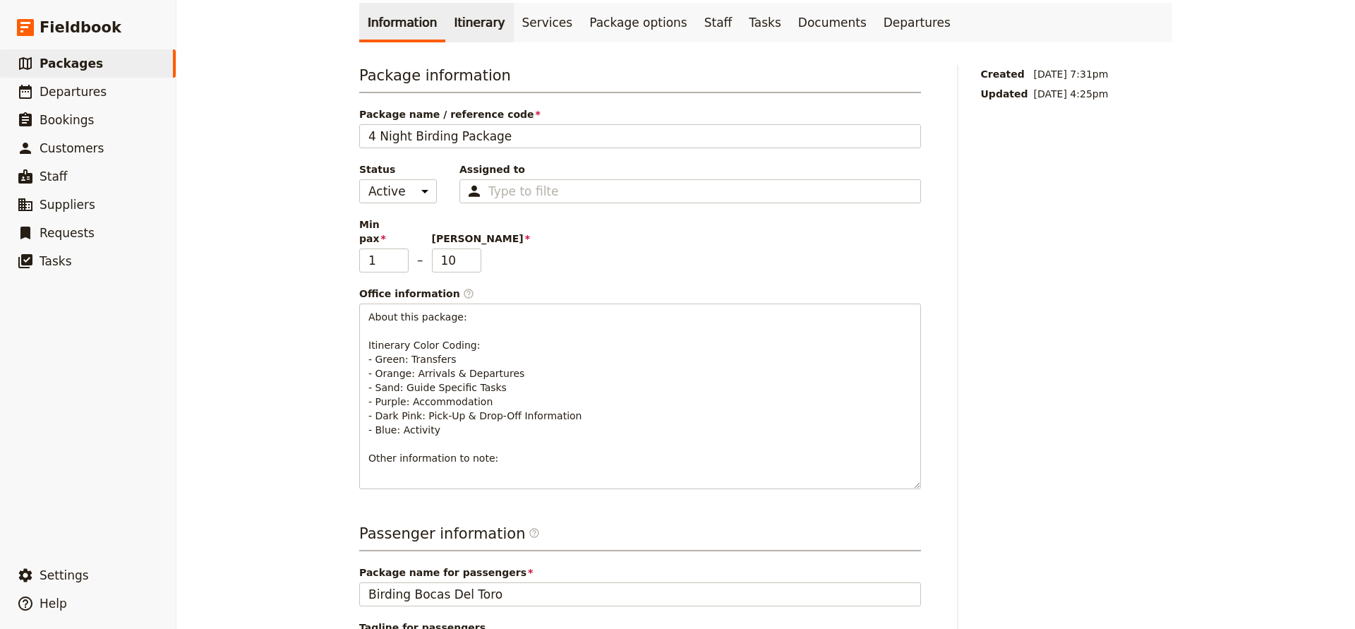
click at [468, 13] on link "Itinerary" at bounding box center [479, 23] width 68 height 40
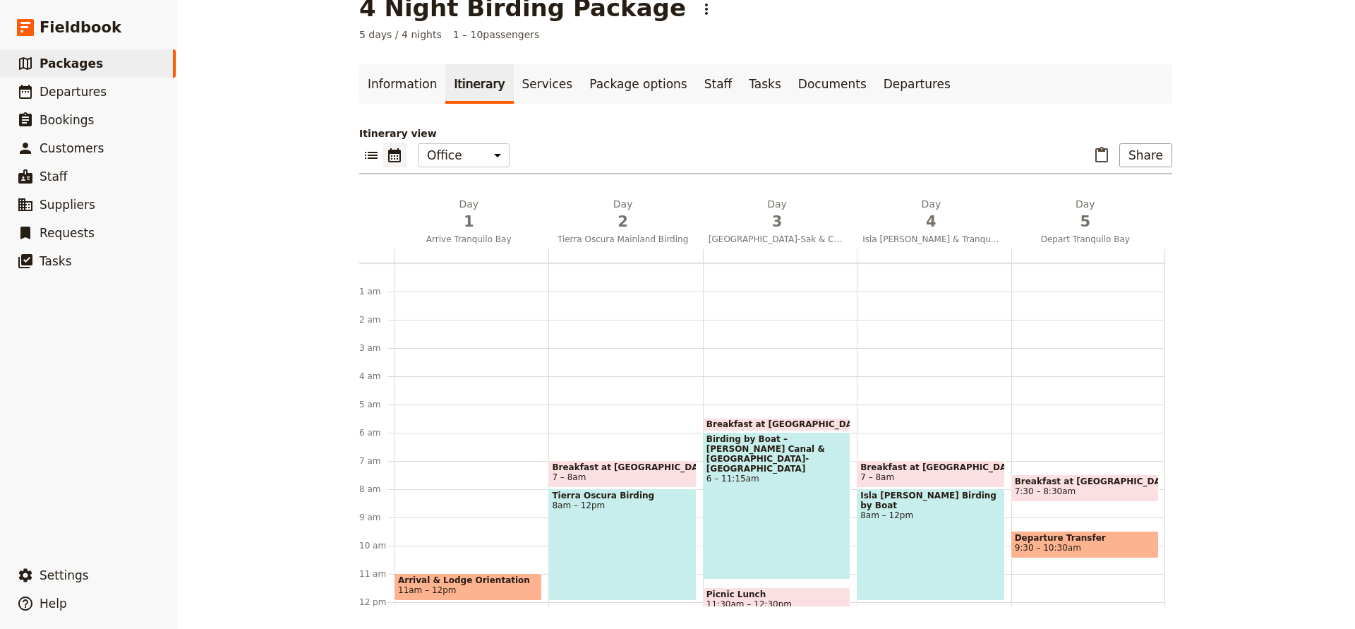
scroll to position [141, 0]
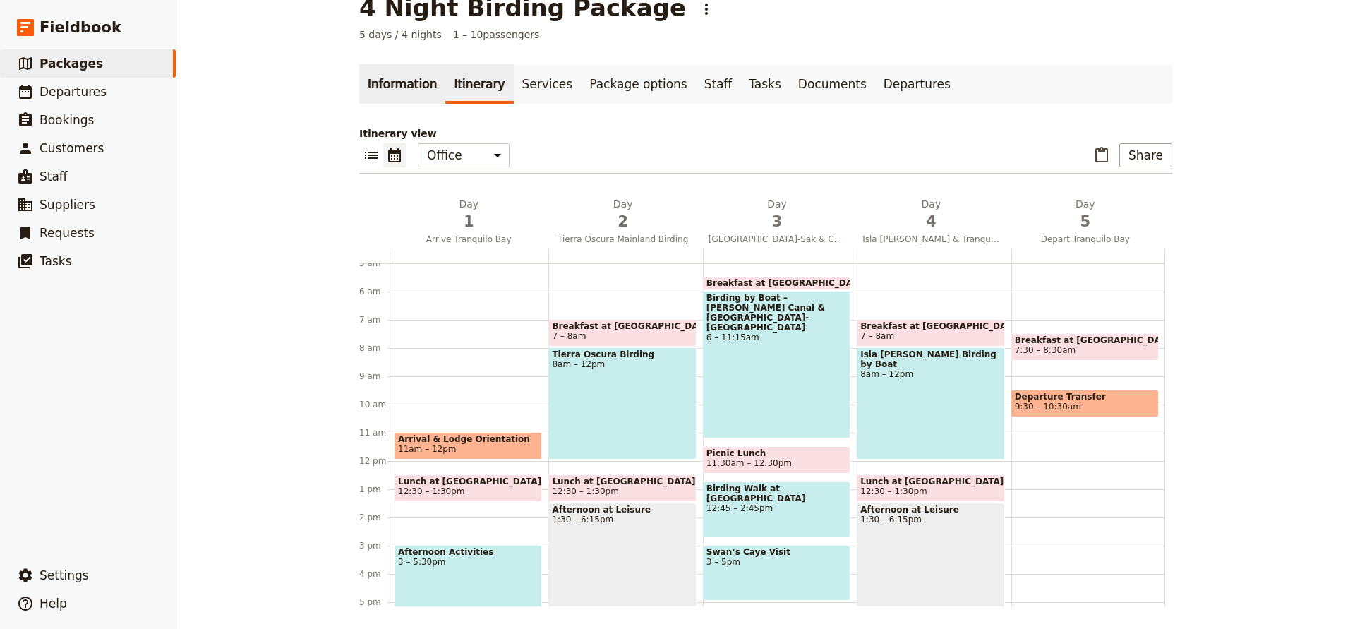
click at [409, 85] on link "Information" at bounding box center [402, 84] width 86 height 40
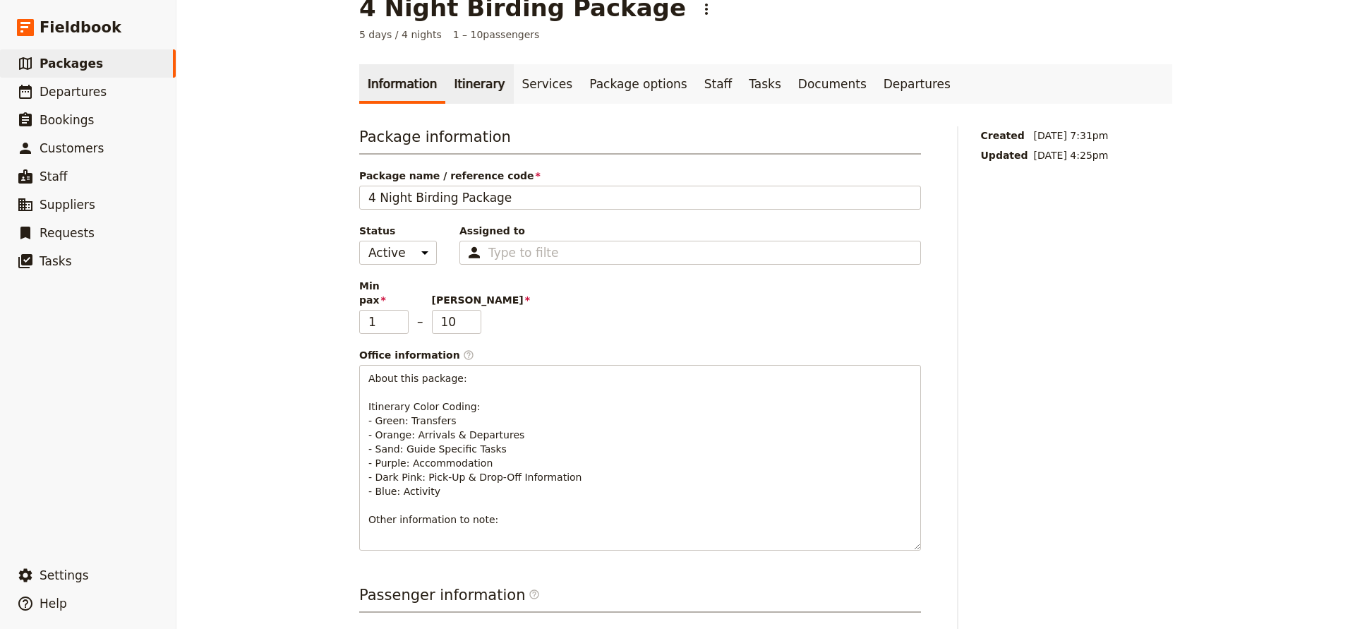
click at [471, 84] on link "Itinerary" at bounding box center [479, 84] width 68 height 40
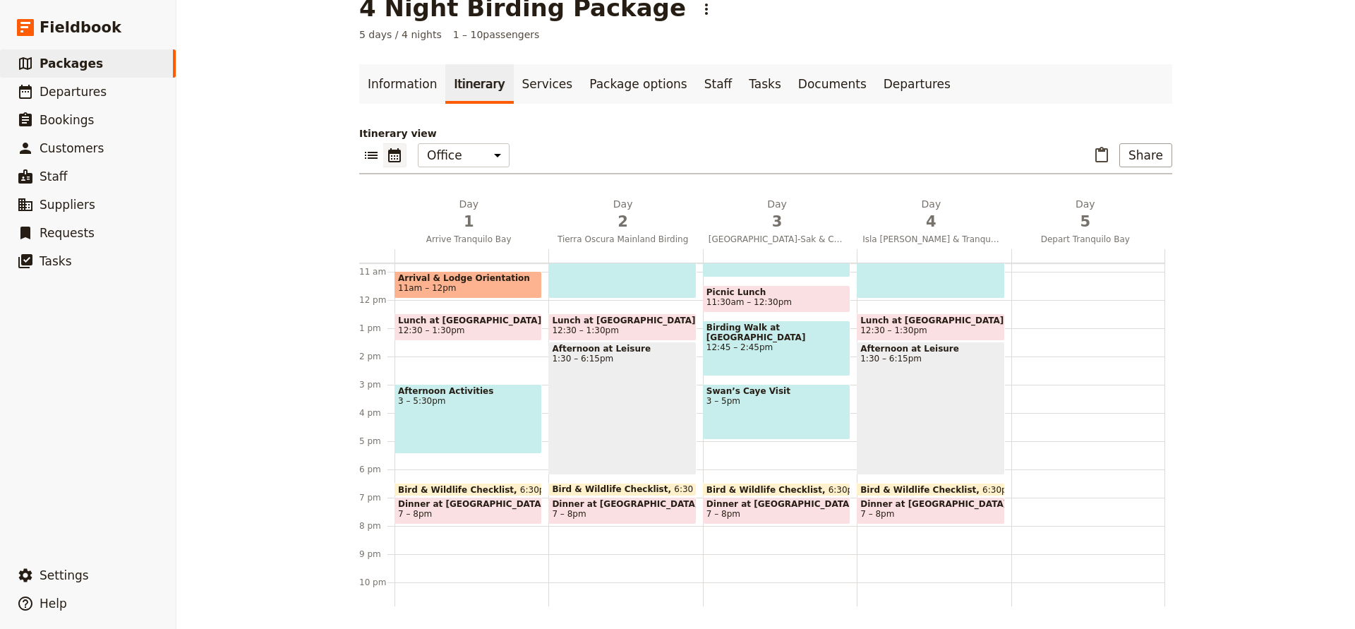
scroll to position [328, 0]
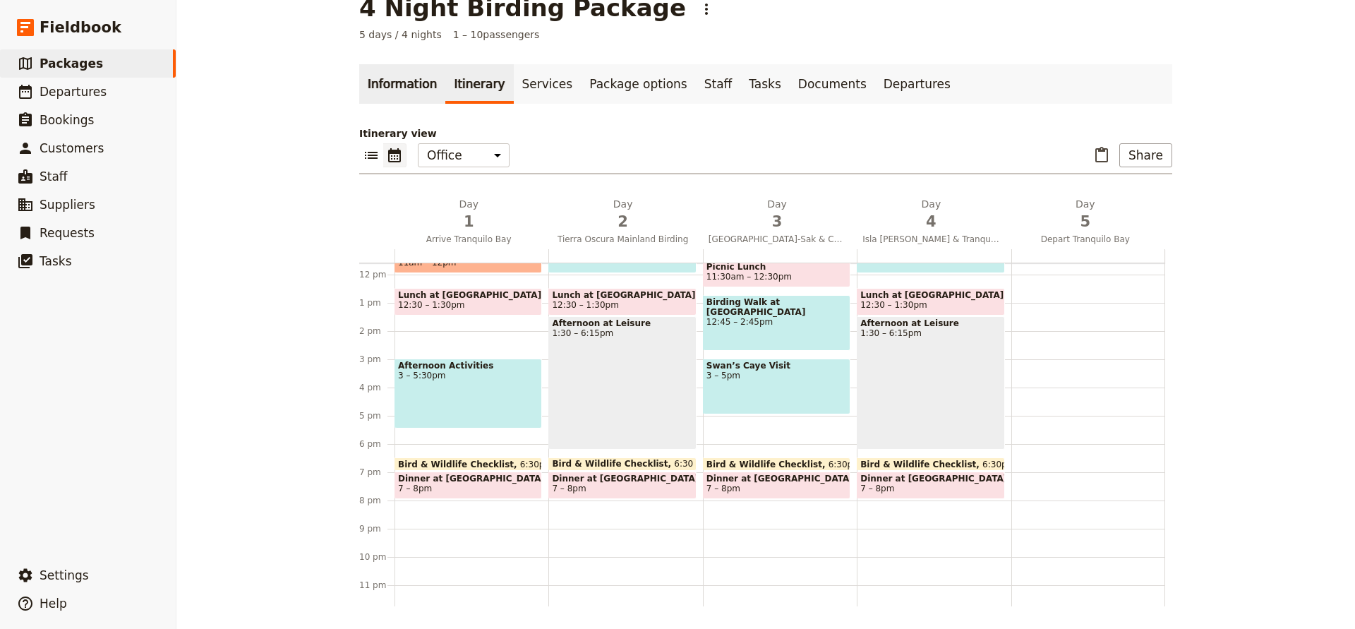
click at [415, 85] on link "Information" at bounding box center [402, 84] width 86 height 40
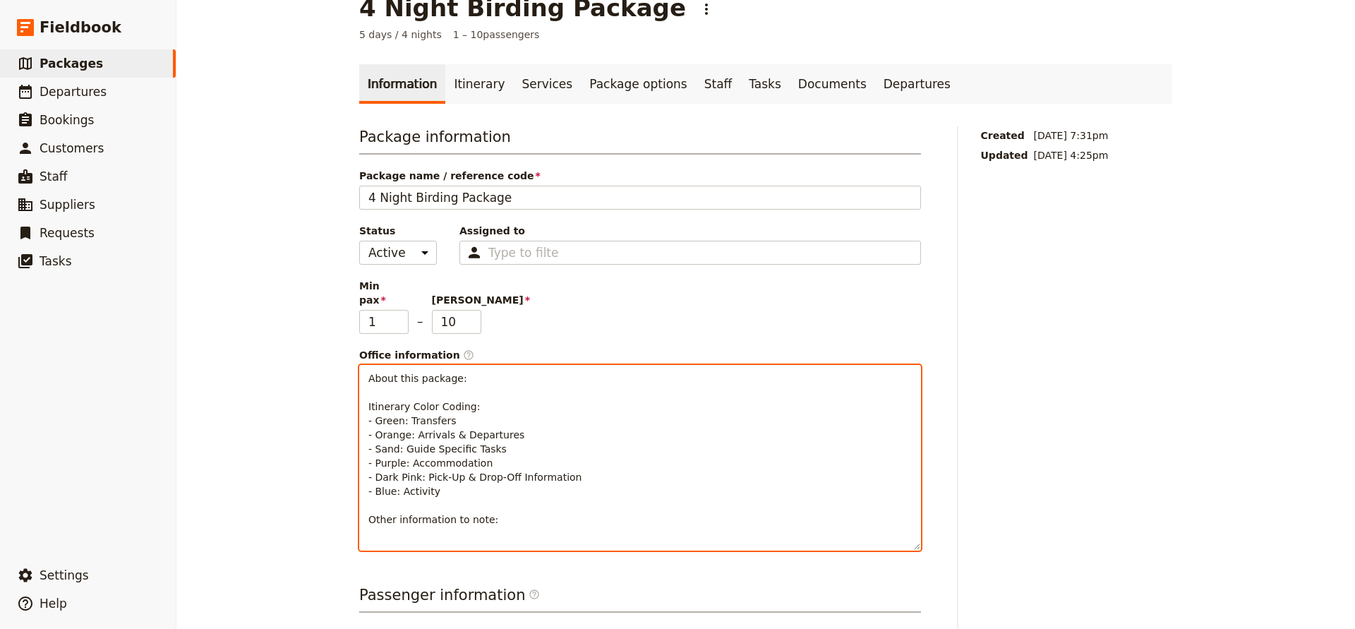
click at [399, 436] on span "About this package: Itinerary Color Coding: - Green: Transfers - Orange: Arriva…" at bounding box center [474, 449] width 213 height 152
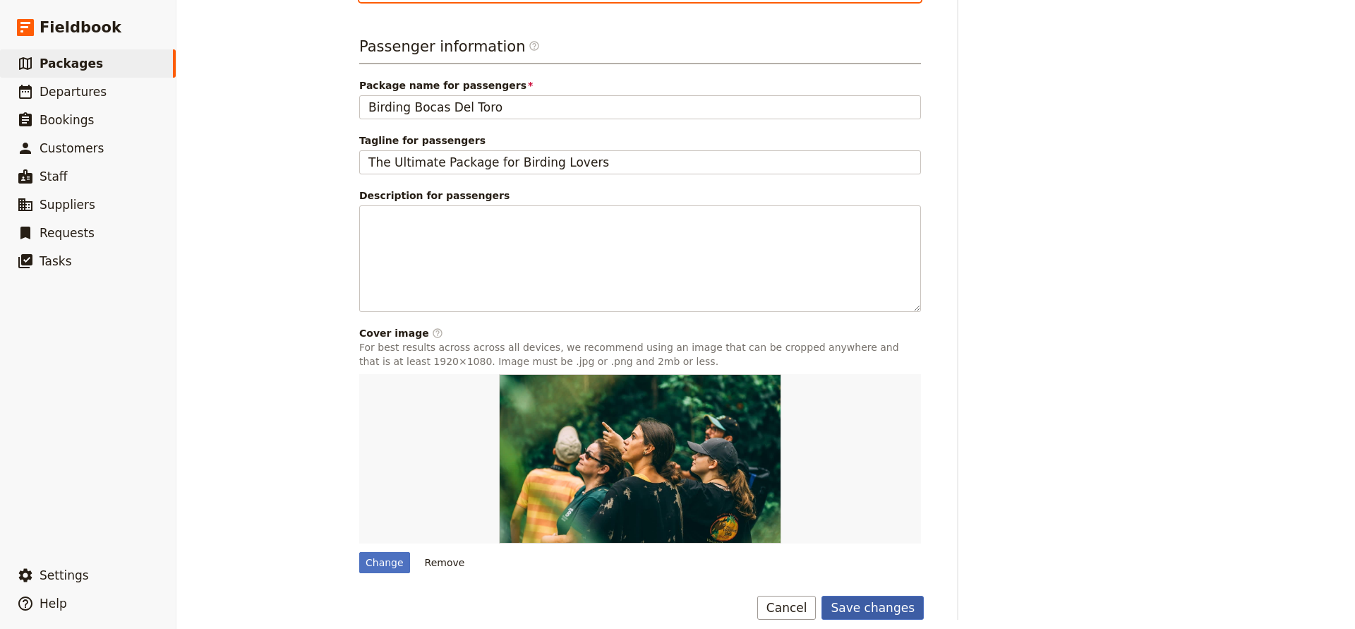
scroll to position [577, 0]
click at [858, 597] on button "Save changes" at bounding box center [873, 609] width 102 height 24
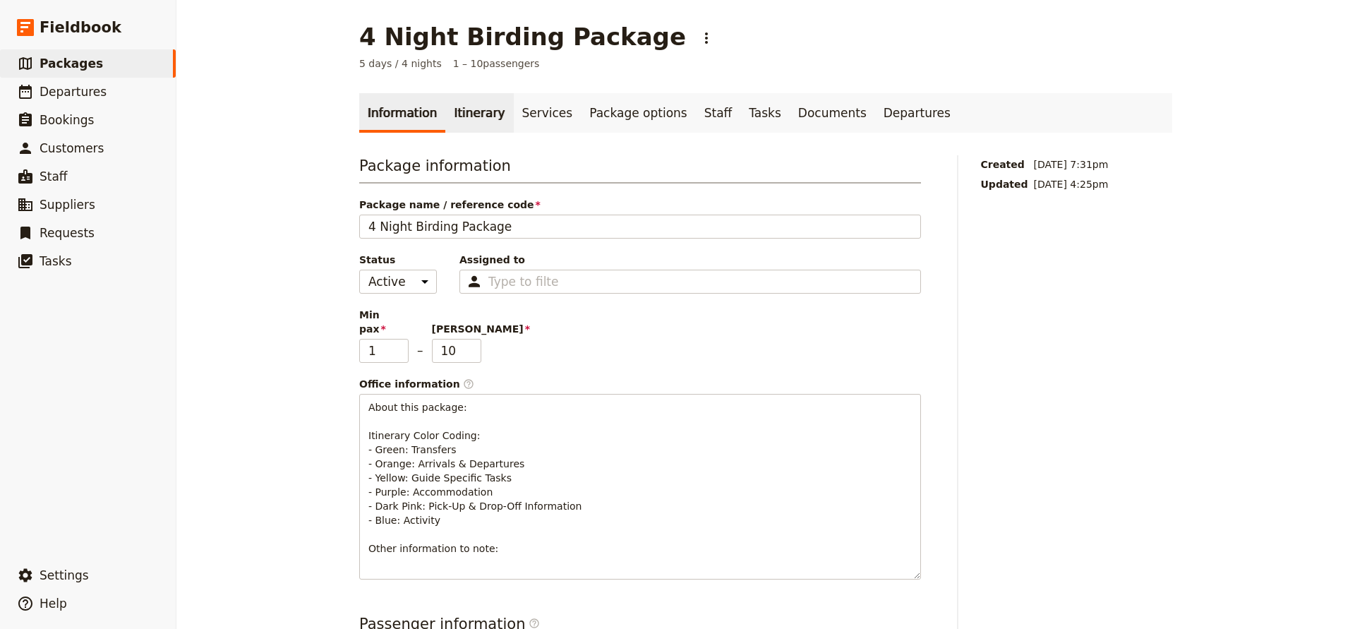
scroll to position [0, 0]
click at [469, 104] on link "Itinerary" at bounding box center [479, 113] width 68 height 40
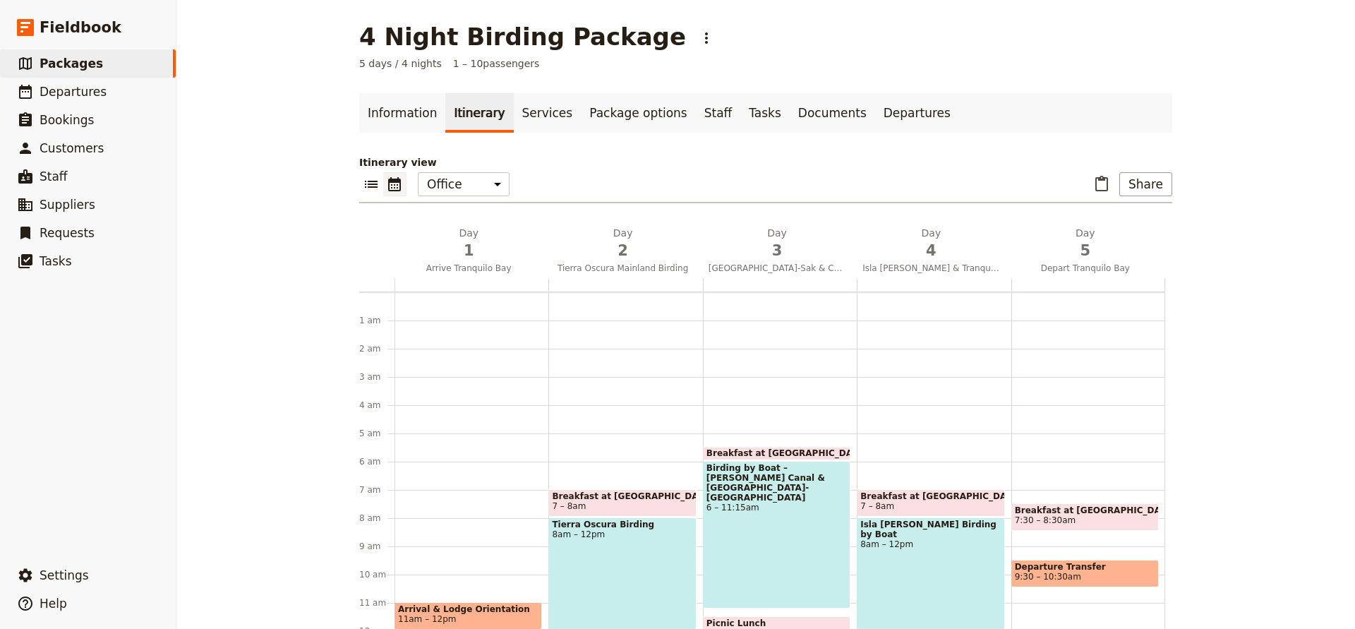
scroll to position [141, 0]
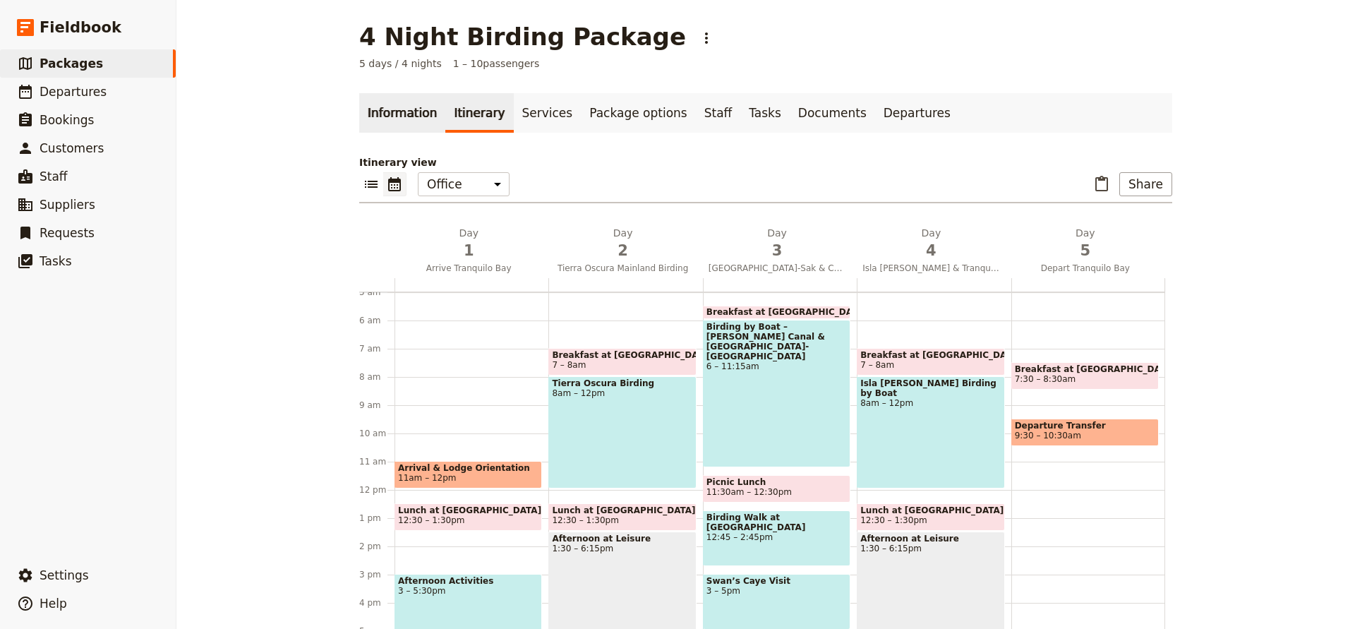
click at [397, 112] on link "Information" at bounding box center [402, 113] width 86 height 40
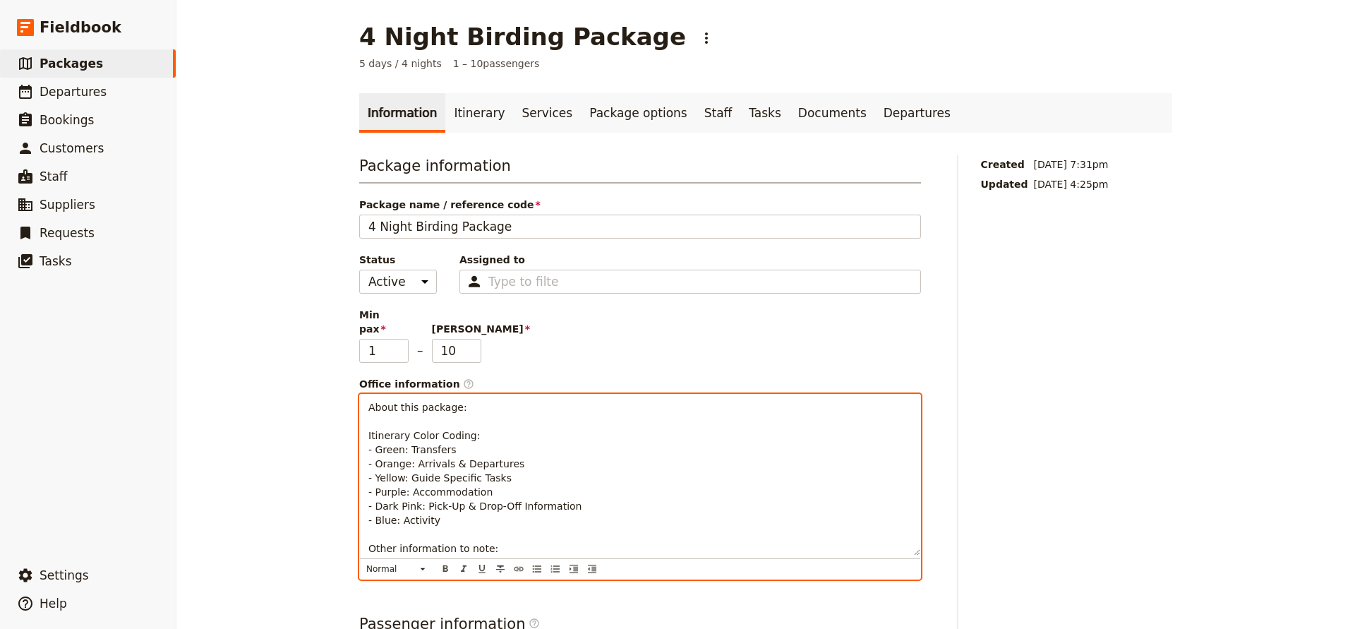
click at [400, 492] on span "About this package: Itinerary Color Coding: - Green: Transfers - Orange: Arriva…" at bounding box center [474, 478] width 213 height 152
drag, startPoint x: 401, startPoint y: 493, endPoint x: 582, endPoint y: 485, distance: 180.9
click at [582, 485] on p "About this package: Itinerary Color Coding: - Green: Transfers - Orange: Arriva…" at bounding box center [640, 477] width 544 height 155
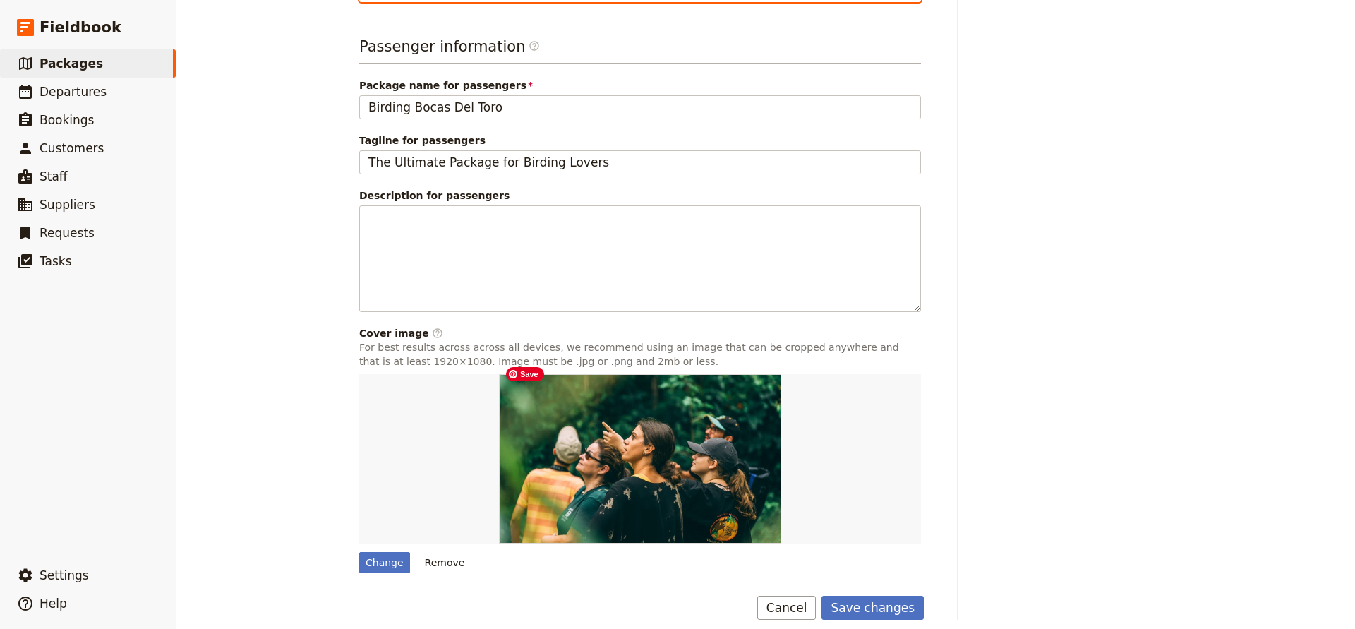
scroll to position [577, 0]
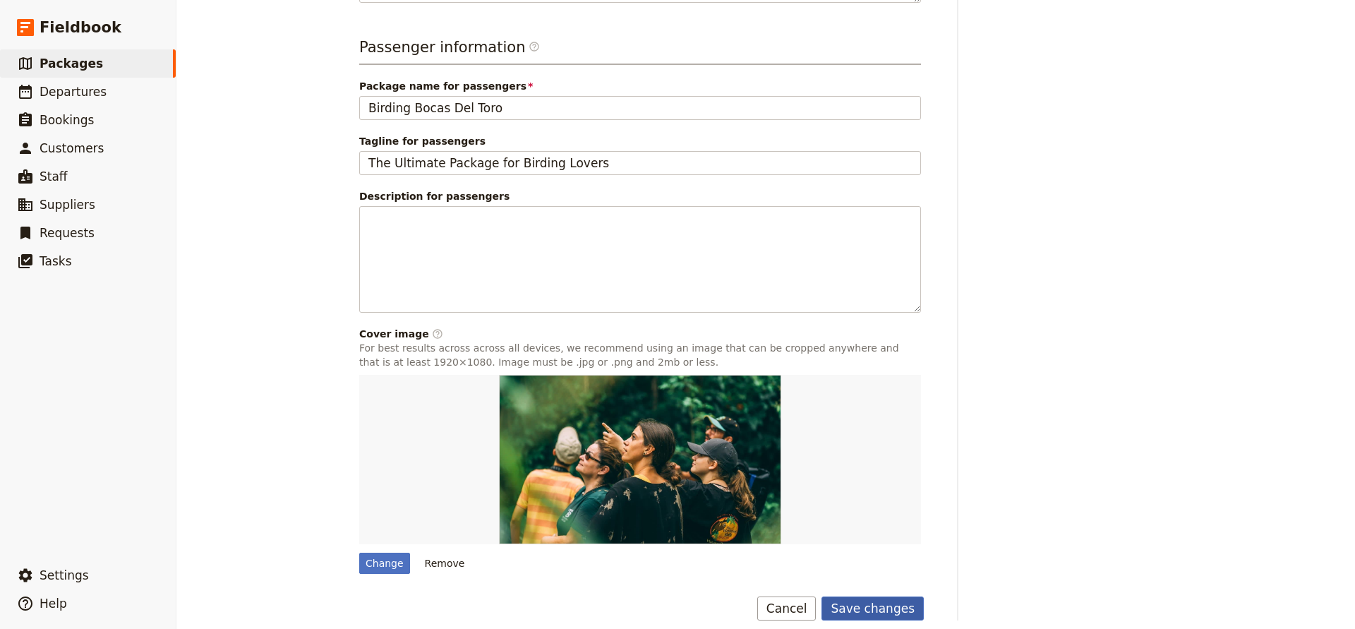
drag, startPoint x: 864, startPoint y: 602, endPoint x: 861, endPoint y: 595, distance: 7.6
click at [864, 602] on button "Save changes" at bounding box center [873, 609] width 102 height 24
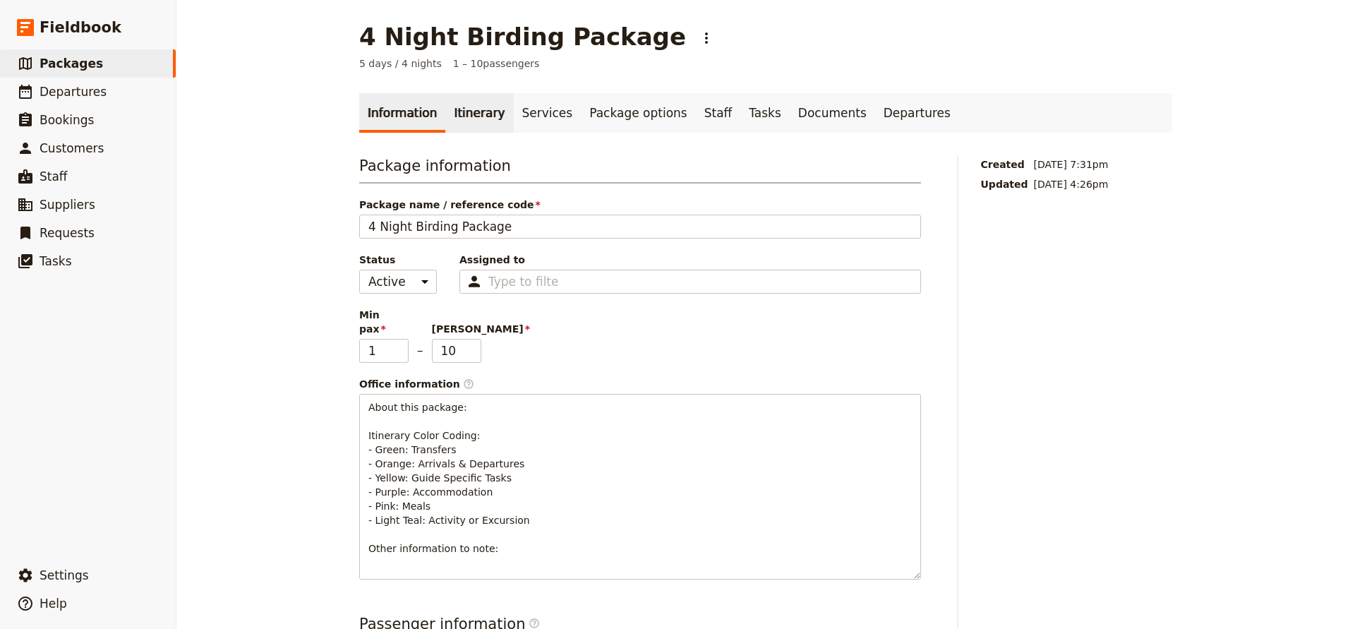
scroll to position [0, 0]
click at [474, 110] on link "Itinerary" at bounding box center [479, 113] width 68 height 40
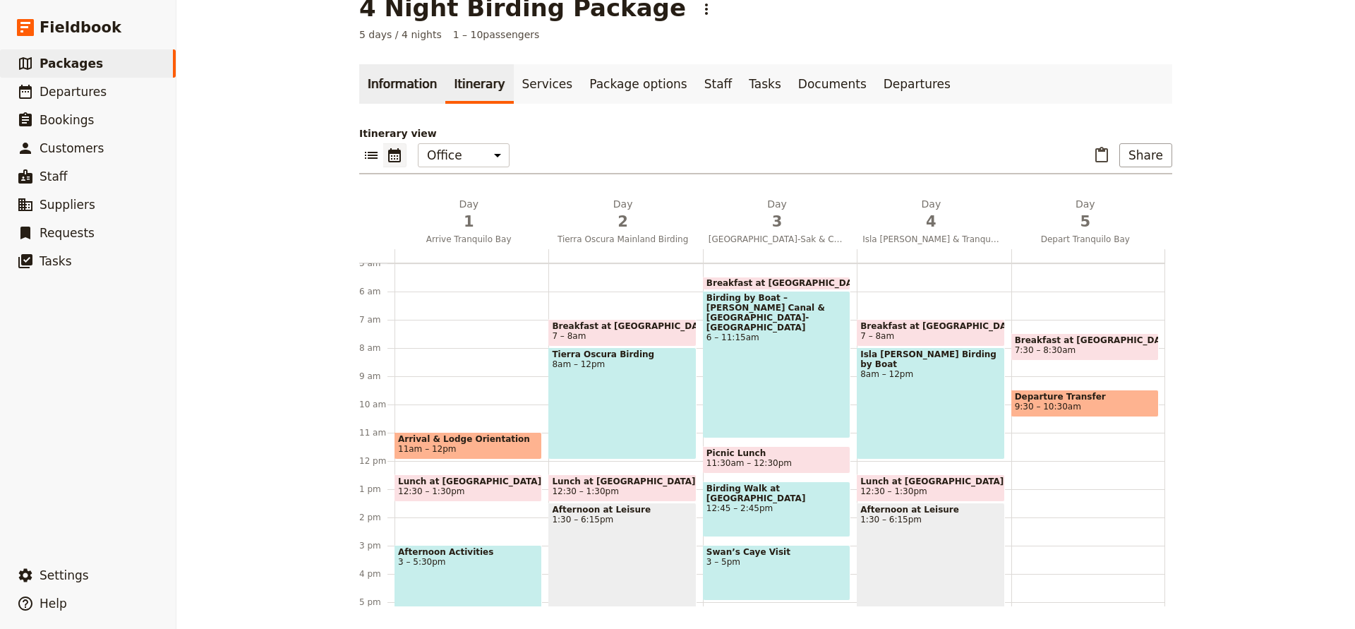
click at [370, 84] on link "Information" at bounding box center [402, 84] width 86 height 40
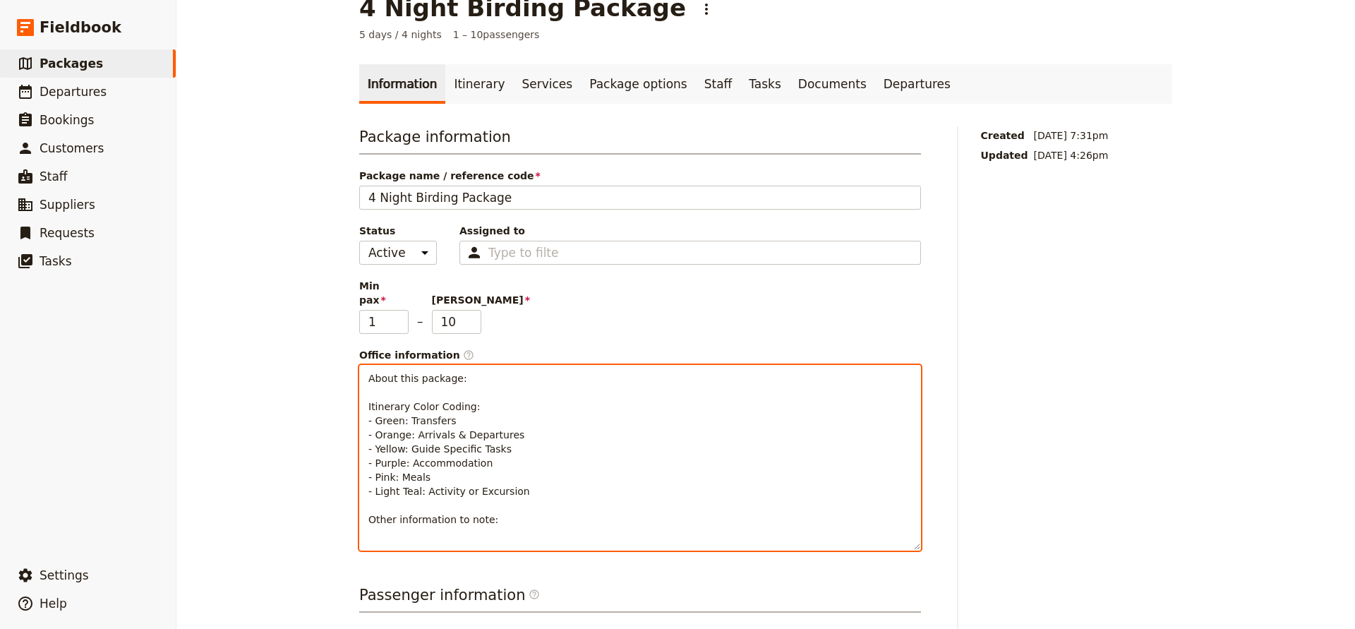
click at [402, 407] on span "About this package: Itinerary Color Coding: - Green: Transfers - Orange: Arriva…" at bounding box center [449, 449] width 162 height 152
drag, startPoint x: 366, startPoint y: 448, endPoint x: 510, endPoint y: 451, distance: 144.7
click at [510, 451] on div "About this package: Itinerary Color Coding: - Gray: Open Space - Orange: Arriva…" at bounding box center [640, 446] width 561 height 161
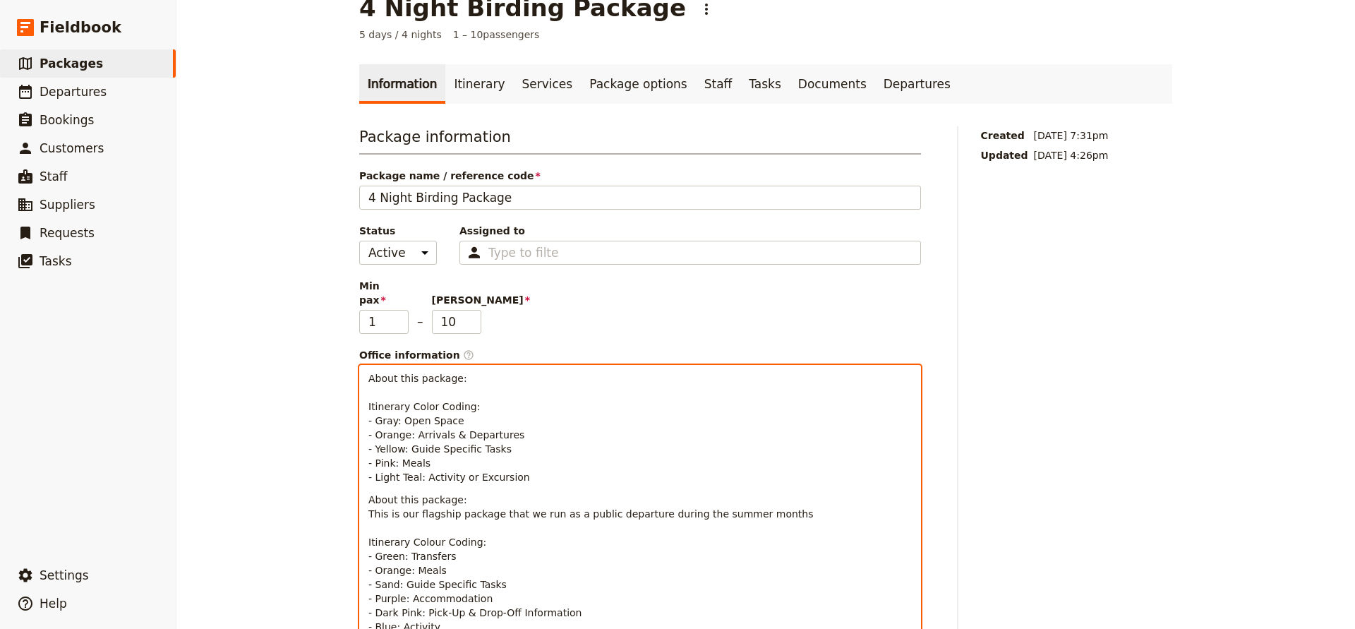
scroll to position [61, 0]
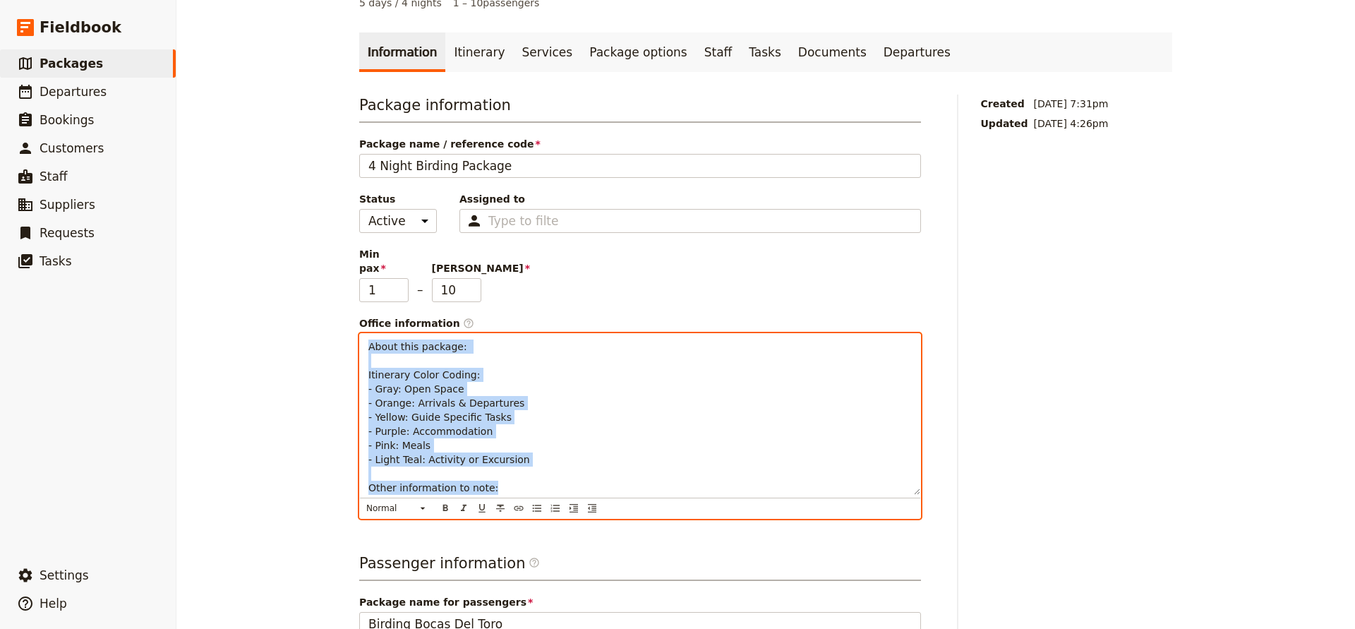
drag, startPoint x: 366, startPoint y: 332, endPoint x: 556, endPoint y: 473, distance: 237.2
click at [556, 473] on div "About this package: Itinerary Color Coding: - Gray: Open Space - Orange: Arriva…" at bounding box center [640, 414] width 561 height 161
copy span "About this package: Itinerary Color Coding: - Gray: Open Space - Orange: Arriva…"
click at [652, 428] on p "About this package: Itinerary Color Coding: - Gray: Open Space - Orange: Arriva…" at bounding box center [640, 417] width 544 height 155
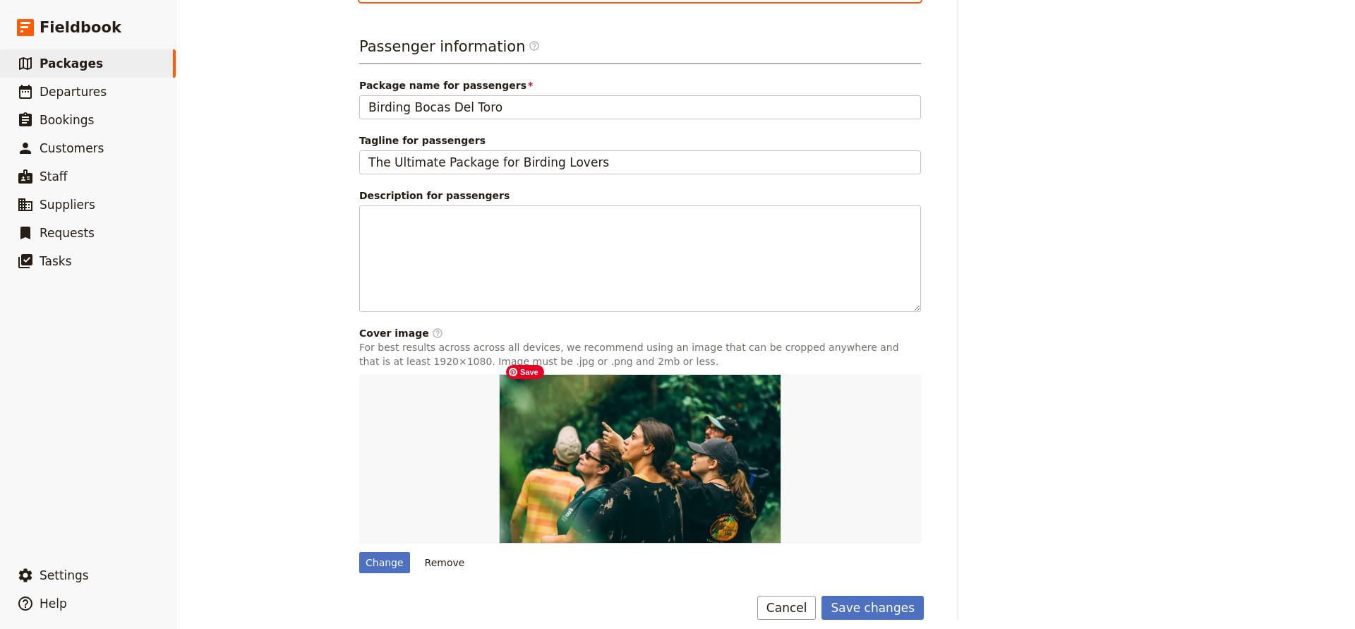
scroll to position [577, 0]
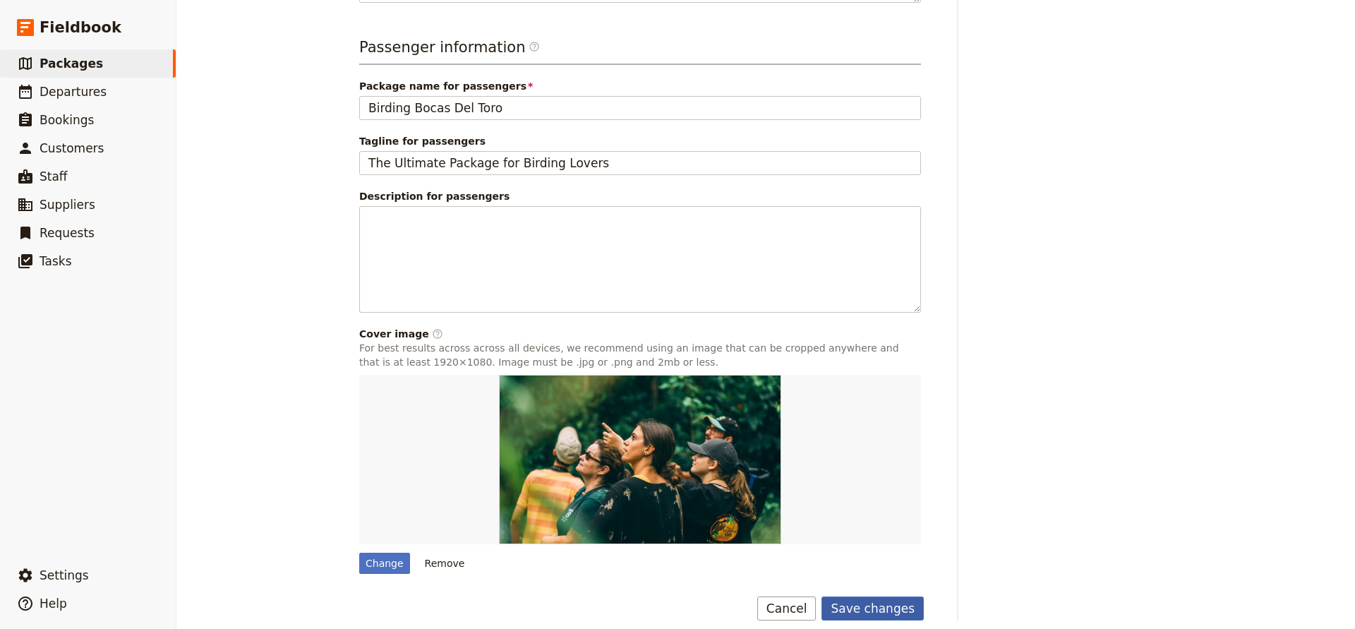
click at [875, 599] on button "Save changes" at bounding box center [873, 609] width 102 height 24
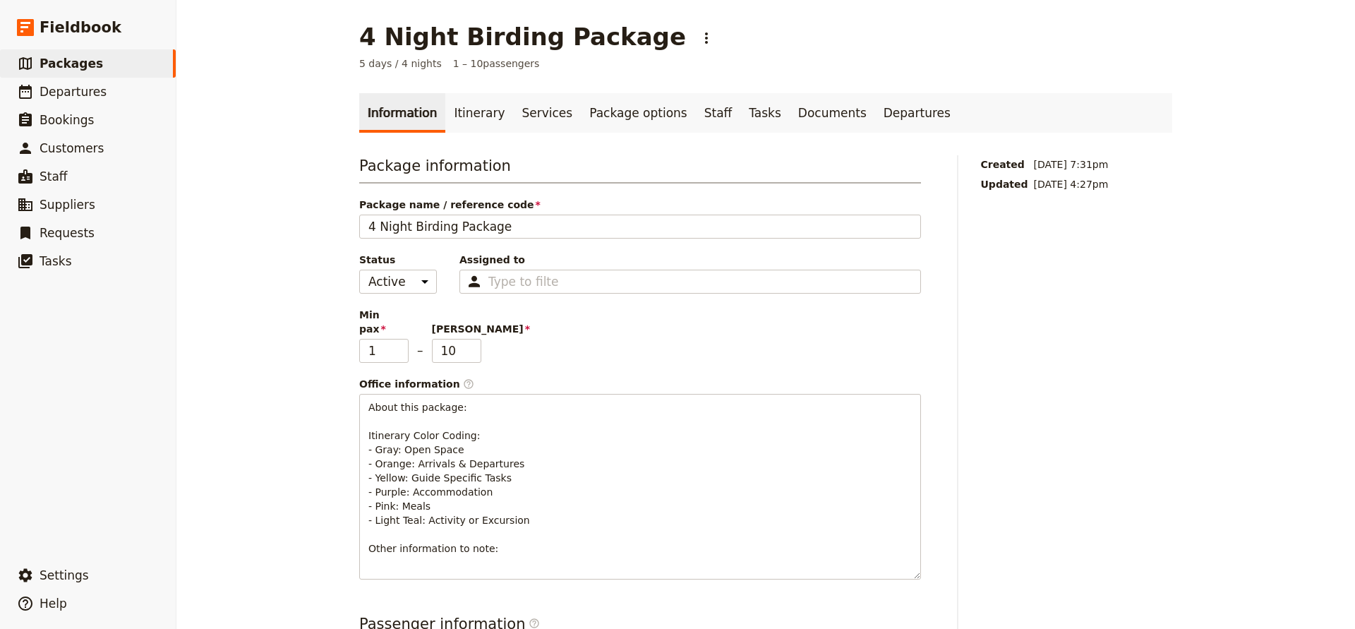
scroll to position [0, 0]
click at [89, 88] on span "Departures" at bounding box center [73, 92] width 67 height 14
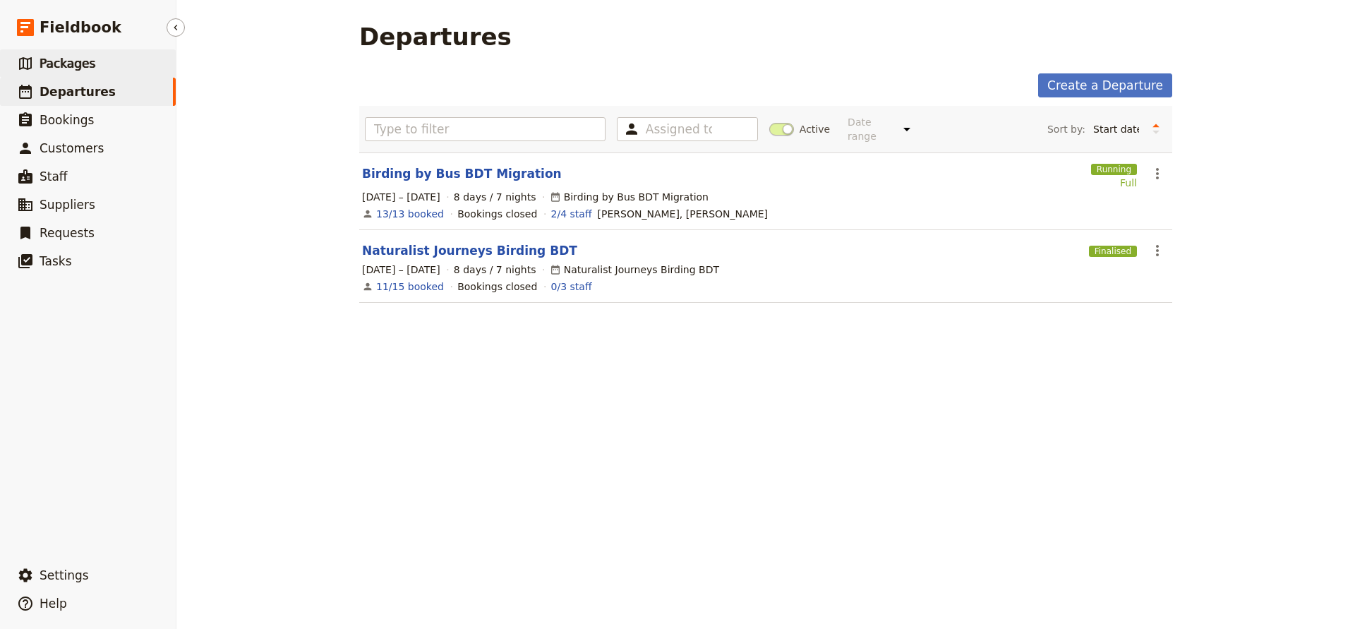
click at [64, 54] on link "​ Packages" at bounding box center [88, 63] width 176 height 28
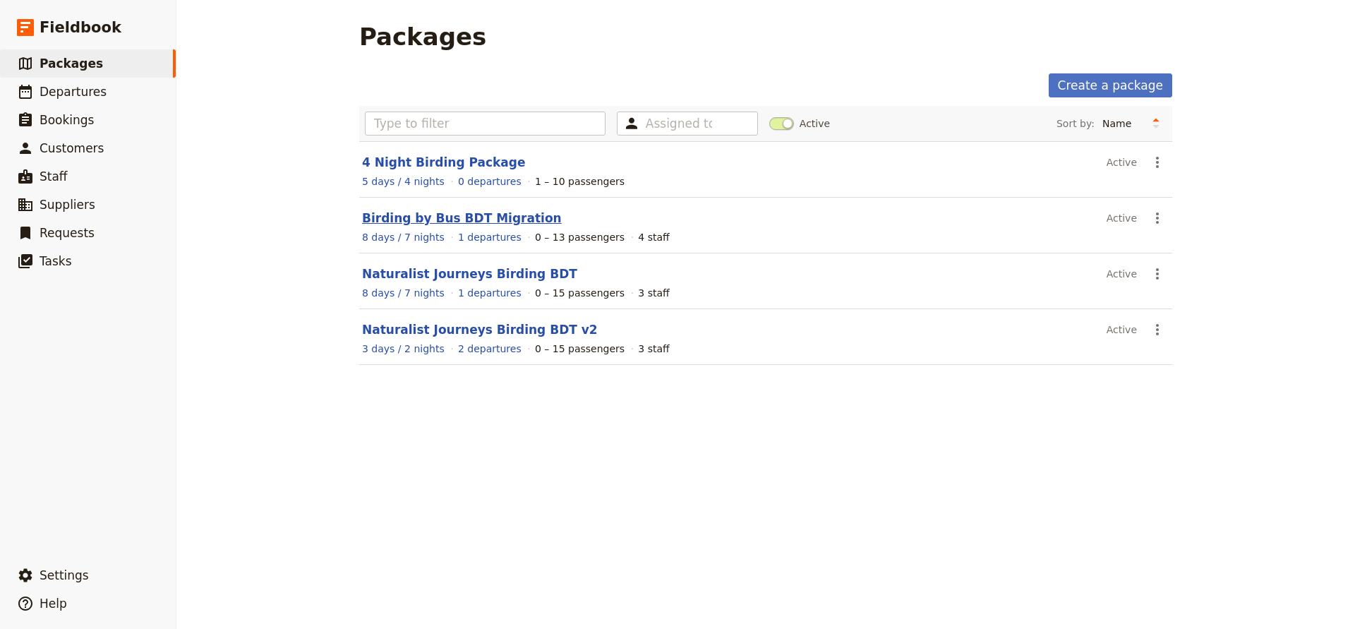
click at [395, 212] on link "Birding by Bus BDT Migration" at bounding box center [462, 218] width 200 height 14
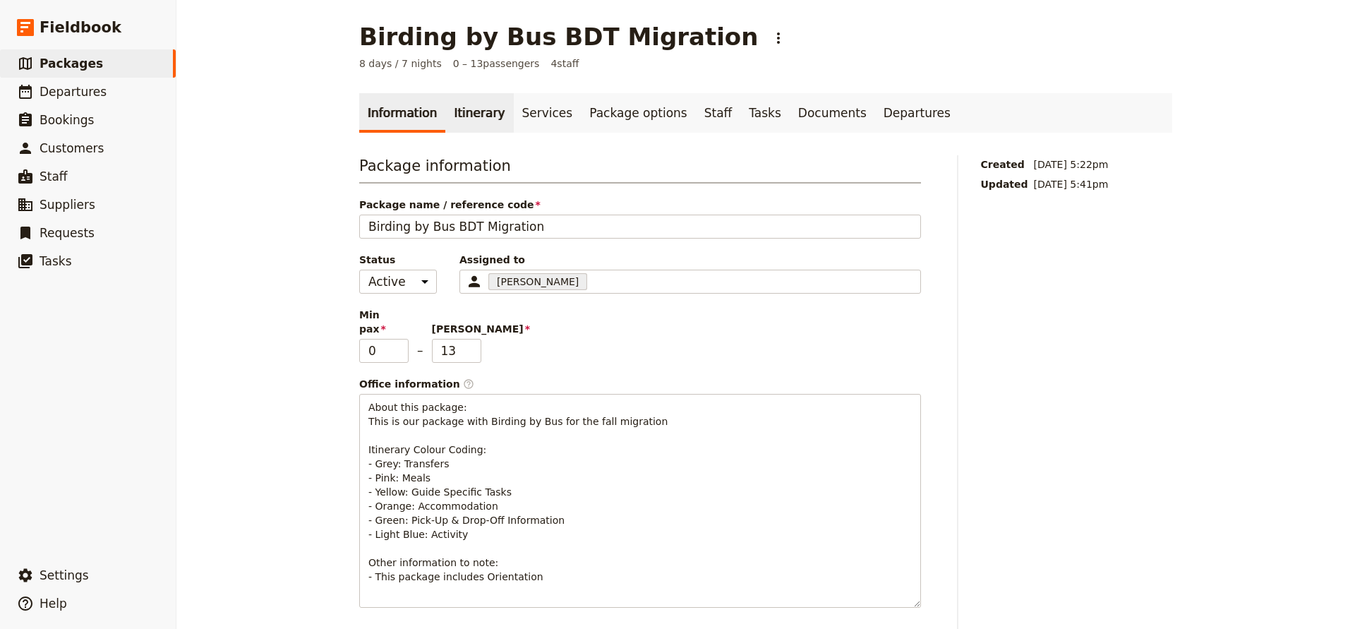
click at [478, 120] on link "Itinerary" at bounding box center [479, 113] width 68 height 40
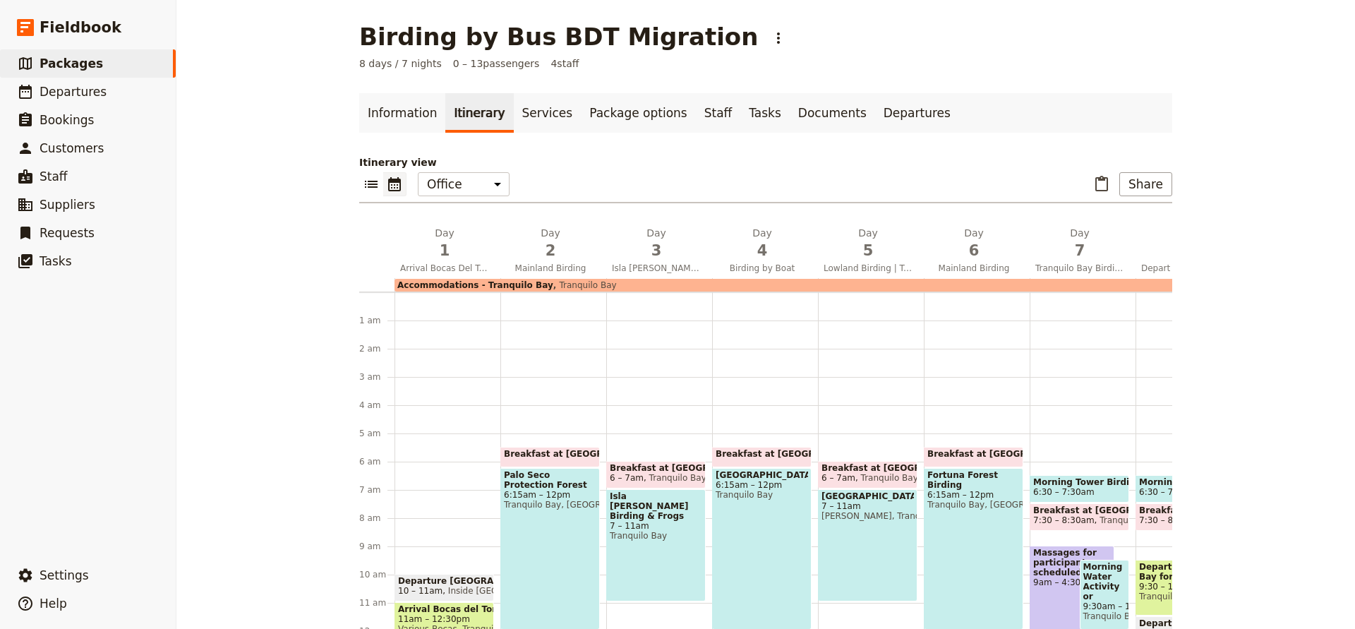
scroll to position [141, 0]
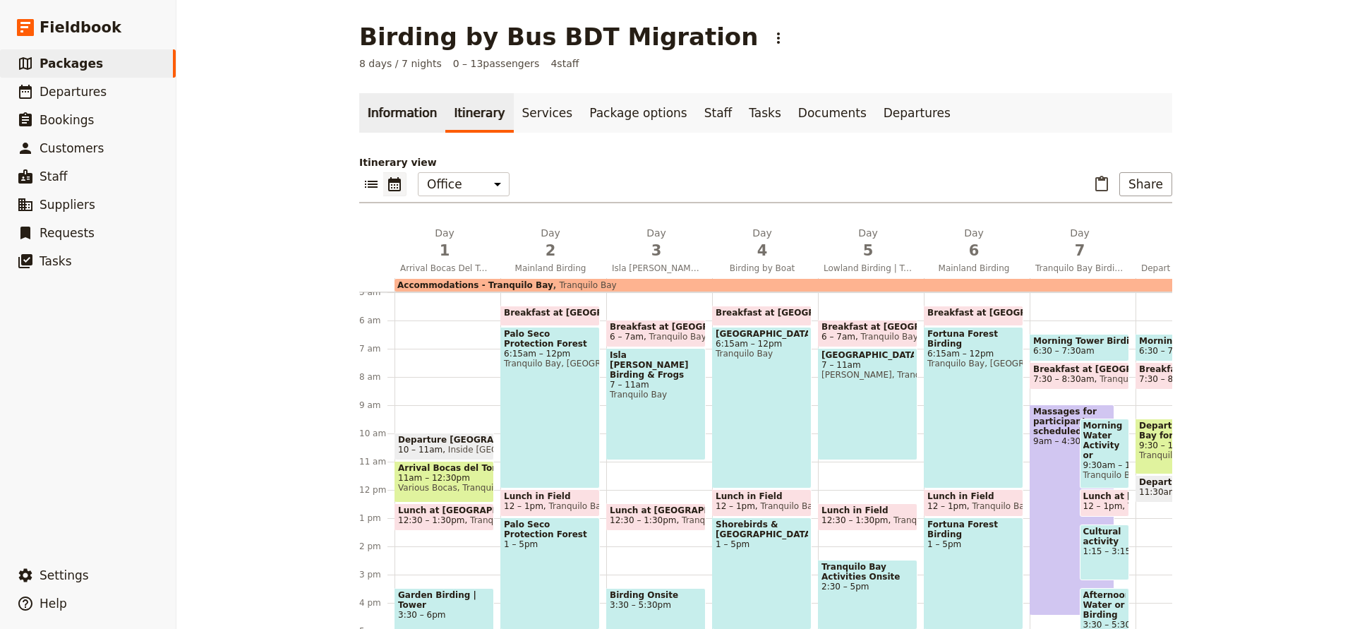
click at [408, 113] on link "Information" at bounding box center [402, 113] width 86 height 40
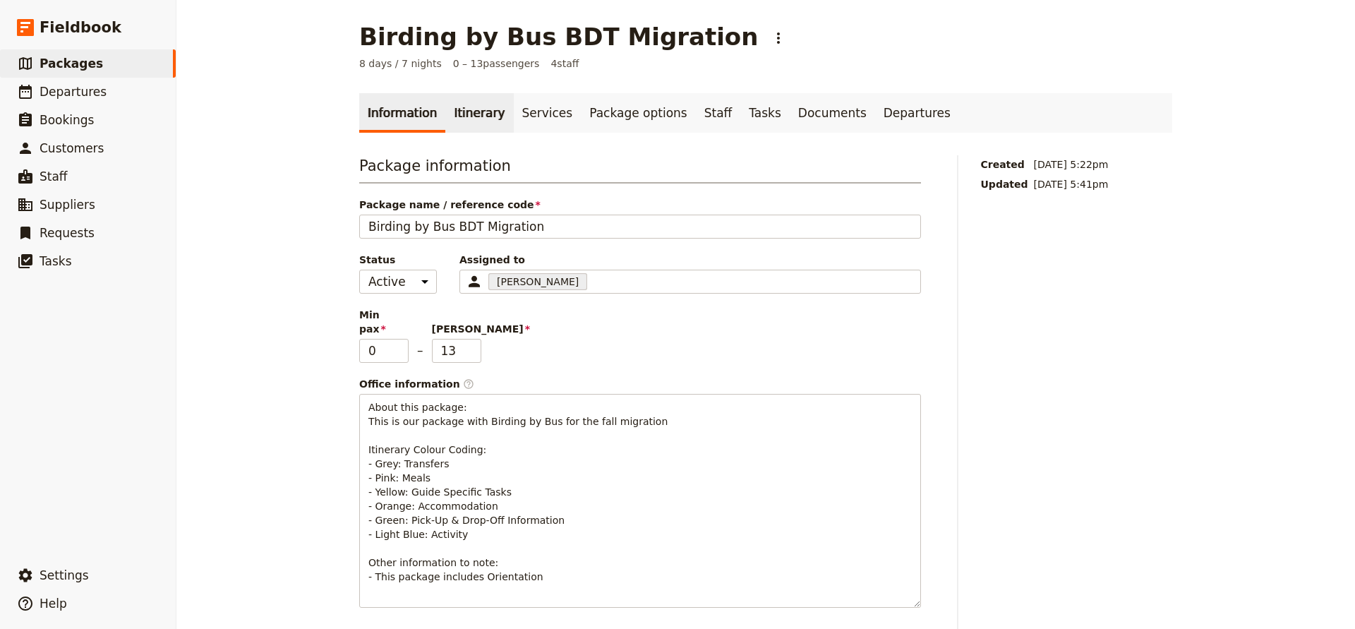
click at [458, 109] on link "Itinerary" at bounding box center [479, 113] width 68 height 40
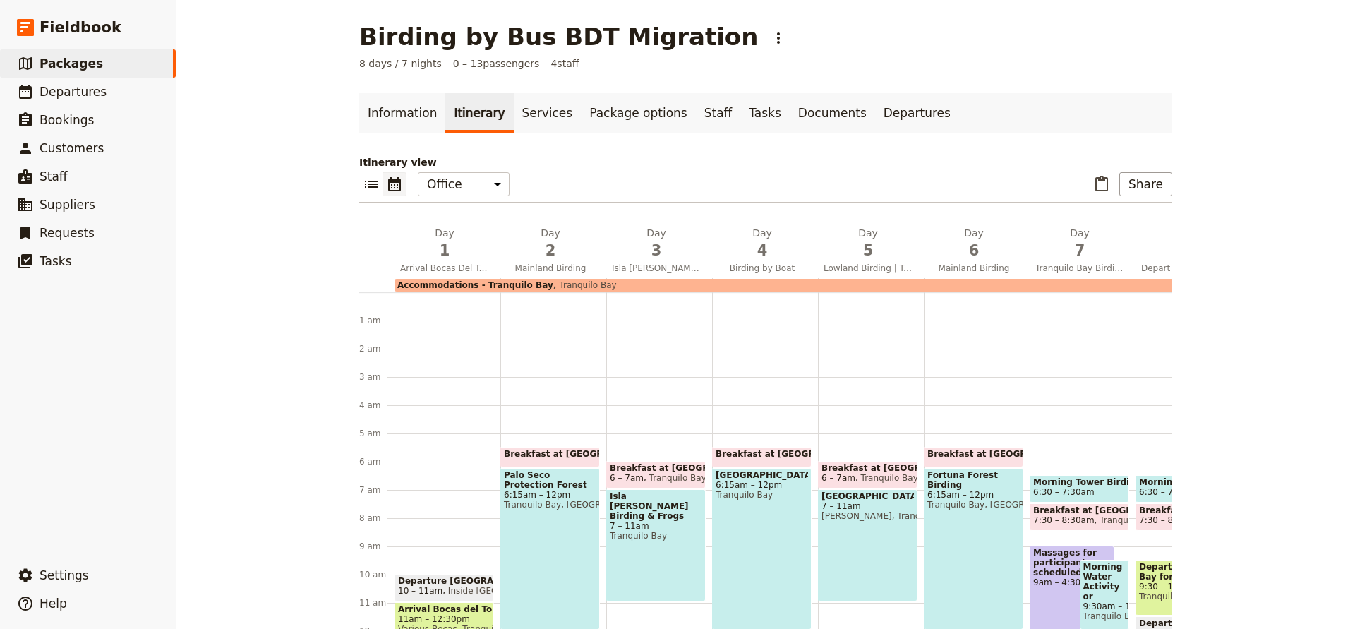
scroll to position [141, 0]
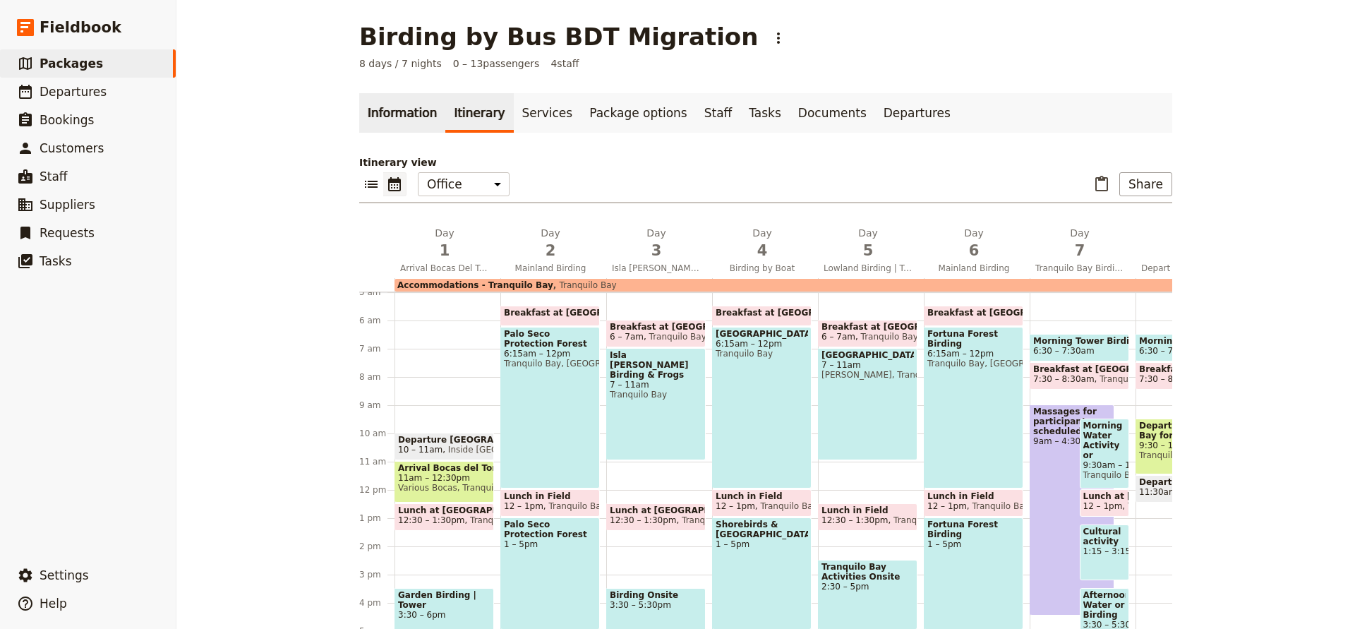
click at [403, 112] on link "Information" at bounding box center [402, 113] width 86 height 40
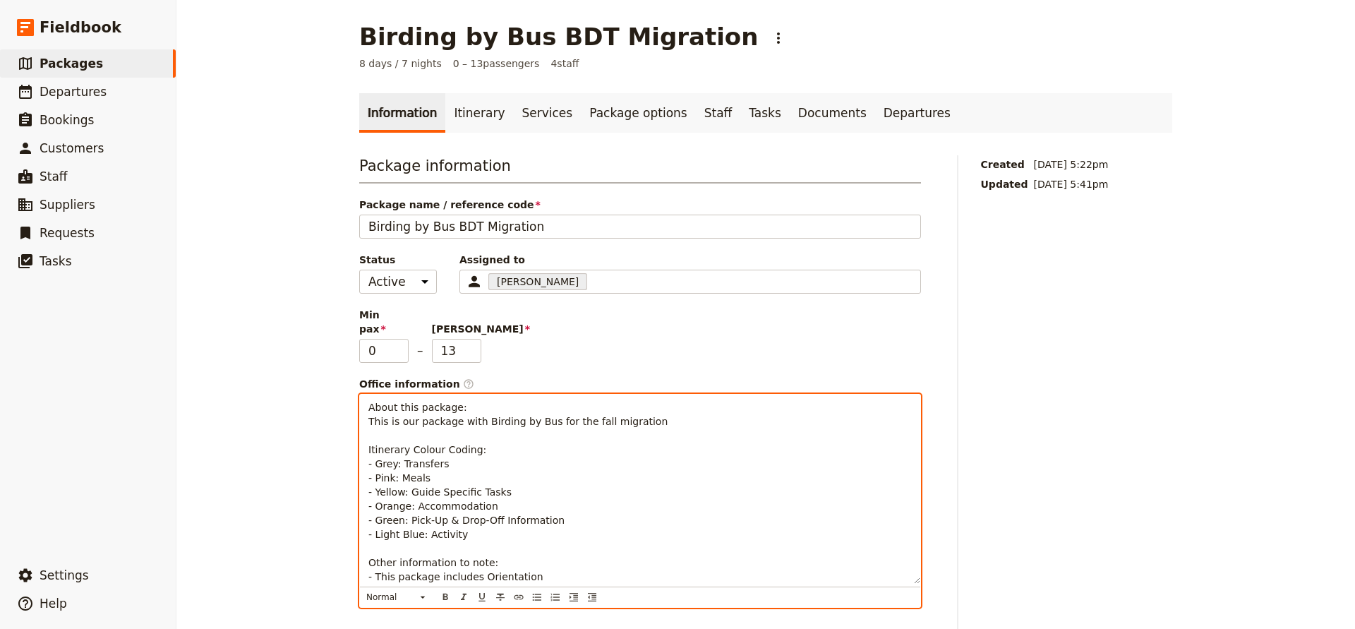
click at [468, 513] on p "About this package: This is our package with Birding by Bus for the fall migrat…" at bounding box center [640, 492] width 544 height 184
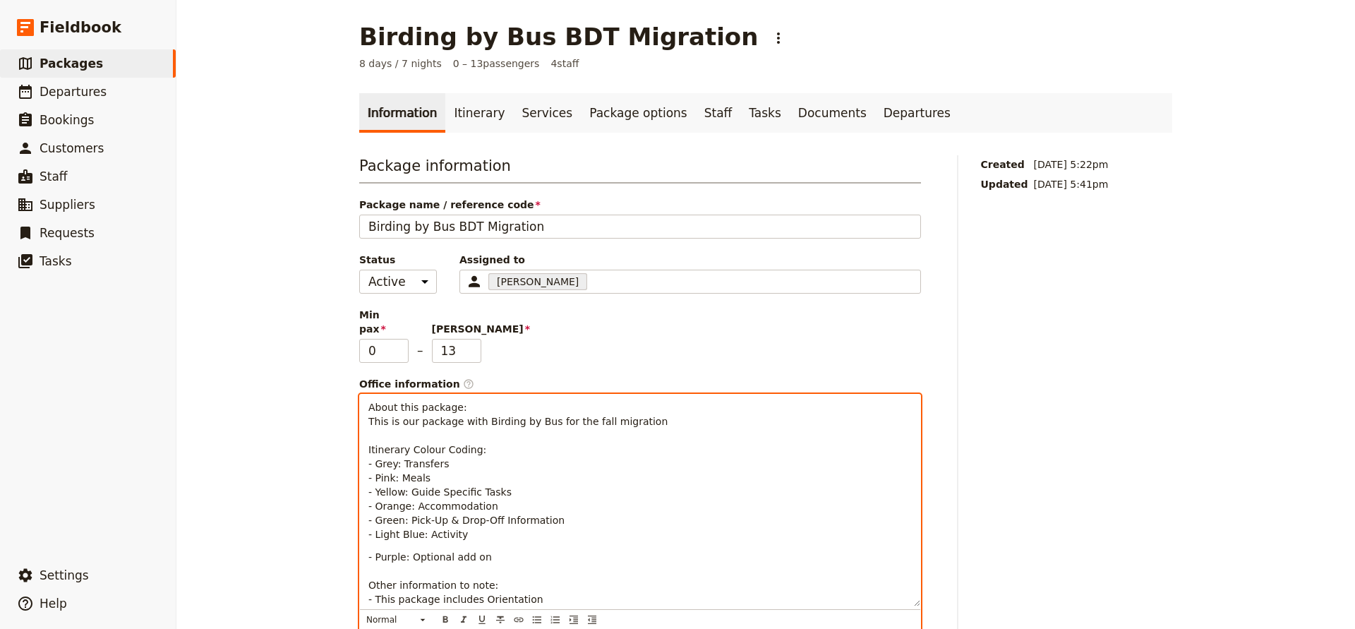
click at [360, 529] on div "About this package: This is our package with Birding by Bus for the fall migrat…" at bounding box center [640, 501] width 561 height 212
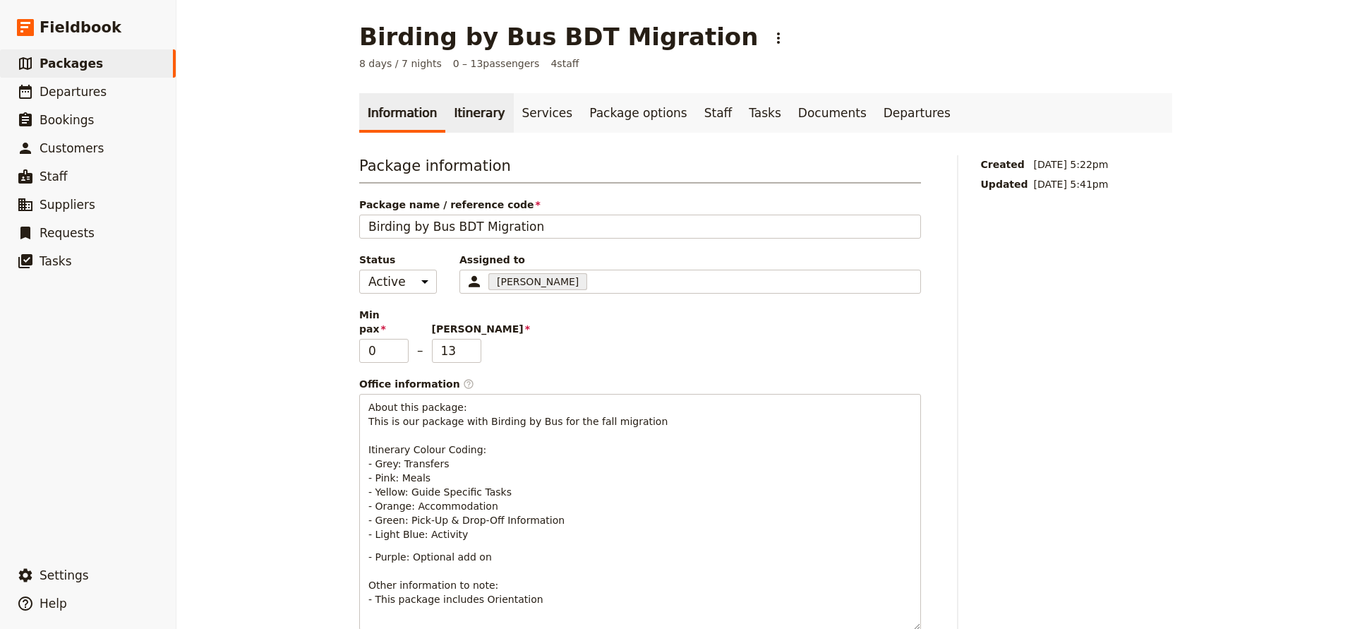
click at [464, 102] on link "Itinerary" at bounding box center [479, 113] width 68 height 40
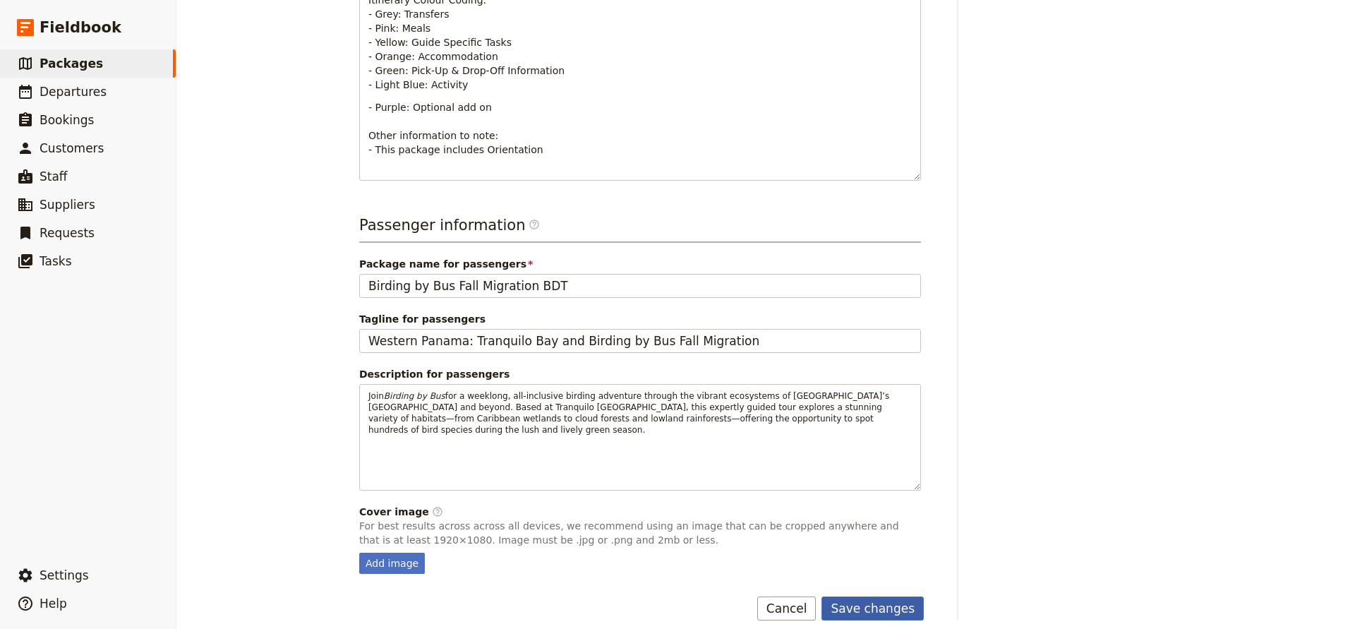
click at [861, 597] on button "Save changes" at bounding box center [873, 609] width 102 height 24
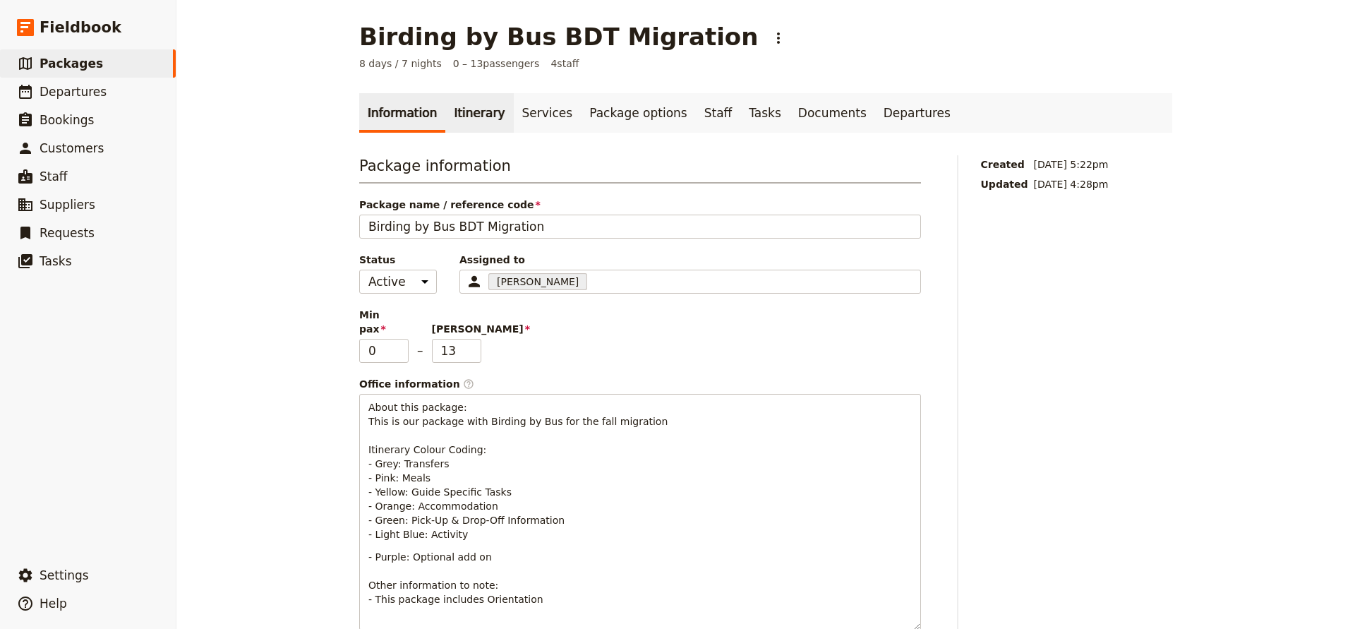
click at [467, 113] on link "Itinerary" at bounding box center [479, 113] width 68 height 40
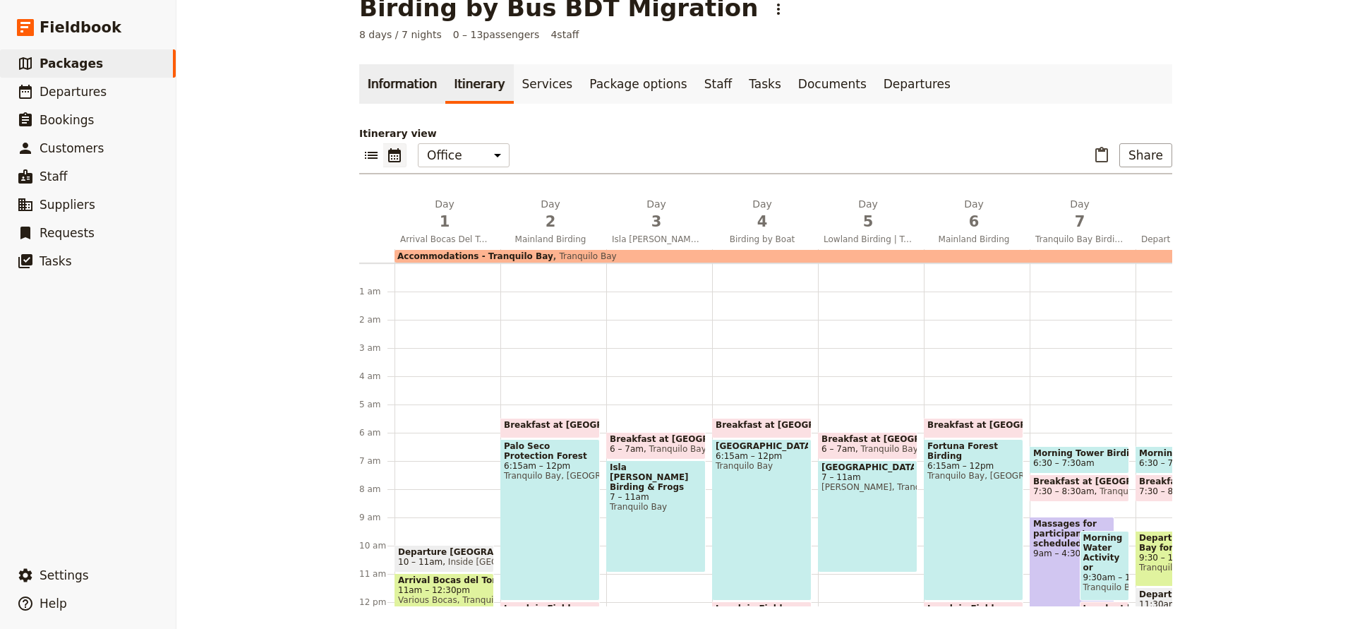
click at [394, 91] on link "Information" at bounding box center [402, 84] width 86 height 40
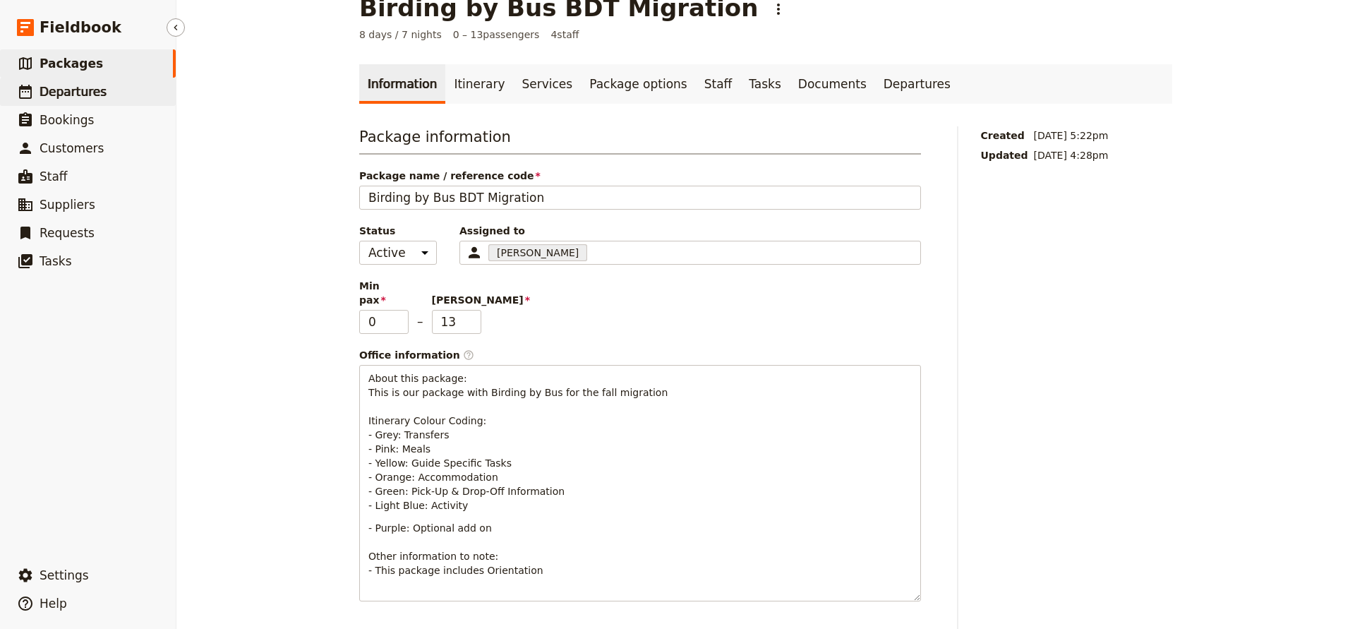
click at [88, 90] on span "Departures" at bounding box center [73, 92] width 67 height 14
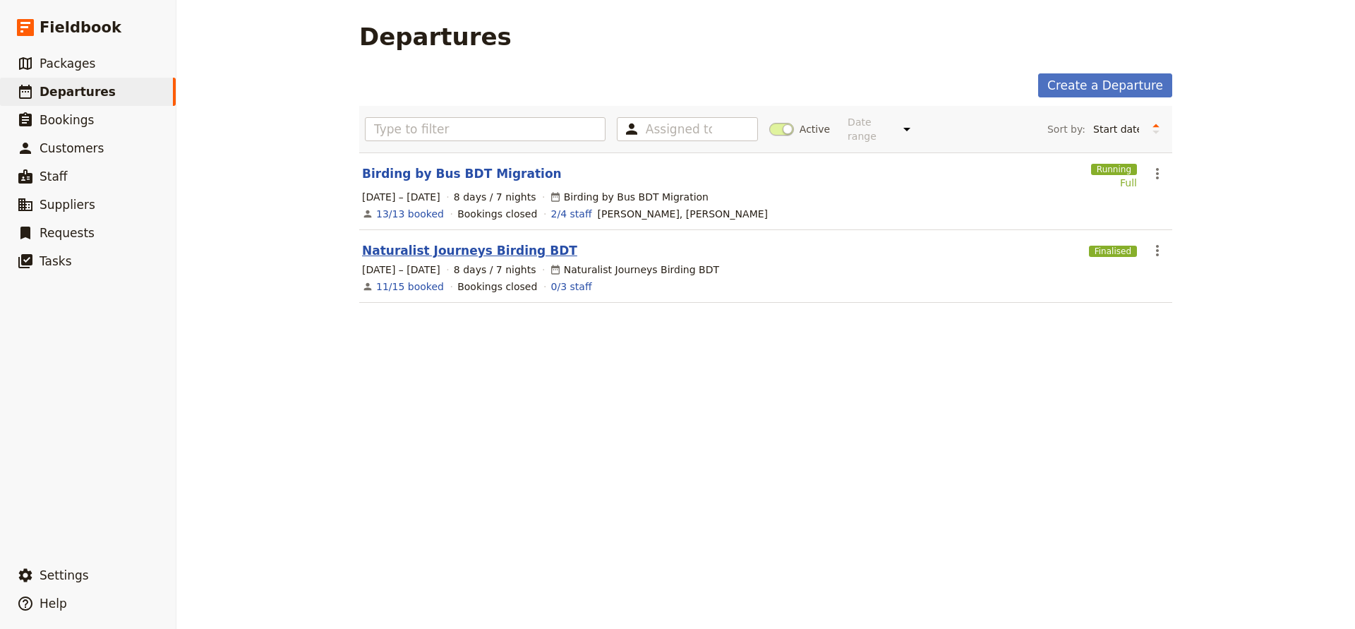
click at [448, 242] on link "Naturalist Journeys Birding BDT" at bounding box center [469, 250] width 215 height 17
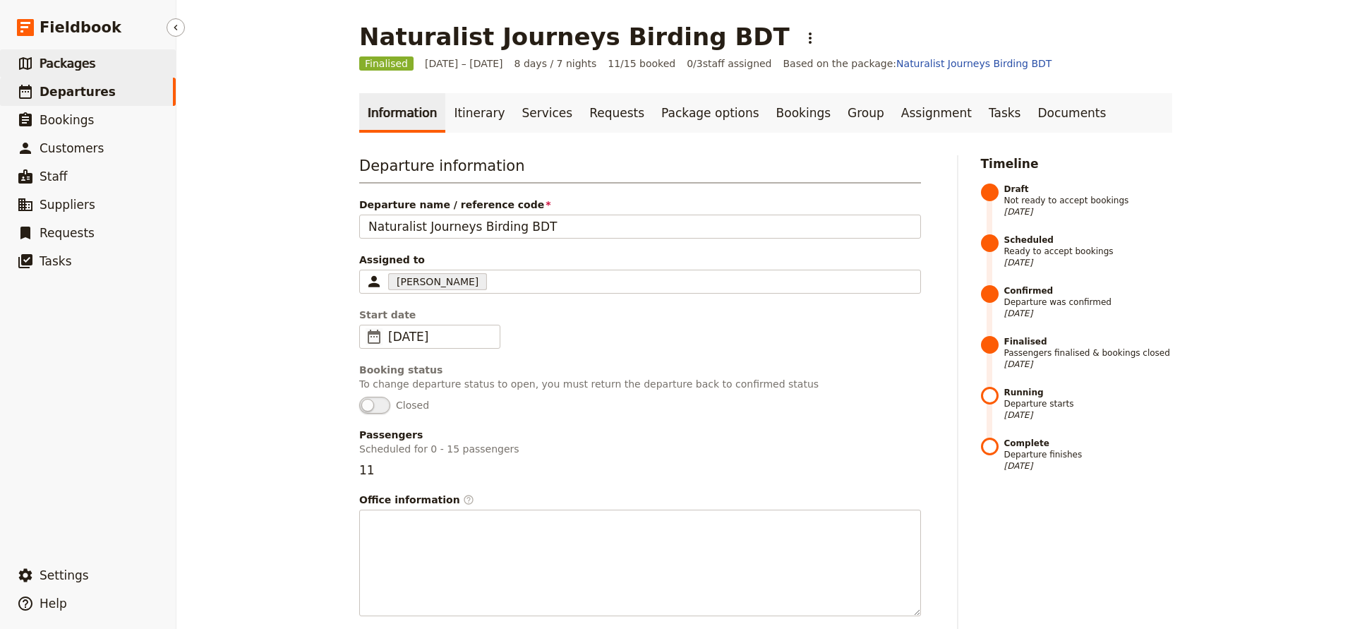
click at [92, 65] on link "​ Packages" at bounding box center [88, 63] width 176 height 28
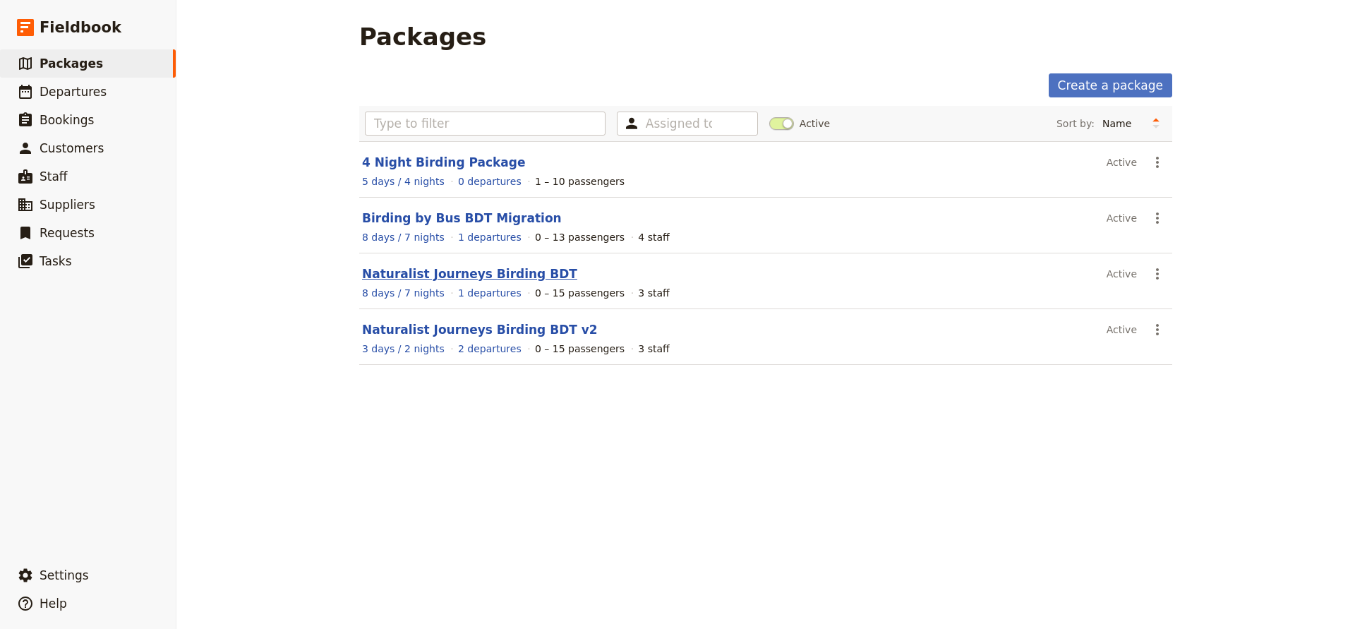
click at [403, 275] on link "Naturalist Journeys Birding BDT" at bounding box center [469, 274] width 215 height 14
click at [400, 218] on link "Birding by Bus BDT Migration" at bounding box center [462, 218] width 200 height 14
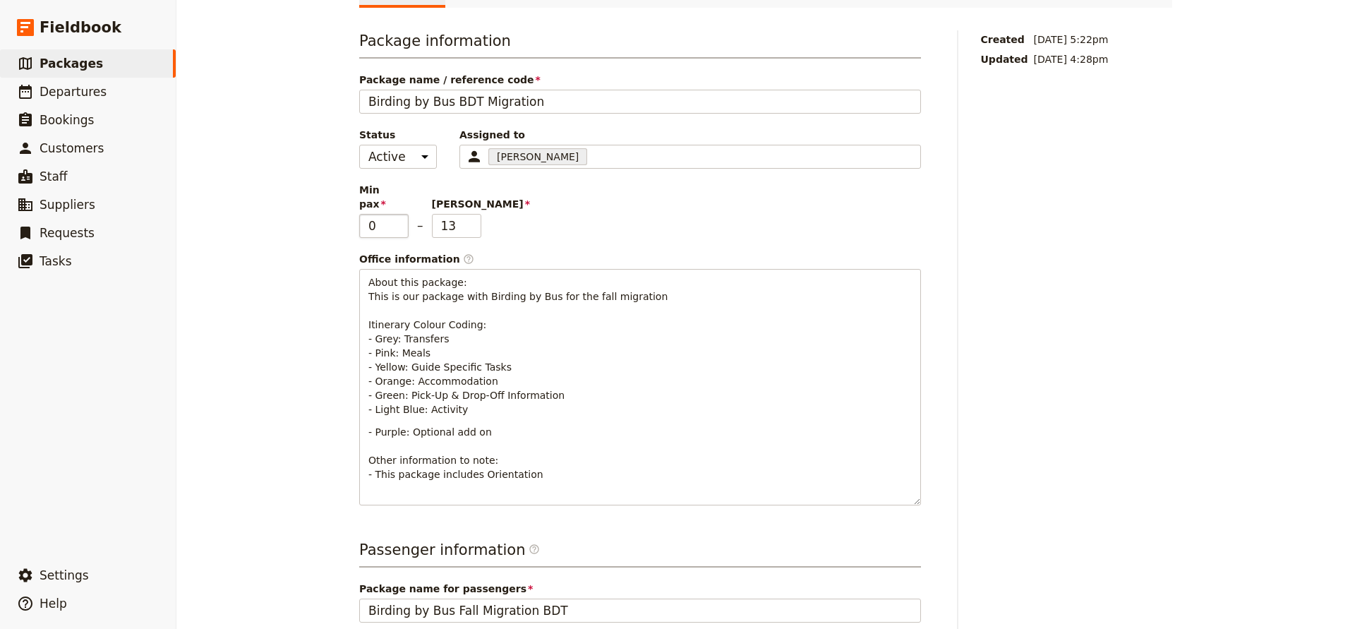
scroll to position [134, 0]
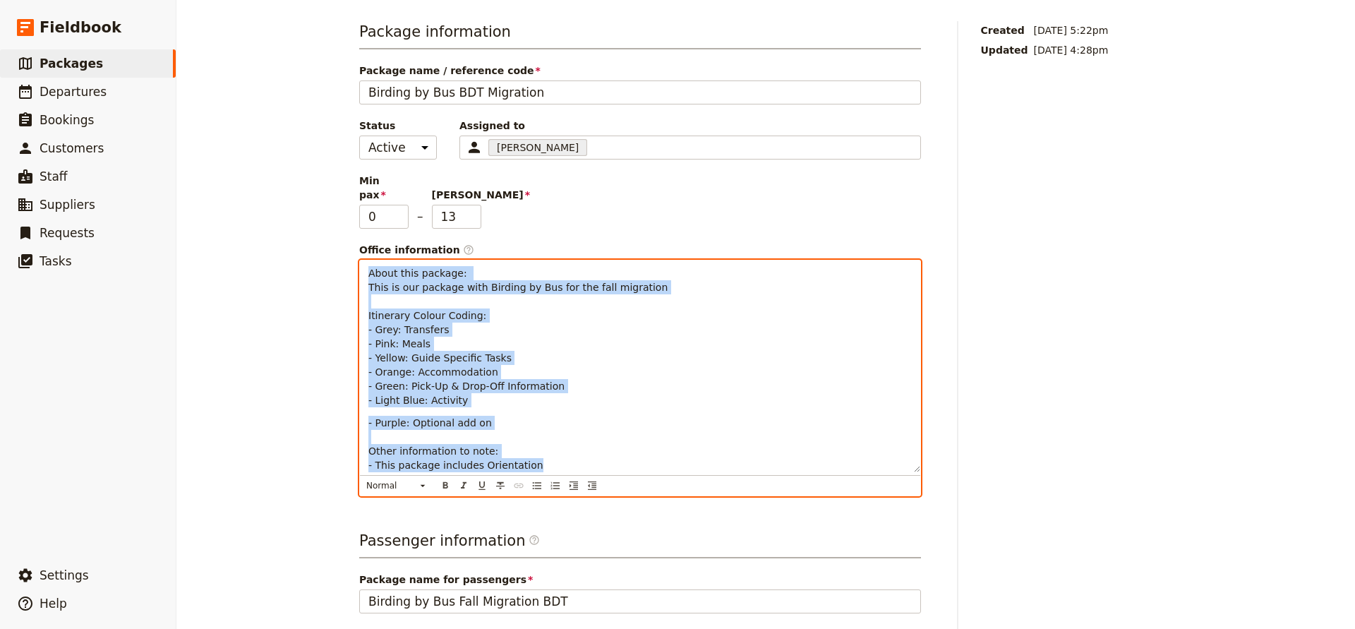
drag, startPoint x: 368, startPoint y: 260, endPoint x: 608, endPoint y: 452, distance: 307.3
click at [608, 452] on div "About this package: This is our package with Birding by Bus for the fall migrat…" at bounding box center [640, 366] width 561 height 212
copy div "About this package: This is our package with Birding by Bus for the fall migrat…"
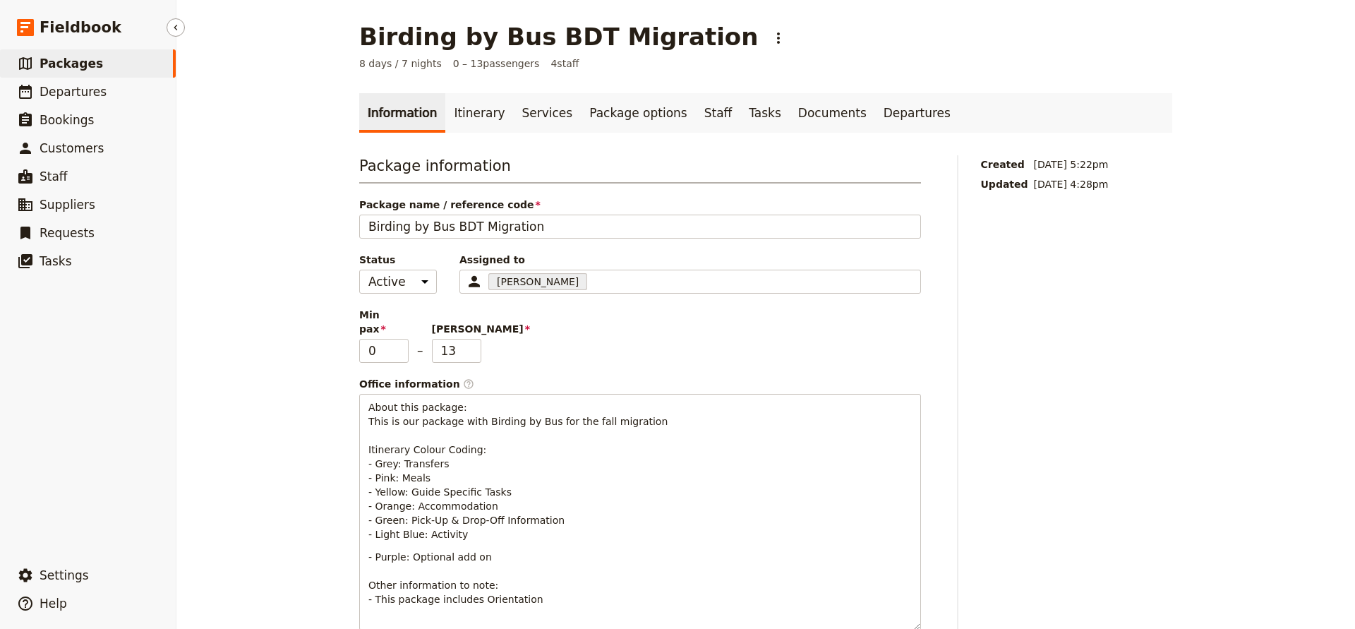
click at [78, 67] on span "Packages" at bounding box center [72, 63] width 64 height 14
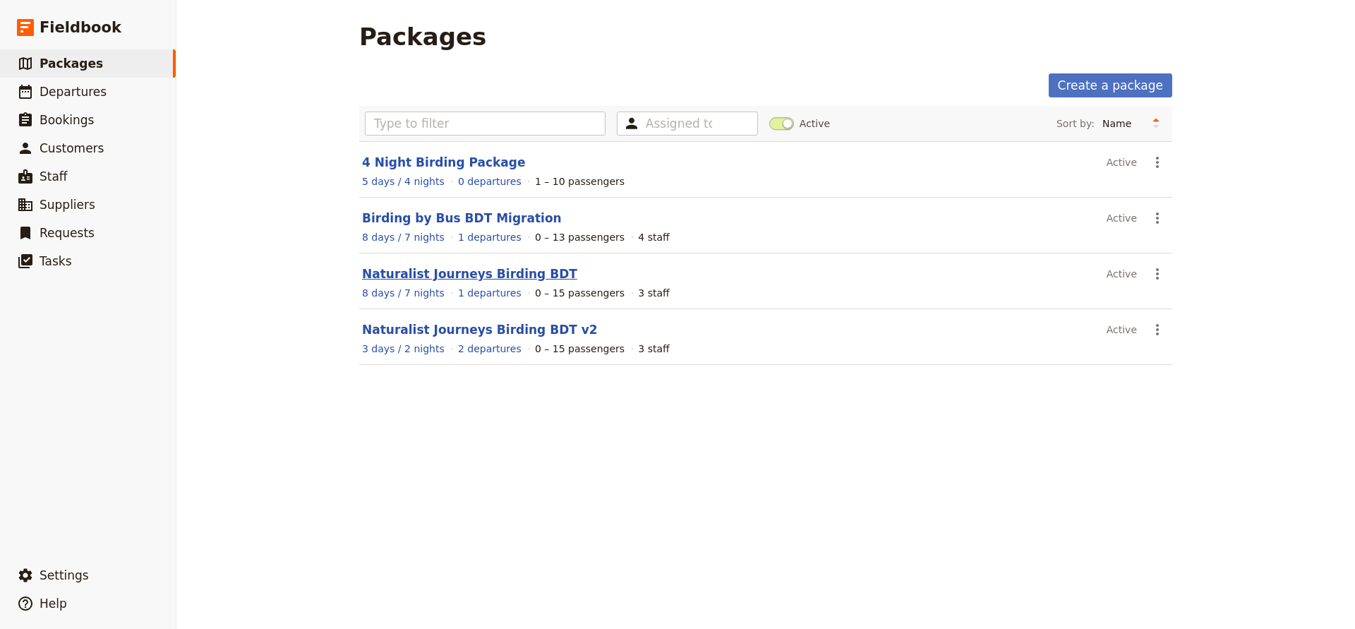
click at [390, 277] on link "Naturalist Journeys Birding BDT" at bounding box center [469, 274] width 215 height 14
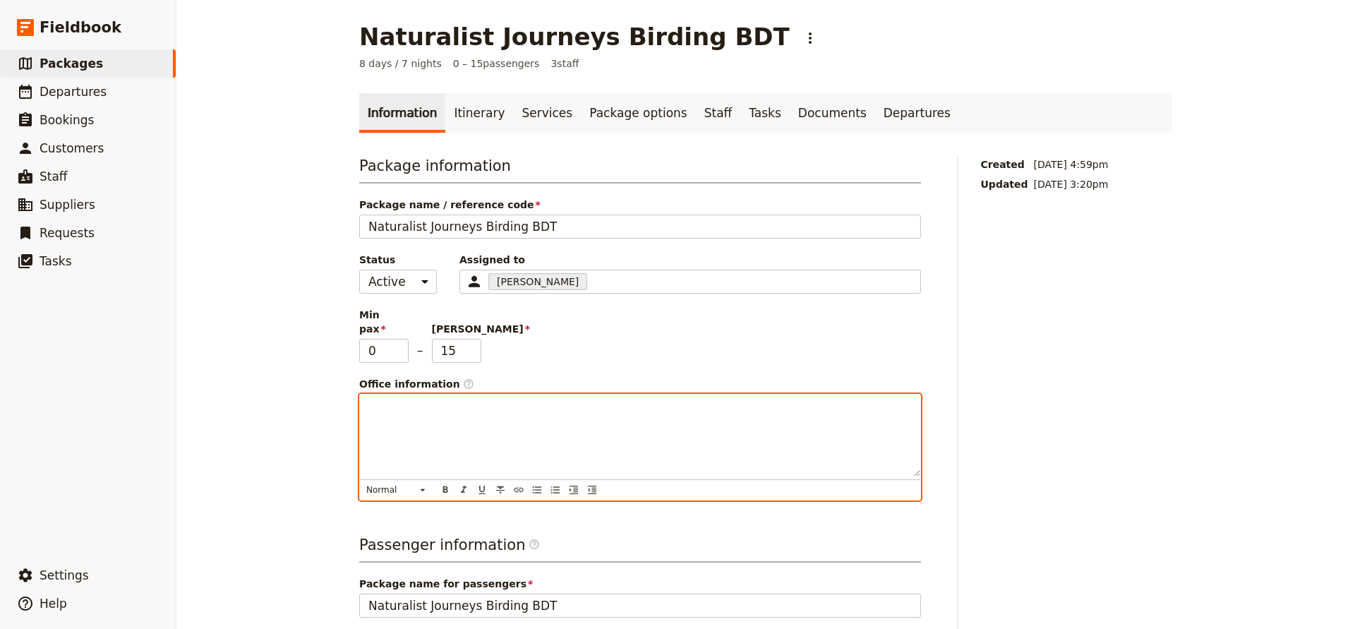
click at [382, 400] on p at bounding box center [640, 407] width 544 height 14
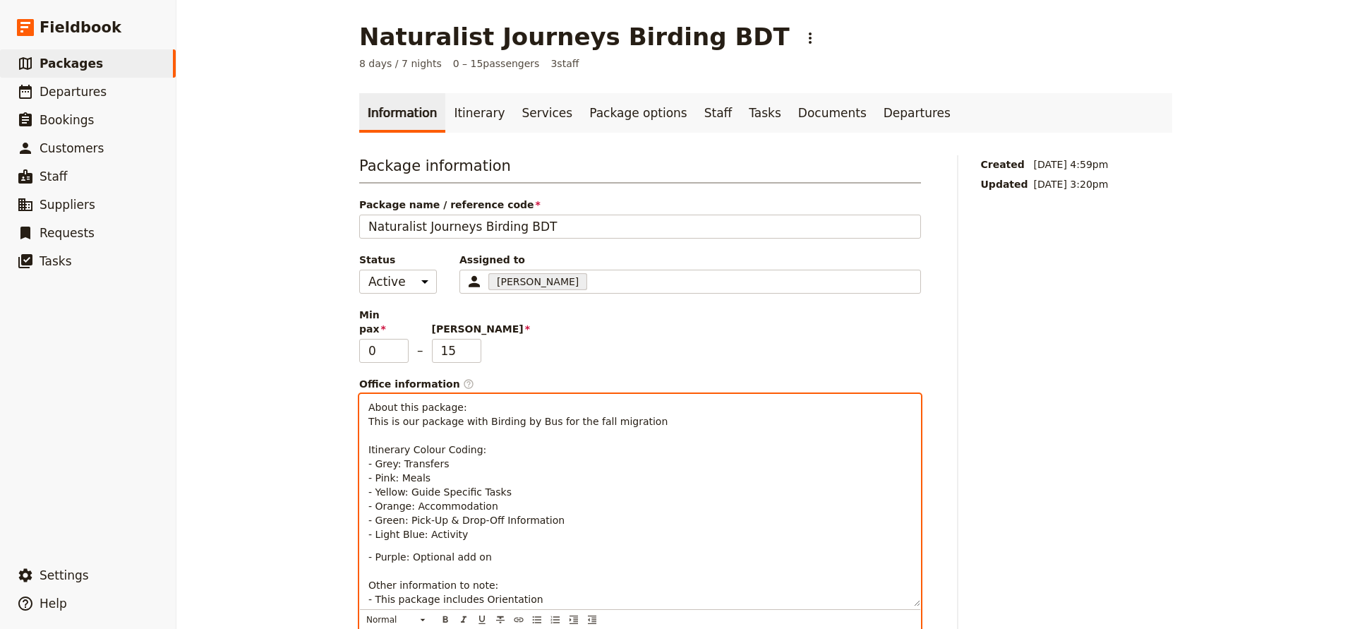
click at [546, 406] on span "About this package: This is our package with Birding by Bus for the fall migrat…" at bounding box center [517, 471] width 299 height 138
drag, startPoint x: 572, startPoint y: 404, endPoint x: 671, endPoint y: 406, distance: 98.8
click at [671, 406] on p "About this package: This is our package with Naturalist Journeys for the fall m…" at bounding box center [640, 470] width 544 height 141
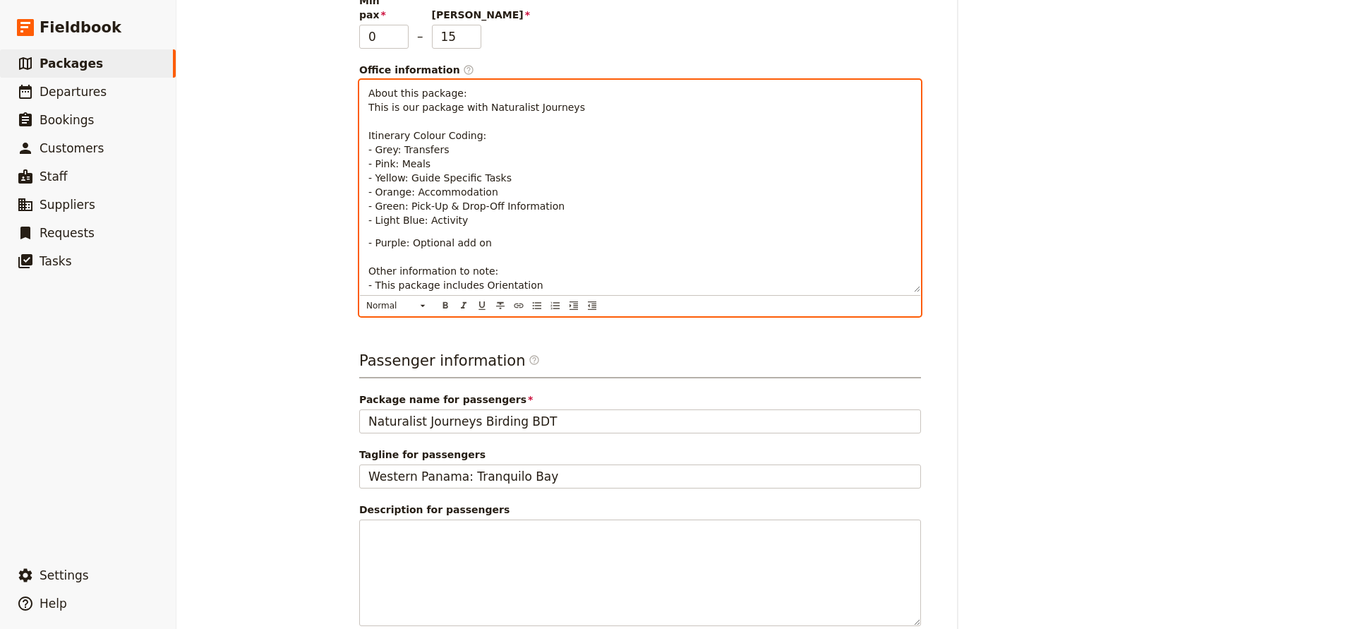
scroll to position [319, 0]
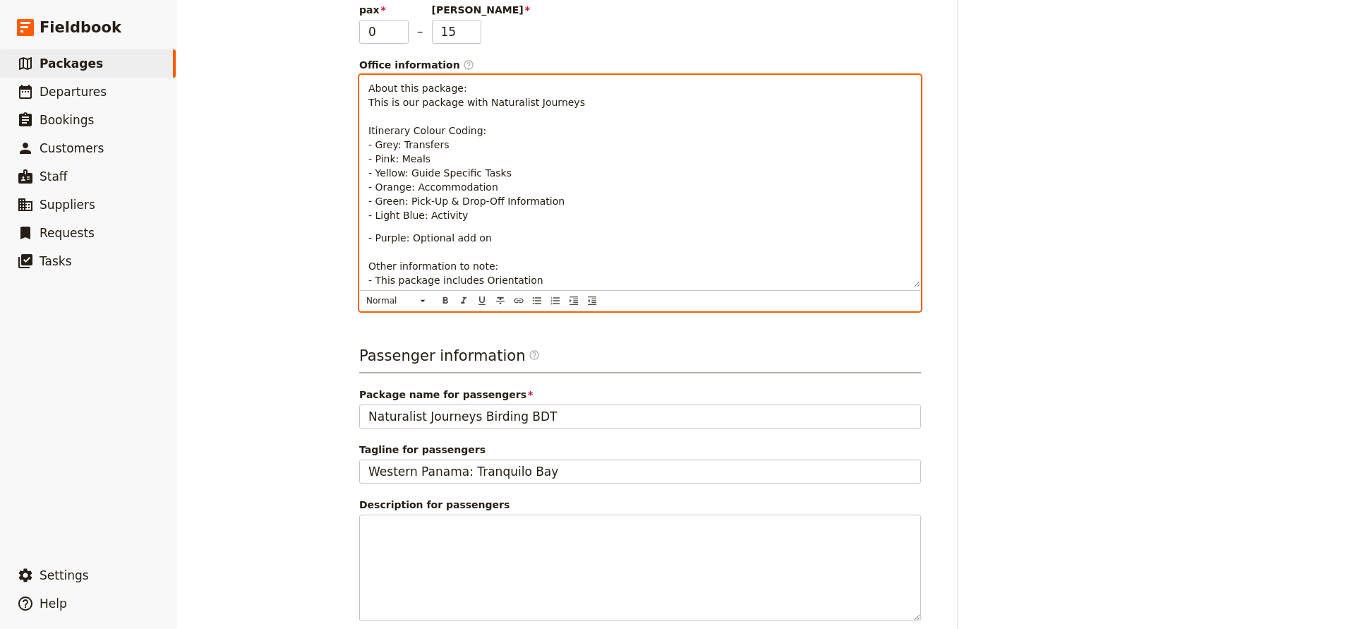
click at [419, 85] on span "About this package: This is our package with Naturalist Journeys Itinerary Colo…" at bounding box center [478, 152] width 220 height 138
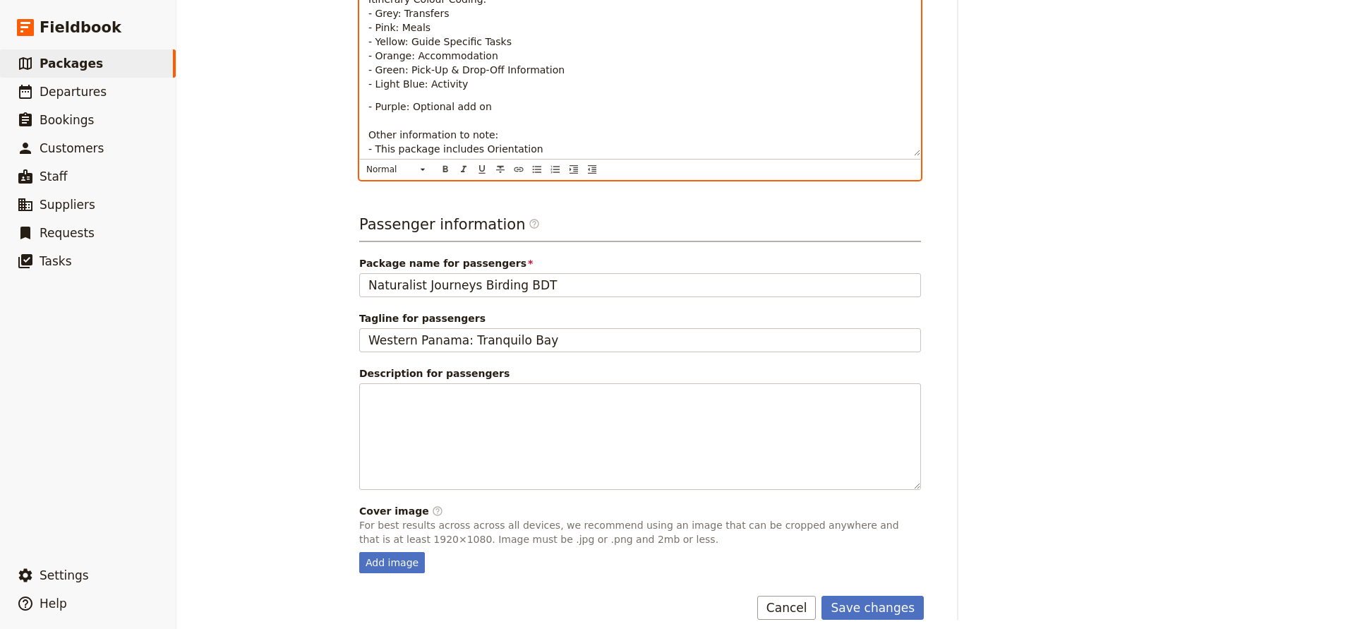
scroll to position [450, 0]
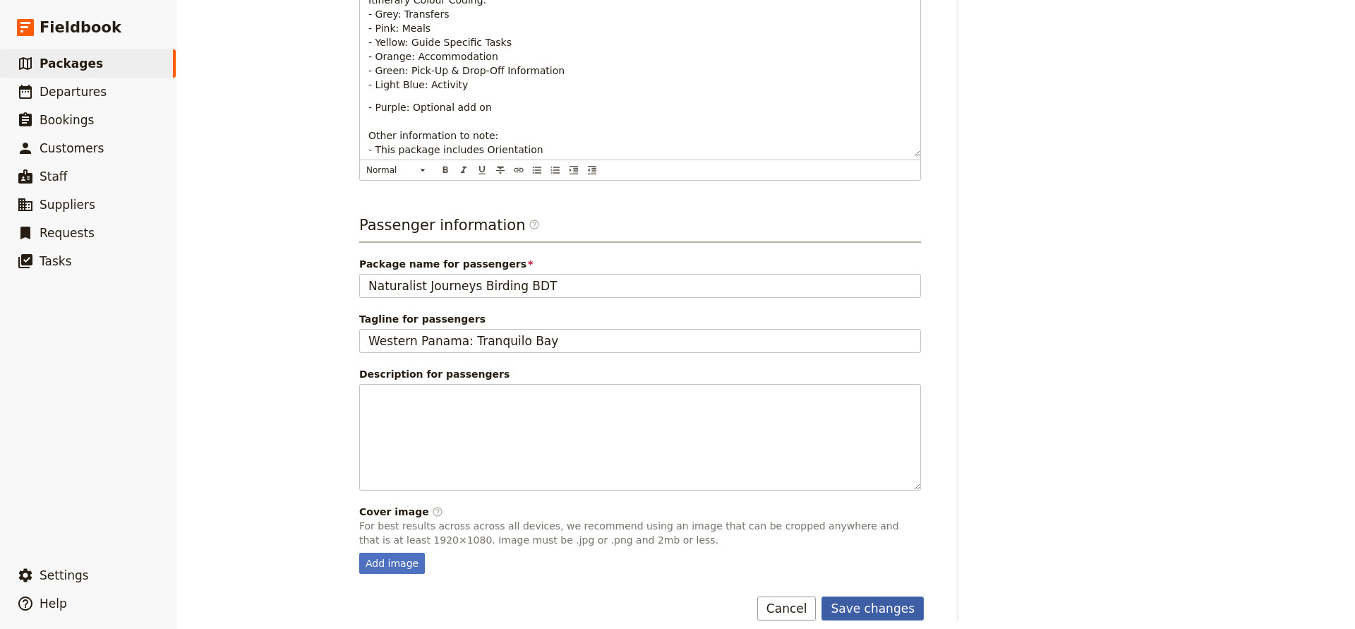
click at [856, 597] on button "Save changes" at bounding box center [873, 609] width 102 height 24
